Goal: Answer question/provide support: Share knowledge or assist other users

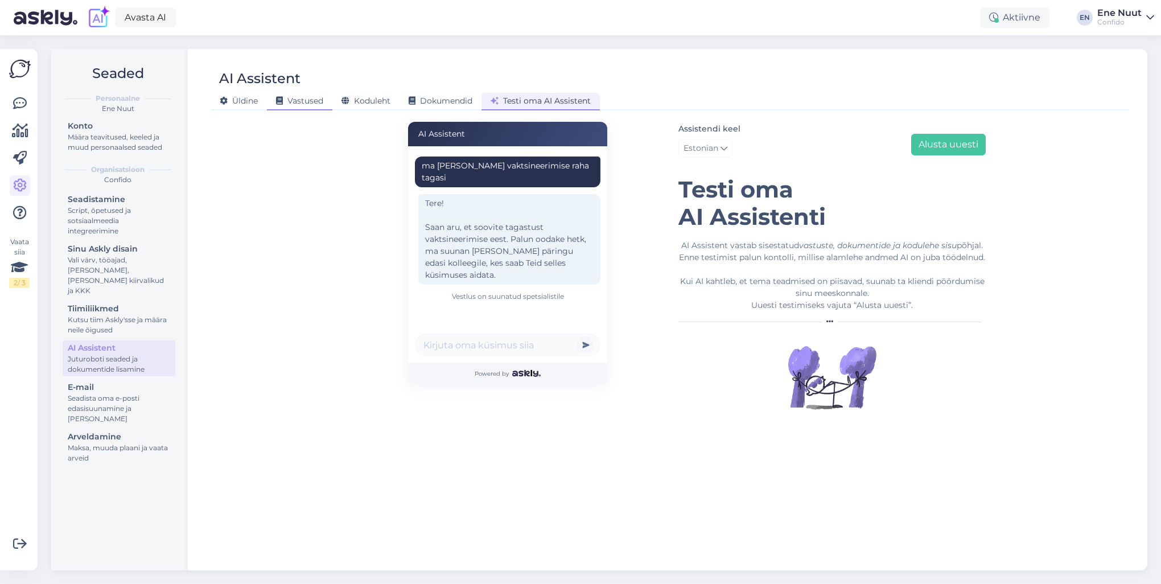
click at [316, 97] on span "Vastused" at bounding box center [299, 101] width 47 height 10
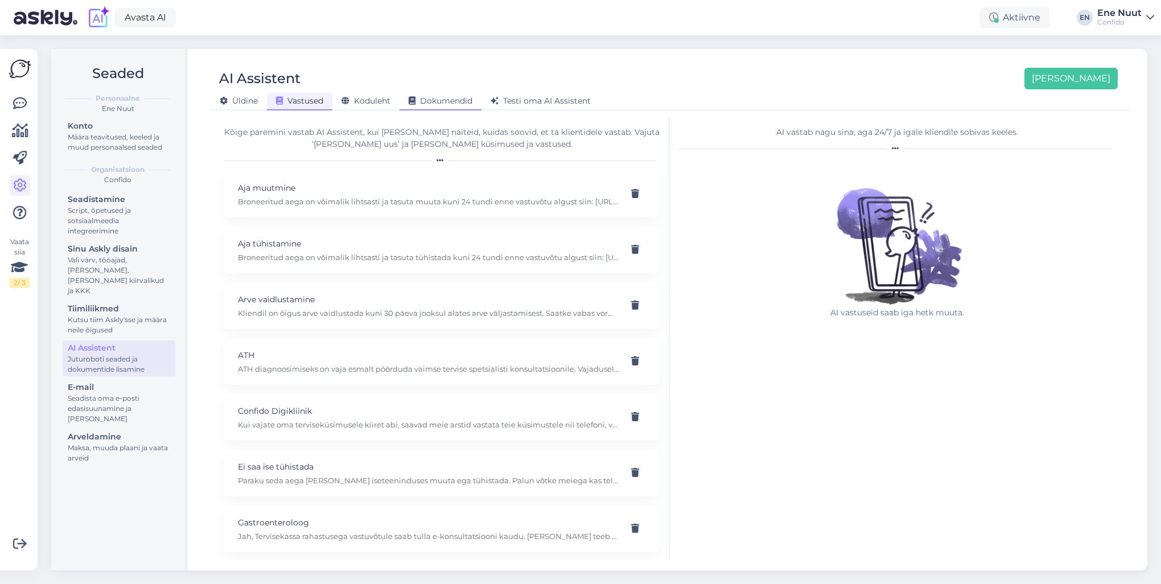
click at [464, 101] on span "Dokumendid" at bounding box center [441, 101] width 64 height 10
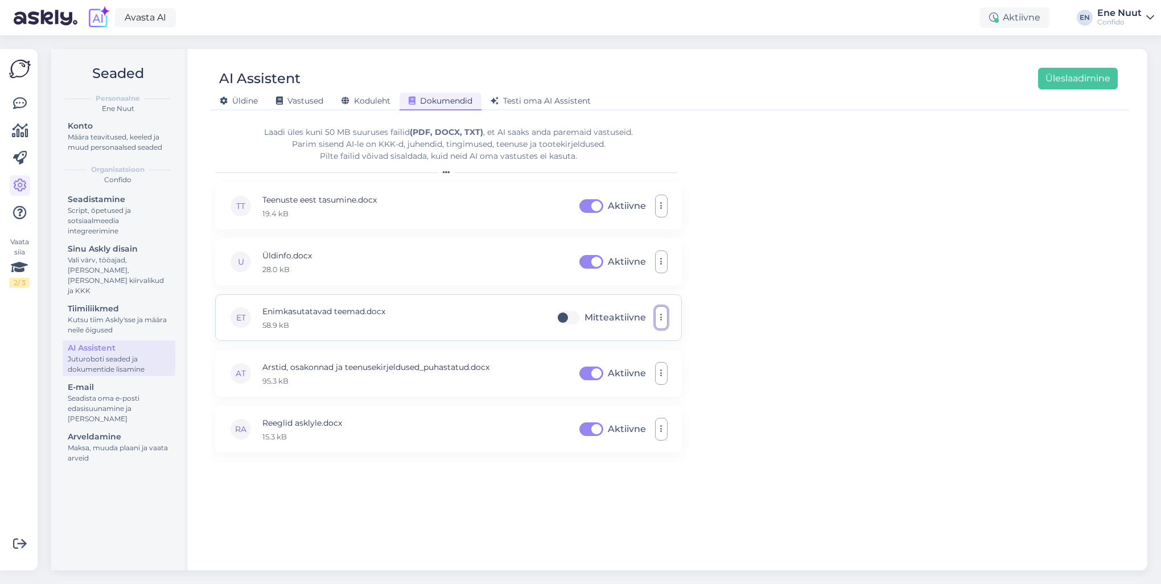
click at [663, 314] on button "button" at bounding box center [661, 317] width 13 height 23
click at [634, 371] on link "Eemalda" at bounding box center [611, 373] width 114 height 28
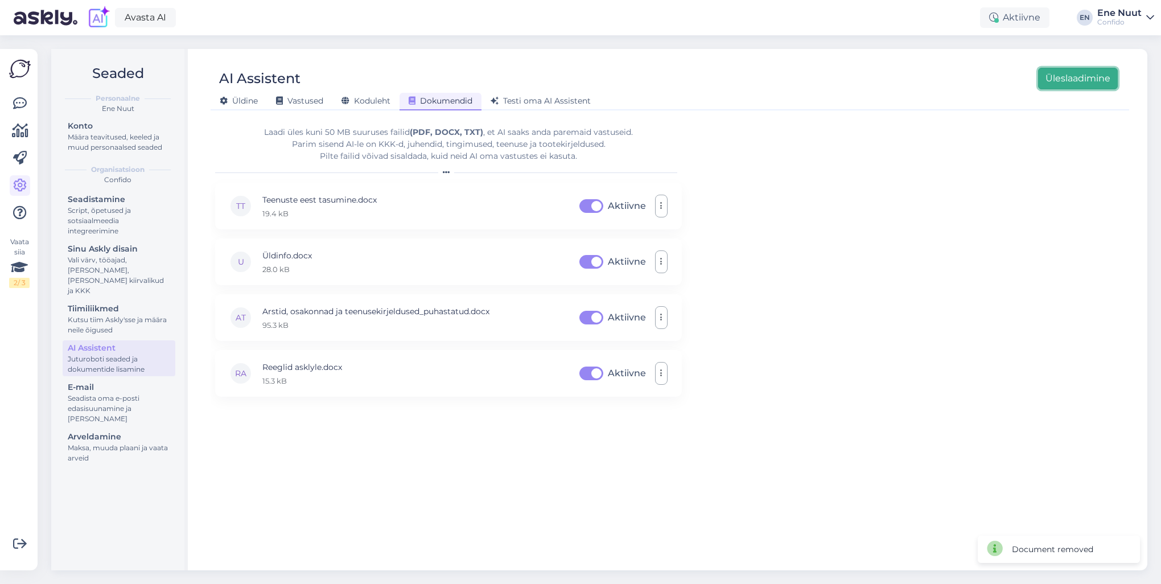
click at [1078, 84] on button "Üleslaadimine" at bounding box center [1078, 79] width 80 height 22
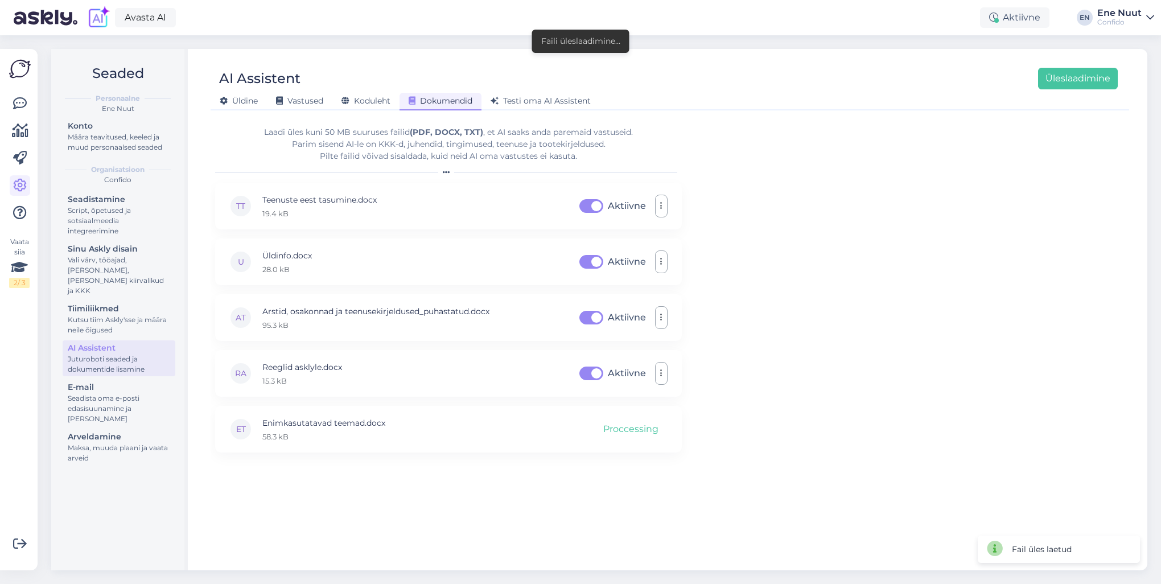
click at [942, 242] on div "Laadi [PERSON_NAME] 50 MB suuruses failid (PDF, DOCX, TXT) , et AI saaks anda p…" at bounding box center [670, 338] width 910 height 443
click at [1060, 79] on button "Üleslaadimine" at bounding box center [1078, 79] width 80 height 22
click at [893, 315] on div "Laadi [PERSON_NAME] 50 MB suuruses failid (PDF, DOCX, TXT) , et AI saaks anda p…" at bounding box center [670, 338] width 910 height 443
click at [546, 98] on span "Testi oma AI Assistent" at bounding box center [541, 101] width 100 height 10
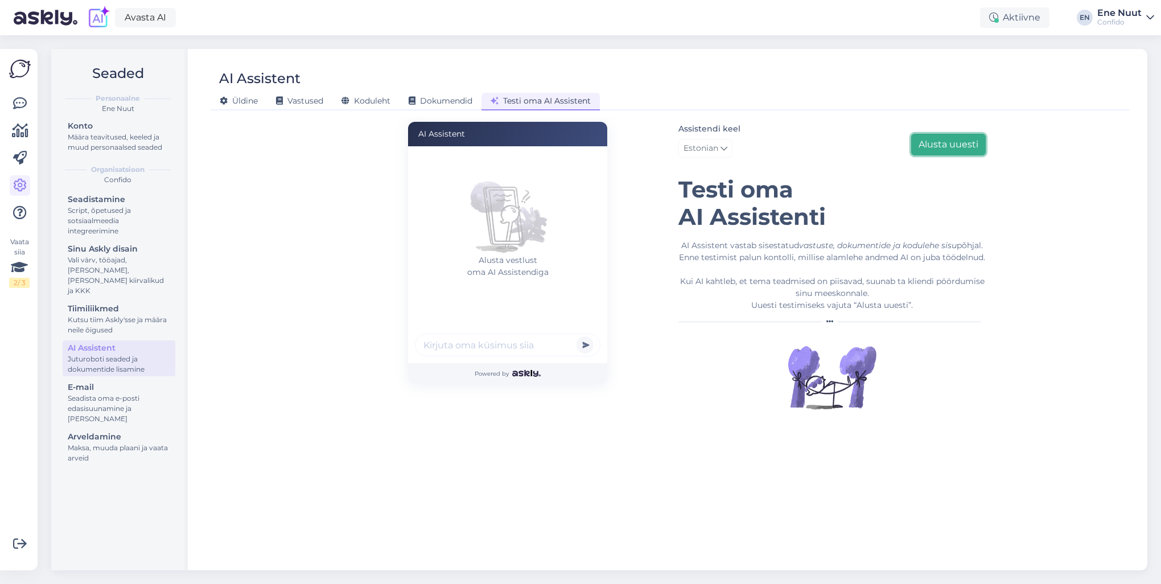
click at [959, 142] on button "Alusta uuesti" at bounding box center [948, 145] width 75 height 22
click at [478, 338] on input "text" at bounding box center [508, 345] width 186 height 23
type input "ma tahan kaebust esitada"
click at [577, 336] on button "submit" at bounding box center [585, 344] width 17 height 17
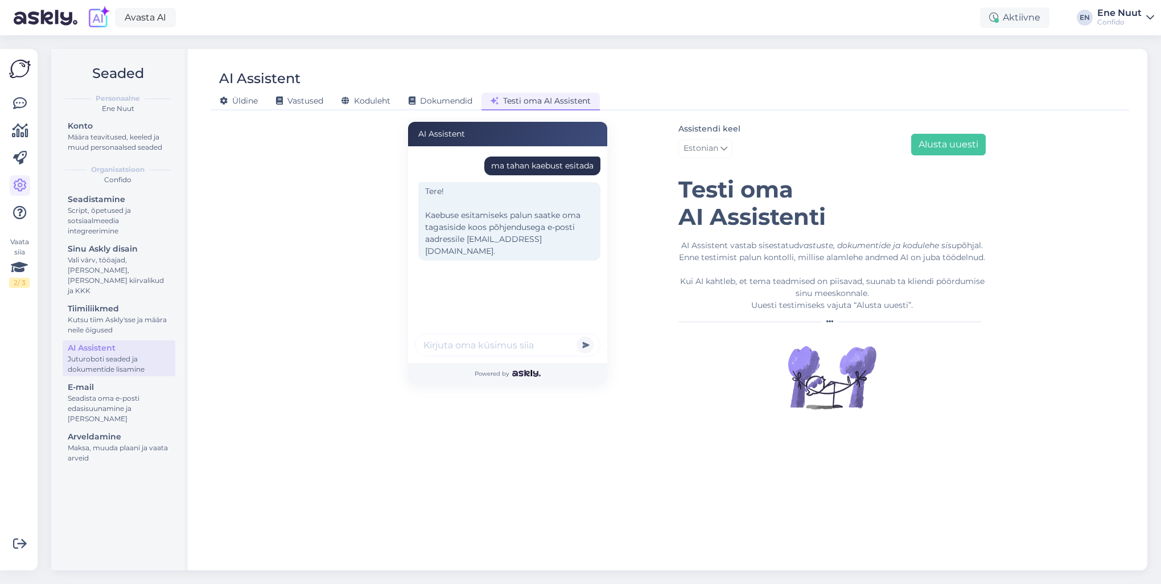
click at [506, 342] on input "text" at bounding box center [508, 345] width 186 height 23
type input "tahan vaktsiiniraha tagasi"
click at [577, 336] on button "submit" at bounding box center [585, 344] width 17 height 17
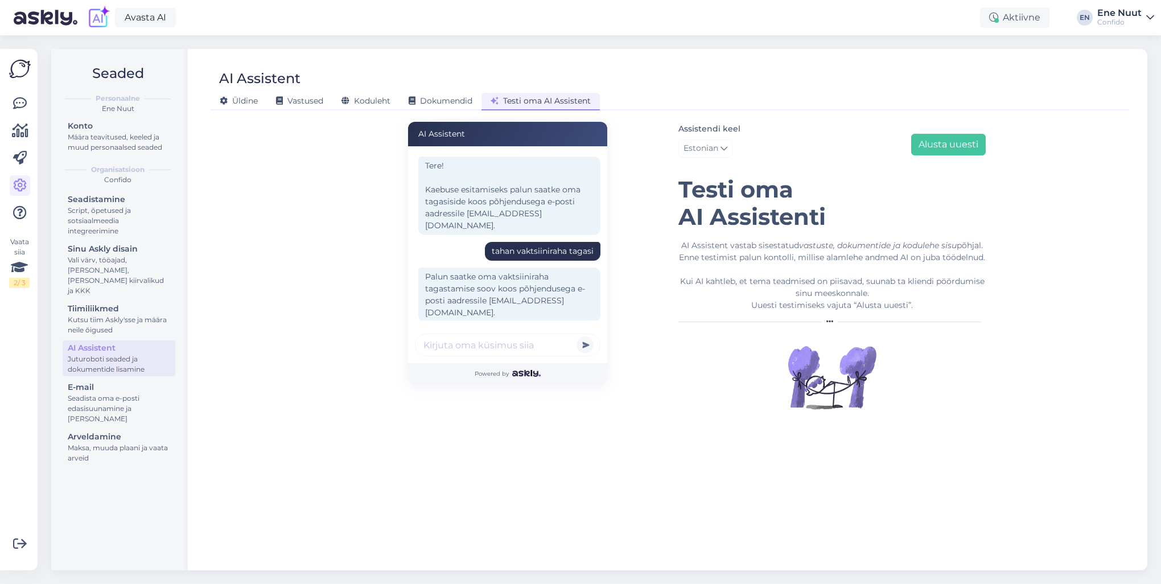
click at [619, 501] on div "AI Assistent ma tahan kaebust esitada Tere! Kaebuse esitamiseks palun saatke om…" at bounding box center [670, 338] width 649 height 443
click at [486, 344] on input "text" at bounding box center [508, 345] width 186 height 23
type input "mul kõht valutab"
click at [577, 336] on button "submit" at bounding box center [585, 344] width 17 height 17
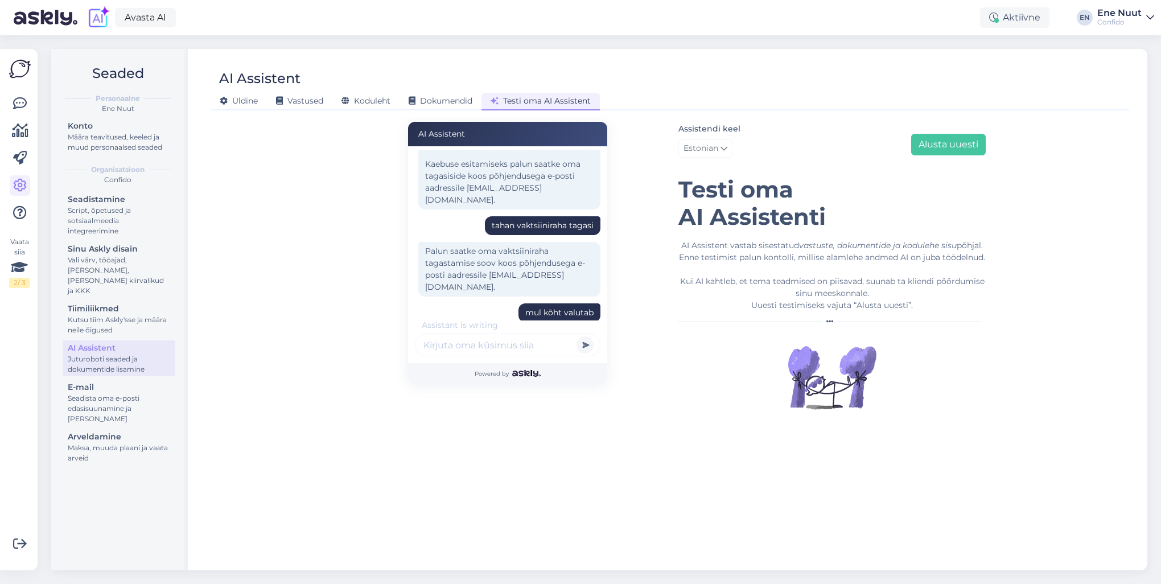
scroll to position [172, 0]
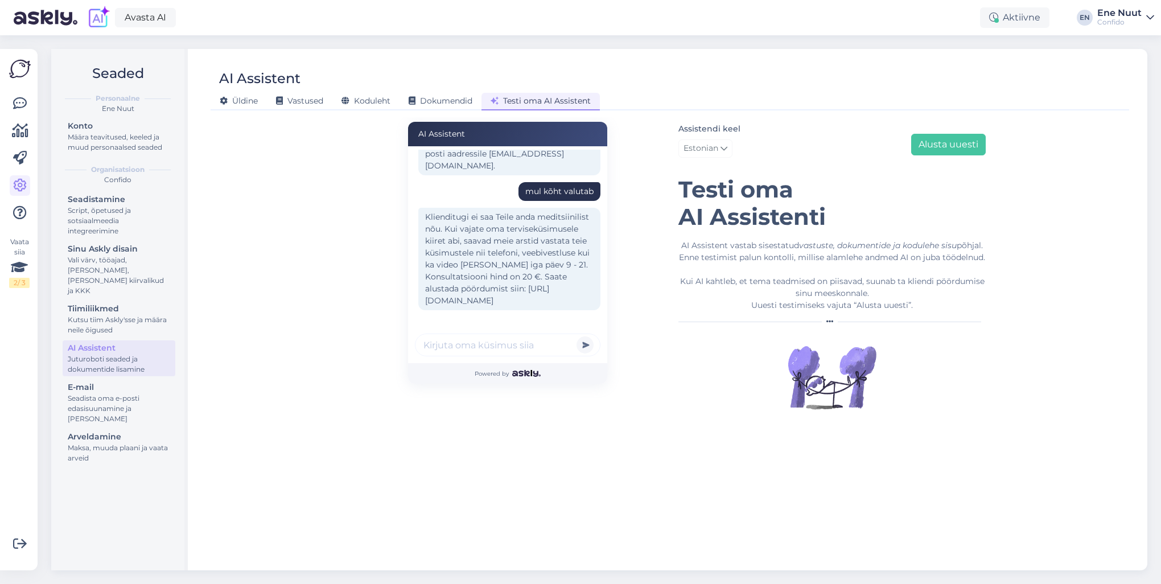
click at [767, 510] on div "AI Assistent ma tahan kaebust esitada Tere! Kaebuse esitamiseks palun saatke om…" at bounding box center [670, 338] width 649 height 443
click at [480, 338] on input "text" at bounding box center [508, 345] width 186 height 23
type input "kõrvas tuikab, mida teha?"
click at [577, 336] on button "submit" at bounding box center [585, 344] width 17 height 17
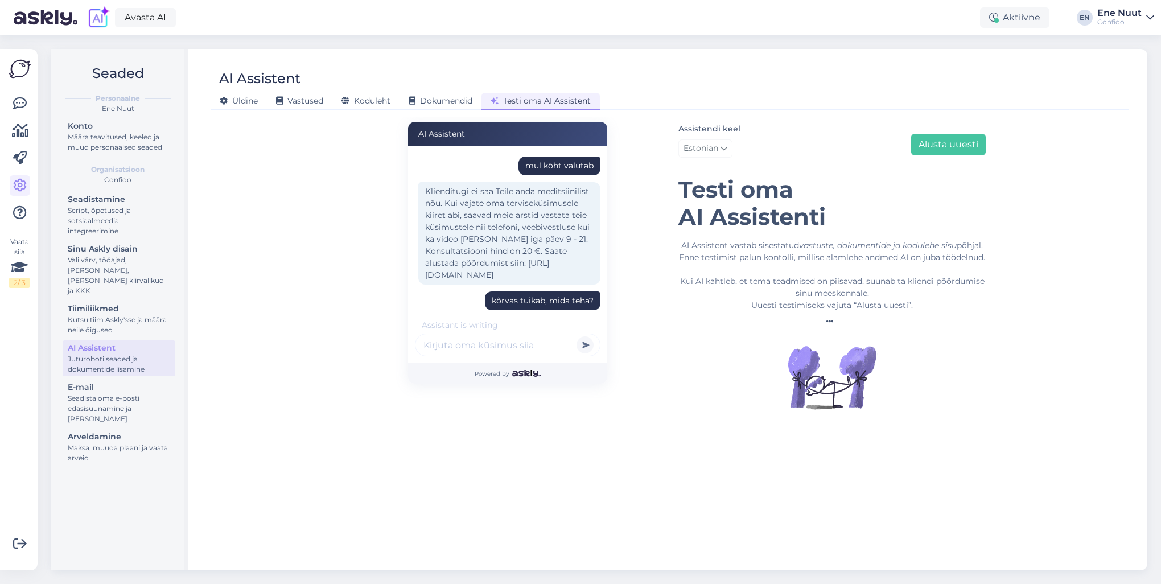
scroll to position [319, 0]
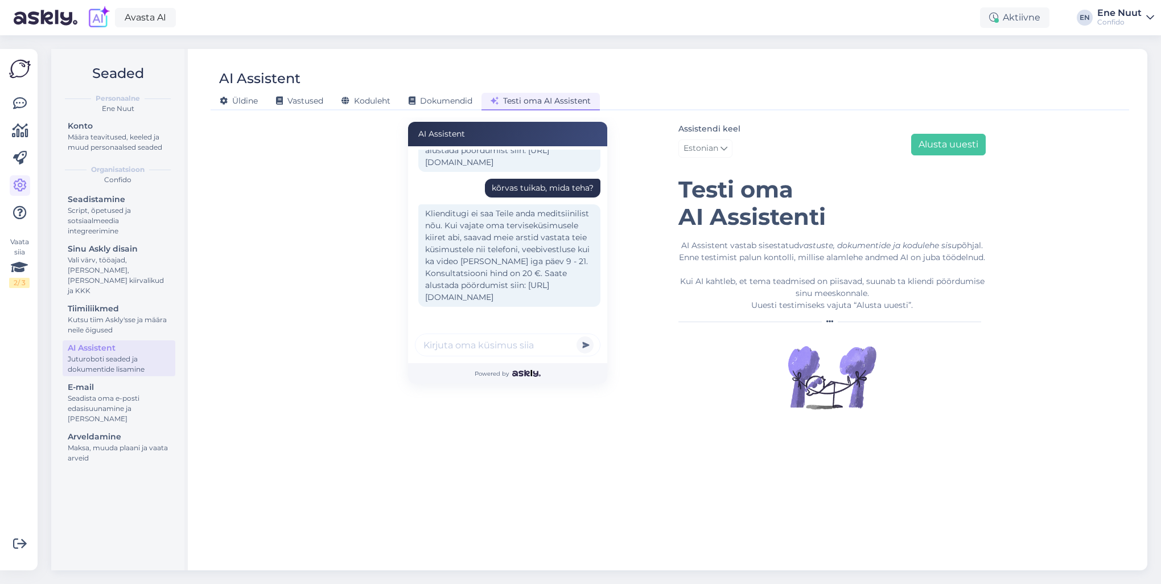
drag, startPoint x: 515, startPoint y: 478, endPoint x: 508, endPoint y: 461, distance: 18.1
click at [515, 478] on div "AI Assistent ma tahan kaebust esitada Tere! Kaebuse esitamiseks palun saatke om…" at bounding box center [670, 338] width 649 height 443
click at [474, 345] on input "text" at bounding box center [508, 345] width 186 height 23
type input "tahan rasedust katkestada, [PERSON_NAME] pöörduma?"
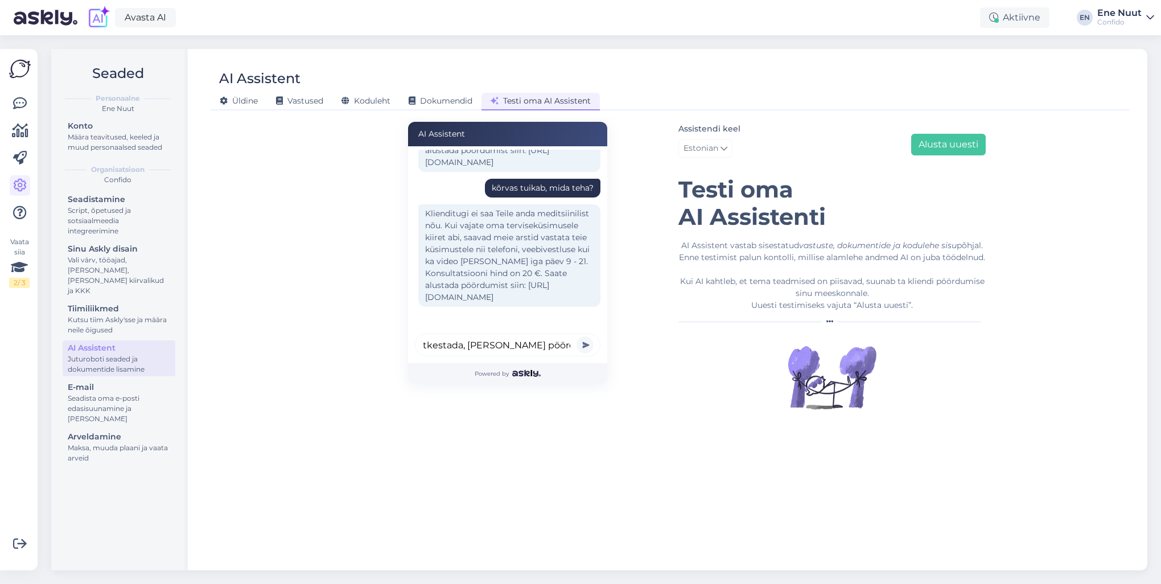
click at [577, 336] on button "submit" at bounding box center [585, 344] width 17 height 17
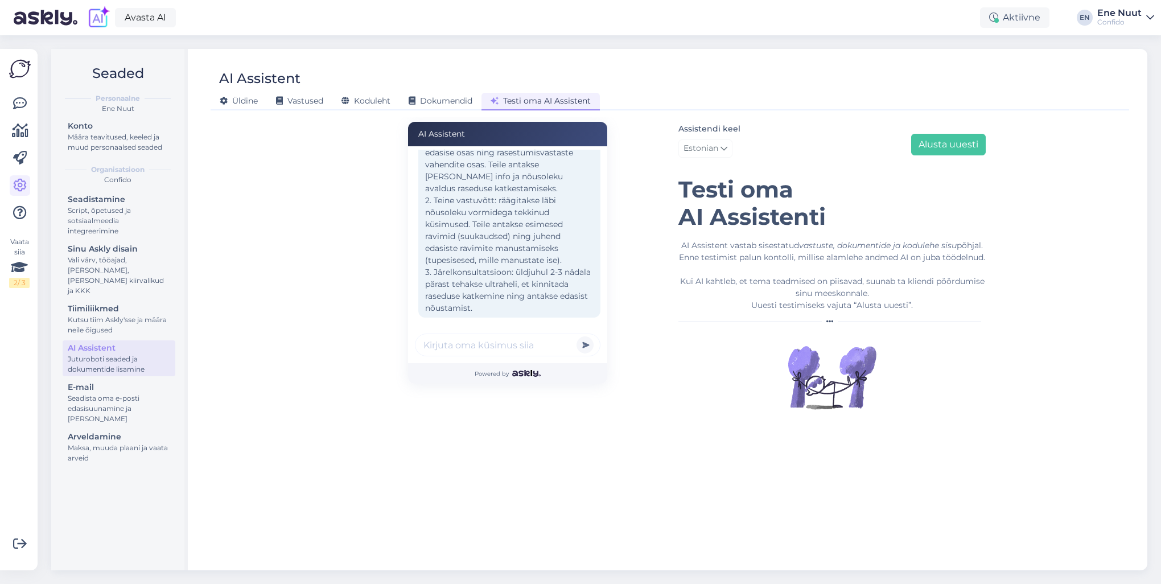
scroll to position [598, 0]
click at [433, 345] on input "text" at bounding box center [508, 345] width 186 height 23
type input "kuidas sinna aega broneerida?"
click at [577, 336] on button "submit" at bounding box center [585, 344] width 17 height 17
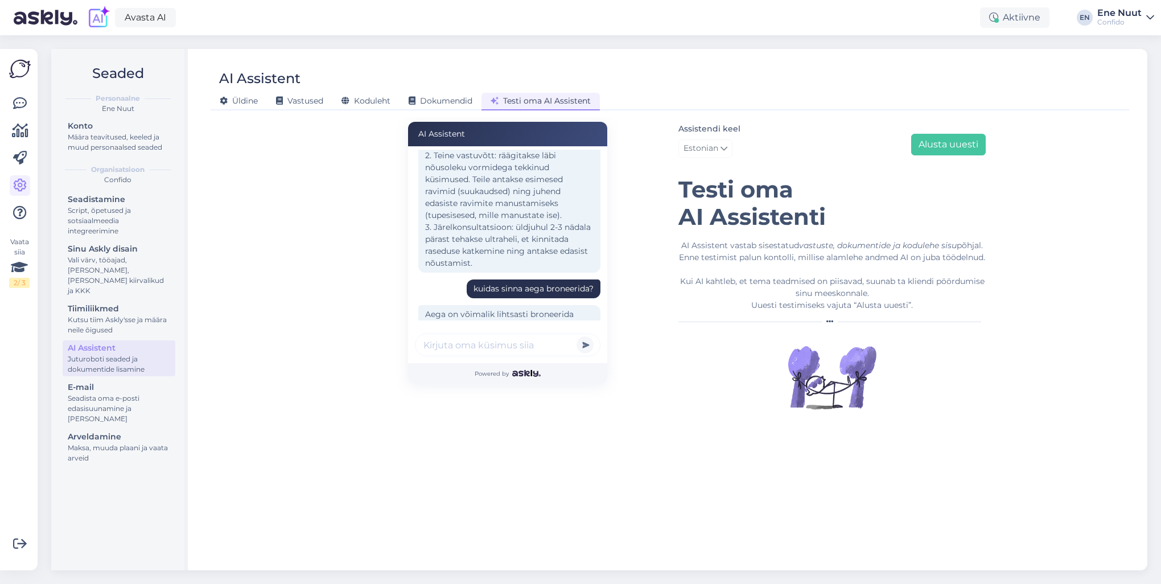
scroll to position [697, 0]
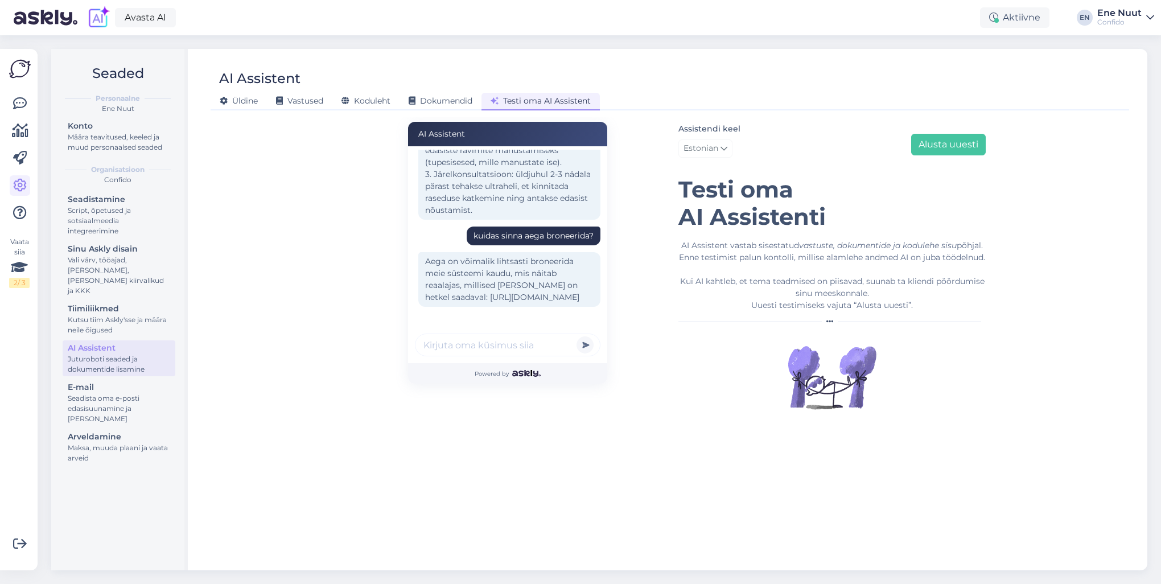
click at [430, 341] on input "text" at bounding box center [508, 345] width 186 height 23
type input "i"
type input "mis [PERSON_NAME] valima?"
click at [577, 336] on button "submit" at bounding box center [585, 344] width 17 height 17
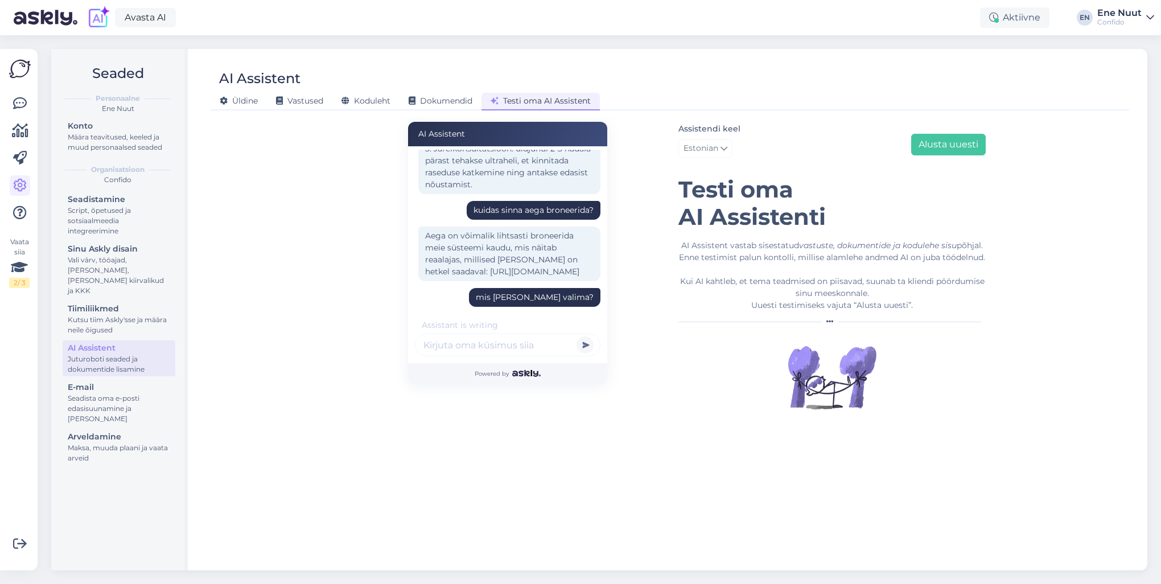
scroll to position [772, 0]
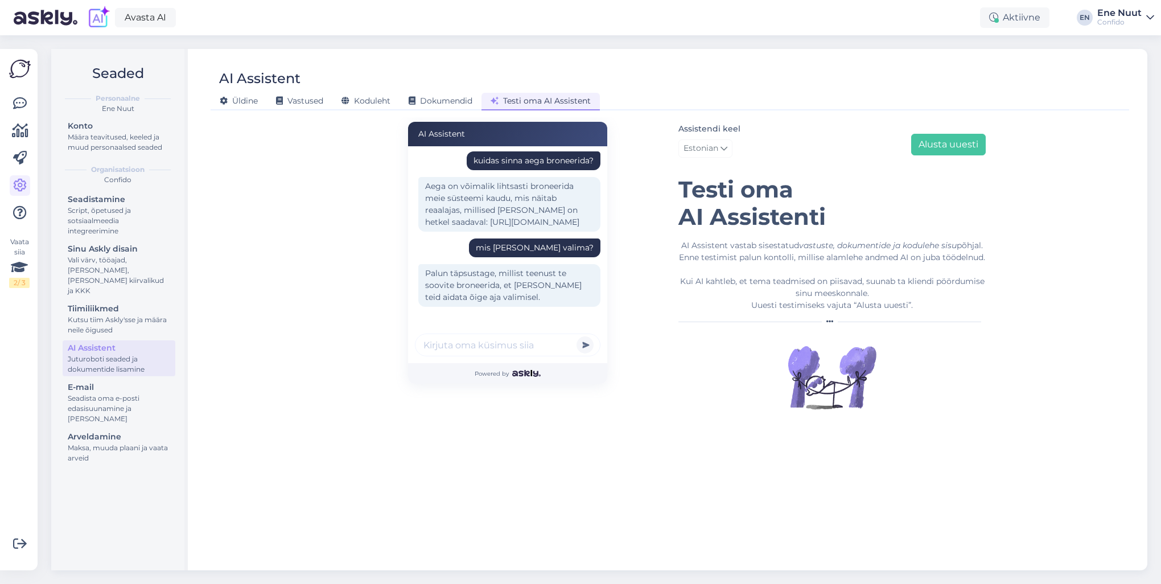
click at [445, 349] on input "text" at bounding box center [508, 345] width 186 height 23
type input "raseduse katkestamisest naistearsti poolt"
click at [577, 336] on button "submit" at bounding box center [585, 344] width 17 height 17
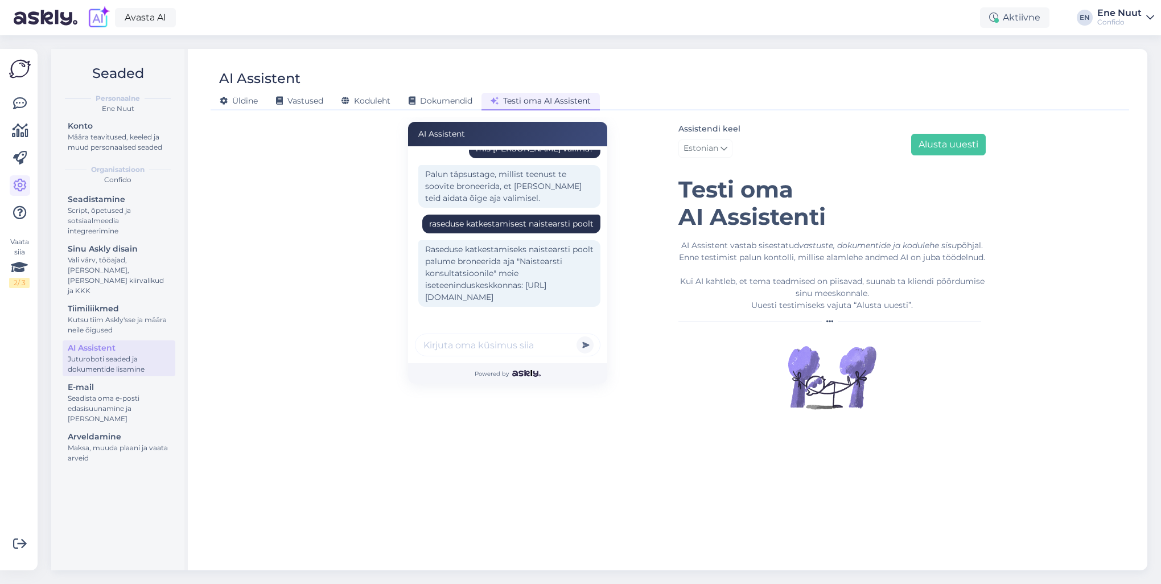
scroll to position [883, 0]
click at [446, 344] on input "text" at bounding box center [508, 345] width 186 height 23
type input "pea valutab nüüd sellest"
click at [577, 336] on button "submit" at bounding box center [585, 344] width 17 height 17
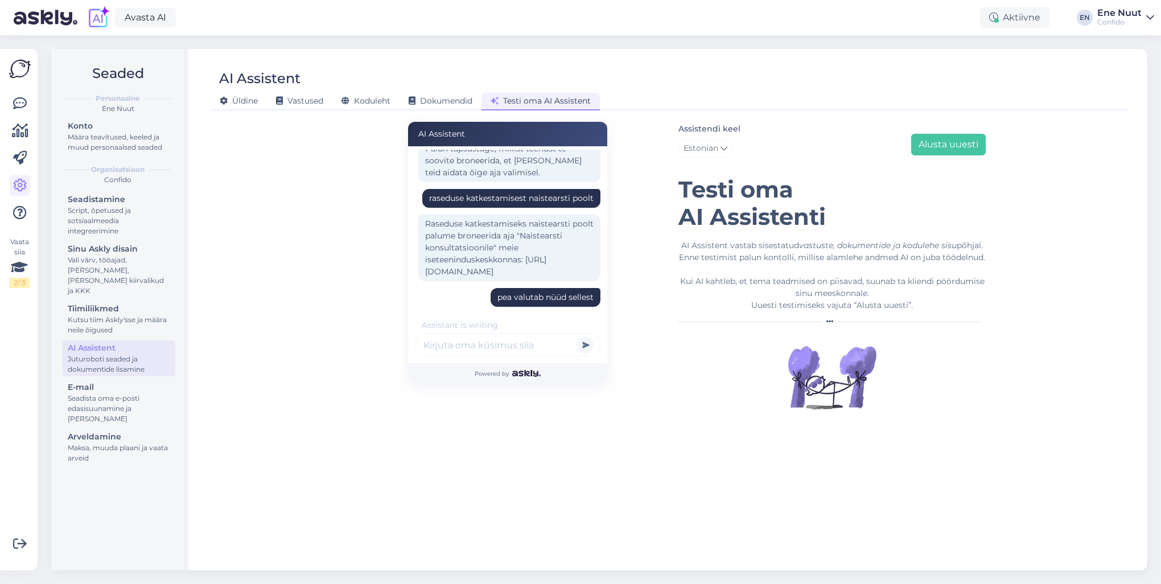
scroll to position [970, 0]
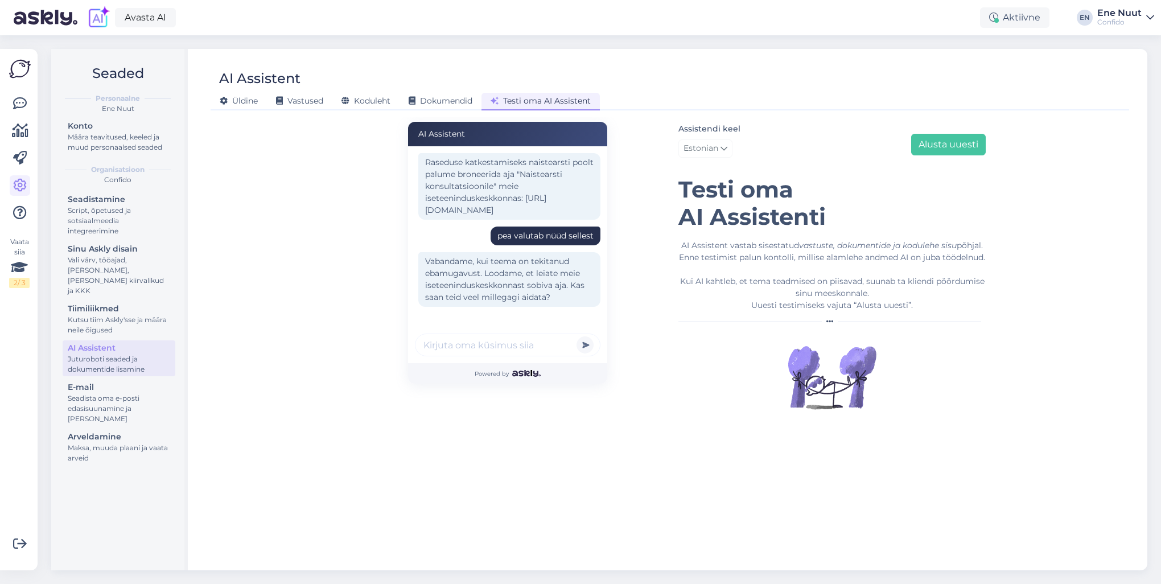
click at [474, 346] on input "text" at bounding box center [508, 345] width 186 height 23
type input "millise arsti juurde peavaluga saab tulla?"
click at [577, 336] on button "submit" at bounding box center [585, 344] width 17 height 17
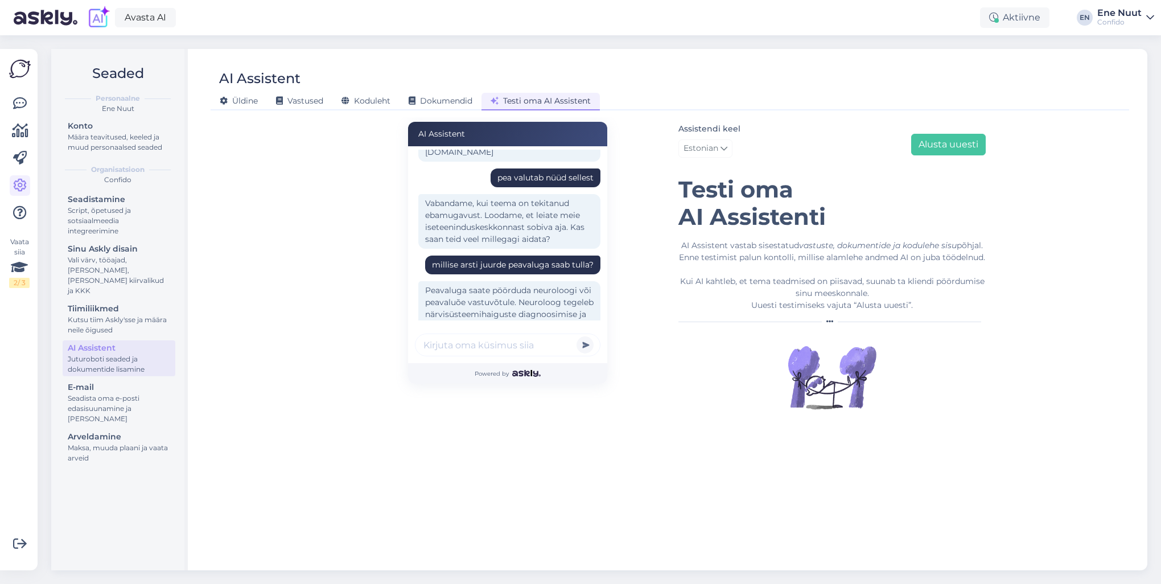
scroll to position [1105, 0]
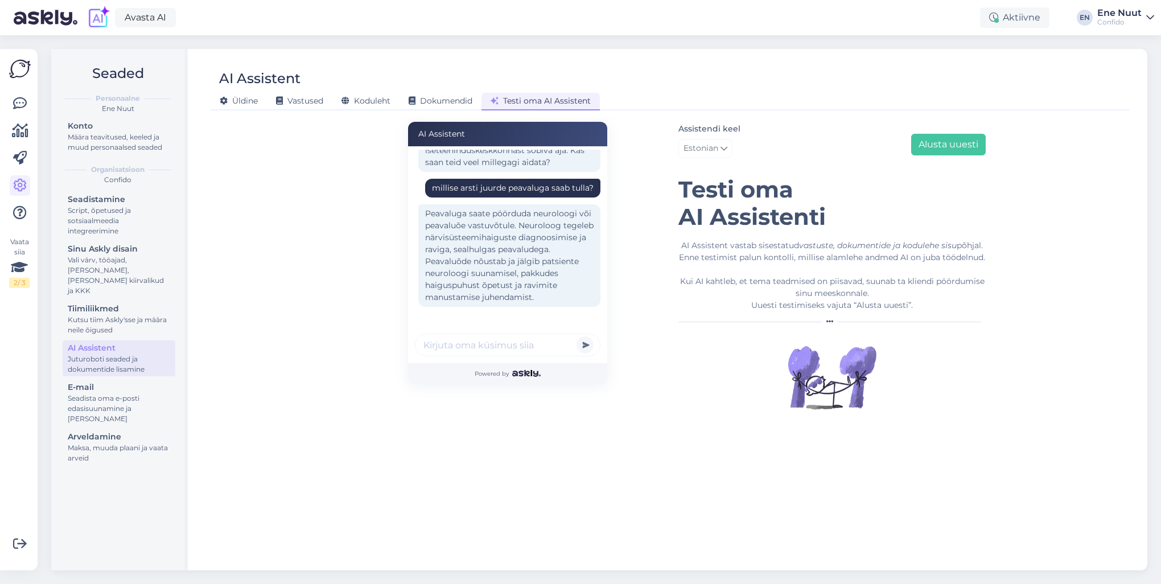
click at [474, 344] on input "text" at bounding box center [508, 345] width 186 height 23
type input "k"
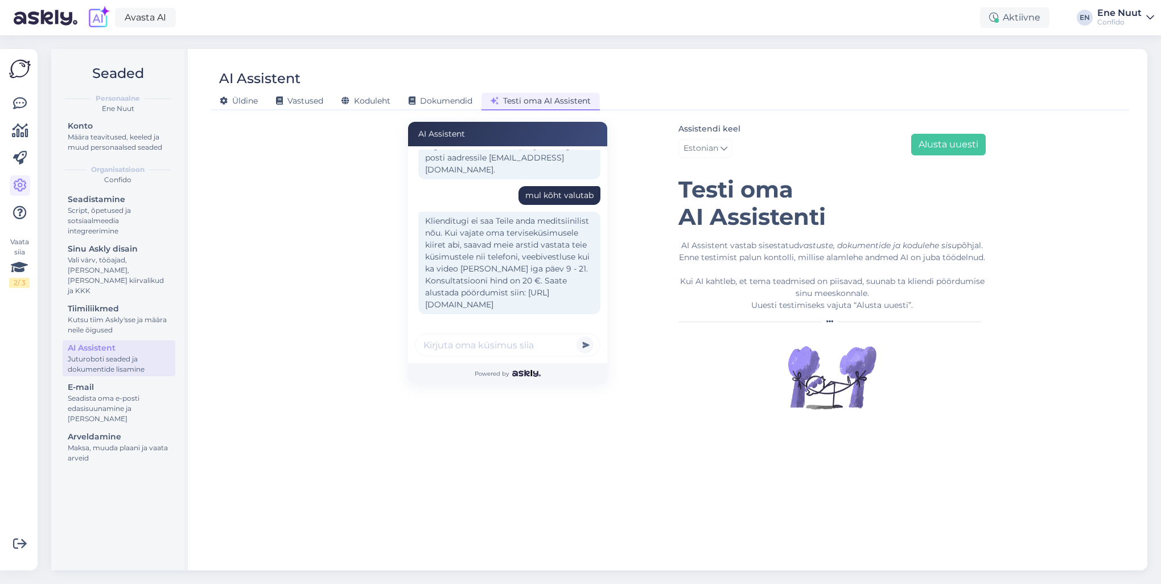
scroll to position [178, 0]
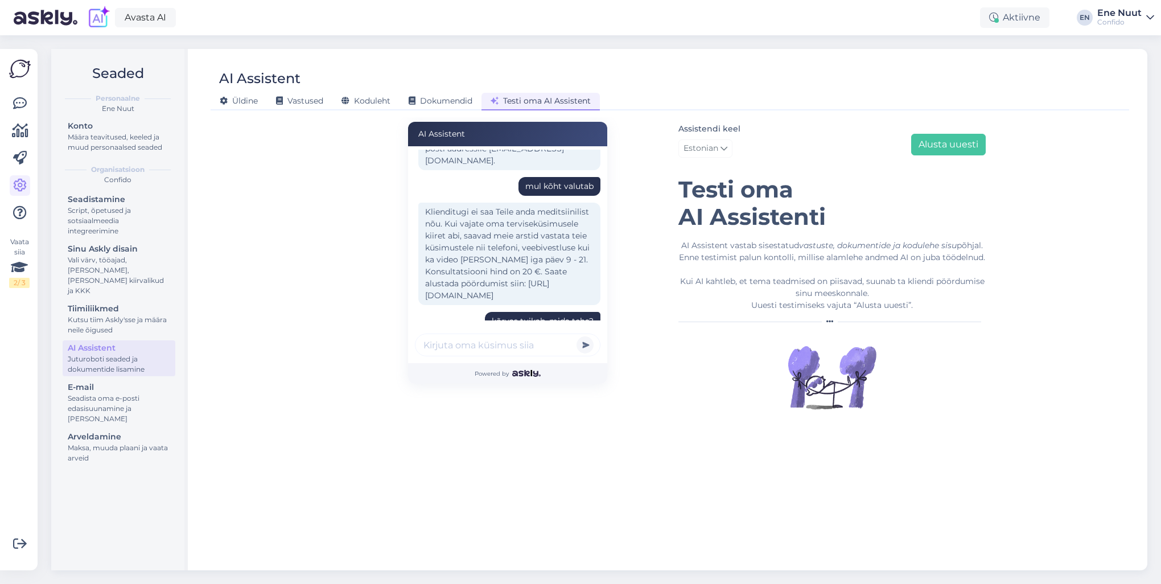
click at [480, 346] on input "text" at bounding box center [508, 345] width 186 height 23
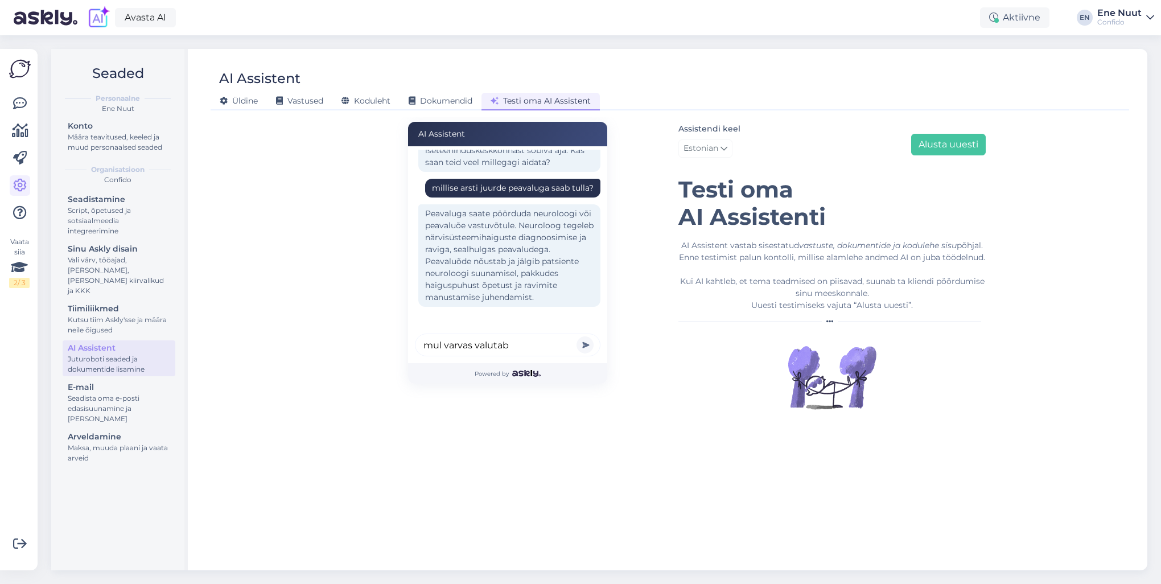
type input "mul varvas valutab"
click at [577, 336] on button "submit" at bounding box center [585, 344] width 17 height 17
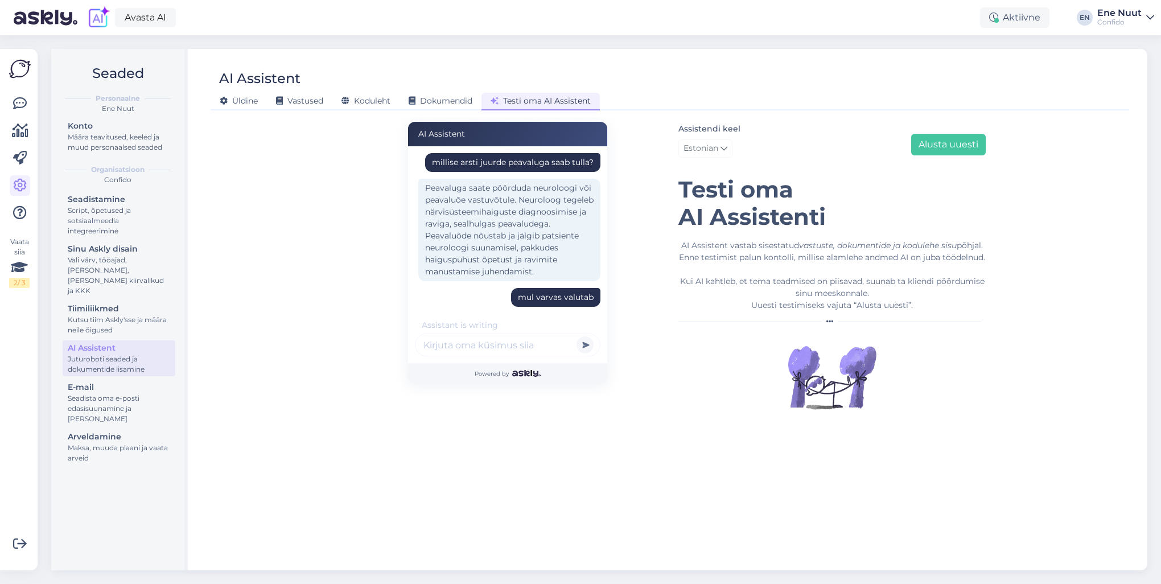
scroll to position [1252, 0]
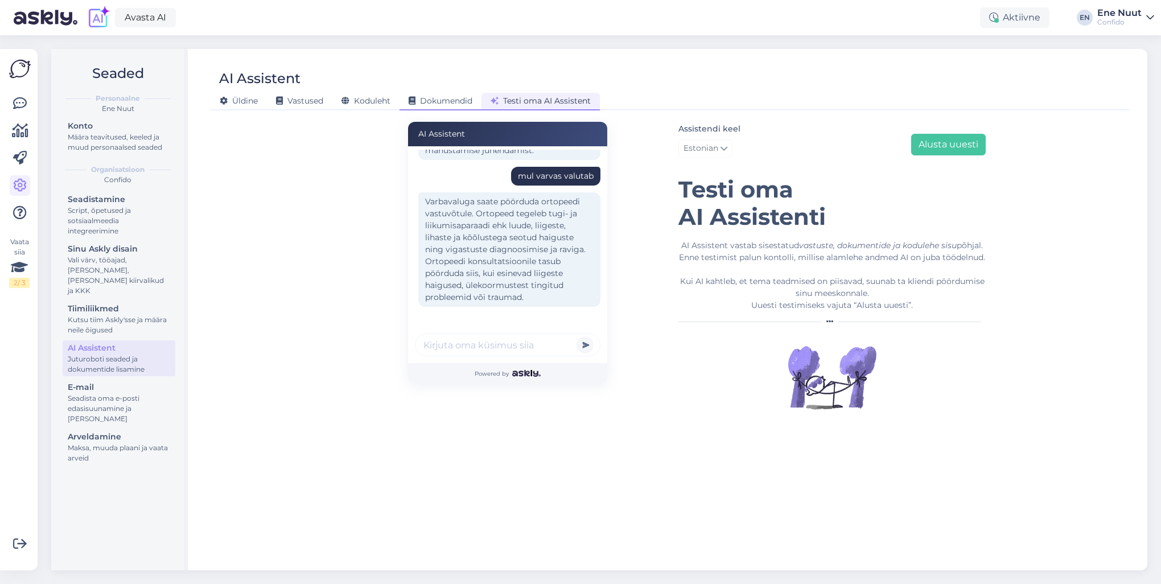
click at [435, 104] on span "Dokumendid" at bounding box center [441, 101] width 64 height 10
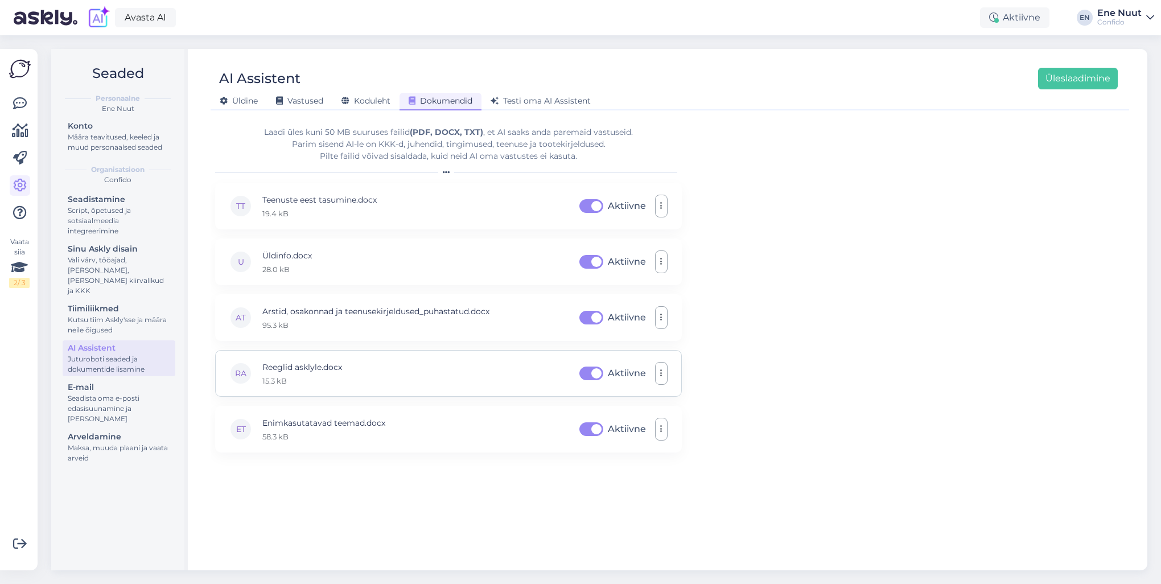
click at [608, 374] on label "Aktiivne" at bounding box center [627, 373] width 38 height 18
click at [597, 374] on input "Aktiivne" at bounding box center [591, 373] width 28 height 18
checkbox input "false"
click at [667, 372] on button "button" at bounding box center [661, 373] width 13 height 23
click at [608, 429] on link "Eemalda" at bounding box center [611, 428] width 114 height 28
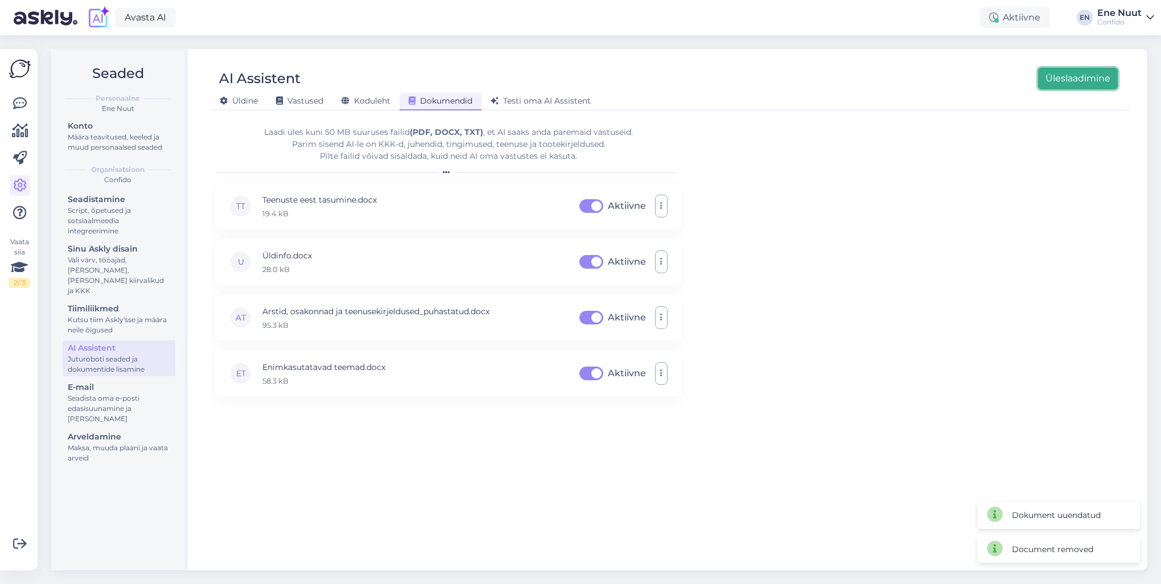
click at [1072, 81] on button "Üleslaadimine" at bounding box center [1078, 79] width 80 height 22
click at [1087, 77] on button "Üleslaadimine" at bounding box center [1078, 79] width 80 height 22
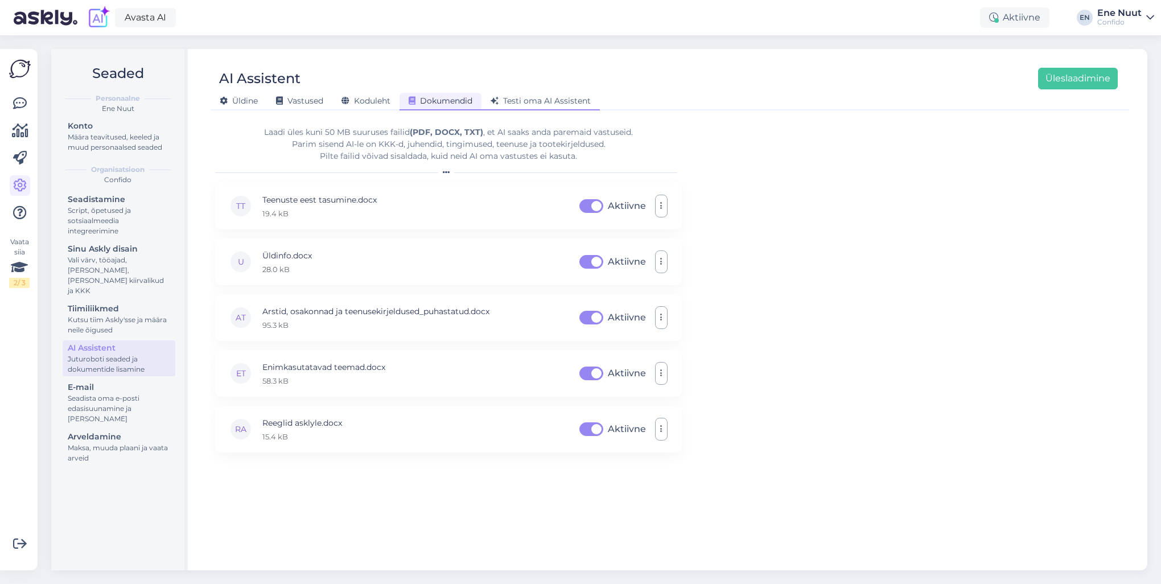
click at [501, 97] on span "Testi oma AI Assistent" at bounding box center [541, 101] width 100 height 10
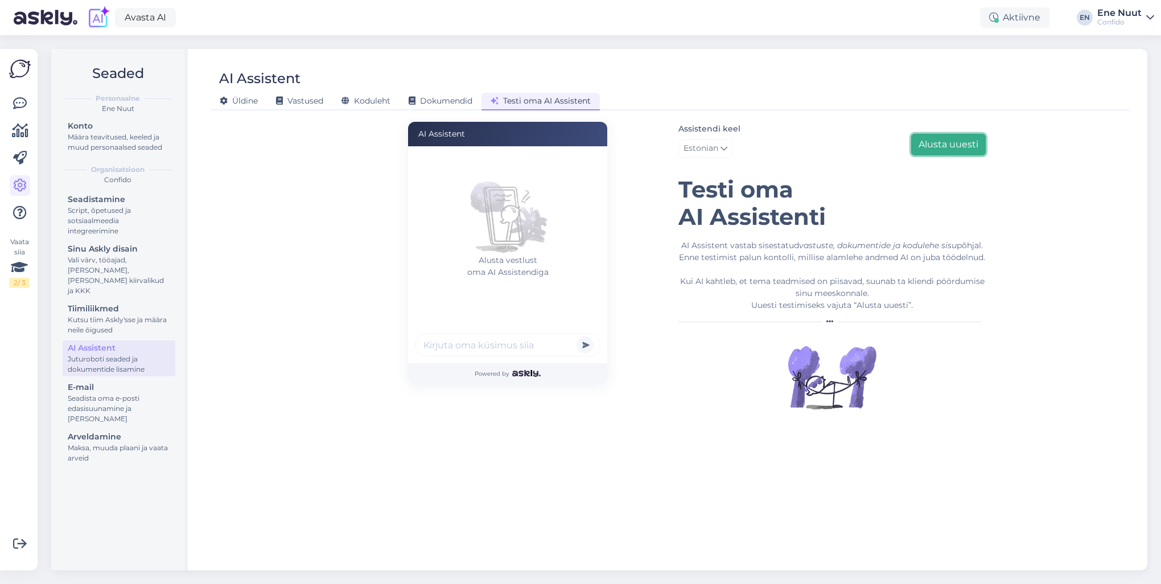
click at [970, 139] on button "Alusta uuesti" at bounding box center [948, 145] width 75 height 22
click at [484, 352] on input "text" at bounding box center [508, 345] width 186 height 23
type input "mul varvas valutab"
click at [577, 336] on button "submit" at bounding box center [585, 344] width 17 height 17
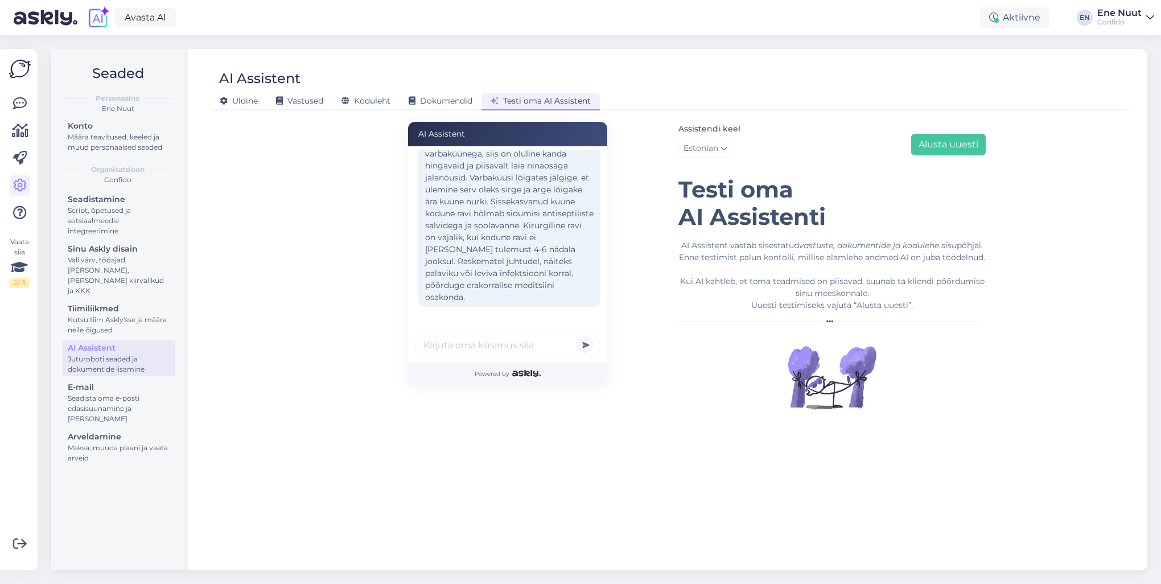
scroll to position [213, 0]
click at [441, 350] on input "text" at bounding box center [508, 345] width 186 height 23
type input "k"
type input "sellise vastuse puhul palun ära kirjuta sissekasvanud küünest"
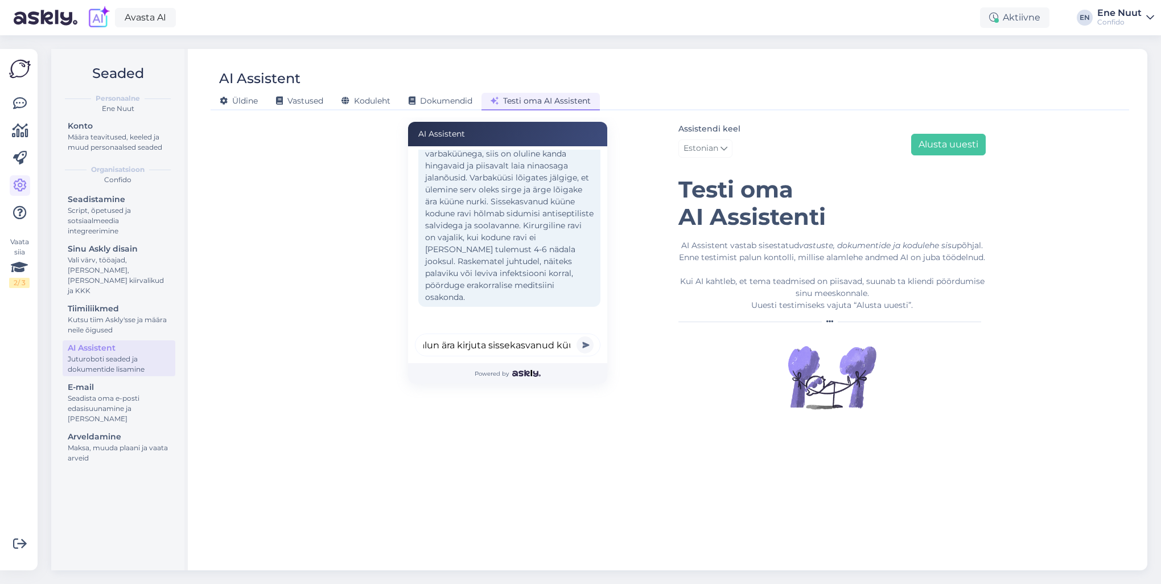
click at [577, 336] on button "submit" at bounding box center [585, 344] width 17 height 17
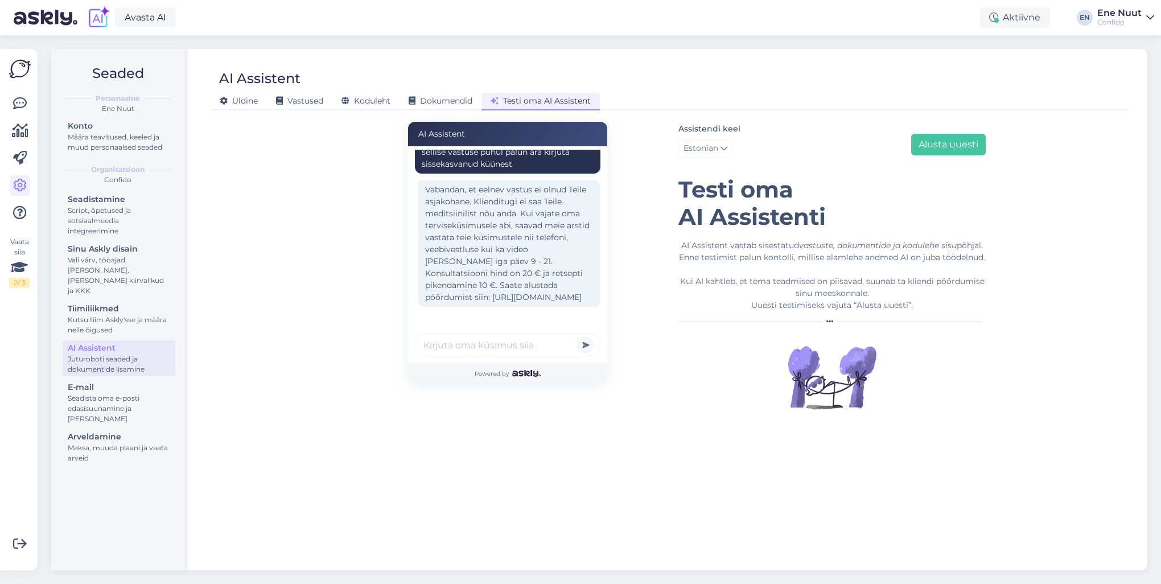
scroll to position [396, 0]
click at [474, 351] on input "text" at bounding box center [508, 345] width 186 height 23
click at [473, 351] on input "text" at bounding box center [508, 345] width 186 height 23
type input "ma lõin enda küünarnuki ära, [PERSON_NAME] juurde ma peaksin tulema?"
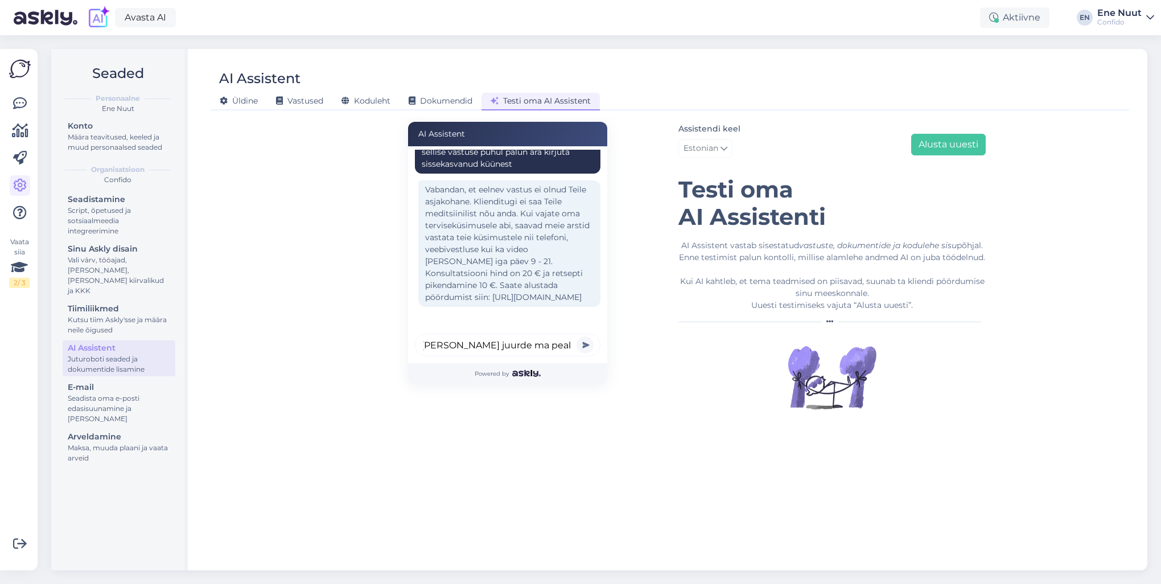
click at [577, 336] on button "submit" at bounding box center [585, 344] width 17 height 17
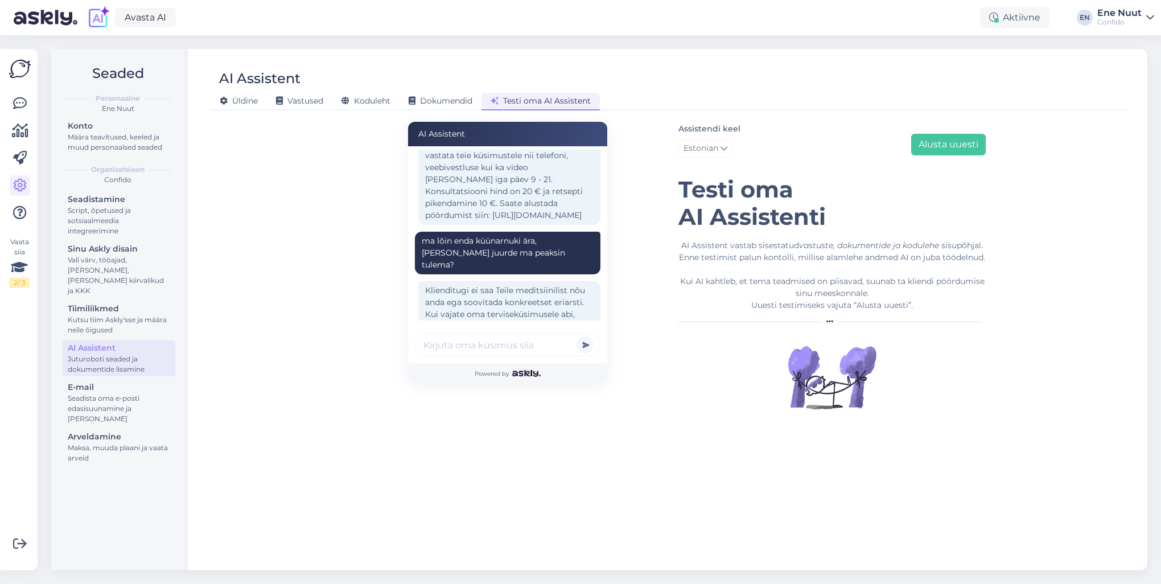
scroll to position [579, 0]
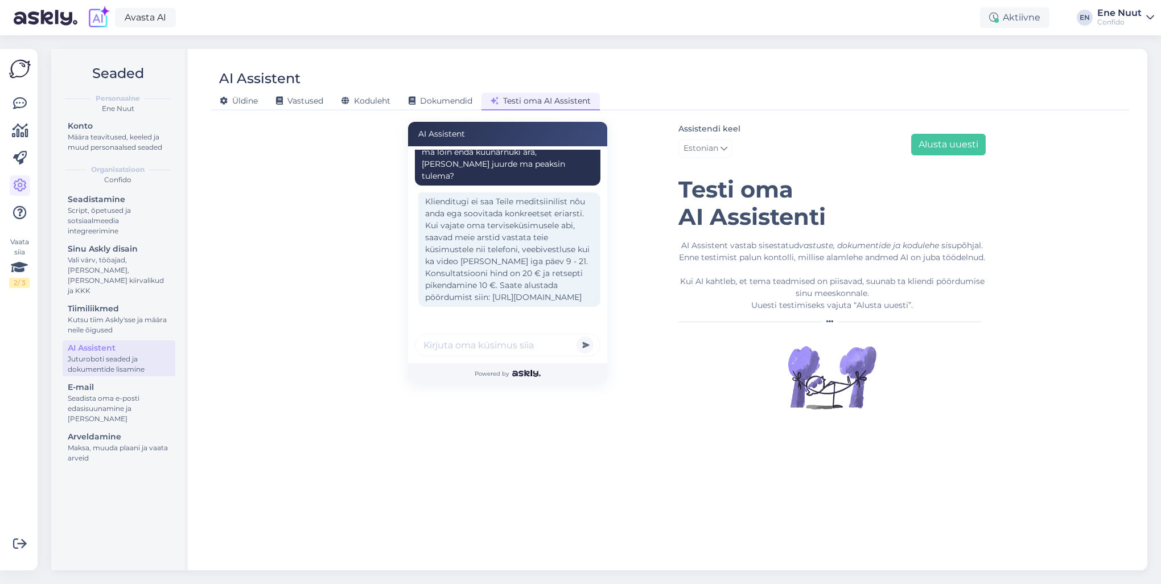
click at [455, 345] on input "text" at bounding box center [508, 345] width 186 height 23
type input "kas teil ortopeede on"
click at [577, 336] on button "submit" at bounding box center [585, 344] width 17 height 17
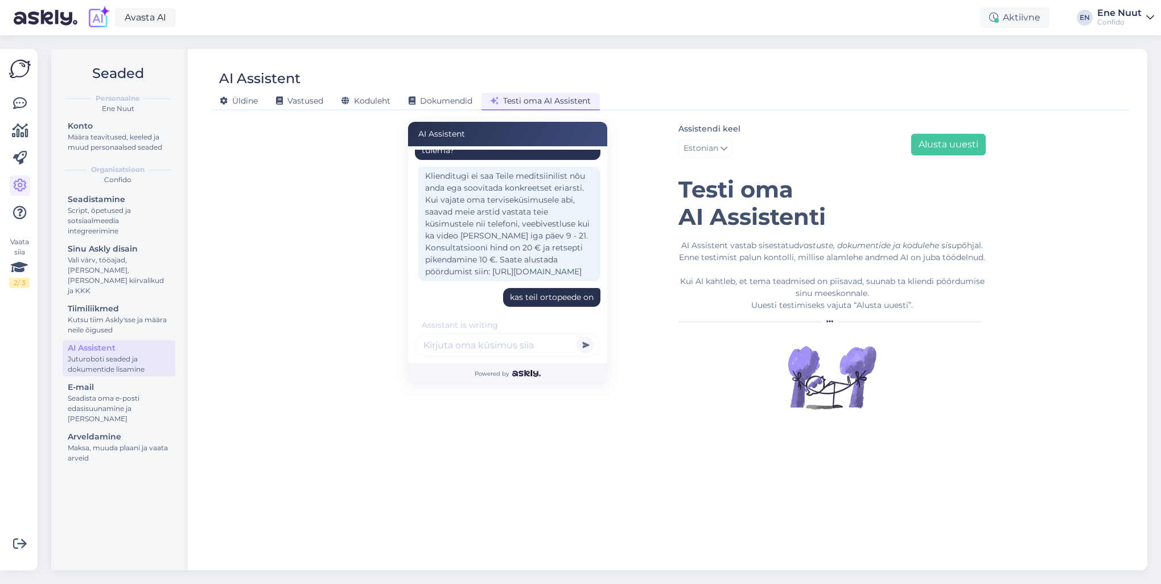
scroll to position [642, 0]
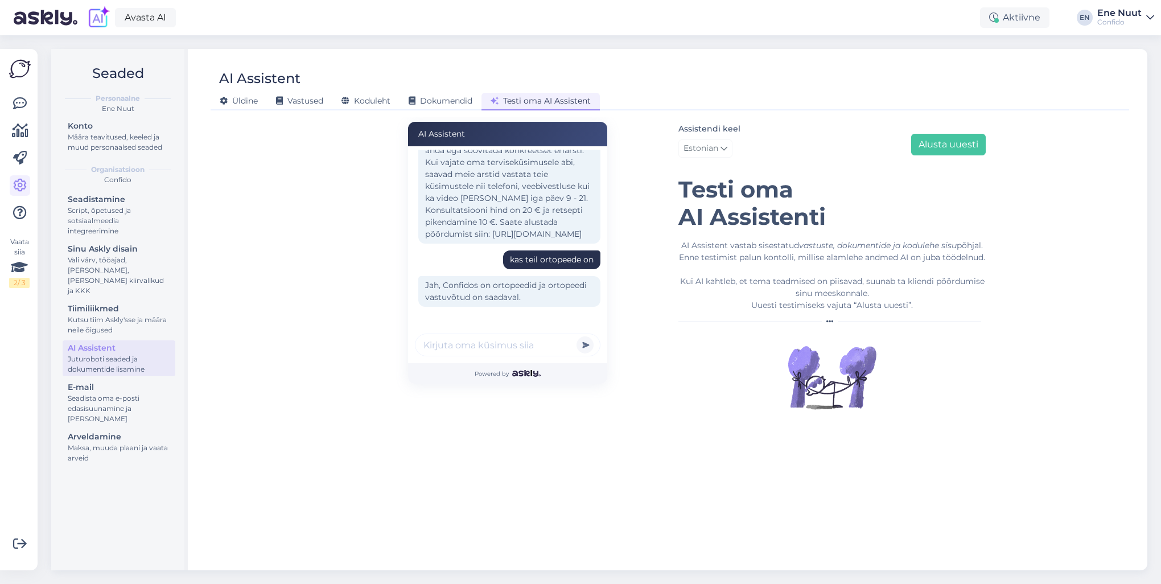
click at [562, 352] on input "text" at bounding box center [508, 345] width 186 height 23
type input "s"
type input "kes tegeleb küünarnuki muredega?"
click at [577, 336] on button "submit" at bounding box center [585, 344] width 17 height 17
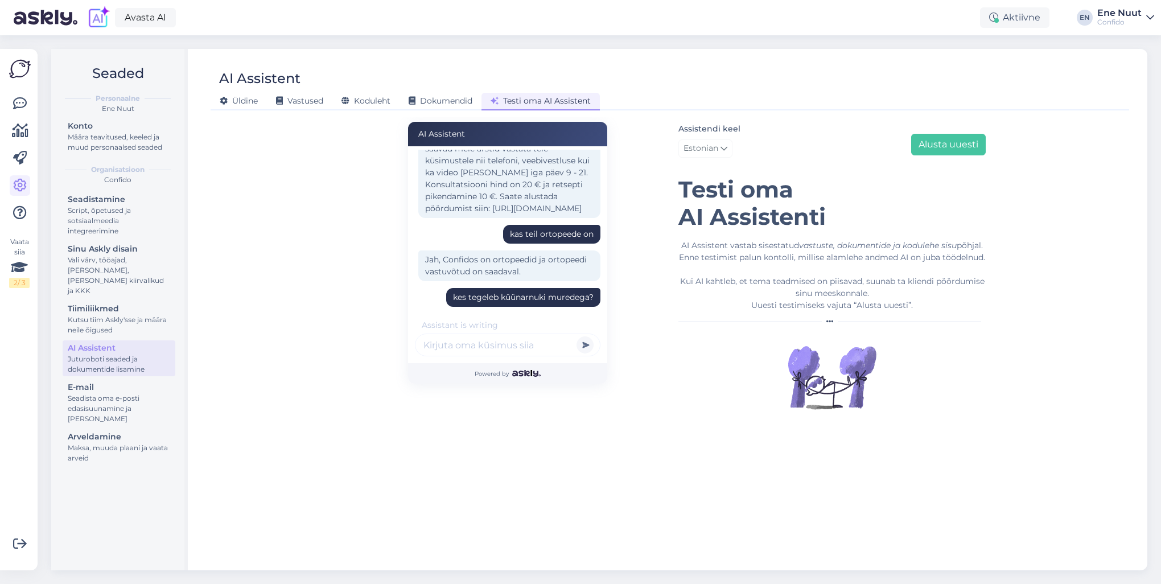
scroll to position [789, 0]
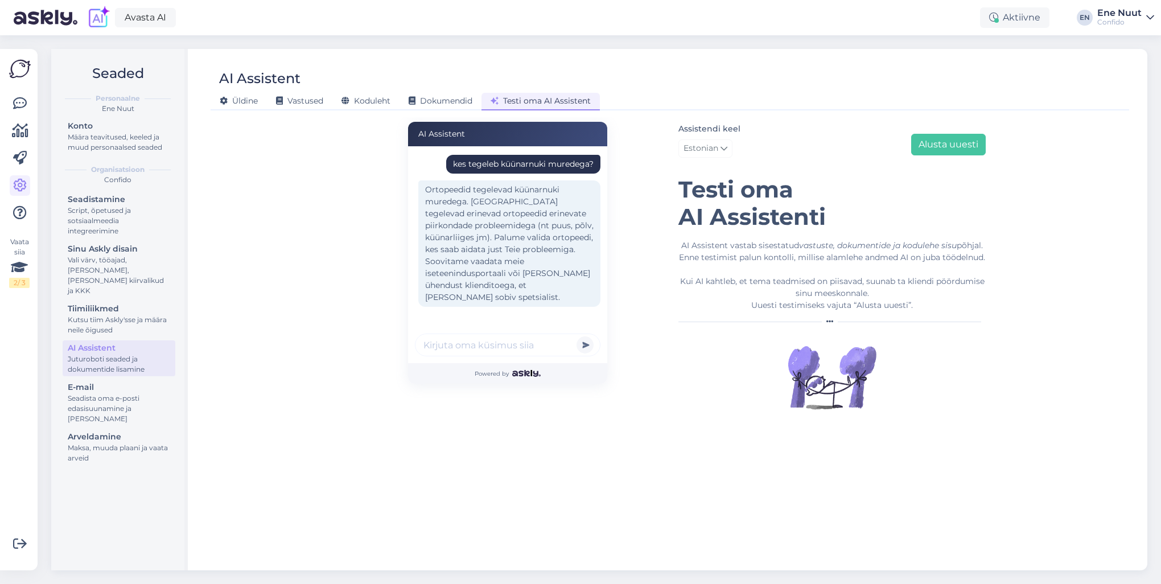
click at [466, 347] on input "text" at bounding box center [508, 345] width 186 height 23
type input "mul maks valutab"
click at [577, 336] on button "submit" at bounding box center [585, 344] width 17 height 17
click at [474, 349] on input "text" at bounding box center [508, 345] width 186 height 23
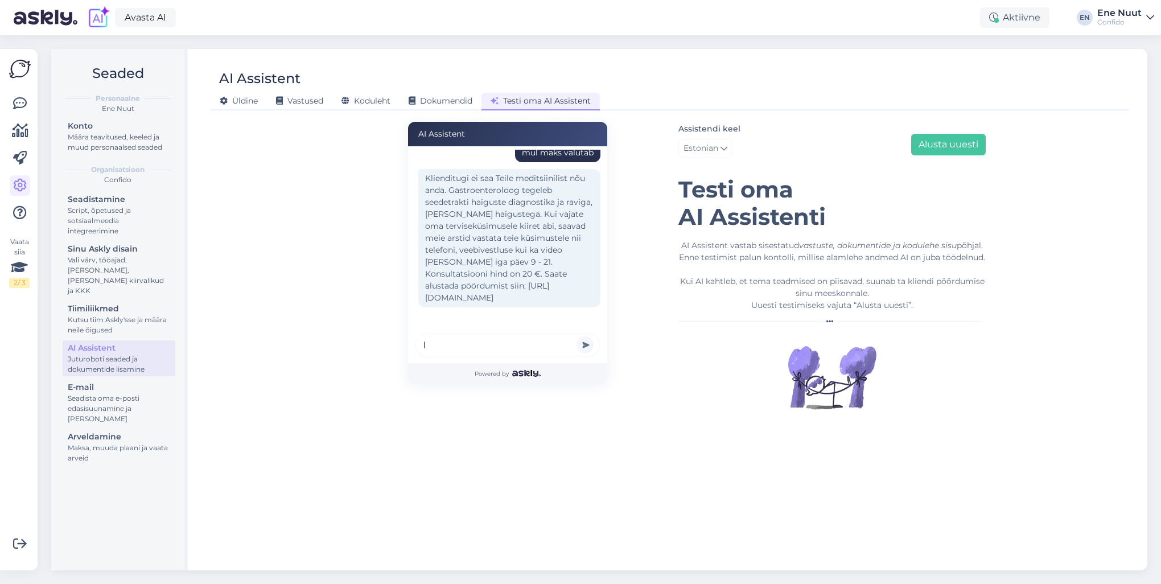
scroll to position [972, 0]
type input "l"
type input "mulle teevad liigesed [PERSON_NAME] vastuvõtule tulema peaksin?"
click at [577, 336] on button "submit" at bounding box center [585, 344] width 17 height 17
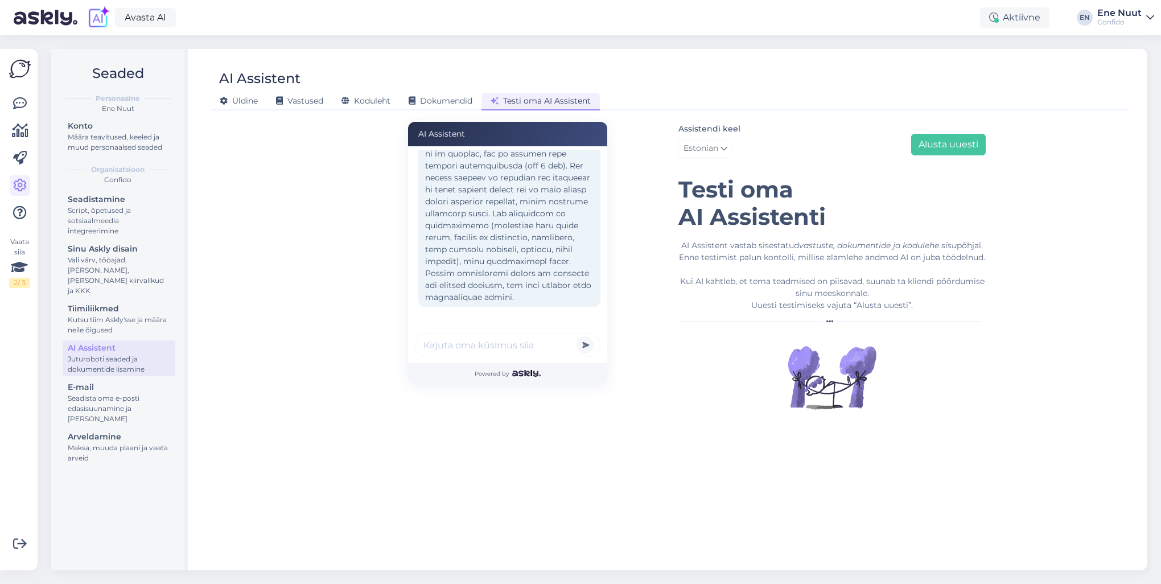
scroll to position [1393, 0]
click at [437, 344] on input "text" at bounding box center [508, 345] width 186 height 23
type input "[PERSON_NAME] juurde ma peaksin siis tulema?"
click at [577, 336] on button "submit" at bounding box center [585, 344] width 17 height 17
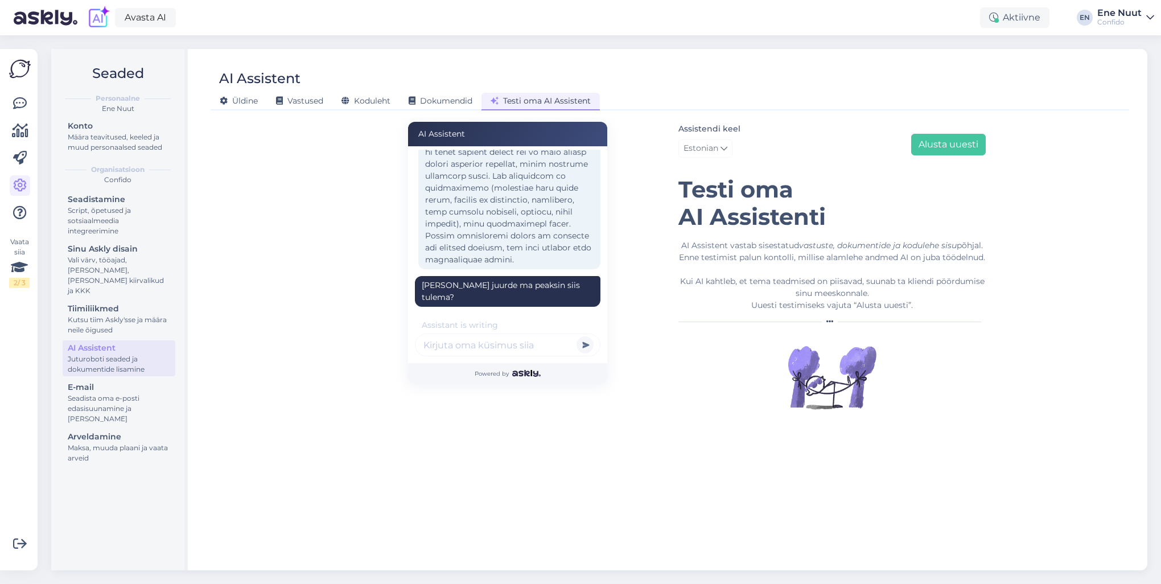
scroll to position [1552, 0]
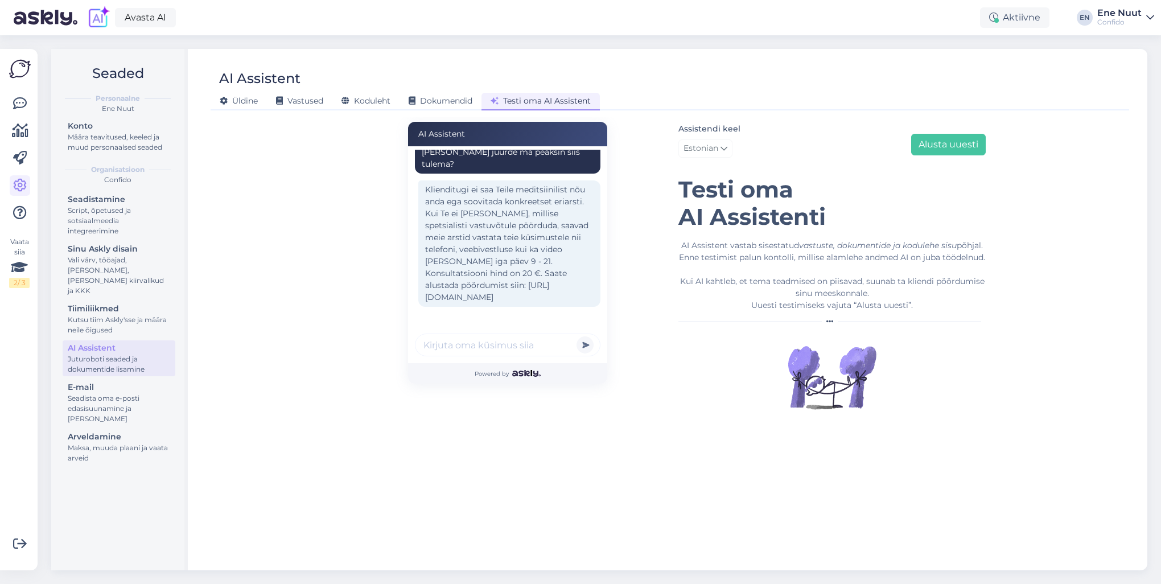
click at [493, 347] on input "text" at bounding box center [508, 345] width 186 height 23
click at [521, 352] on input "text" at bounding box center [508, 345] width 186 height 23
type input "mul on kopsud haiged, mida teha?"
click at [577, 336] on button "submit" at bounding box center [585, 344] width 17 height 17
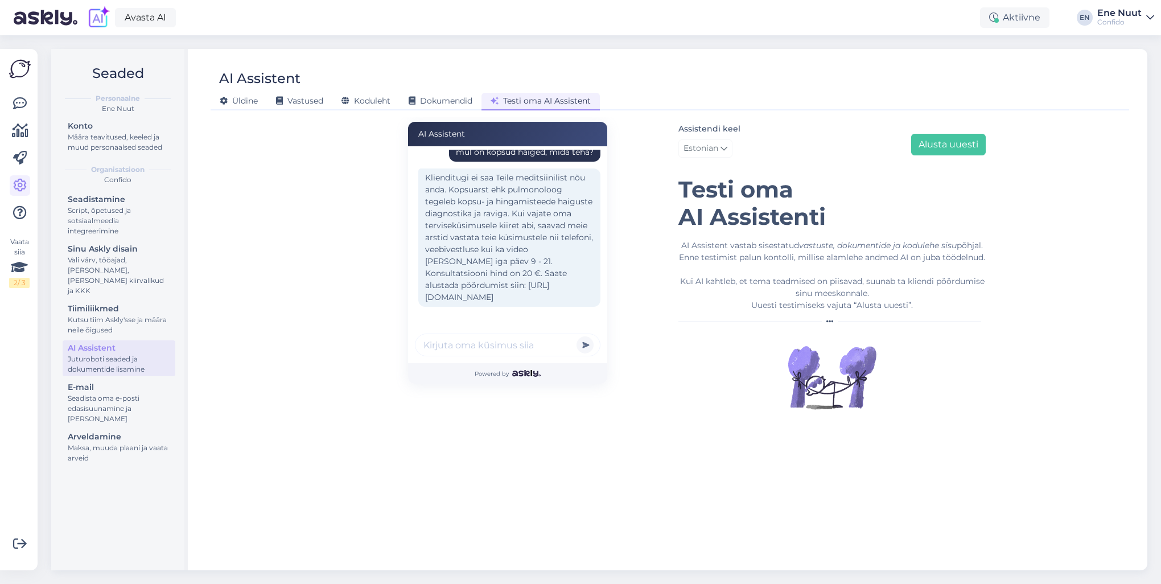
scroll to position [1735, 0]
click at [494, 343] on input "text" at bounding box center [508, 345] width 186 height 23
type input "see on [PERSON_NAME] väga segane vastus"
click at [577, 336] on button "submit" at bounding box center [585, 344] width 17 height 17
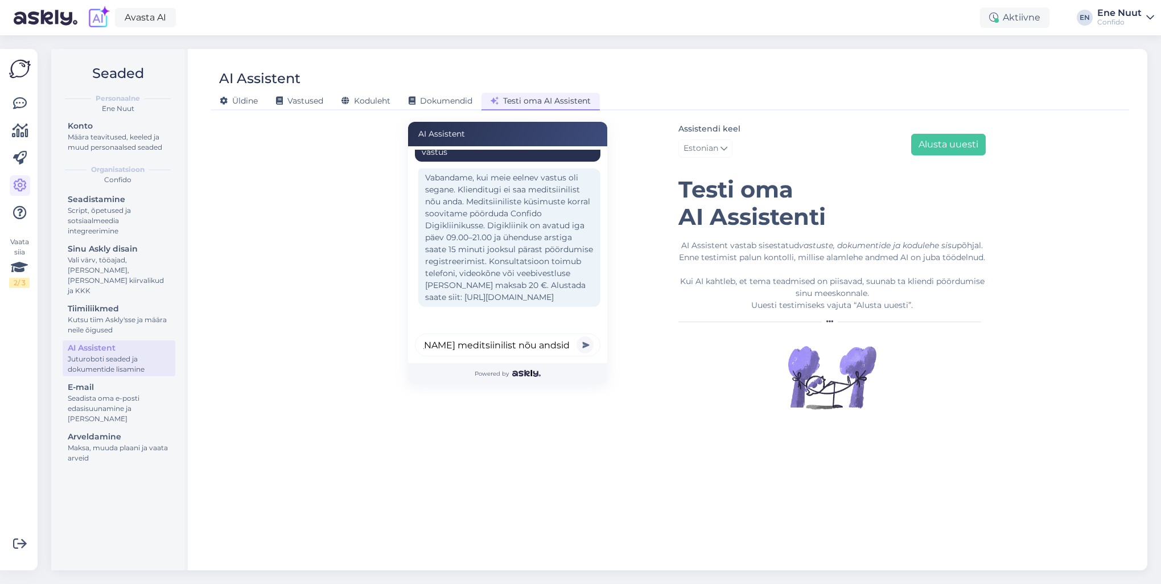
type input "[PERSON_NAME] siis [PERSON_NAME] meditsiinilist nõu andsid kui nõu anda ei tohi?"
click at [577, 336] on button "submit" at bounding box center [585, 344] width 17 height 17
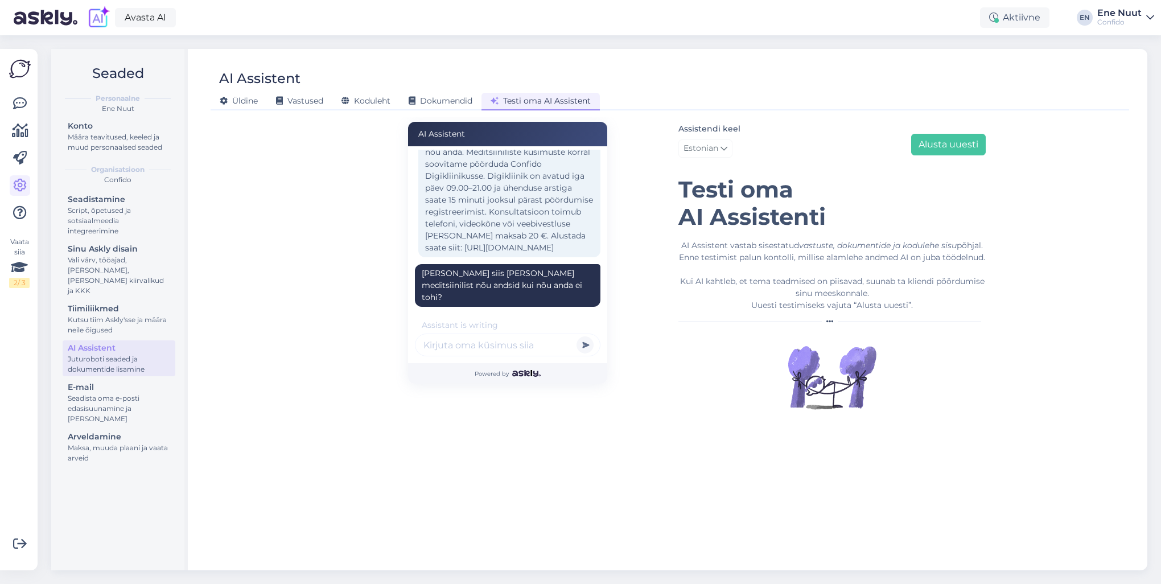
scroll to position [2053, 0]
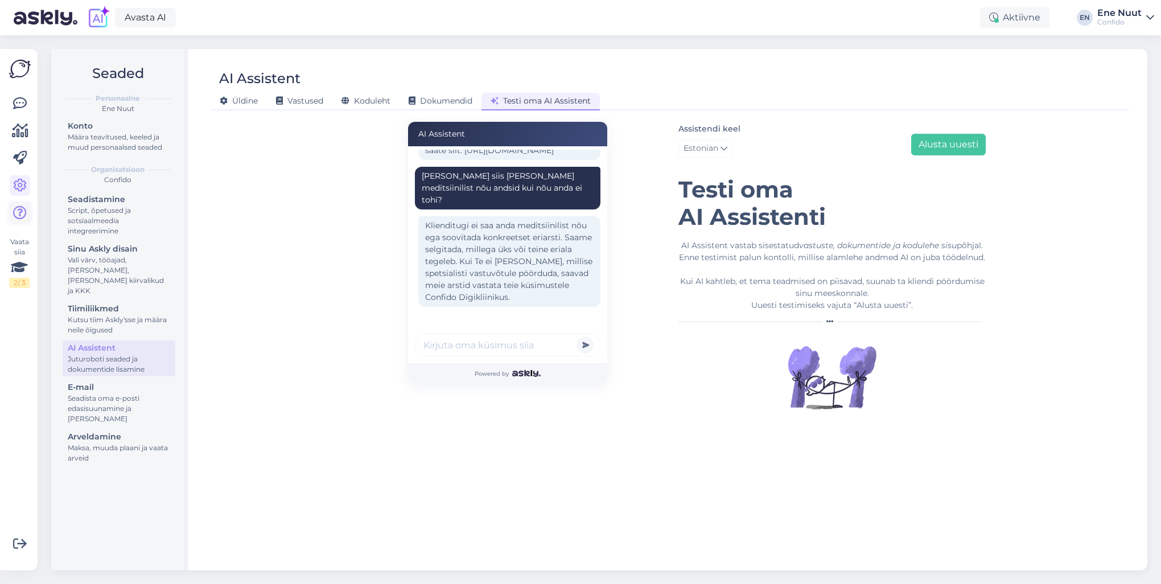
click at [16, 211] on icon at bounding box center [20, 213] width 14 height 14
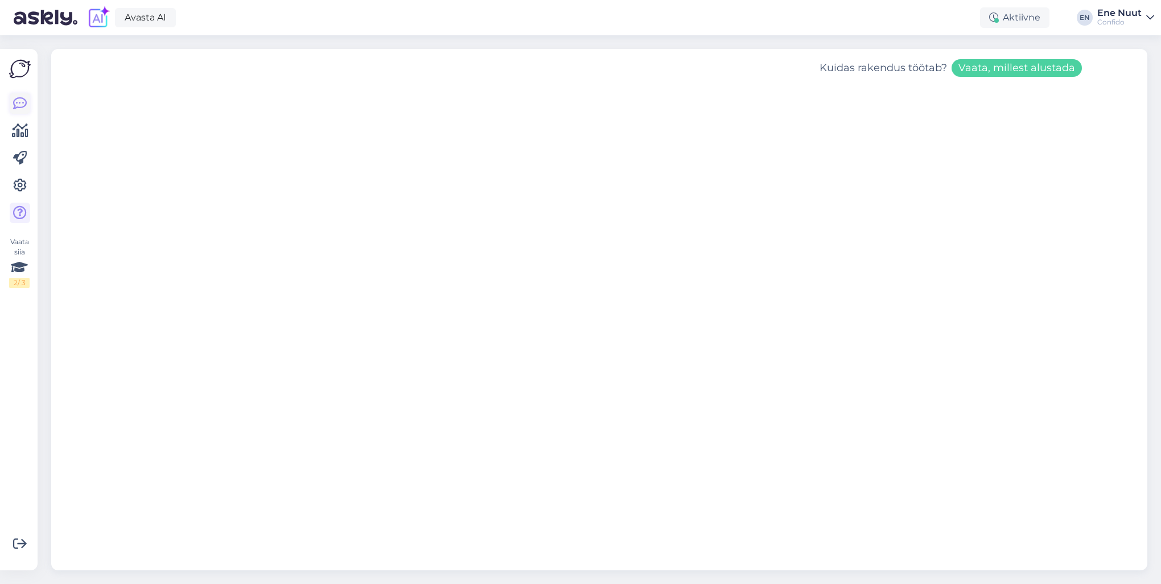
click at [20, 101] on icon at bounding box center [20, 104] width 14 height 14
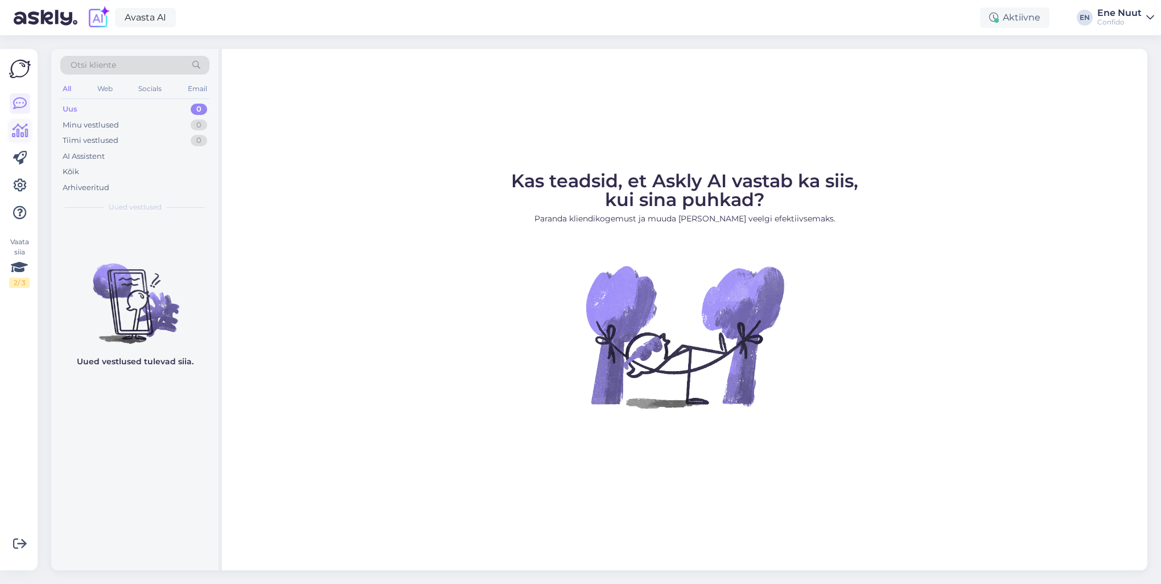
click at [17, 128] on icon at bounding box center [20, 131] width 17 height 14
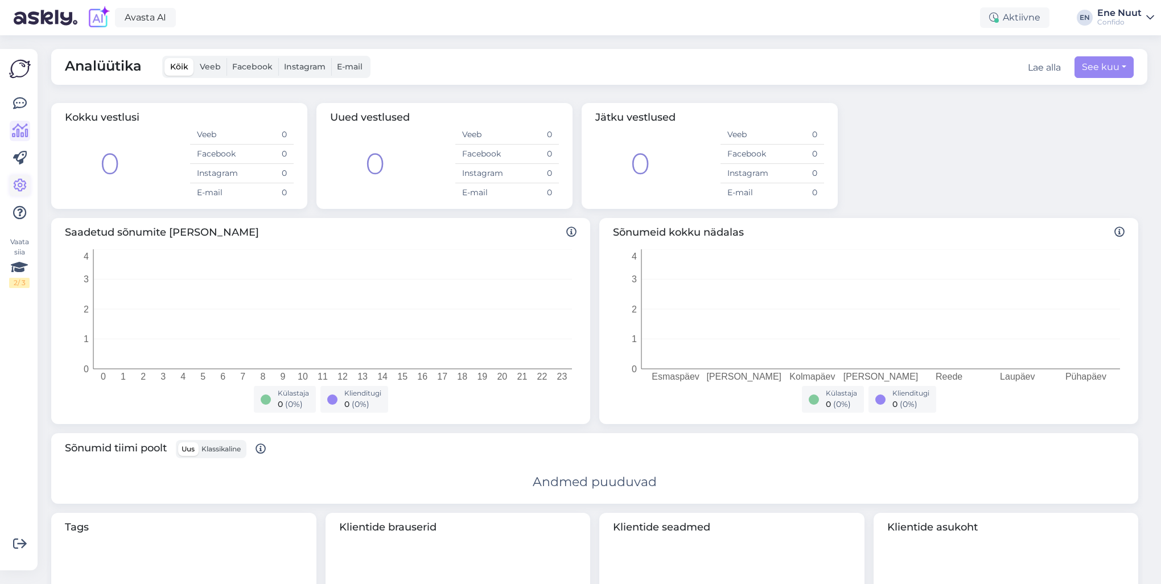
click at [16, 187] on icon at bounding box center [20, 186] width 14 height 14
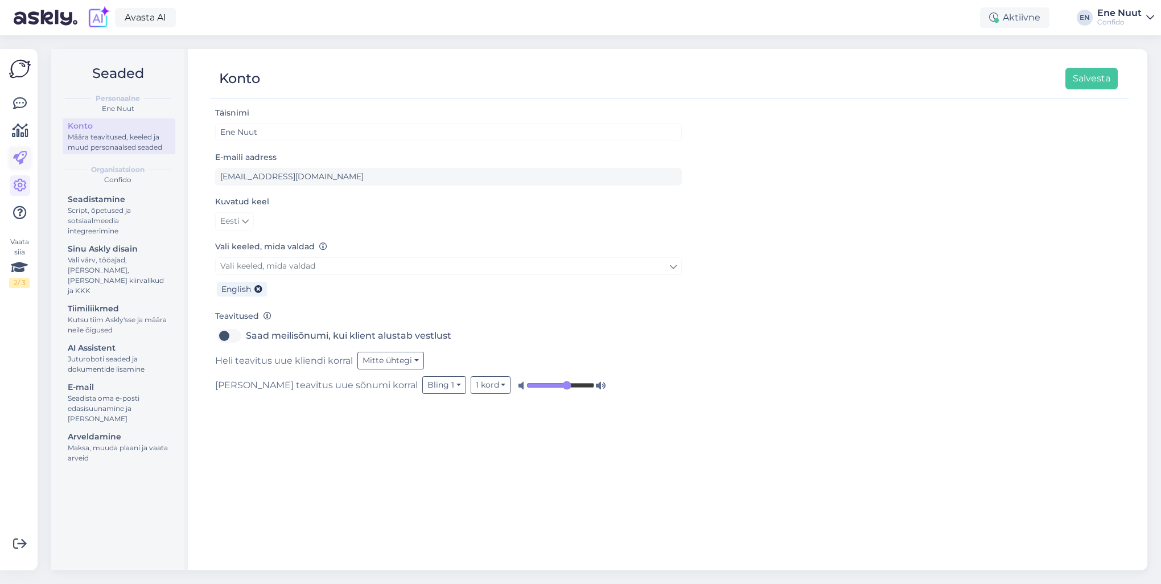
click at [22, 162] on icon at bounding box center [20, 158] width 14 height 14
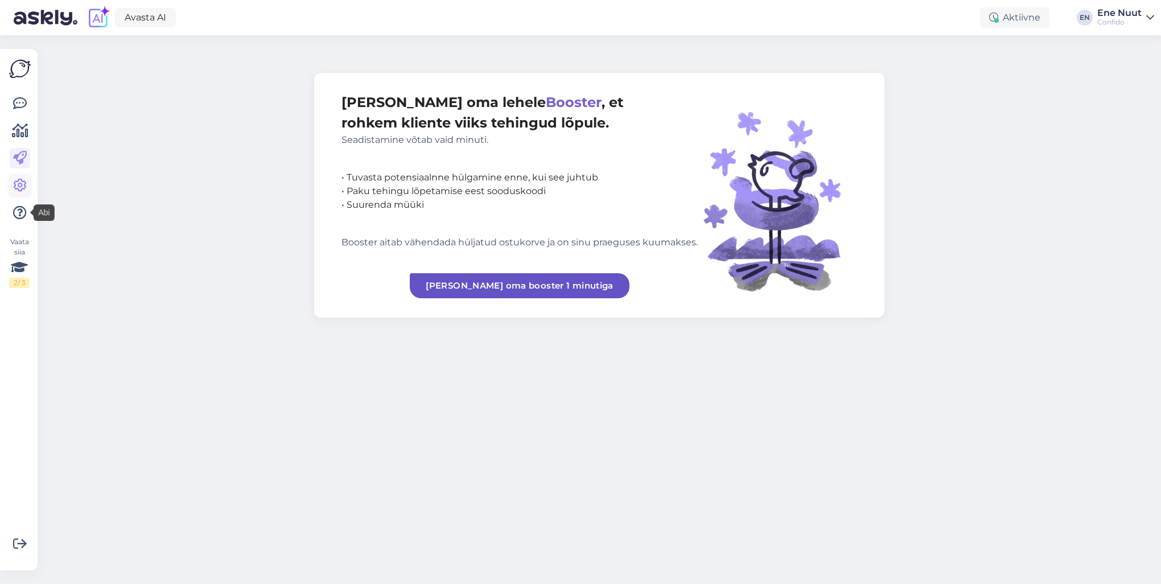
click at [20, 183] on icon at bounding box center [20, 186] width 14 height 14
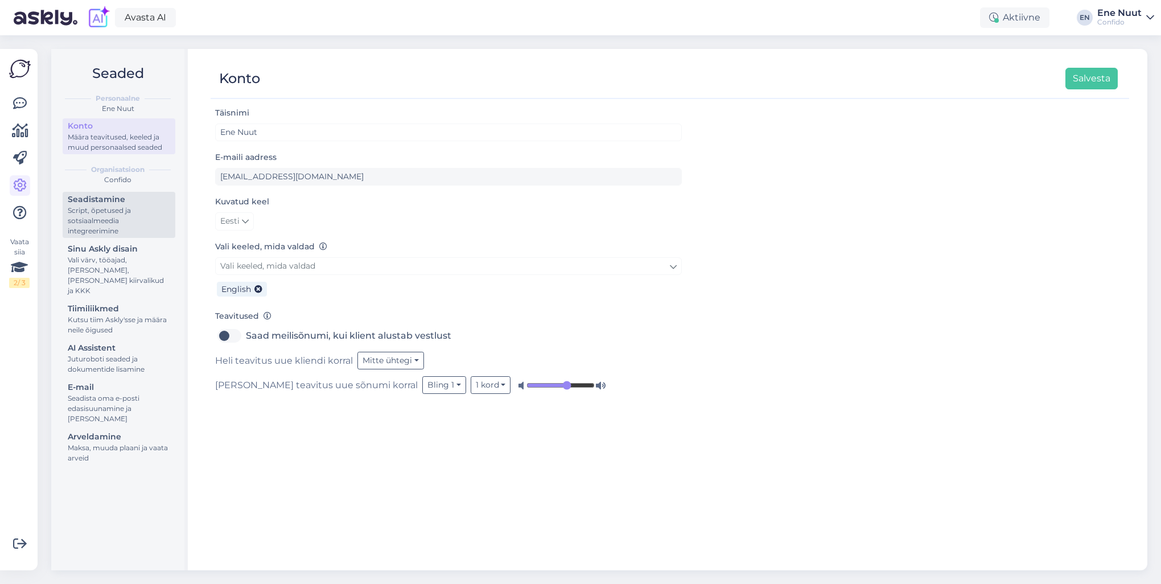
click at [112, 205] on div "Script, õpetused ja sotsiaalmeedia integreerimine" at bounding box center [119, 220] width 102 height 31
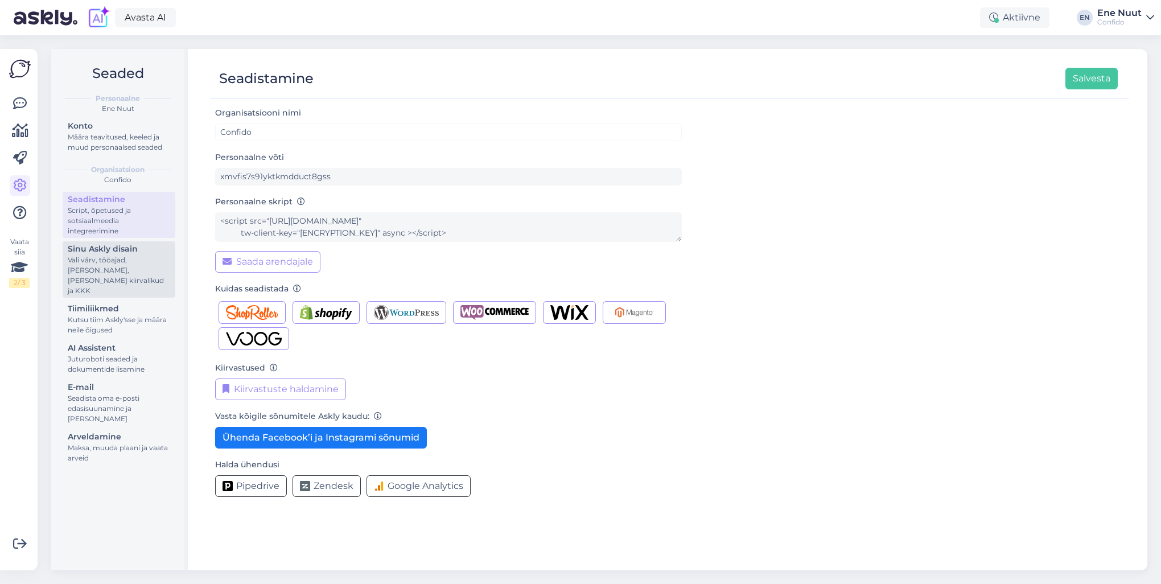
click at [94, 260] on div "Vali värv, tööajad, [PERSON_NAME], [PERSON_NAME] kiirvalikud ja KKK" at bounding box center [119, 275] width 102 height 41
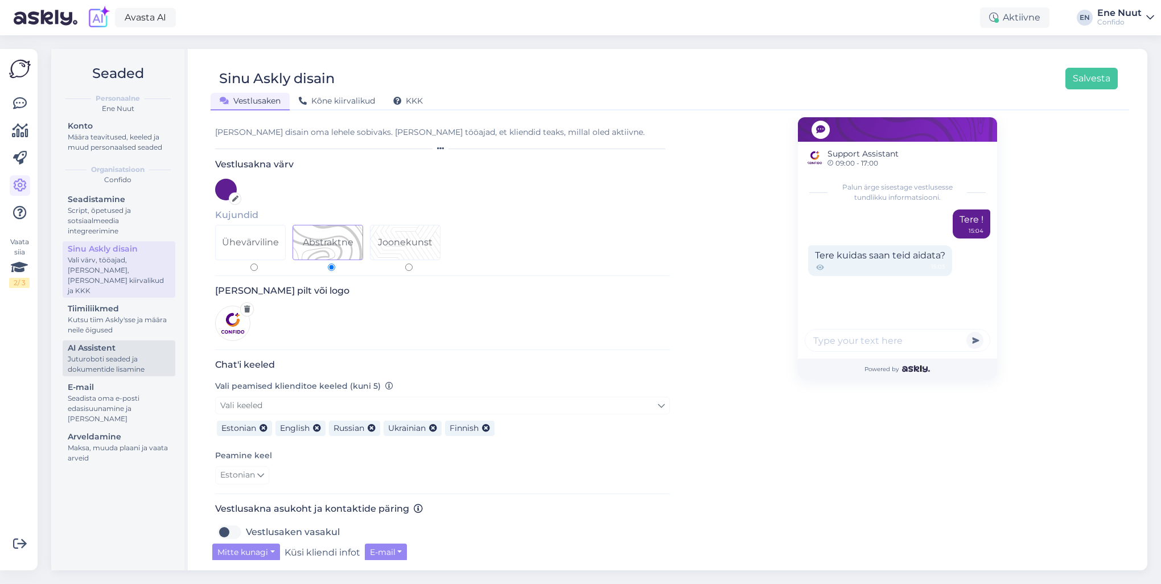
click at [81, 342] on div "AI Assistent" at bounding box center [119, 348] width 102 height 12
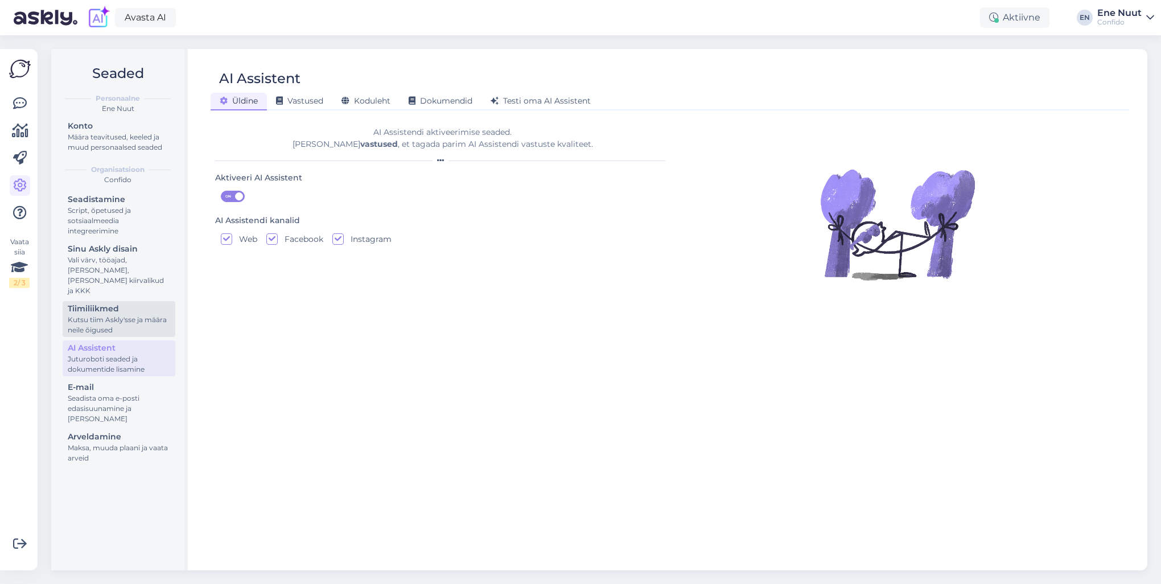
click at [84, 303] on div "Tiimiliikmed" at bounding box center [119, 309] width 102 height 12
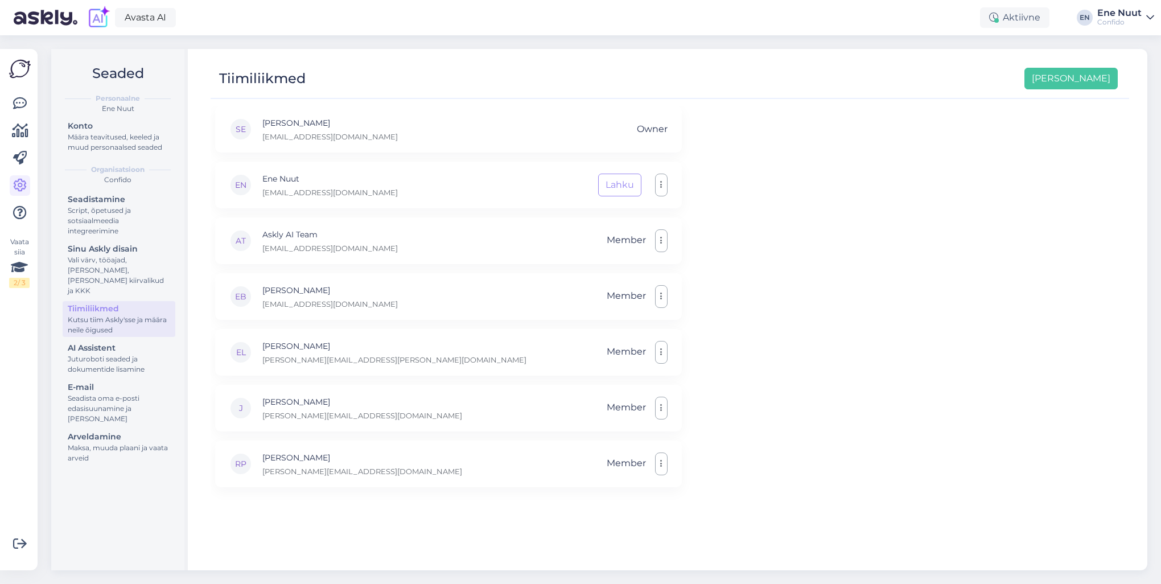
click at [895, 376] on div "[PERSON_NAME] Elland [EMAIL_ADDRESS][DOMAIN_NAME] Owner EN Ene Nuut [EMAIL_ADDR…" at bounding box center [670, 333] width 919 height 454
click at [120, 354] on div "Juturoboti seaded ja dokumentide lisamine" at bounding box center [119, 364] width 102 height 20
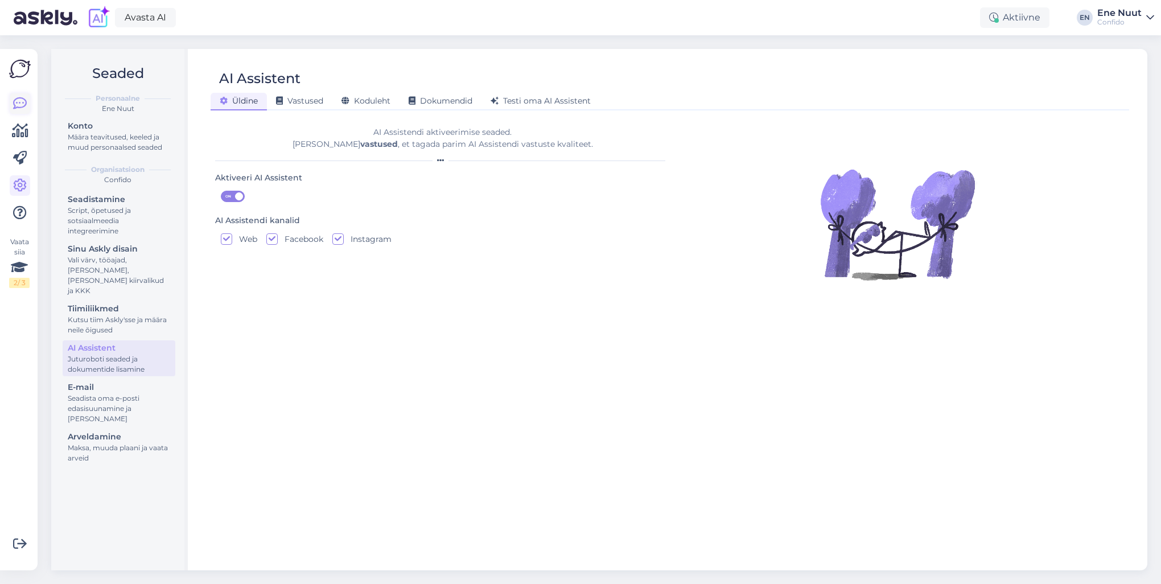
click at [24, 97] on icon at bounding box center [20, 104] width 14 height 14
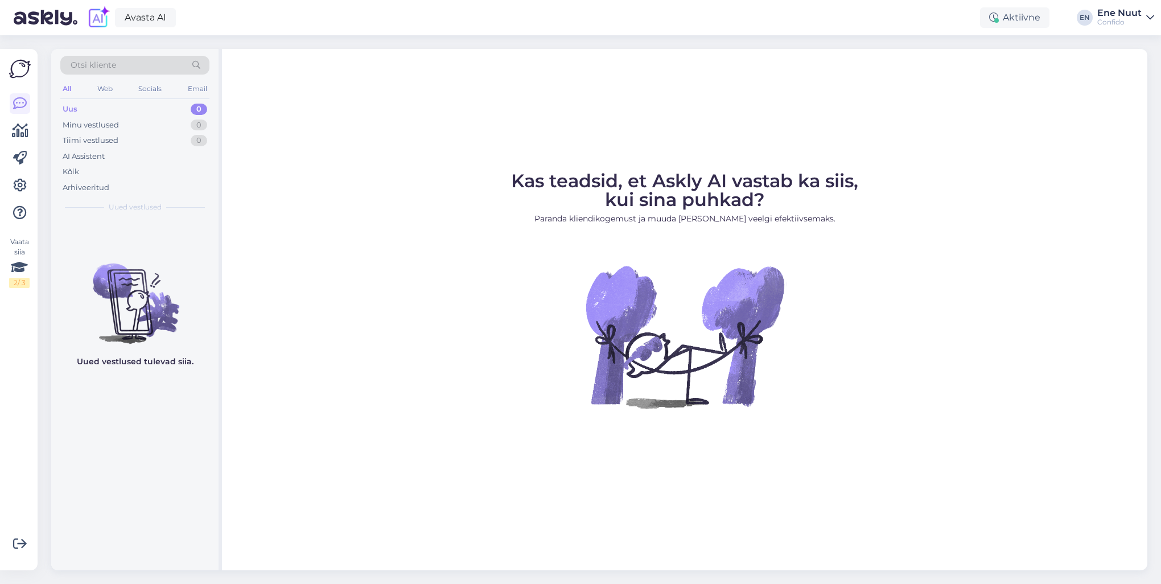
click at [22, 79] on img at bounding box center [20, 69] width 22 height 22
click at [22, 133] on icon at bounding box center [20, 131] width 17 height 14
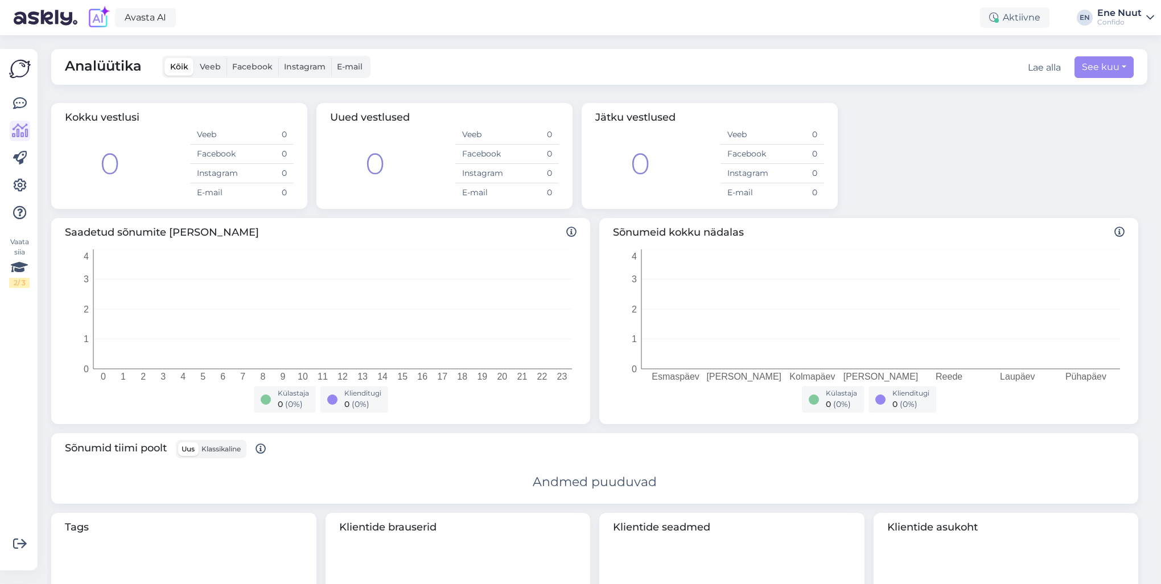
drag, startPoint x: 908, startPoint y: 134, endPoint x: 911, endPoint y: 142, distance: 8.5
click at [908, 134] on div "Kokku vestlusi 0 Veeb 0 Facebook 0 Instagram 0 E-mail 0 Uued vestlused 0 Veeb 0…" at bounding box center [595, 155] width 1096 height 115
click at [12, 104] on link at bounding box center [20, 103] width 20 height 20
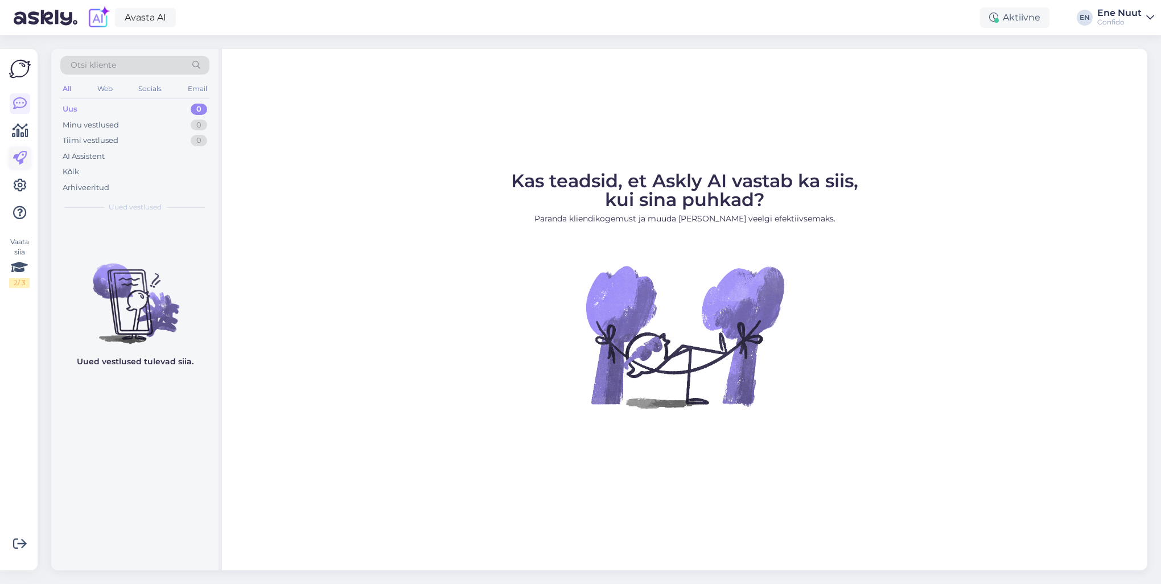
click at [14, 155] on icon at bounding box center [20, 158] width 14 height 14
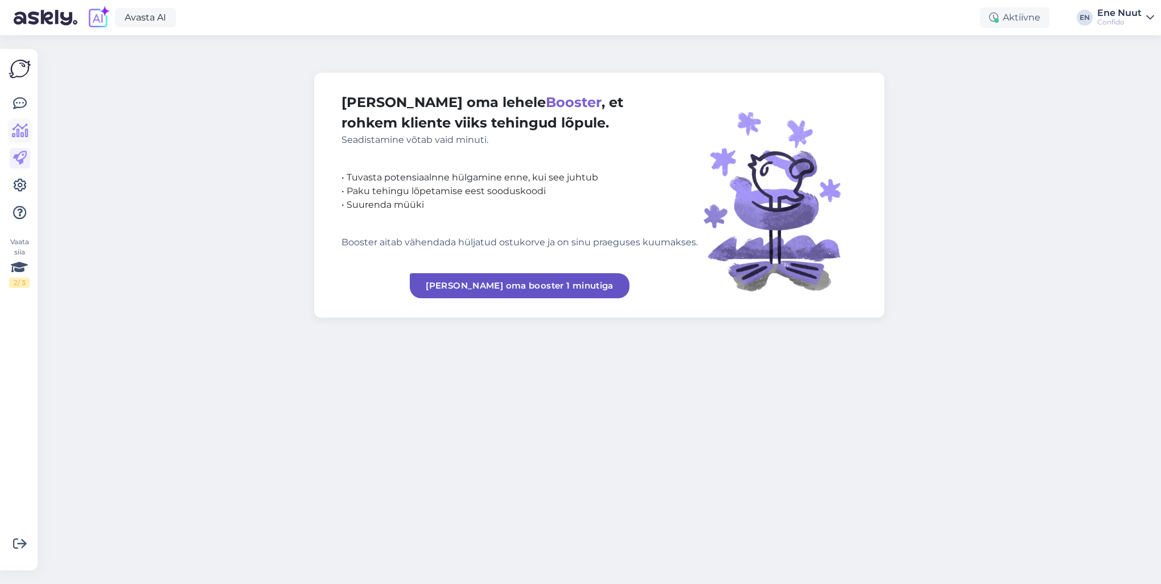
click at [13, 133] on icon at bounding box center [20, 131] width 17 height 14
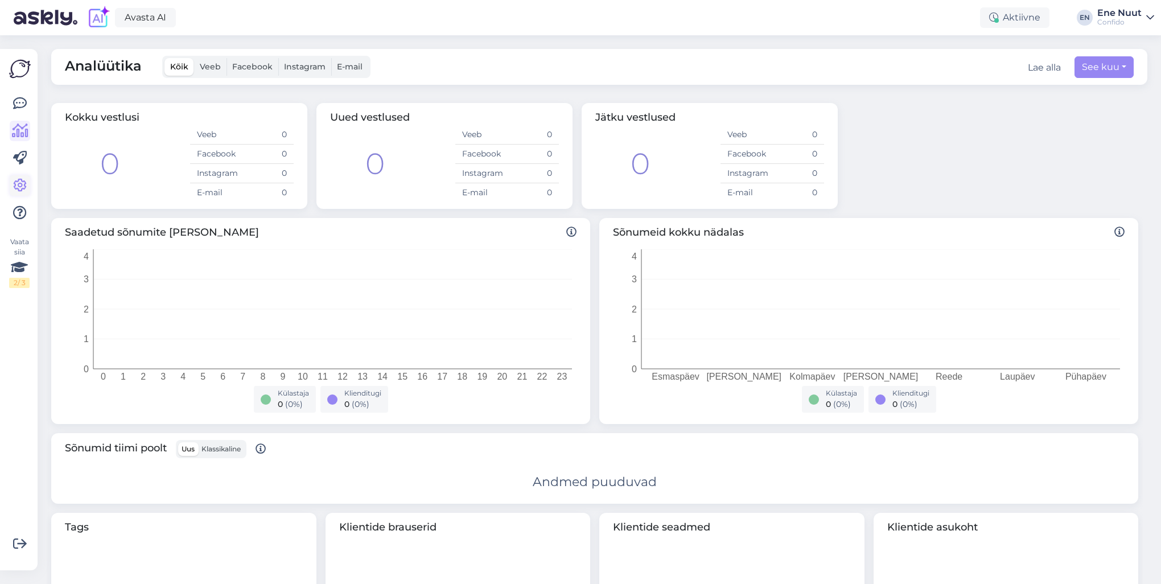
click at [21, 185] on icon at bounding box center [20, 186] width 14 height 14
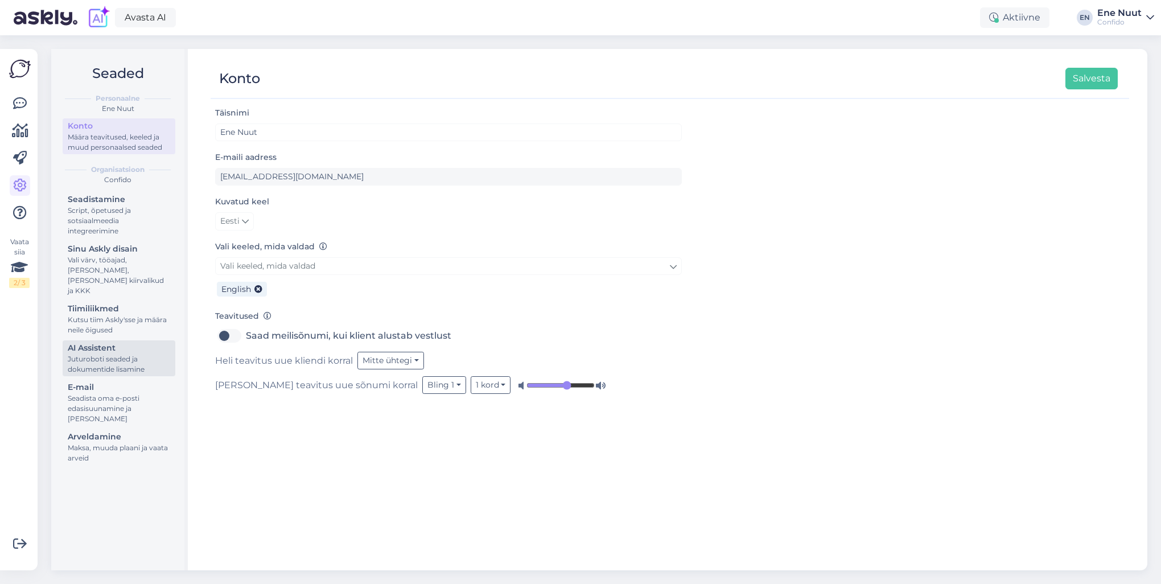
click at [109, 354] on div "Juturoboti seaded ja dokumentide lisamine" at bounding box center [119, 364] width 102 height 20
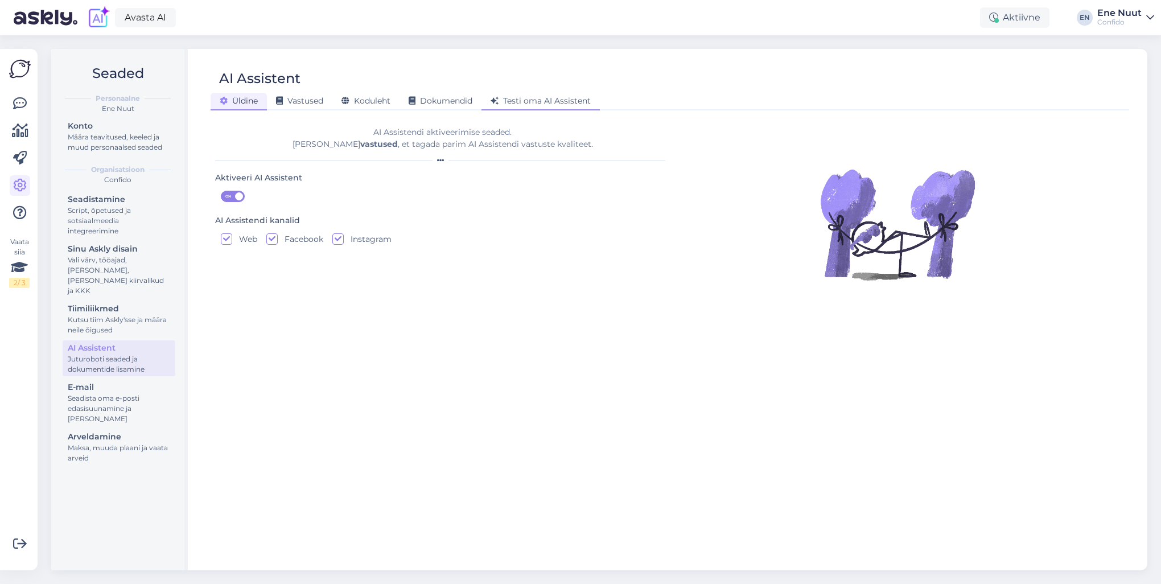
click at [552, 106] on div "Testi oma AI Assistent" at bounding box center [541, 102] width 118 height 18
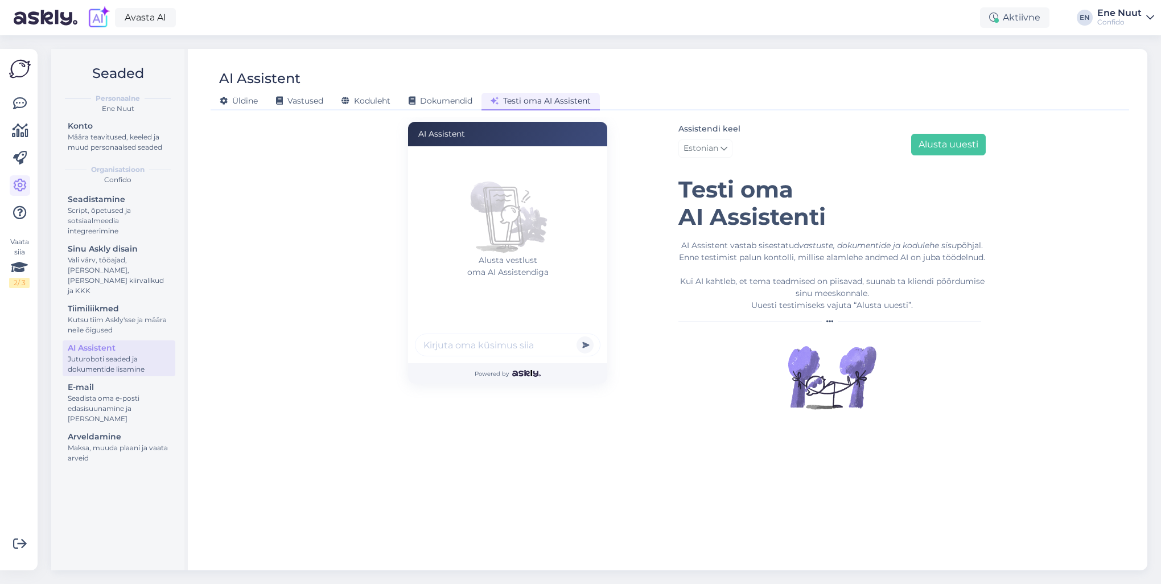
click at [442, 343] on input "text" at bounding box center [508, 345] width 186 height 23
type input "hingata on [PERSON_NAME]"
click at [577, 336] on button "submit" at bounding box center [585, 344] width 17 height 17
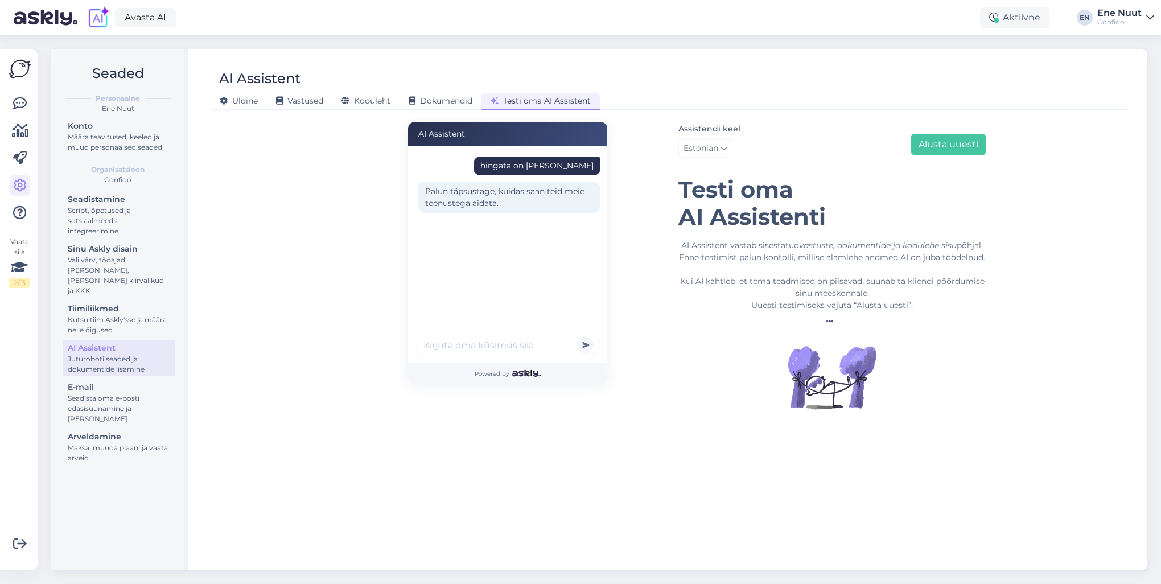
click at [466, 343] on input "text" at bounding box center [508, 345] width 186 height 23
type input "[PERSON_NAME] juurde ma pean tulema"
click at [577, 336] on button "submit" at bounding box center [585, 344] width 17 height 17
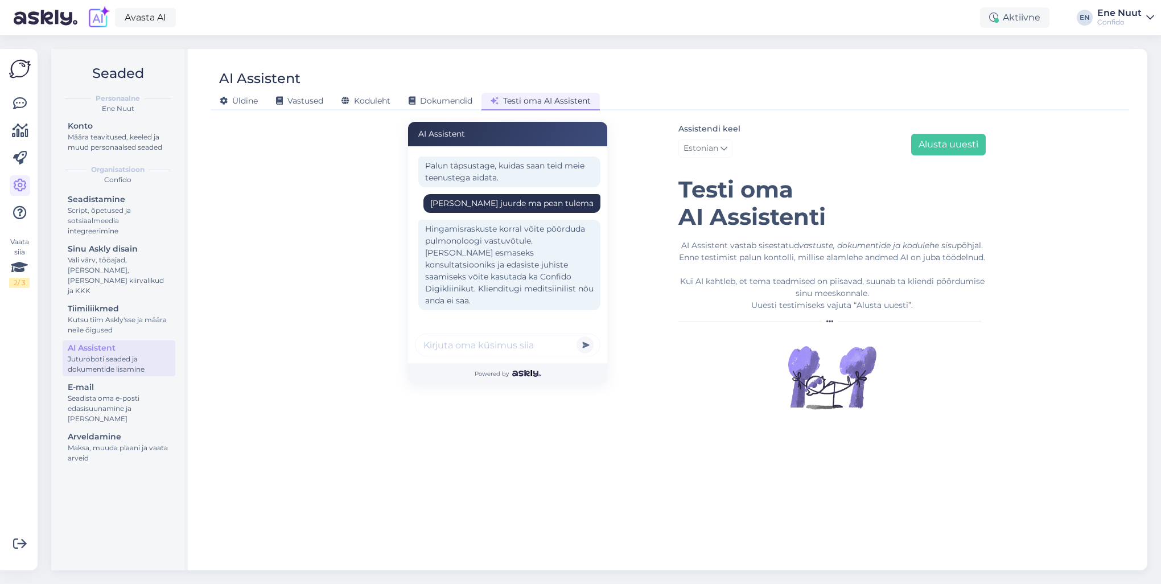
click at [464, 347] on input "text" at bounding box center [508, 345] width 186 height 23
type input "see vastus ei ole hea, [PERSON_NAME] annad [PERSON_NAME] siis [PERSON_NAME], et…"
click at [577, 336] on button "submit" at bounding box center [585, 344] width 17 height 17
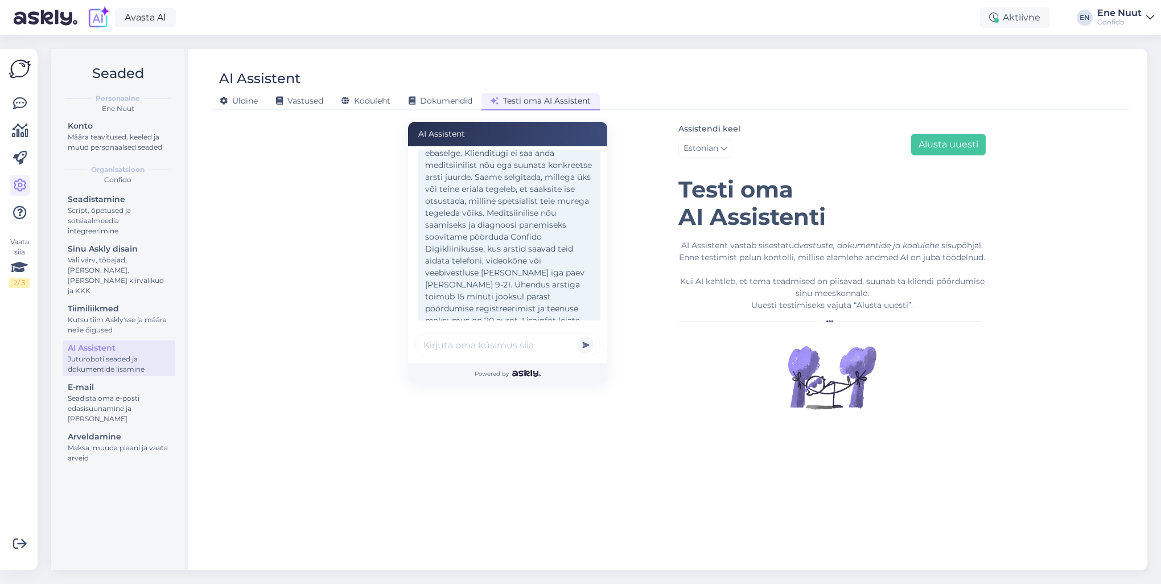
scroll to position [291, 0]
click at [465, 346] on input "text" at bounding box center [508, 345] width 186 height 23
type input "me ei saa diagnoosi garanteerida digikliinikus"
click at [577, 336] on button "submit" at bounding box center [585, 344] width 17 height 17
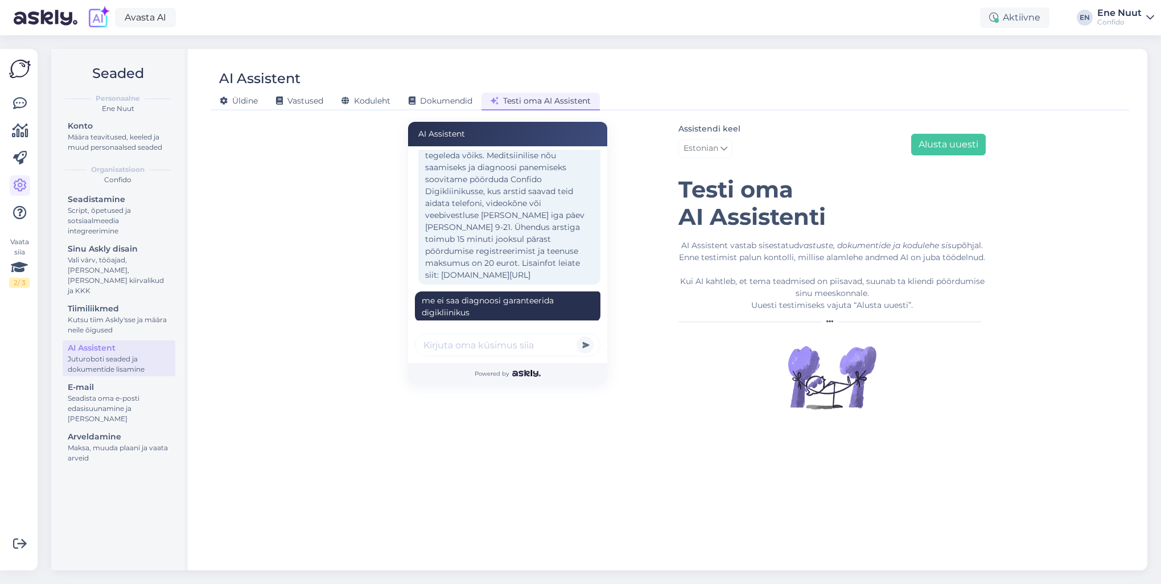
scroll to position [451, 0]
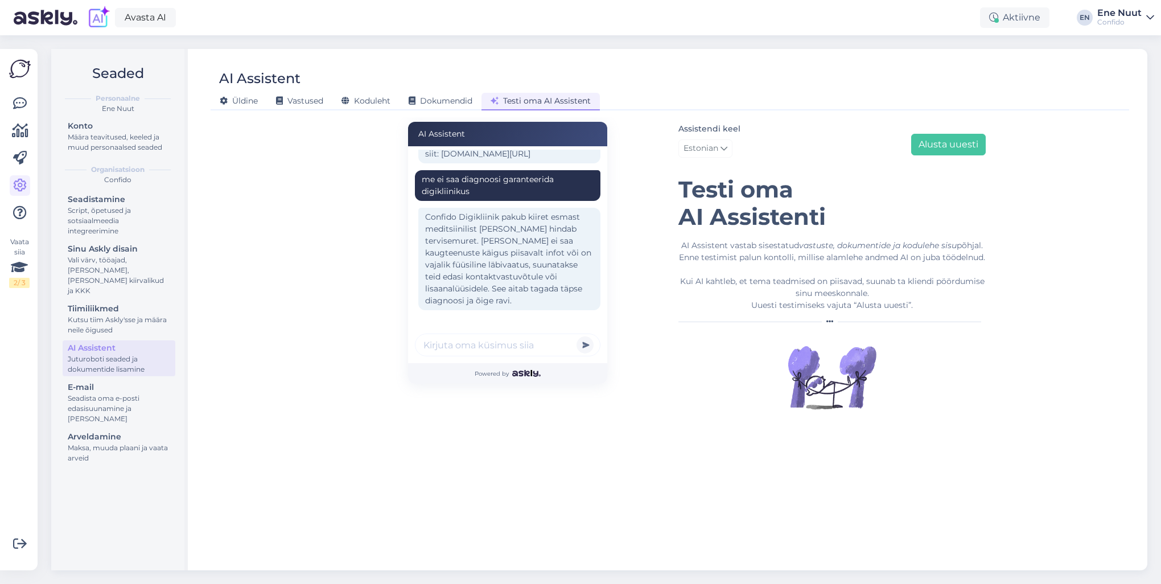
click at [430, 347] on input "text" at bounding box center [508, 345] width 186 height 23
type input "soovin tasuta neuroloogi aega"
click at [577, 336] on button "submit" at bounding box center [585, 344] width 17 height 17
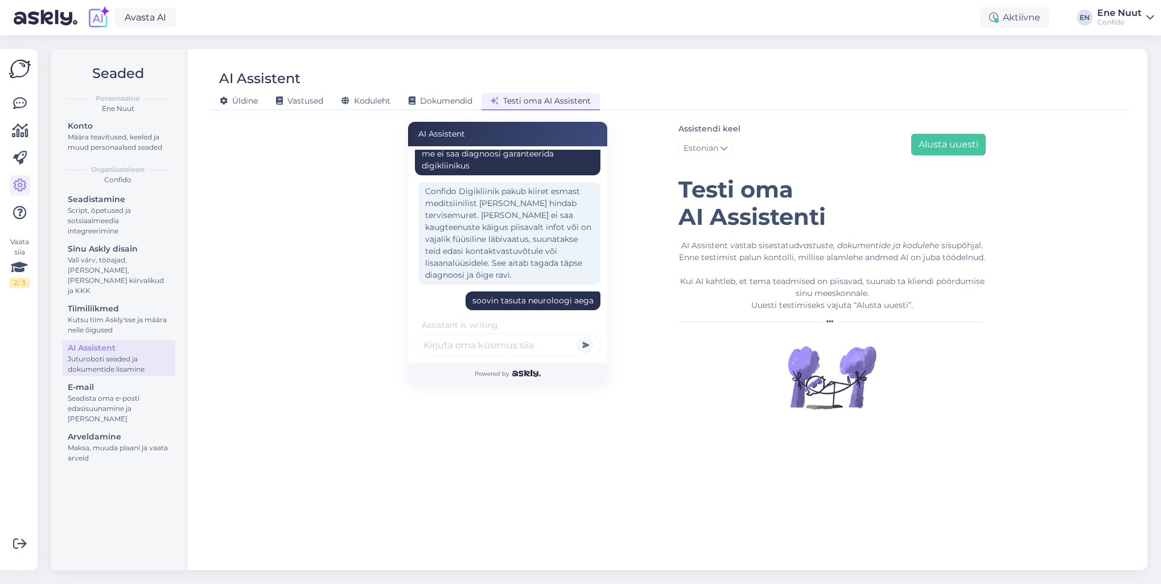
scroll to position [669, 0]
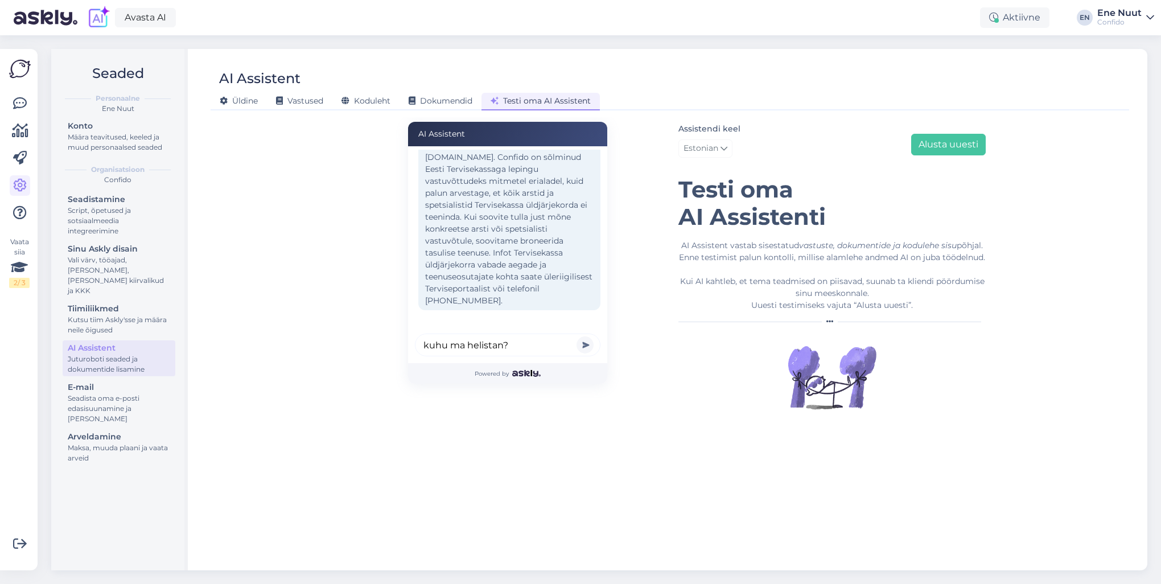
type input "kuhu ma helistan?"
click at [577, 336] on button "submit" at bounding box center [585, 344] width 17 height 17
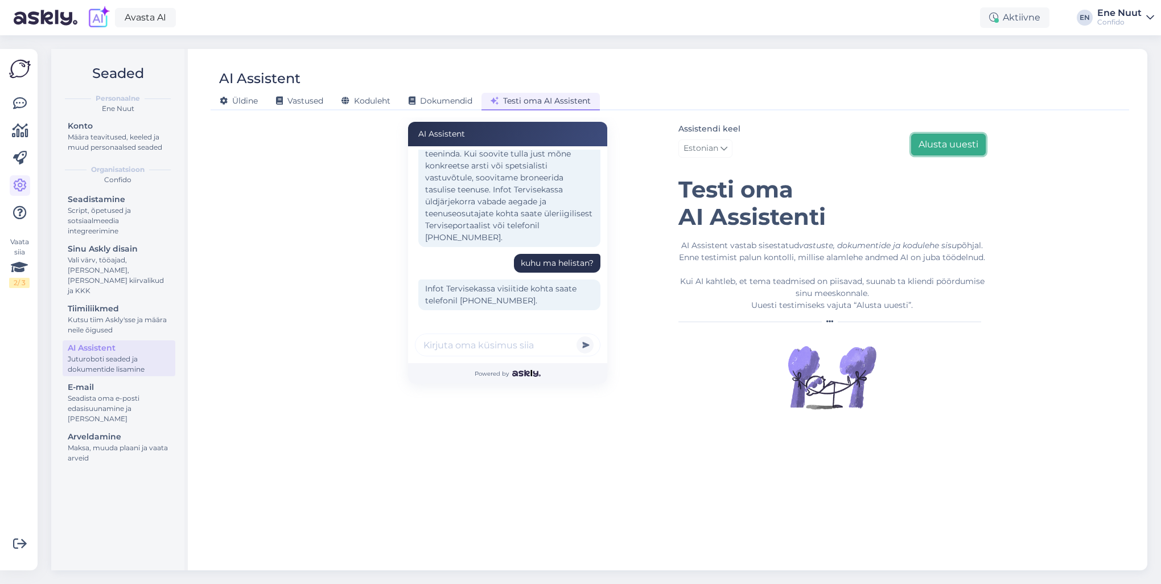
drag, startPoint x: 940, startPoint y: 147, endPoint x: 931, endPoint y: 162, distance: 17.4
click at [940, 147] on button "Alusta uuesti" at bounding box center [948, 145] width 75 height 22
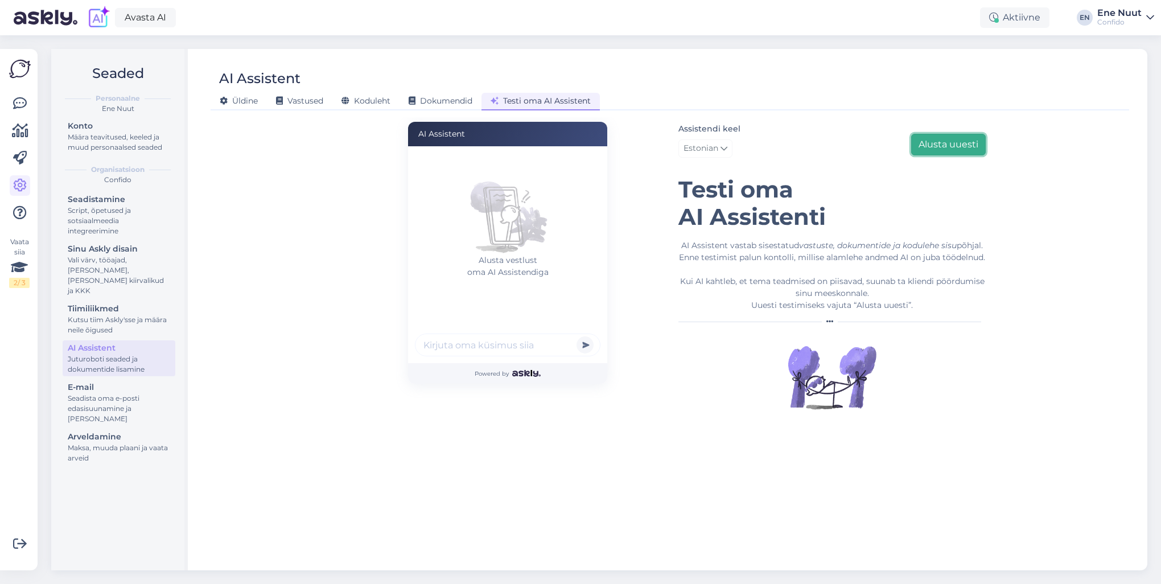
scroll to position [0, 0]
click at [444, 348] on input "text" at bounding box center [508, 345] width 186 height 23
type input "varvas valutada, [PERSON_NAME] juurde aega broneerida?"
click at [577, 336] on button "submit" at bounding box center [585, 344] width 17 height 17
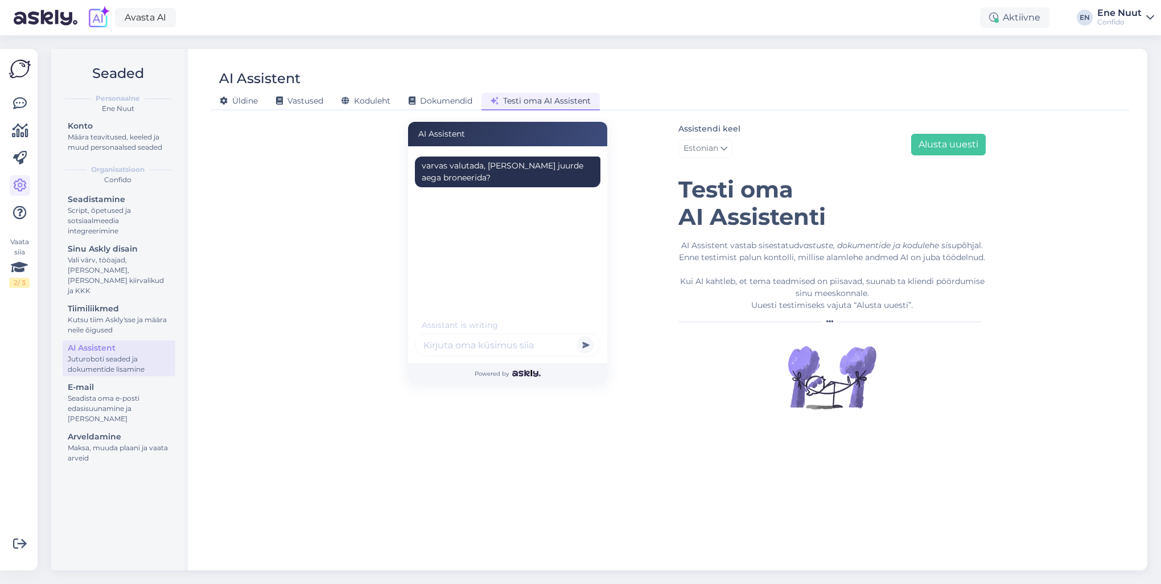
scroll to position [10, 0]
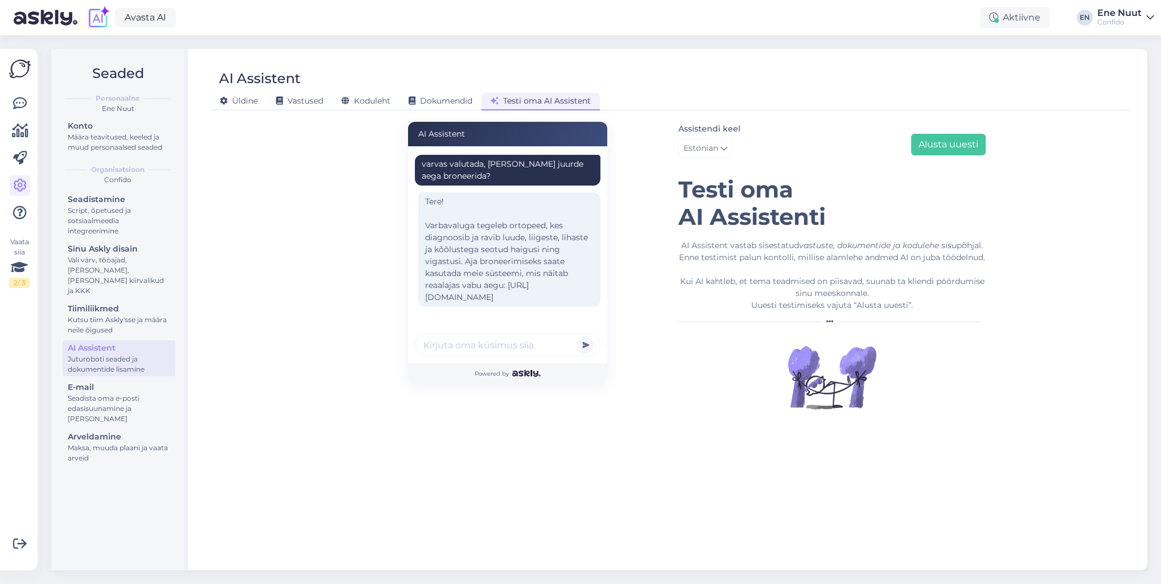
click at [444, 346] on input "text" at bounding box center [508, 345] width 186 height 23
type input "[PERSON_NAME] [PERSON_NAME]?"
click at [577, 336] on button "submit" at bounding box center [585, 344] width 17 height 17
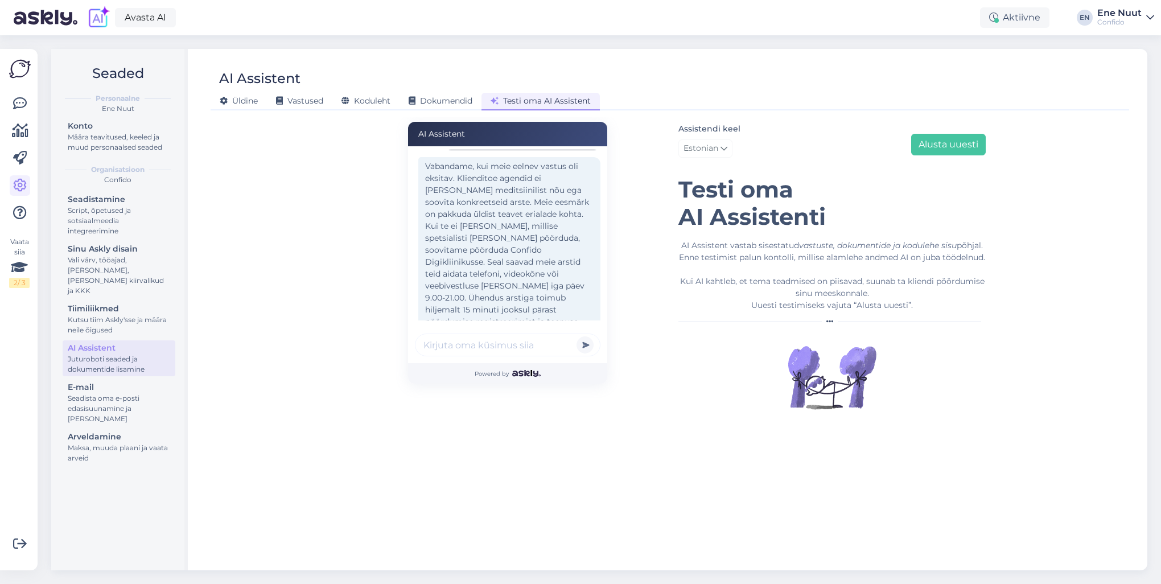
scroll to position [241, 0]
click at [460, 343] on input "text" at bounding box center [508, 345] width 186 height 23
type input "kas sa õppisid enda vastusest?"
click at [577, 336] on button "submit" at bounding box center [585, 344] width 17 height 17
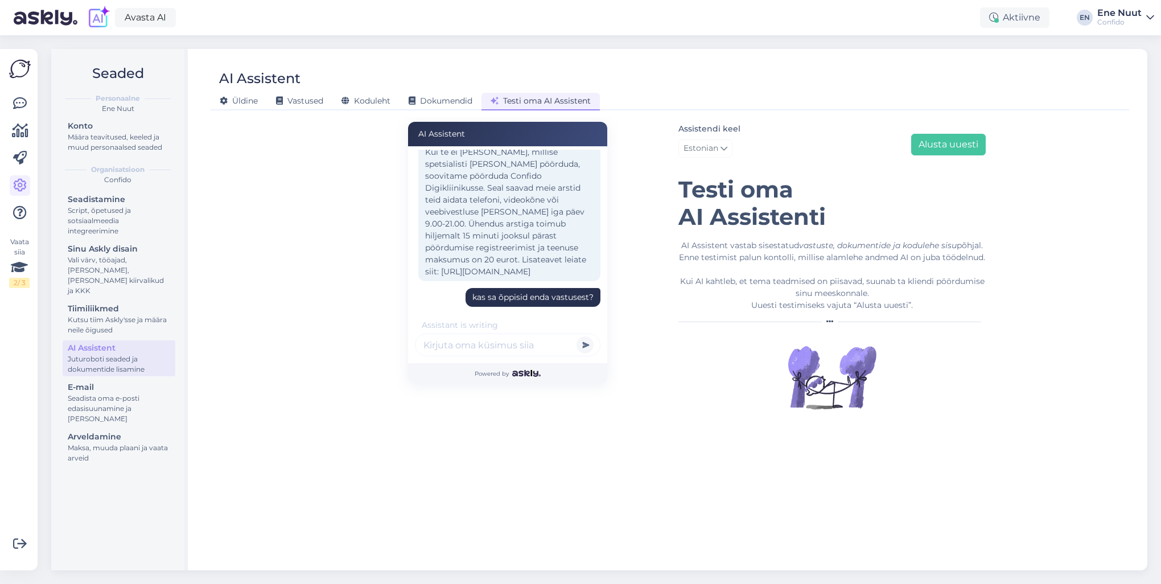
scroll to position [316, 0]
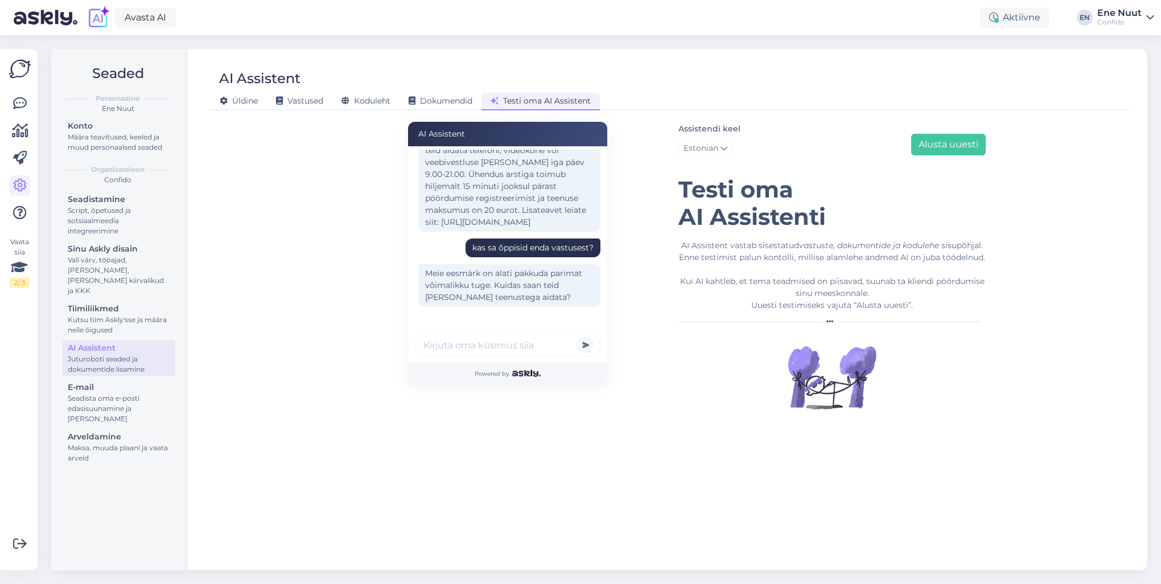
click at [451, 346] on input "text" at bounding box center [508, 345] width 186 height 23
type input "mu varvas valutab, [PERSON_NAME] juurde aja broneerin?"
click at [577, 336] on button "submit" at bounding box center [585, 344] width 17 height 17
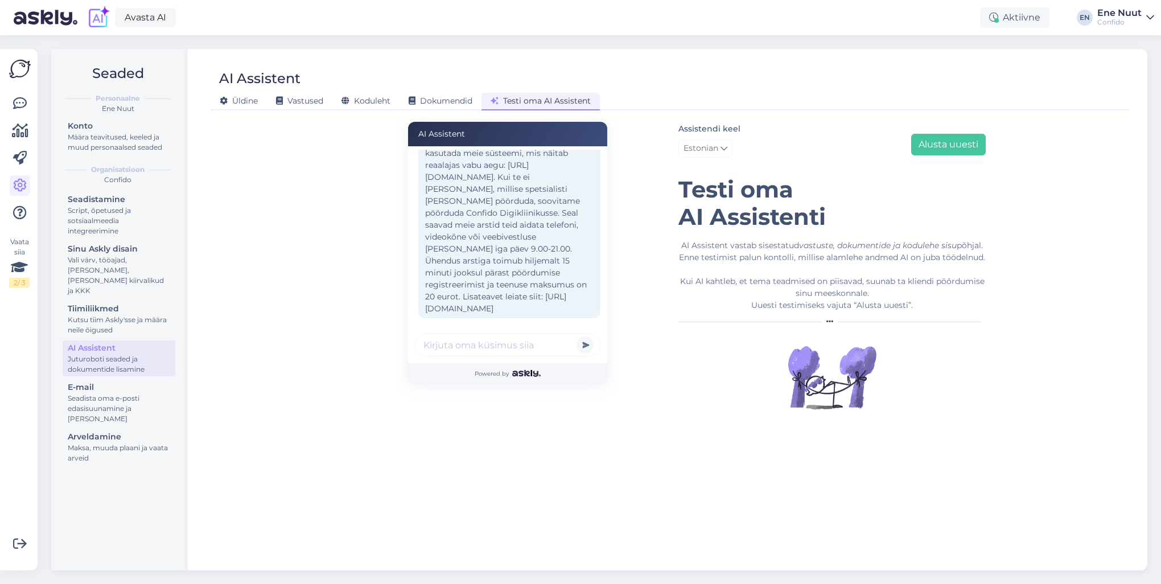
scroll to position [582, 0]
click at [444, 346] on input "text" at bounding box center [508, 345] width 186 height 23
type input "ma ei [PERSON_NAME]"
click at [577, 336] on button "submit" at bounding box center [585, 344] width 17 height 17
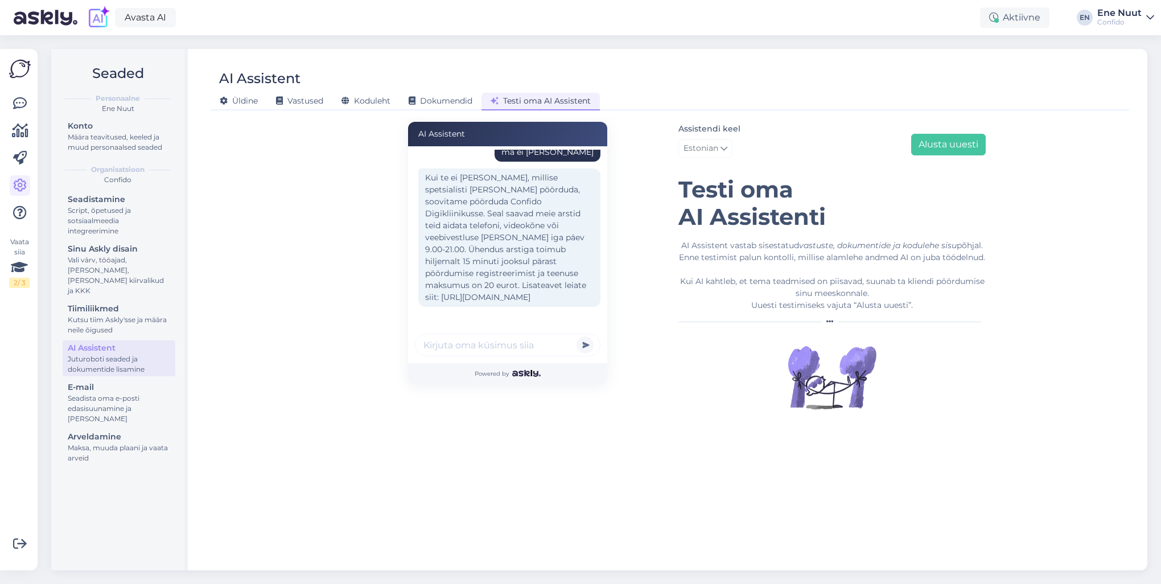
click at [476, 525] on div "AI Assistent varvas valutada, [PERSON_NAME] juurde aega broneerida? Tere! Varba…" at bounding box center [670, 338] width 649 height 443
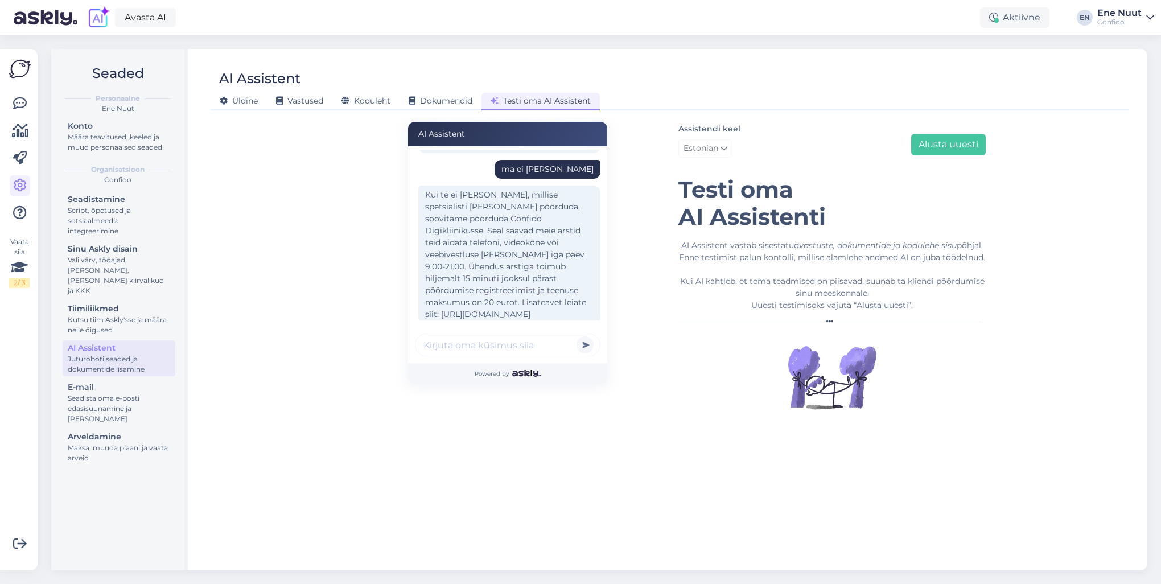
scroll to position [708, 0]
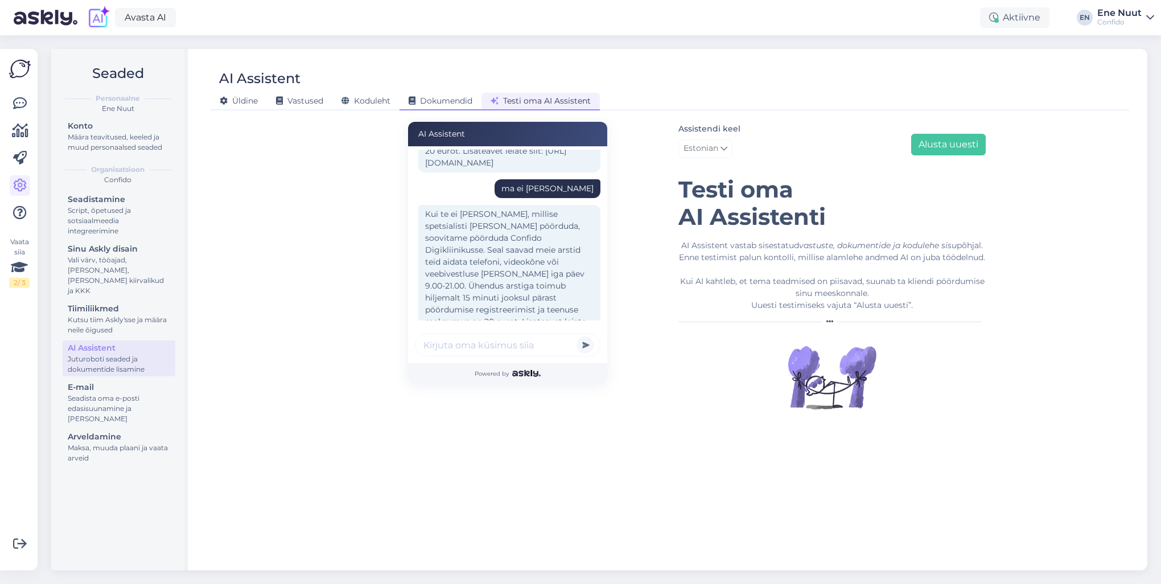
click at [445, 100] on span "Dokumendid" at bounding box center [441, 101] width 64 height 10
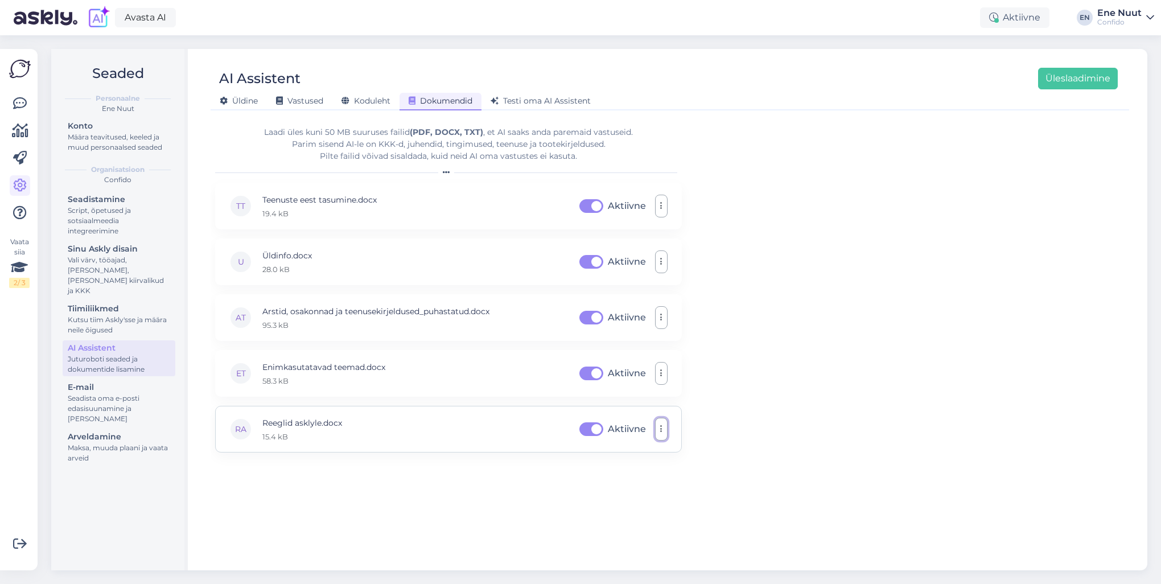
click at [661, 431] on icon "button" at bounding box center [661, 429] width 2 height 9
click at [605, 479] on link "Eemalda" at bounding box center [611, 484] width 114 height 28
click at [980, 239] on div "Laadi [PERSON_NAME] 50 MB suuruses failid (PDF, DOCX, TXT) , et AI saaks anda p…" at bounding box center [670, 338] width 910 height 443
click at [1066, 79] on button "Üleslaadimine" at bounding box center [1078, 79] width 80 height 22
click at [542, 96] on span "Testi oma AI Assistent" at bounding box center [541, 101] width 100 height 10
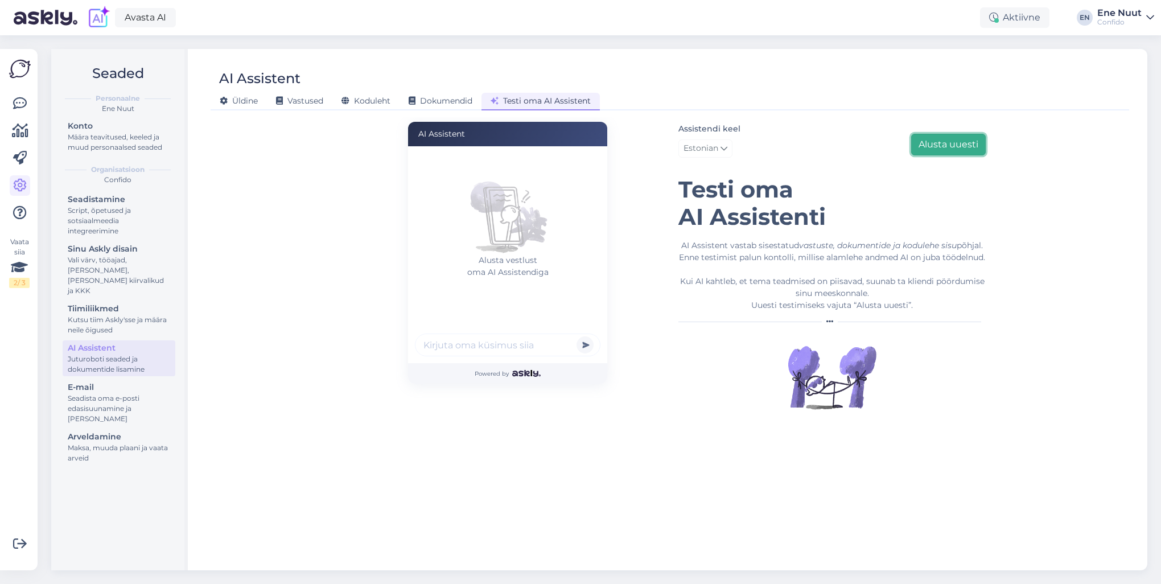
click at [956, 143] on button "Alusta uuesti" at bounding box center [948, 145] width 75 height 22
click at [447, 347] on input "text" at bounding box center [508, 345] width 186 height 23
type input "mul varvas valutab"
click at [577, 336] on button "submit" at bounding box center [585, 344] width 17 height 17
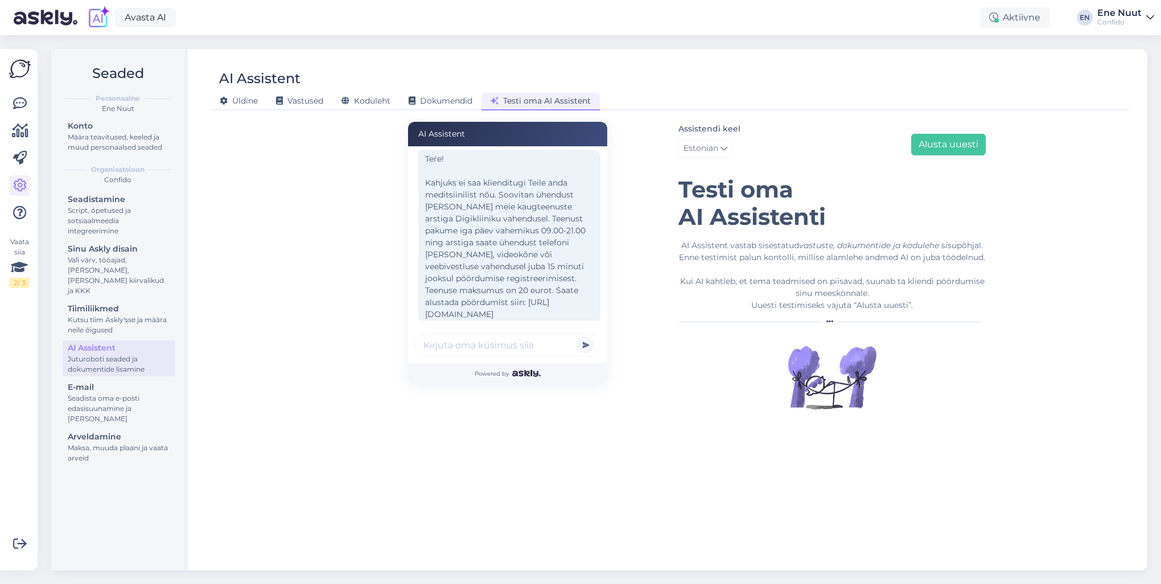
scroll to position [13, 0]
click at [479, 344] on input "text" at bounding box center [508, 345] width 186 height 23
type input "kes ortopeedidest tegeleb varvastega"
click at [577, 336] on button "submit" at bounding box center [585, 344] width 17 height 17
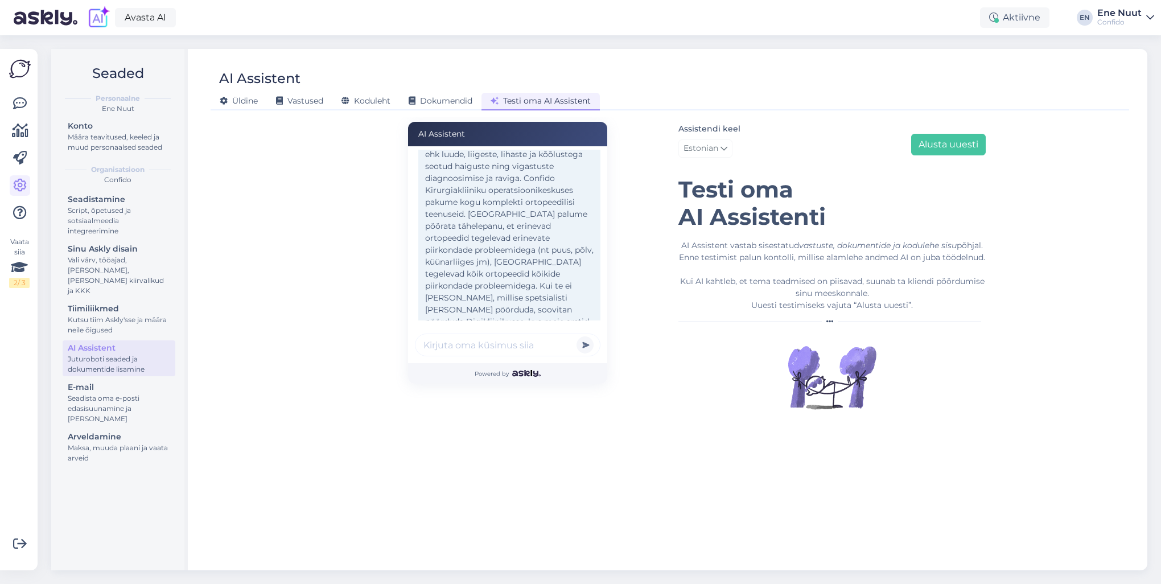
scroll to position [312, 0]
click at [433, 350] on input "text" at bounding box center [508, 345] width 186 height 23
click at [431, 344] on input "text" at bounding box center [508, 345] width 186 height 23
type input "k"
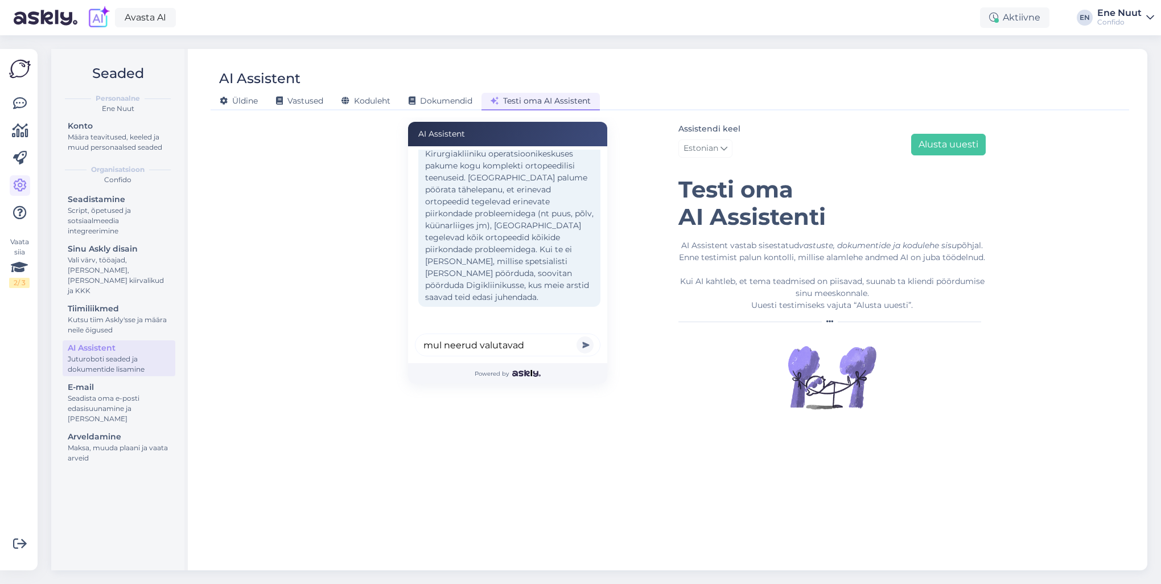
type input "mul neerud valutavad"
click at [577, 336] on button "submit" at bounding box center [585, 344] width 17 height 17
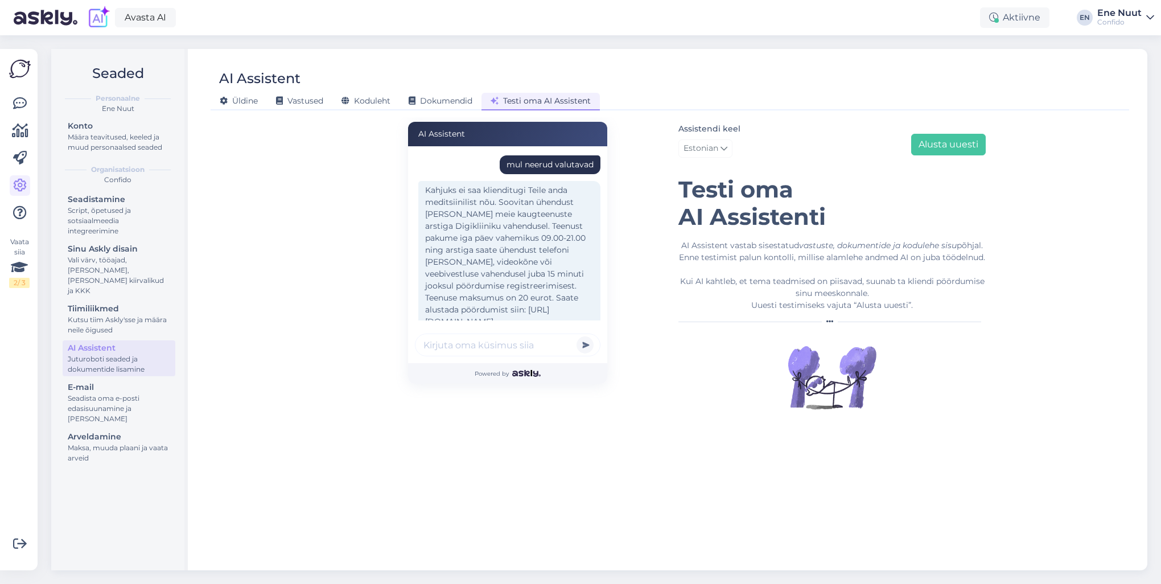
scroll to position [507, 0]
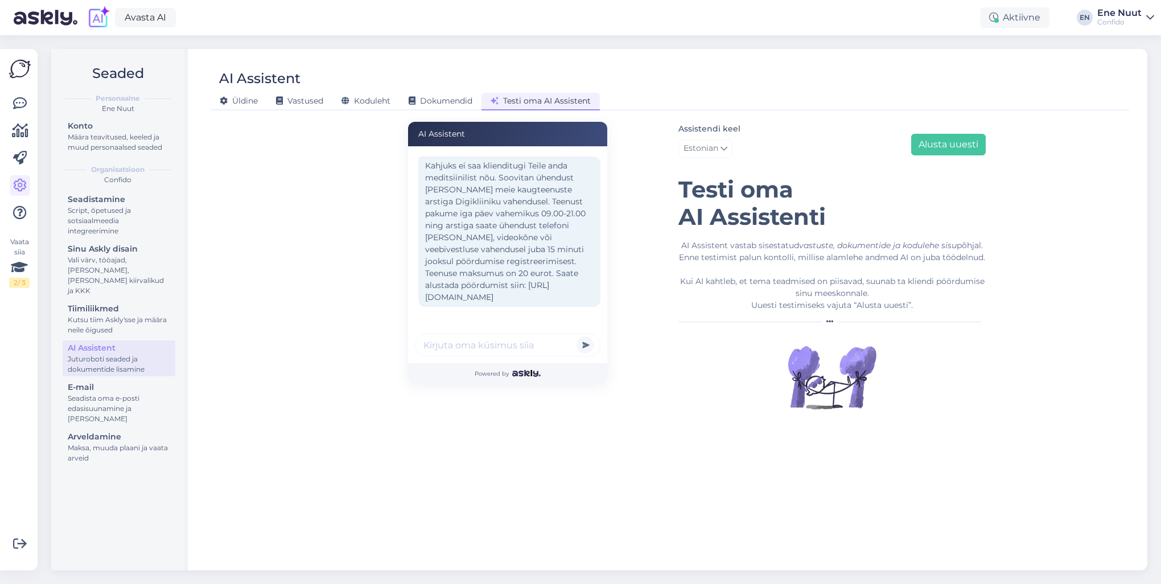
click at [446, 342] on input "text" at bounding box center [508, 345] width 186 height 23
type input "kas teil reumatoloog võtab vastu"
click at [577, 336] on button "submit" at bounding box center [585, 344] width 17 height 17
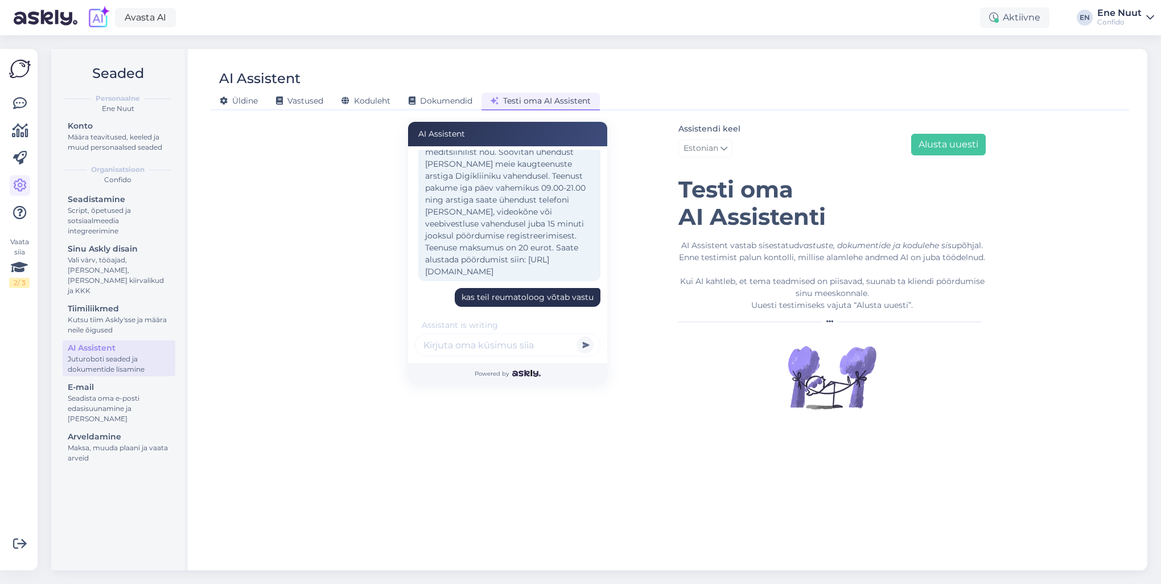
scroll to position [654, 0]
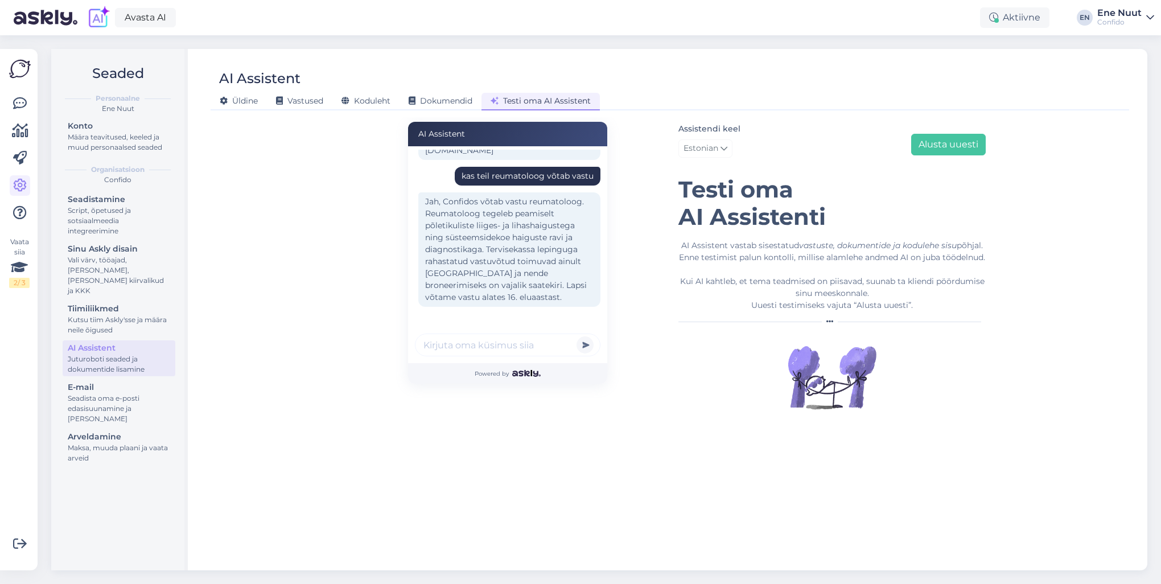
click at [444, 346] on input "text" at bounding box center [508, 345] width 186 height 23
click at [443, 344] on input "text" at bounding box center [508, 345] width 186 height 23
click at [451, 346] on input "text" at bounding box center [508, 345] width 186 height 23
type input "kes teil vastu võtavad?"
click at [577, 336] on button "submit" at bounding box center [585, 344] width 17 height 17
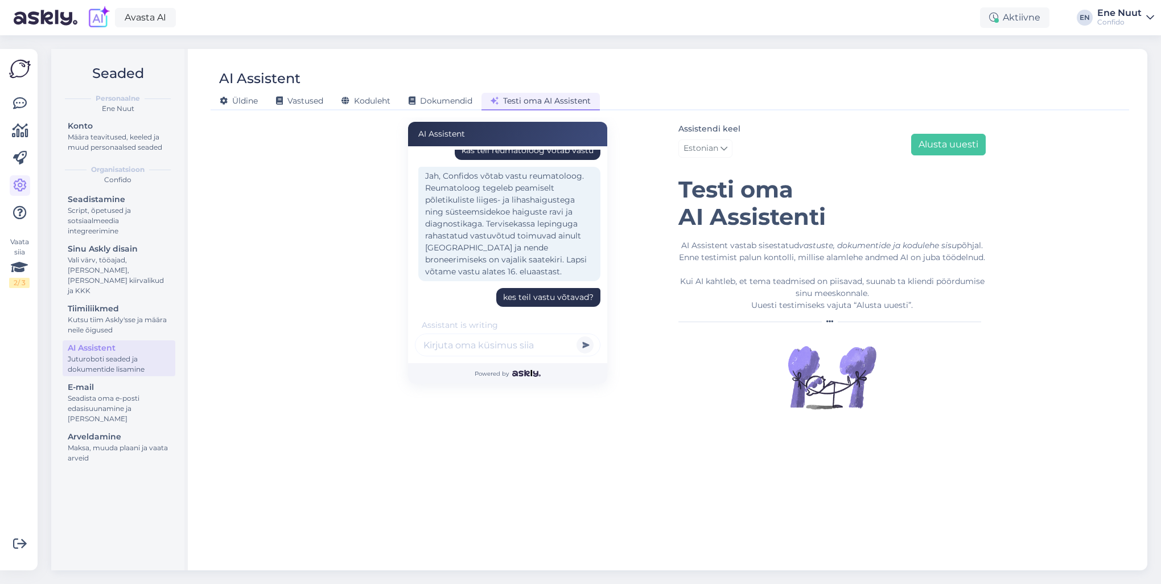
scroll to position [837, 0]
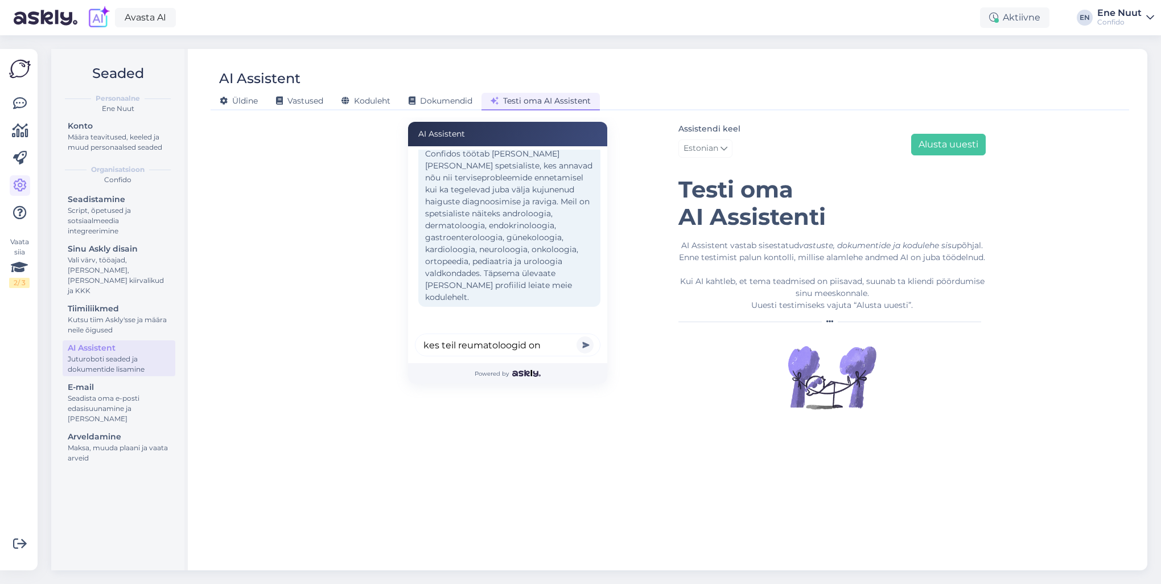
type input "kes teil reumatoloogid on"
click at [577, 336] on button "submit" at bounding box center [585, 344] width 17 height 17
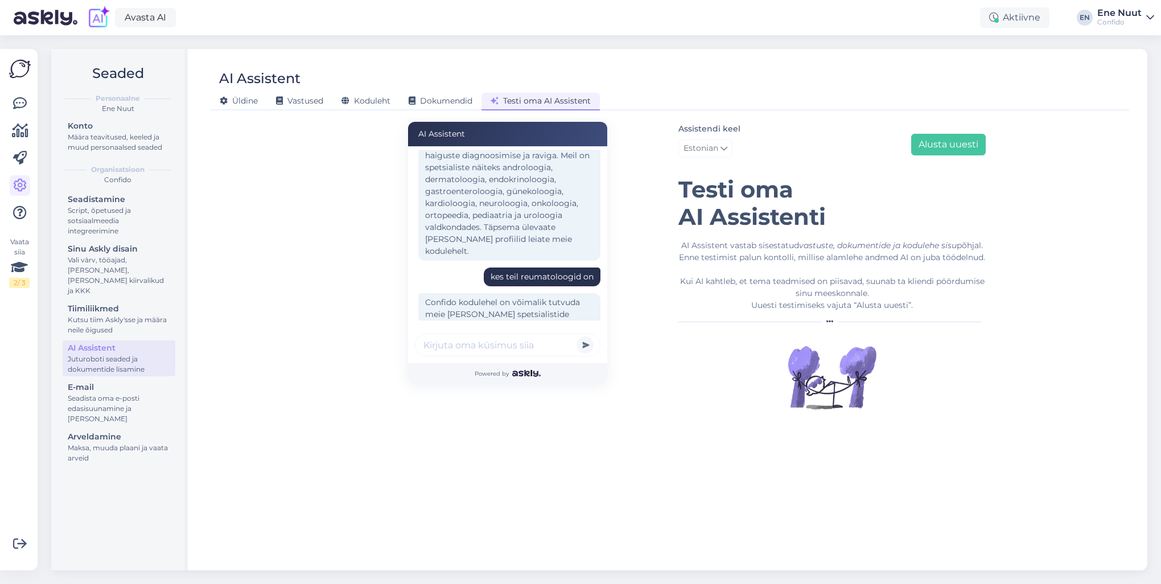
scroll to position [972, 0]
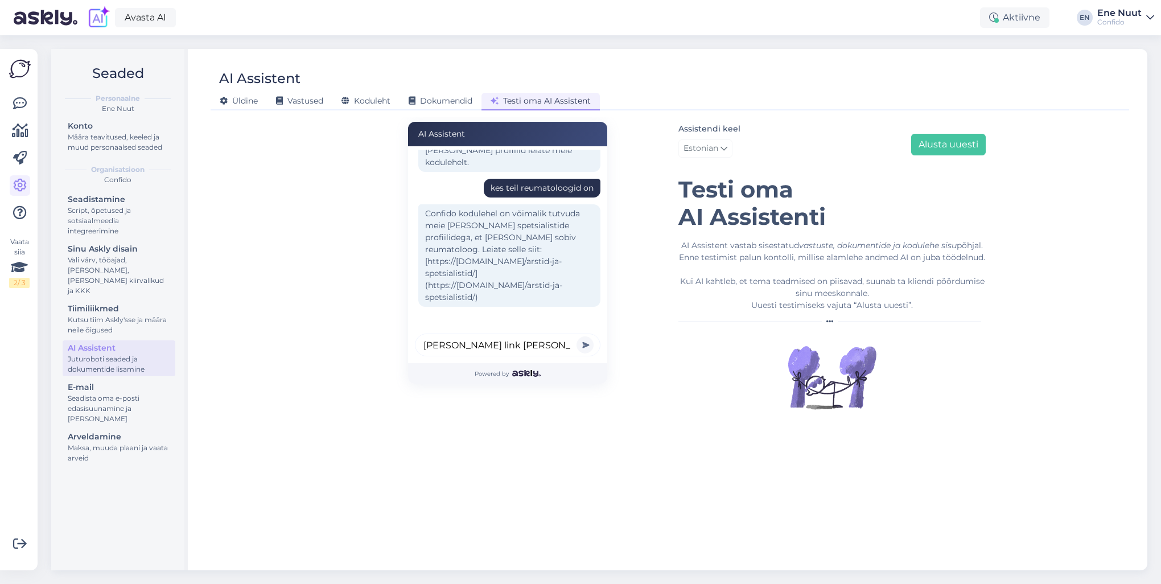
type input "[PERSON_NAME] link [PERSON_NAME]"
click at [577, 336] on button "submit" at bounding box center [585, 344] width 17 height 17
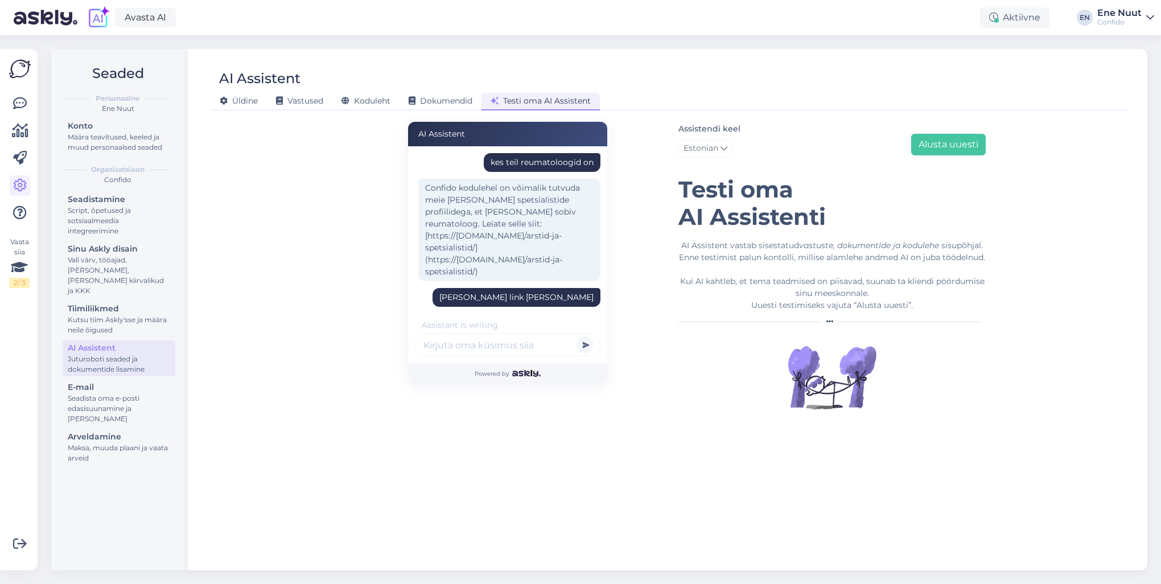
scroll to position [1119, 0]
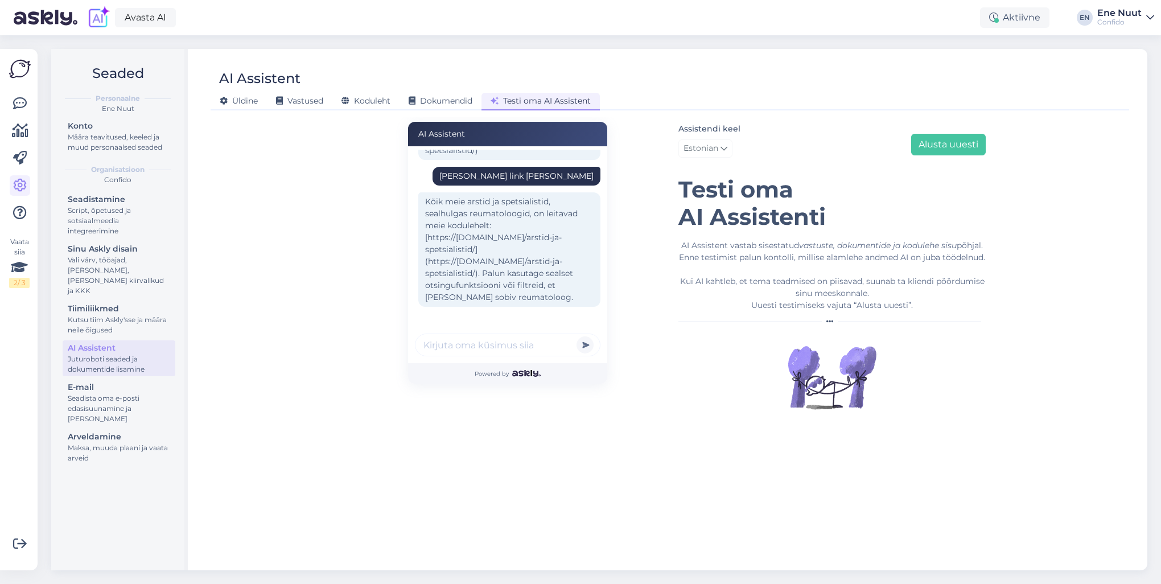
click at [467, 342] on input "text" at bounding box center [508, 345] width 186 height 23
type input "kes on teie tegevjuht?"
click at [577, 336] on button "submit" at bounding box center [585, 344] width 17 height 17
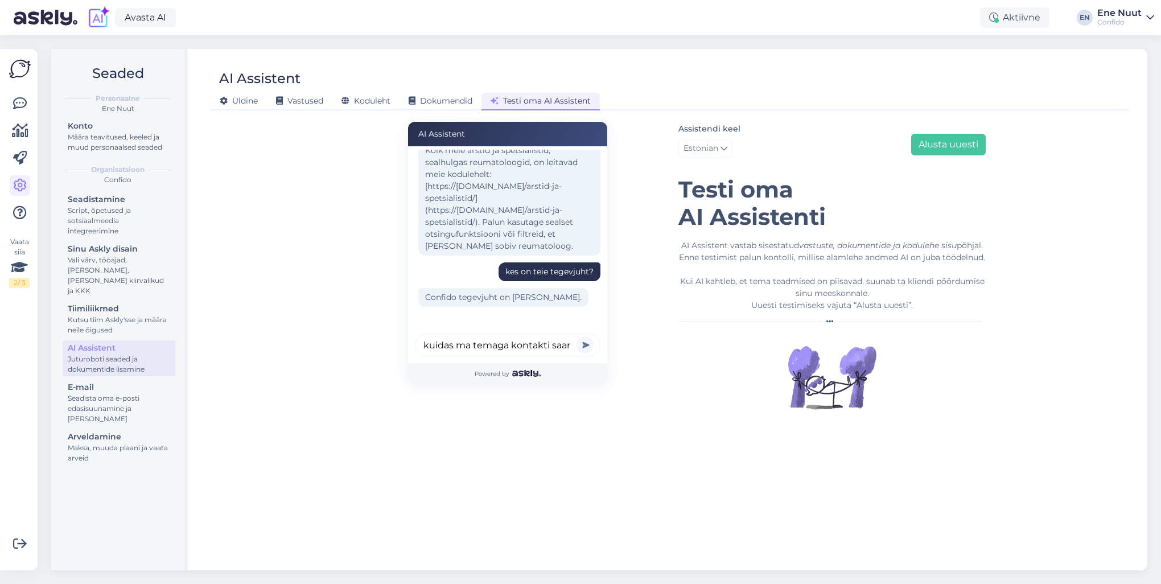
scroll to position [0, 2]
type input "kuidas ma temaga kontakti saan"
click at [577, 336] on button "submit" at bounding box center [585, 344] width 17 height 17
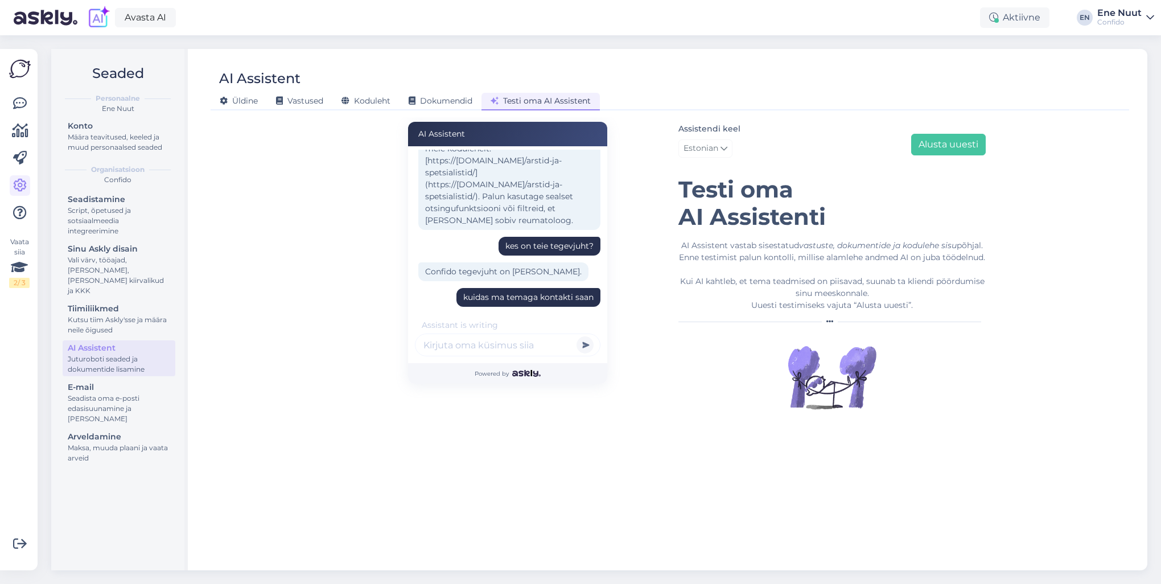
scroll to position [1267, 0]
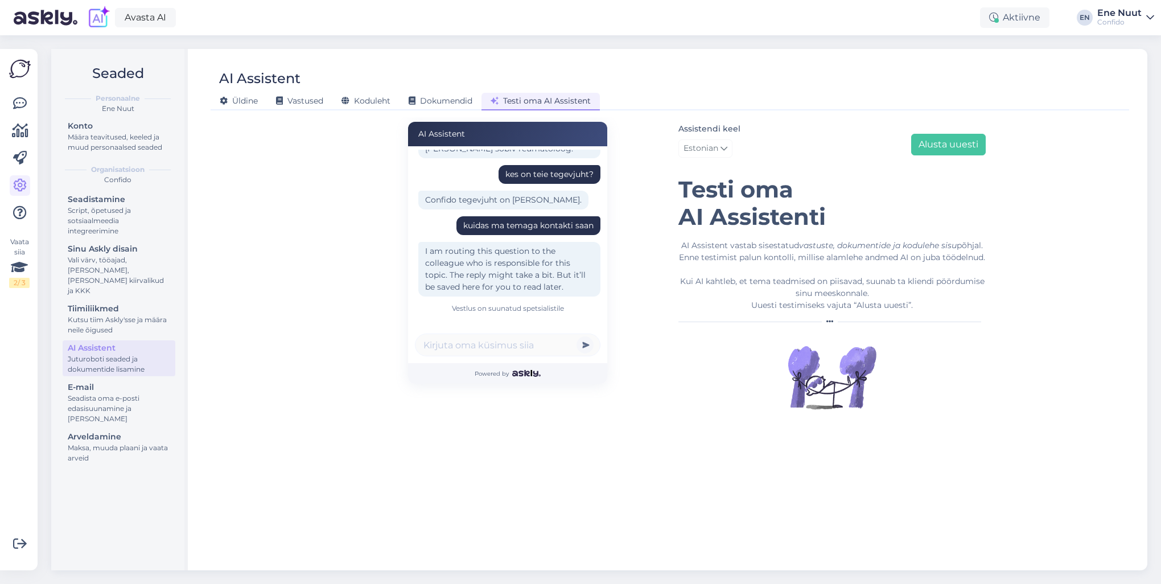
click at [560, 478] on div "AI Assistent mul varvas valutab Tere! Kahjuks ei saa klienditugi Teile anda med…" at bounding box center [670, 338] width 649 height 443
click at [274, 278] on div "AI Assistent mul varvas valutab Tere! Kahjuks ei saa klienditugi Teile anda med…" at bounding box center [670, 338] width 910 height 443
click at [19, 208] on icon at bounding box center [20, 213] width 14 height 14
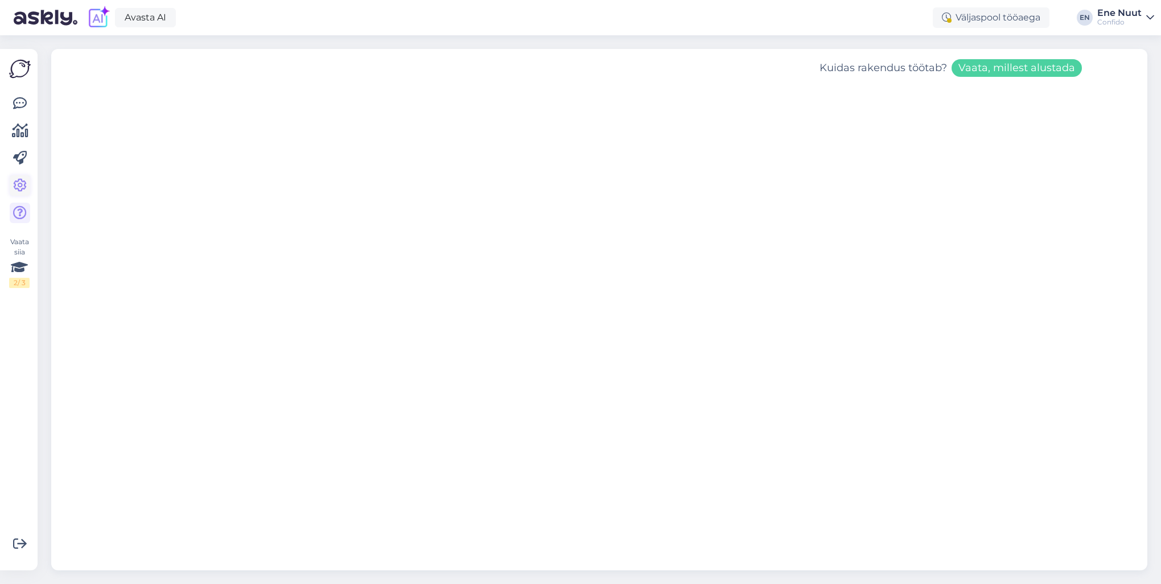
click at [14, 183] on icon at bounding box center [20, 186] width 14 height 14
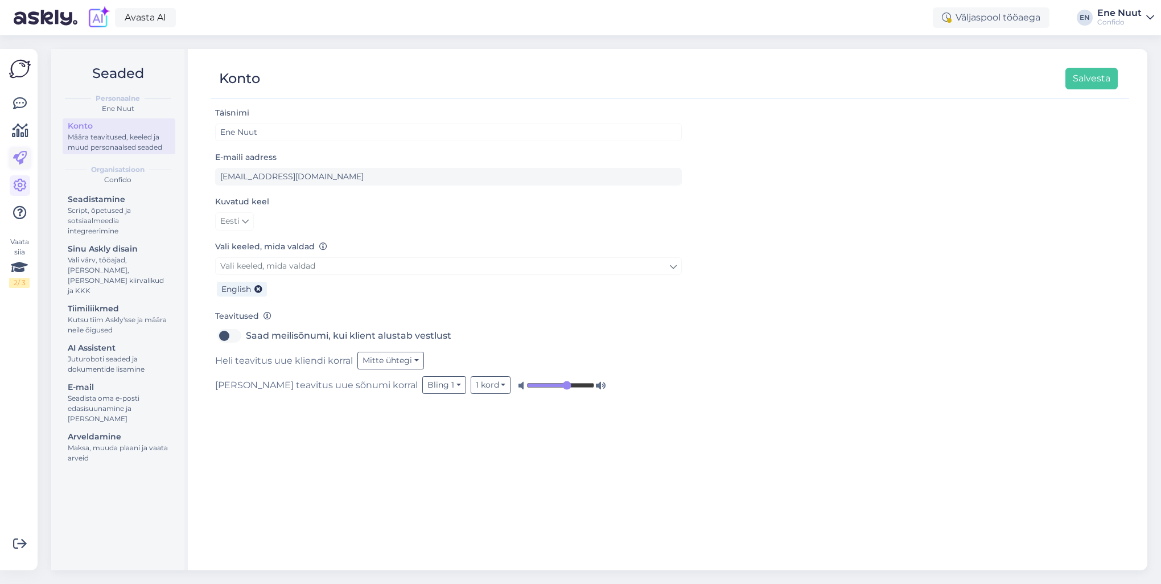
click at [19, 154] on icon at bounding box center [20, 158] width 14 height 14
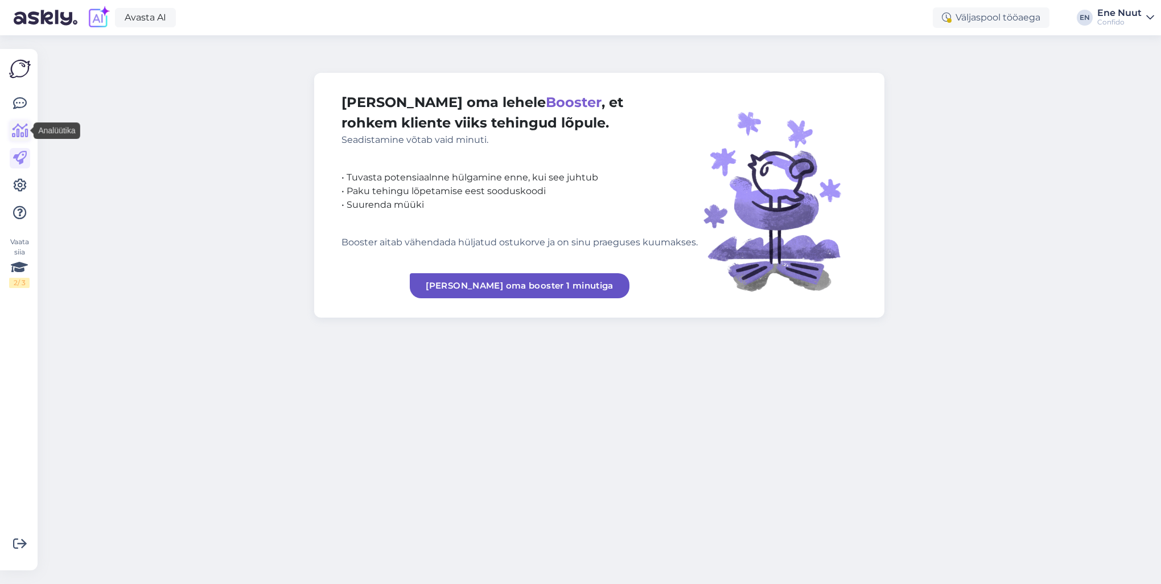
click at [22, 129] on icon at bounding box center [20, 131] width 17 height 14
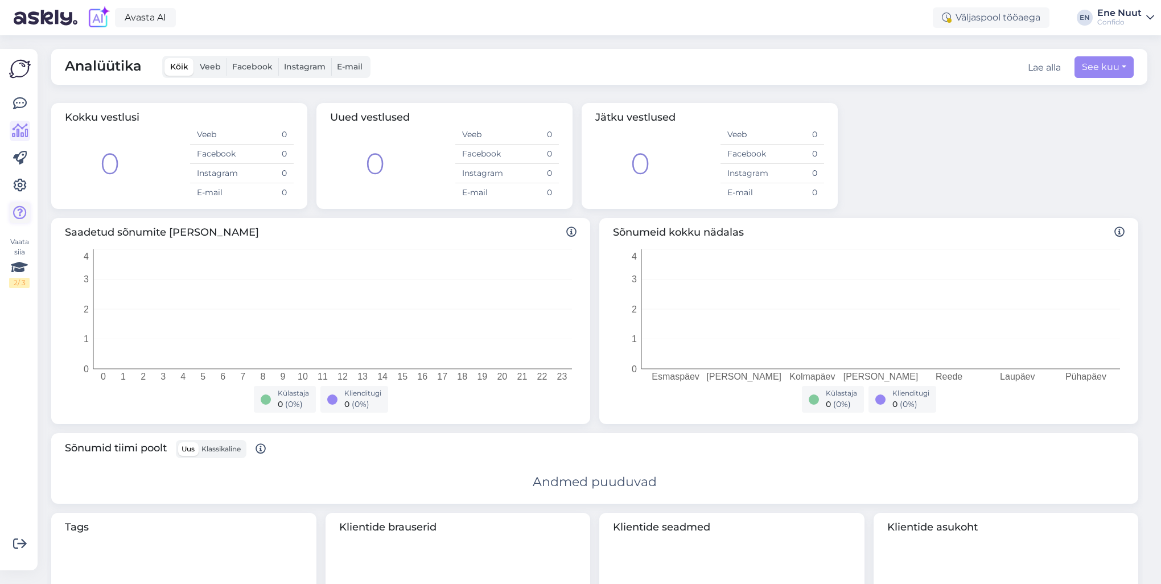
click at [21, 207] on icon at bounding box center [20, 213] width 14 height 14
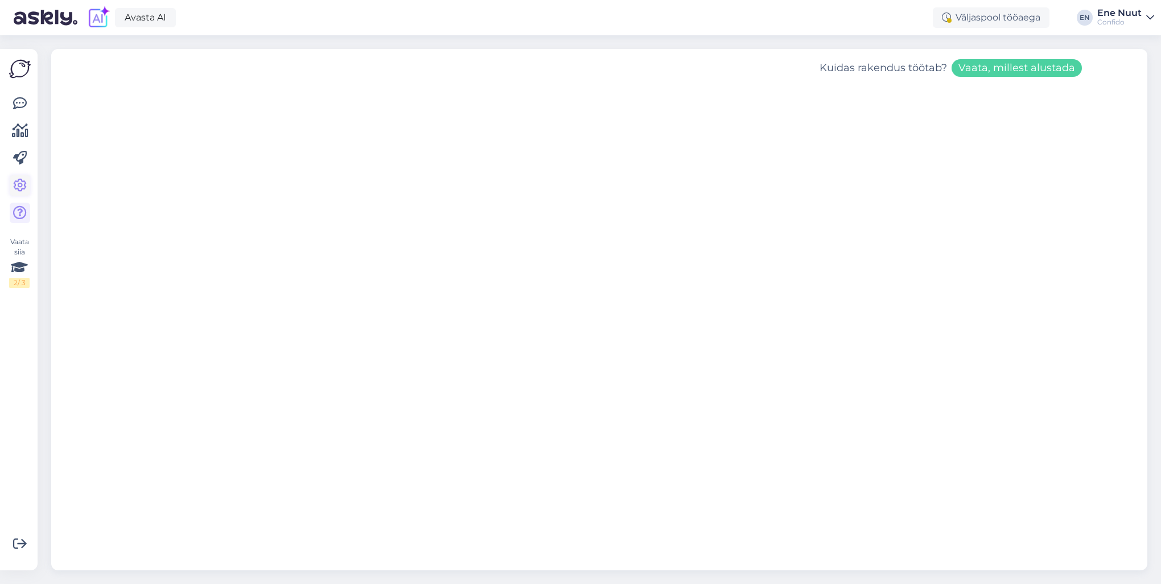
click at [22, 176] on link at bounding box center [20, 185] width 20 height 20
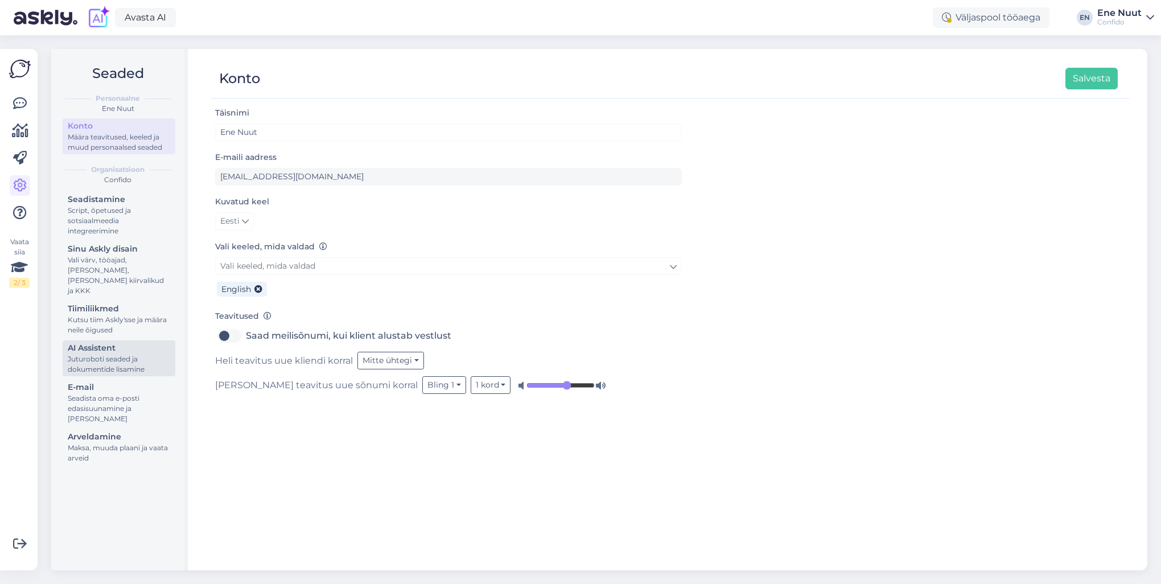
click at [108, 354] on div "Juturoboti seaded ja dokumentide lisamine" at bounding box center [119, 364] width 102 height 20
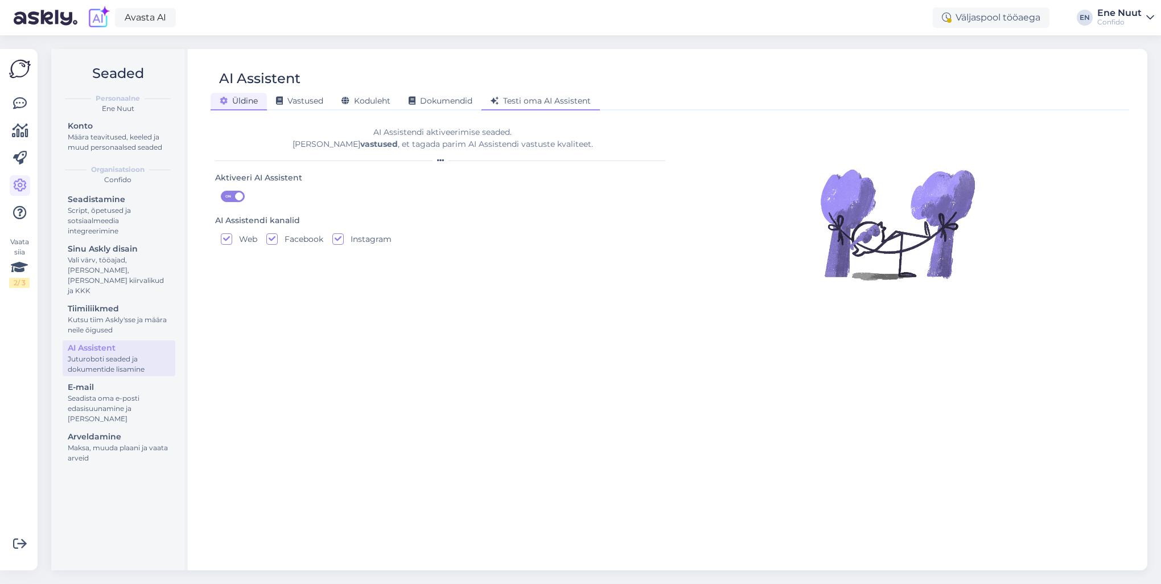
click at [521, 101] on span "Testi oma AI Assistent" at bounding box center [541, 101] width 100 height 10
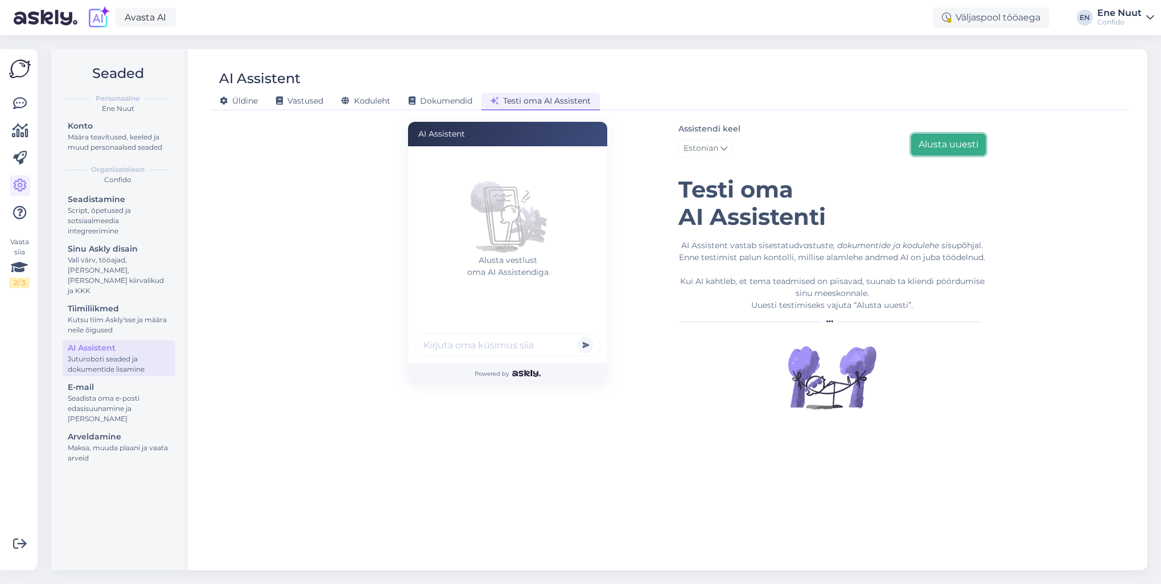
click at [947, 149] on button "Alusta uuesti" at bounding box center [948, 145] width 75 height 22
click at [496, 346] on input "text" at bounding box center [508, 345] width 186 height 23
type input "pea valutab"
click at [577, 336] on button "submit" at bounding box center [585, 344] width 17 height 17
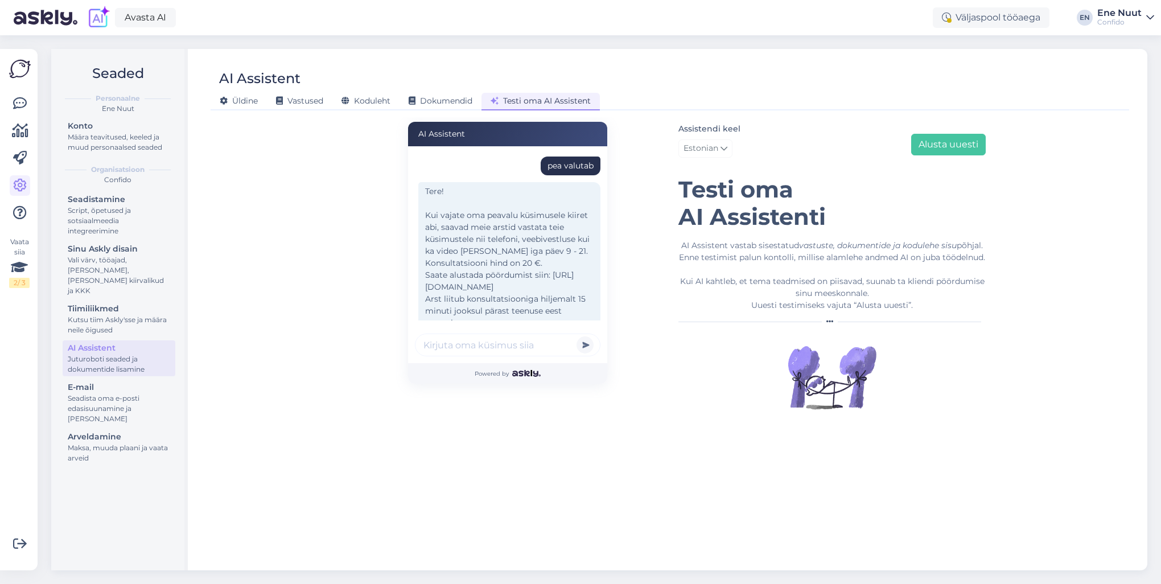
scroll to position [46, 0]
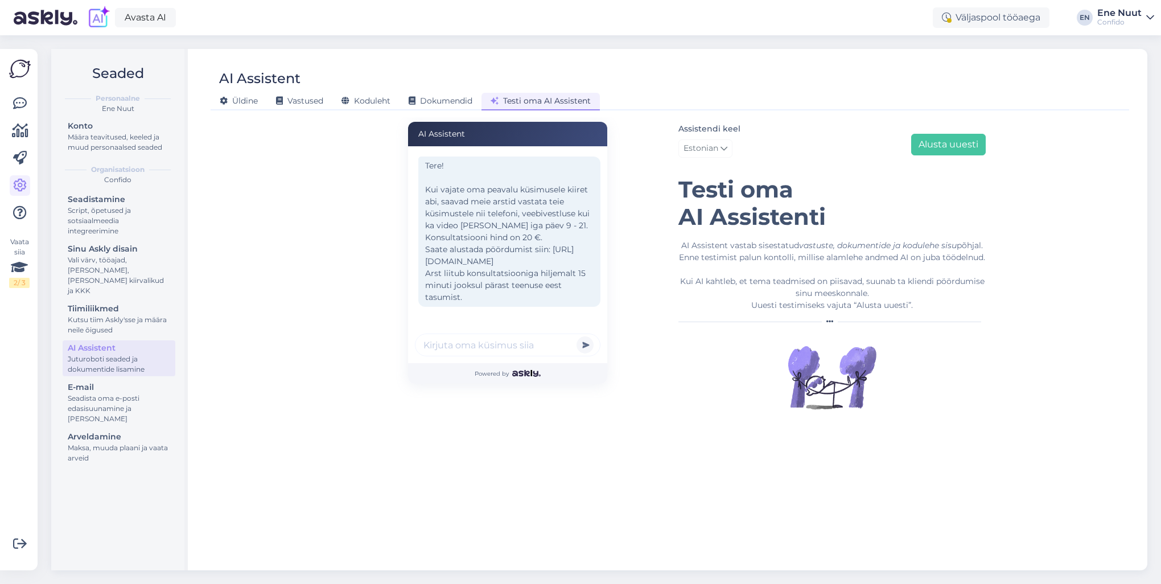
click at [450, 345] on input "text" at bounding box center [508, 345] width 186 height 23
type input "[PERSON_NAME] juurde võiks aja broneerida?"
click at [577, 336] on button "submit" at bounding box center [585, 344] width 17 height 17
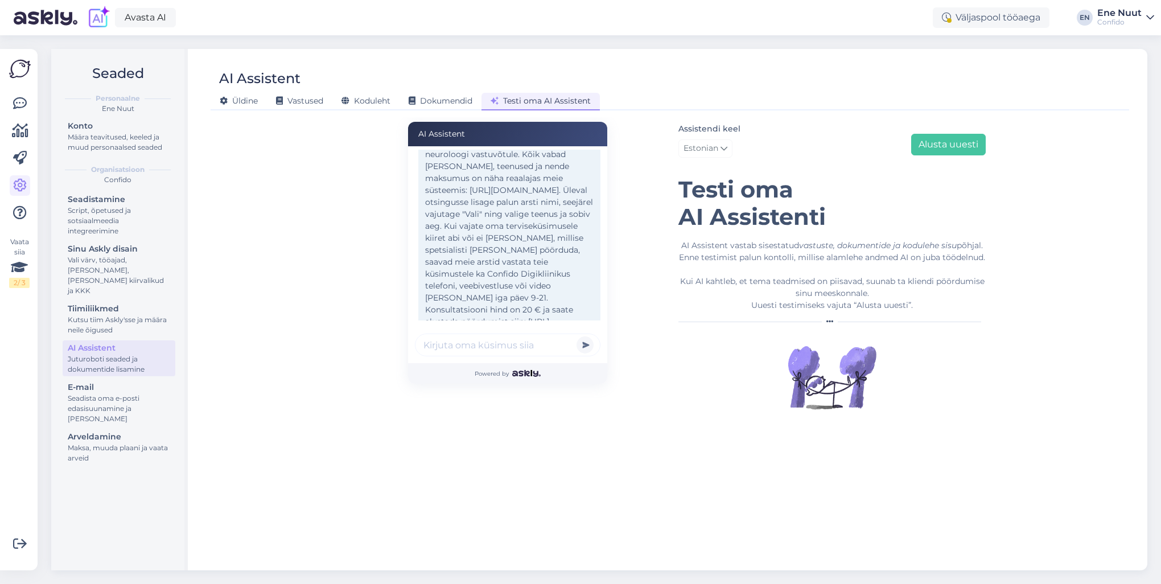
scroll to position [301, 0]
click at [448, 344] on input "text" at bounding box center [508, 345] width 186 height 23
type input "sa ei tohi konkreetset broneerimissoovitust anda"
click at [577, 336] on button "submit" at bounding box center [585, 344] width 17 height 17
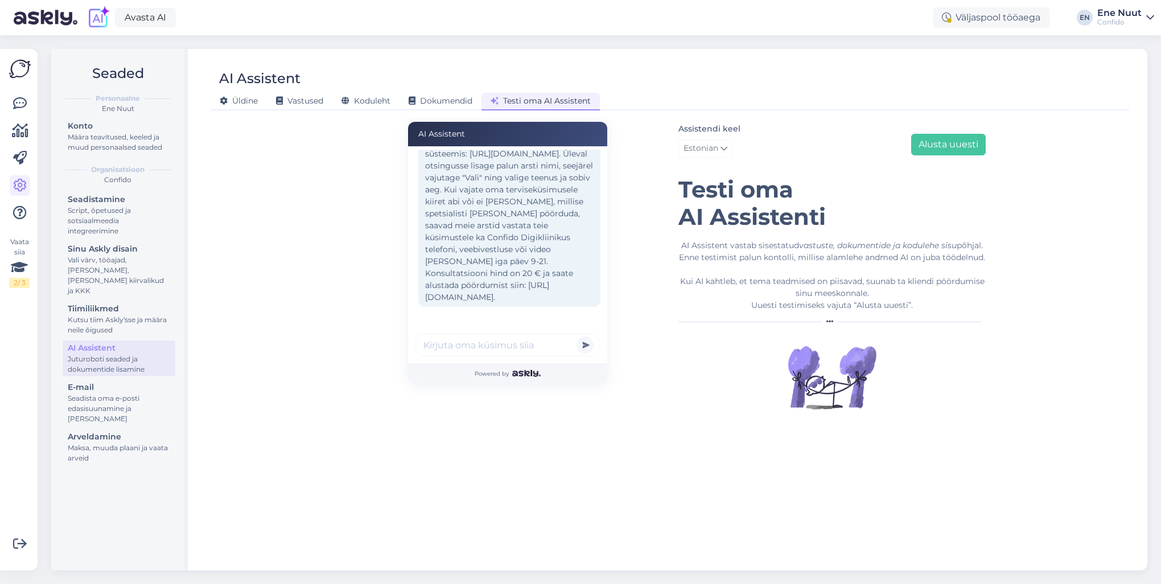
scroll to position [338, 0]
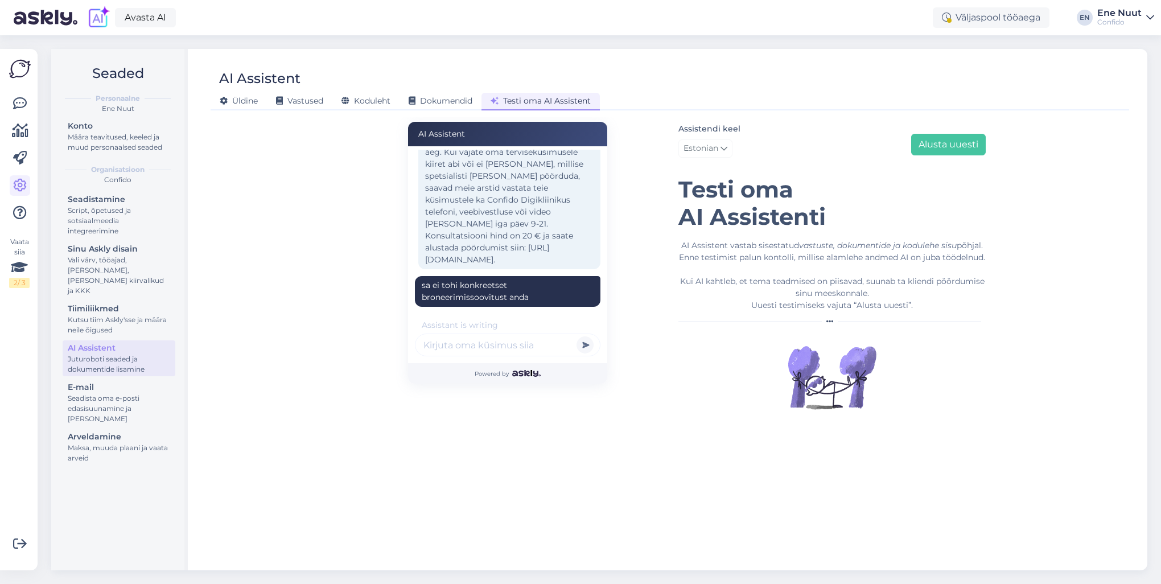
click at [444, 342] on input "text" at bounding box center [508, 345] width 186 height 23
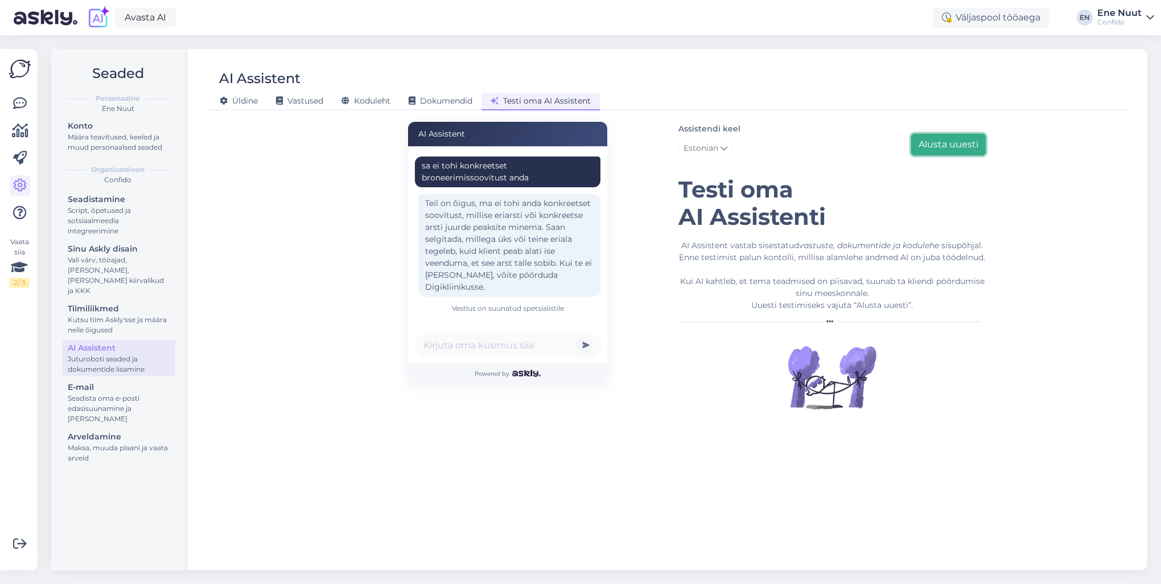
click at [947, 146] on button "Alusta uuesti" at bounding box center [948, 145] width 75 height 22
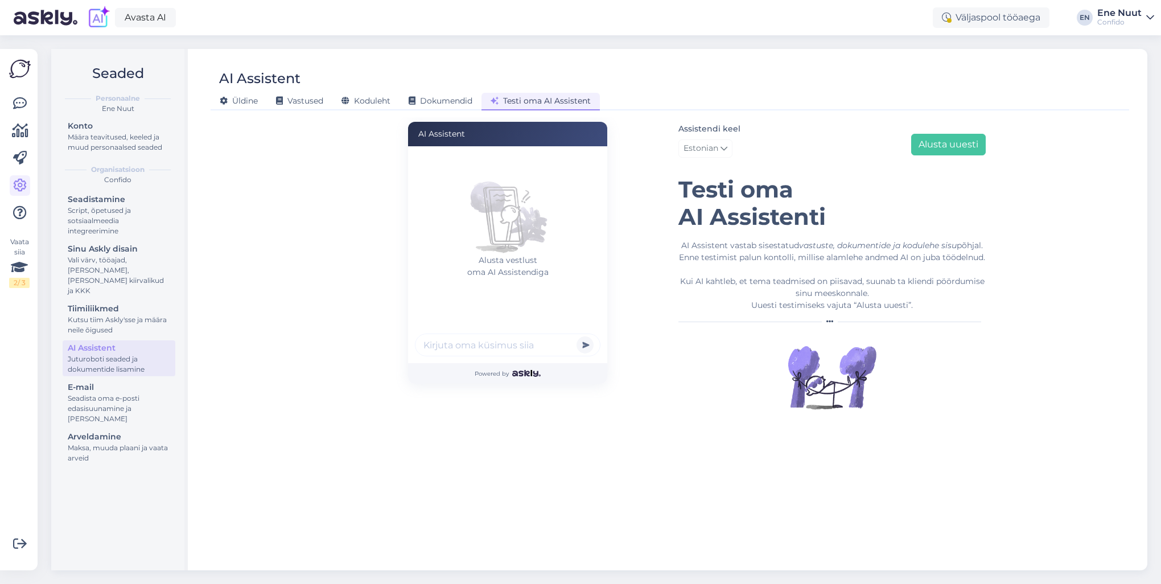
click at [451, 344] on input "text" at bounding box center [508, 345] width 186 height 23
type input "pea valutab, mida teha?"
click at [577, 336] on button "submit" at bounding box center [585, 344] width 17 height 17
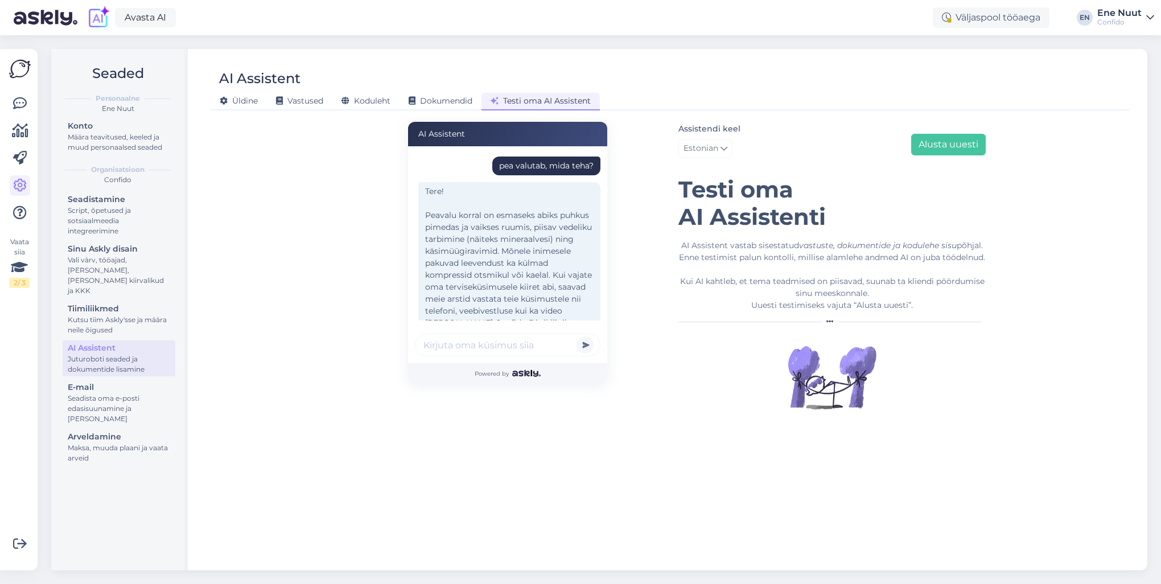
click at [430, 346] on input "text" at bounding box center [508, 345] width 186 height 23
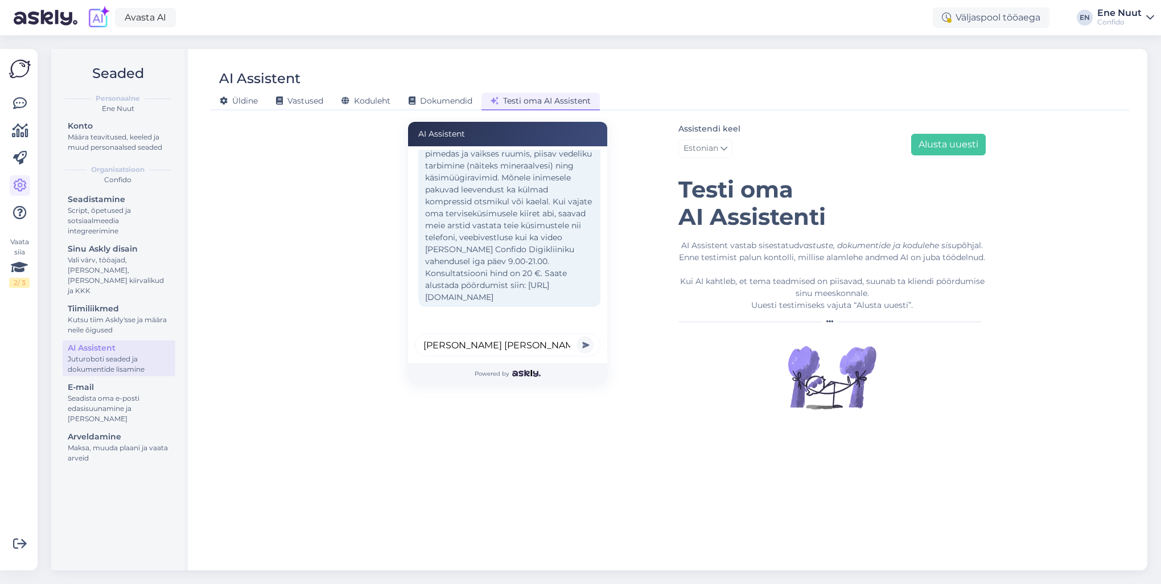
type input "[PERSON_NAME] [PERSON_NAME] siin?"
click at [577, 336] on button "submit" at bounding box center [585, 344] width 17 height 17
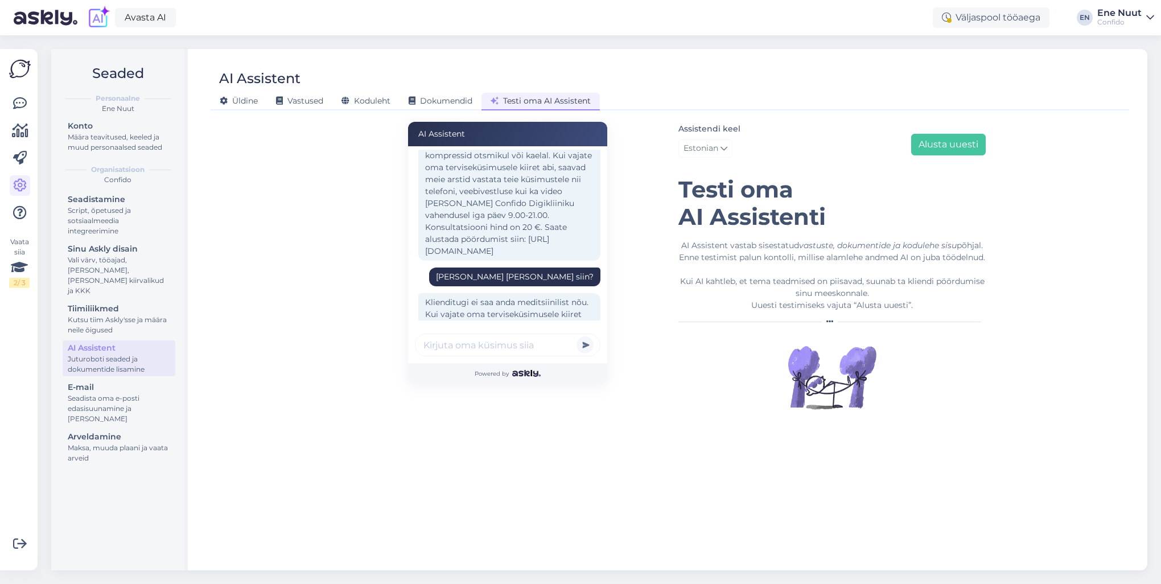
scroll to position [253, 0]
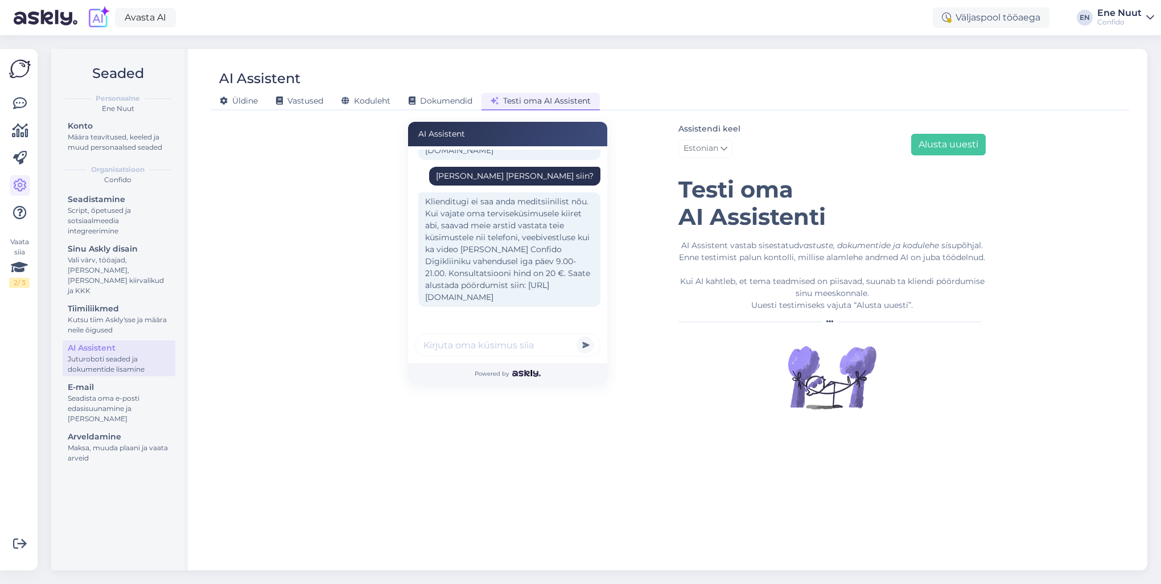
click at [476, 351] on input "text" at bounding box center [508, 345] width 186 height 23
type input "miks [PERSON_NAME] just tegid siis?"
click at [577, 336] on button "submit" at bounding box center [585, 344] width 17 height 17
click at [476, 346] on input "text" at bounding box center [508, 345] width 186 height 23
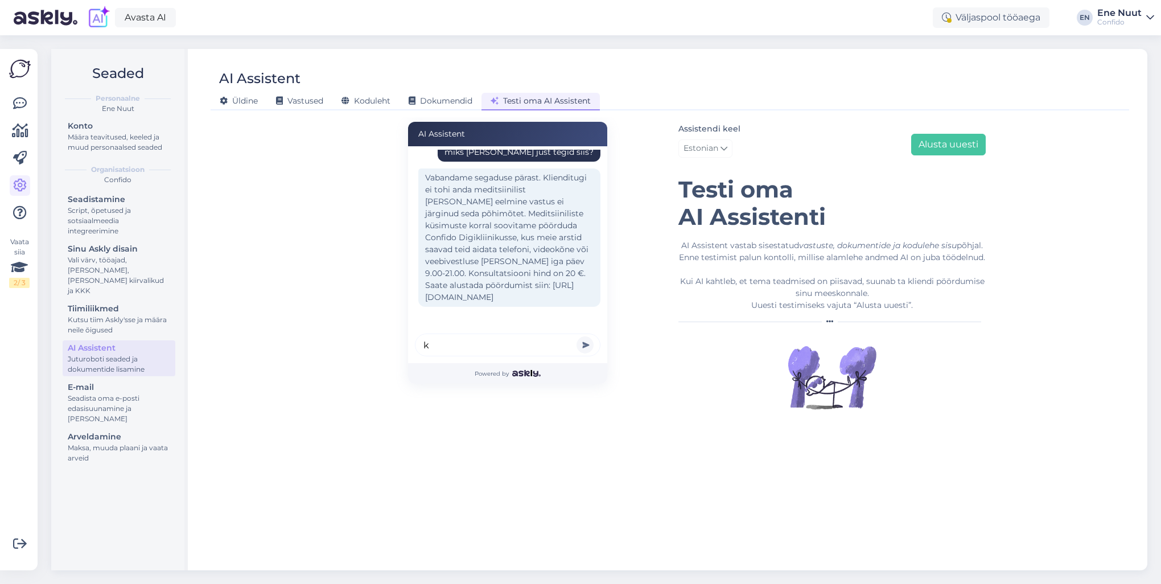
scroll to position [435, 0]
type input "kas segadus veel kordub?"
click at [577, 336] on button "submit" at bounding box center [585, 344] width 17 height 17
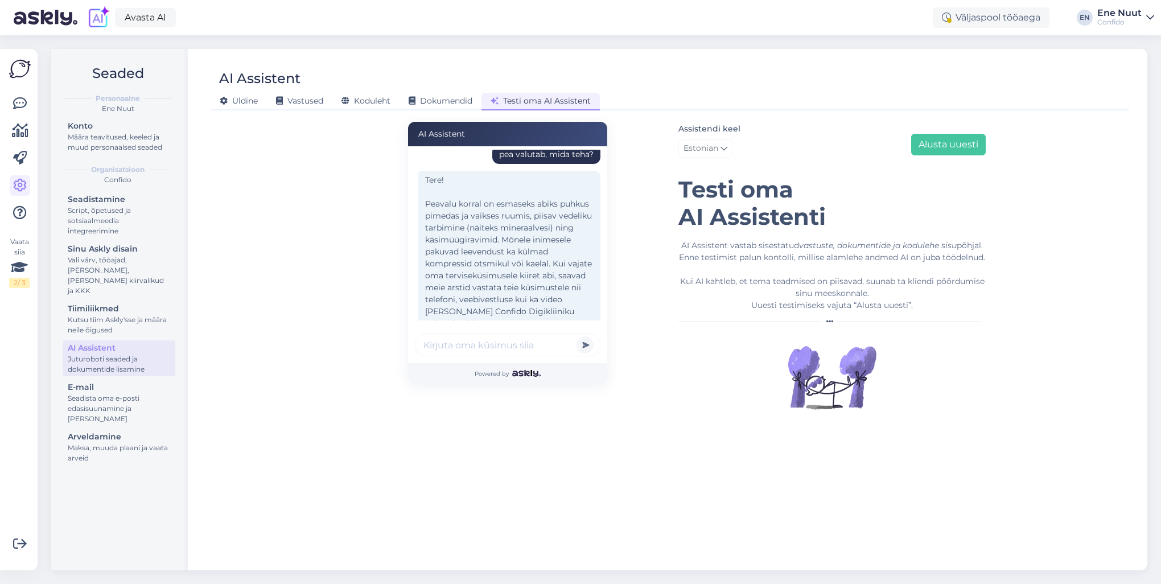
scroll to position [0, 0]
drag, startPoint x: 493, startPoint y: 159, endPoint x: 590, endPoint y: 170, distance: 97.4
click at [590, 170] on div "pea valutab, mida teha?" at bounding box center [546, 166] width 108 height 19
drag, startPoint x: 590, startPoint y: 170, endPoint x: 552, endPoint y: 171, distance: 38.2
click at [552, 171] on div "pea valutab, mida teha?" at bounding box center [546, 166] width 108 height 19
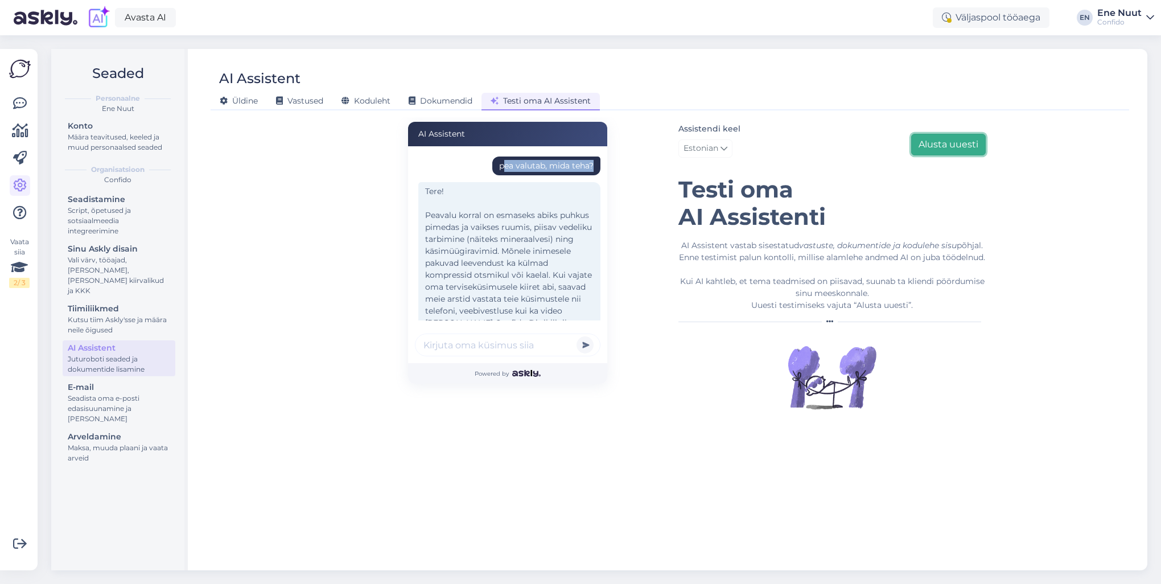
click at [932, 147] on button "Alusta uuesti" at bounding box center [948, 145] width 75 height 22
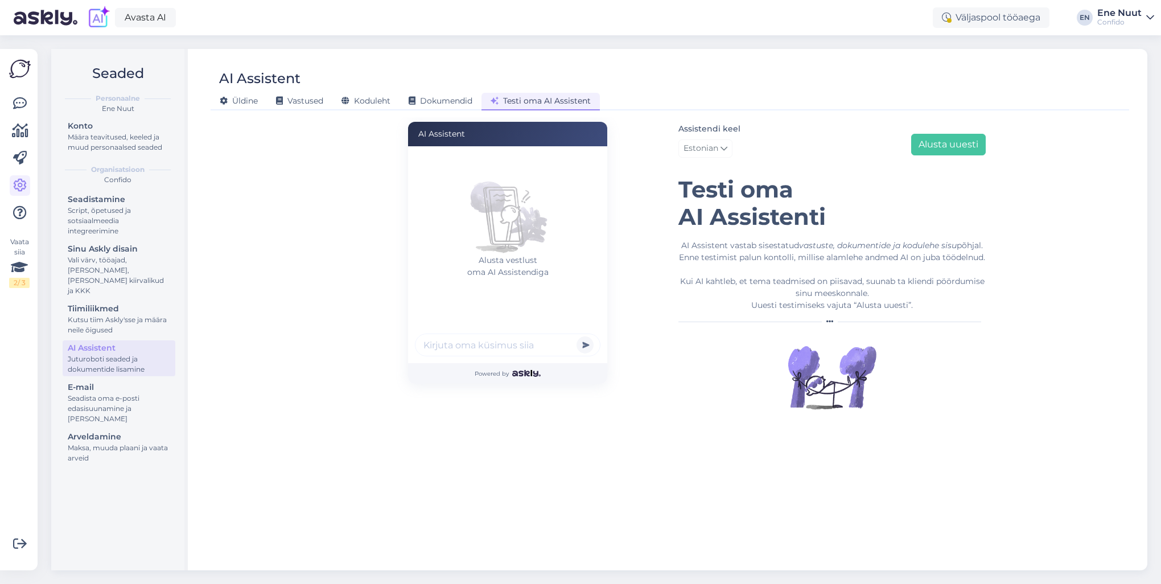
click at [461, 348] on input "text" at bounding box center [508, 345] width 186 height 23
type input "pea valutab, mida teha?"
click at [577, 336] on button "submit" at bounding box center [585, 344] width 17 height 17
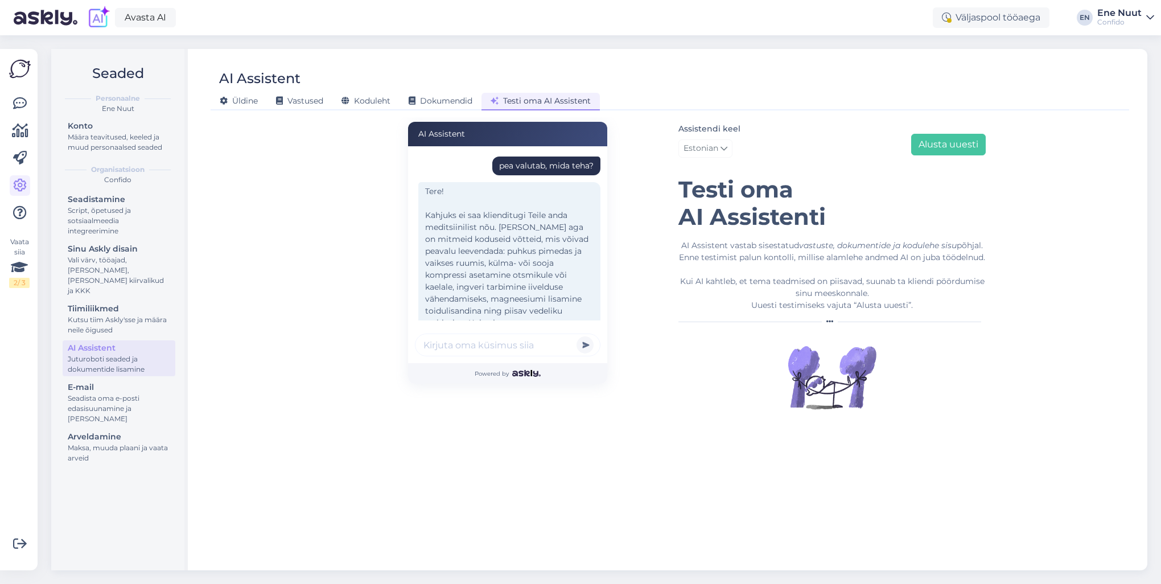
click at [449, 343] on input "text" at bounding box center [508, 345] width 186 height 23
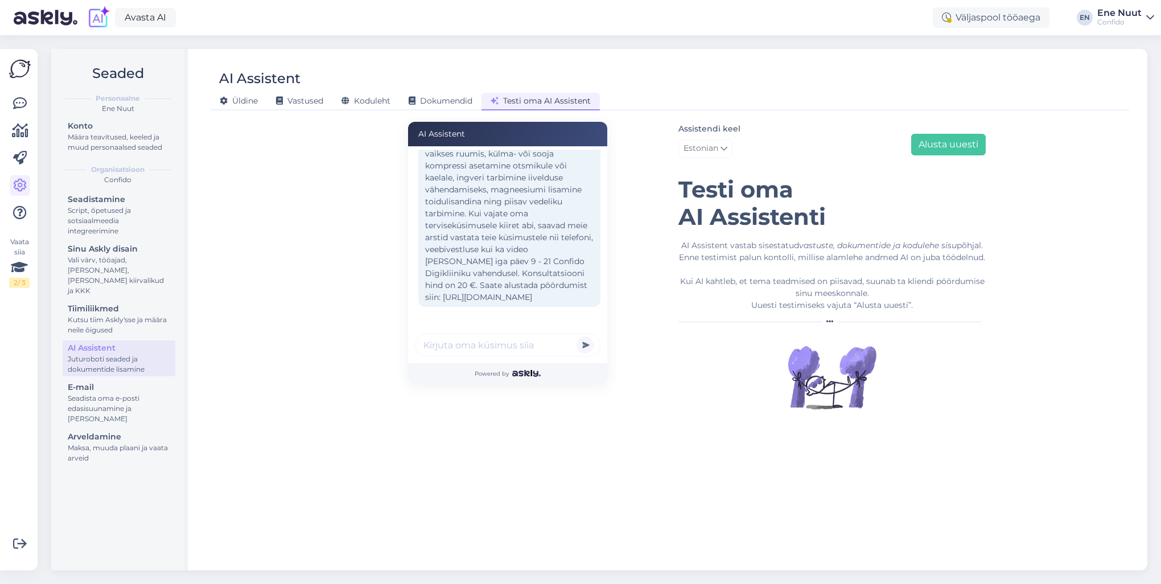
scroll to position [130, 0]
click at [451, 346] on input "text" at bounding box center [508, 345] width 186 height 23
type input "juba [PERSON_NAME] proovinud, ikka valutab"
click at [577, 336] on button "submit" at bounding box center [585, 344] width 17 height 17
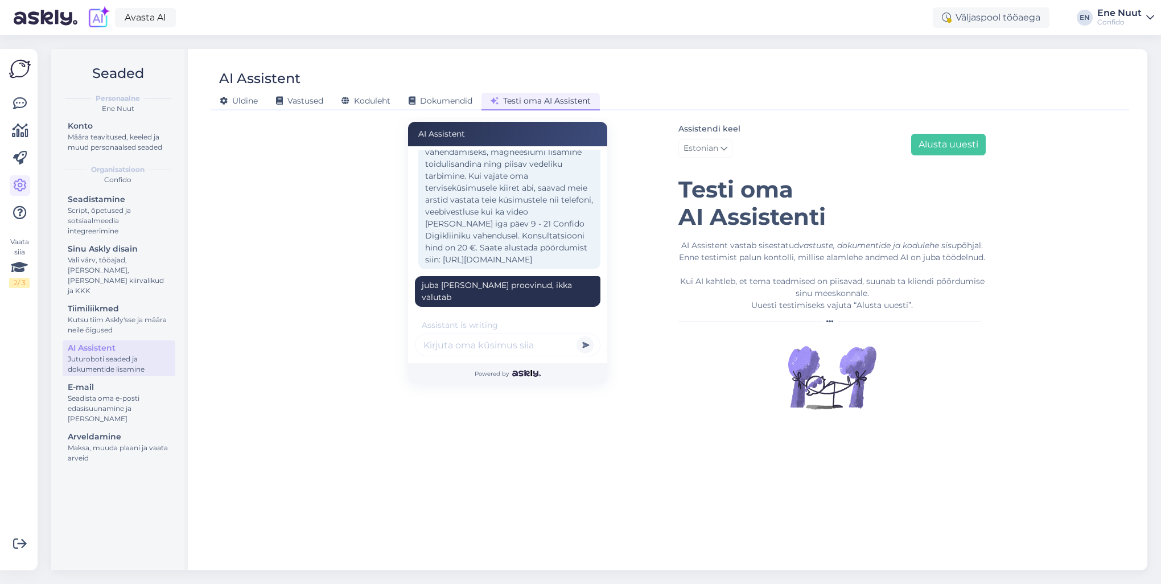
scroll to position [289, 0]
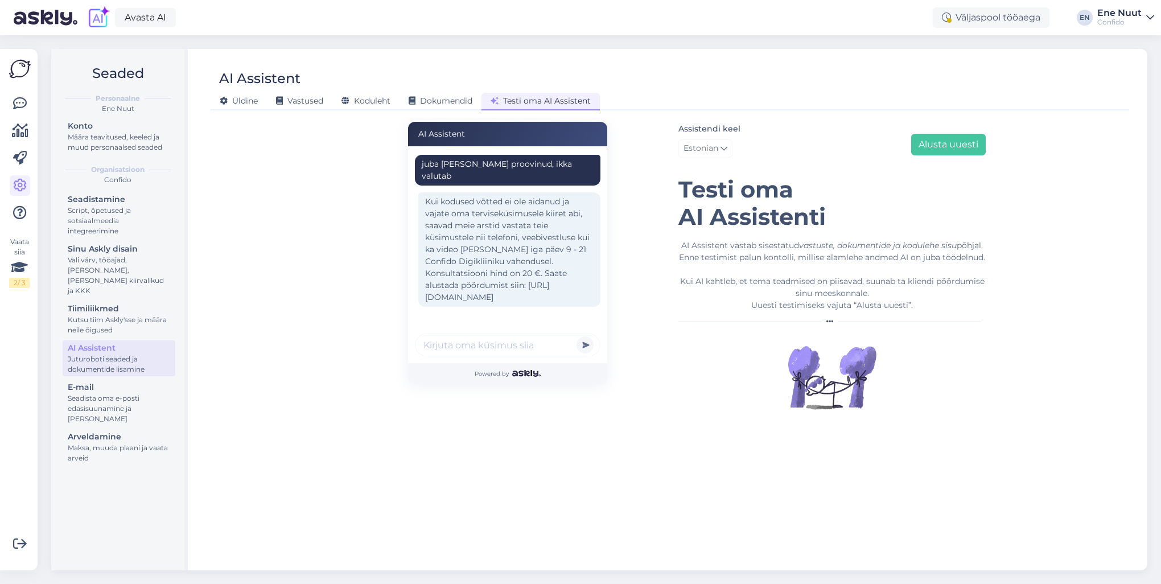
click at [459, 350] on input "text" at bounding box center [508, 345] width 186 height 23
type input "mine [PERSON_NAME] koduste võtetega"
click at [577, 336] on button "submit" at bounding box center [585, 344] width 17 height 17
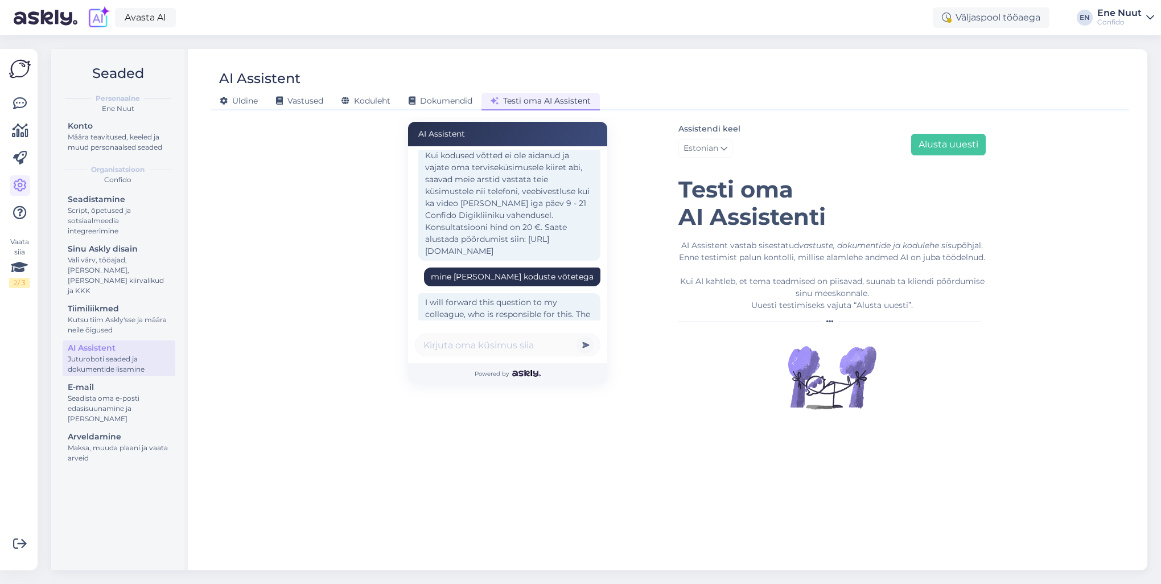
scroll to position [386, 0]
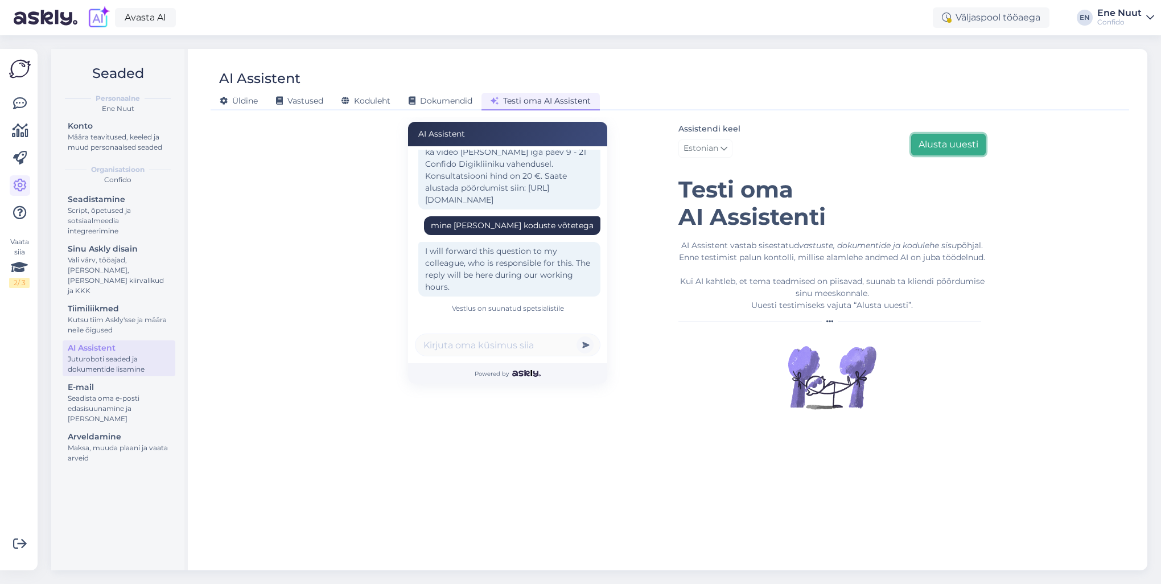
click at [922, 141] on button "Alusta uuesti" at bounding box center [948, 145] width 75 height 22
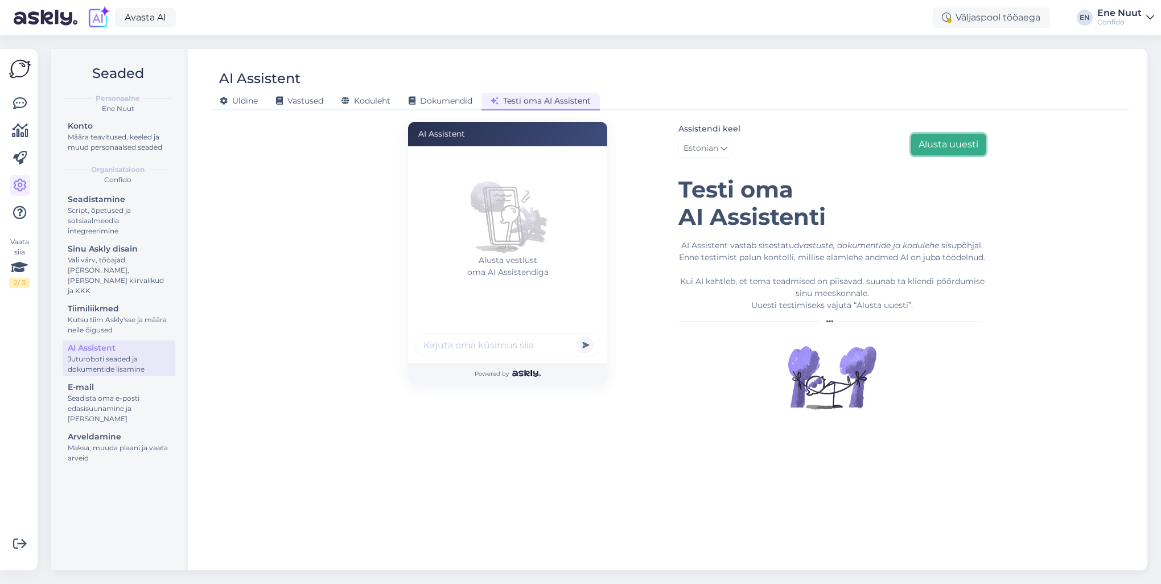
scroll to position [0, 0]
click at [491, 346] on input "text" at bounding box center [508, 345] width 186 height 23
type input "pea valutab, mida teha"
click at [577, 336] on button "submit" at bounding box center [585, 344] width 17 height 17
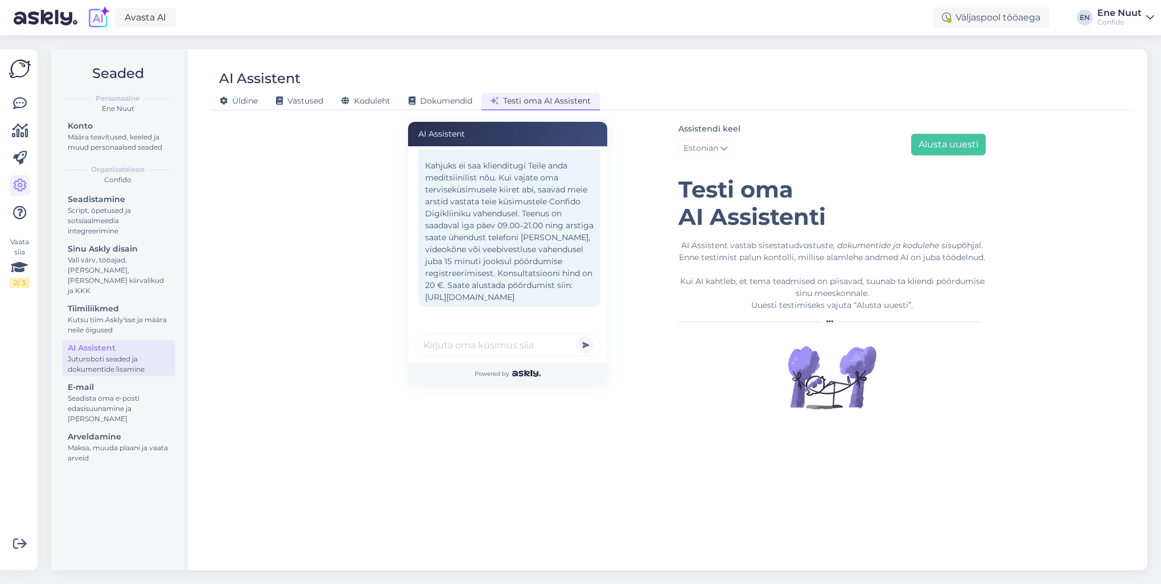
scroll to position [70, 0]
click at [464, 340] on input "text" at bounding box center [508, 345] width 186 height 23
type input "[PERSON_NAME] valutab"
click at [577, 336] on button "submit" at bounding box center [585, 344] width 17 height 17
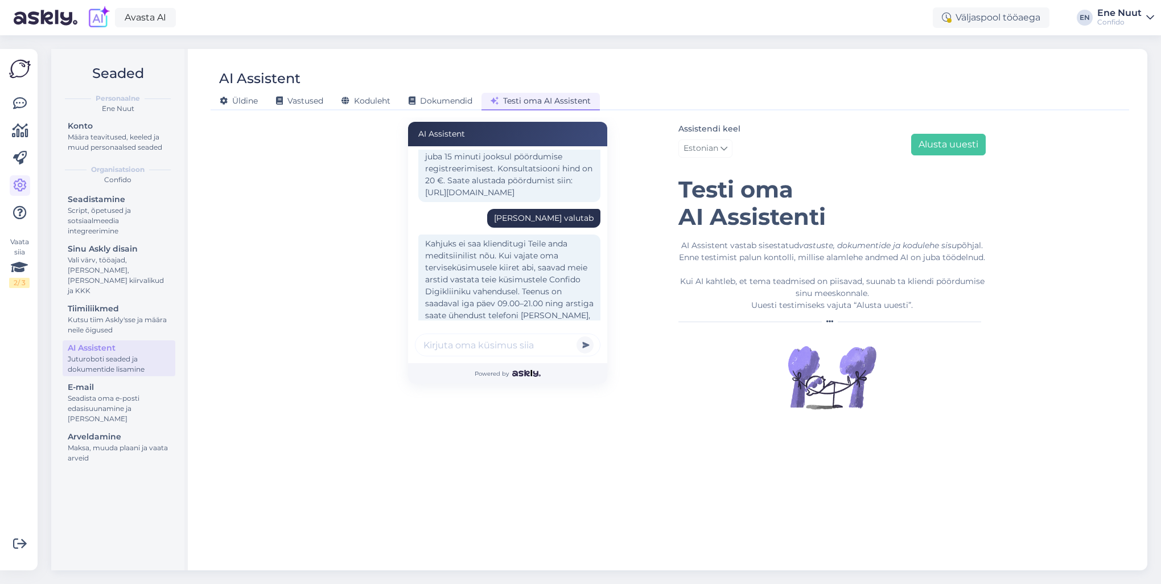
scroll to position [150, 0]
click at [947, 138] on button "Alusta uuesti" at bounding box center [948, 145] width 75 height 22
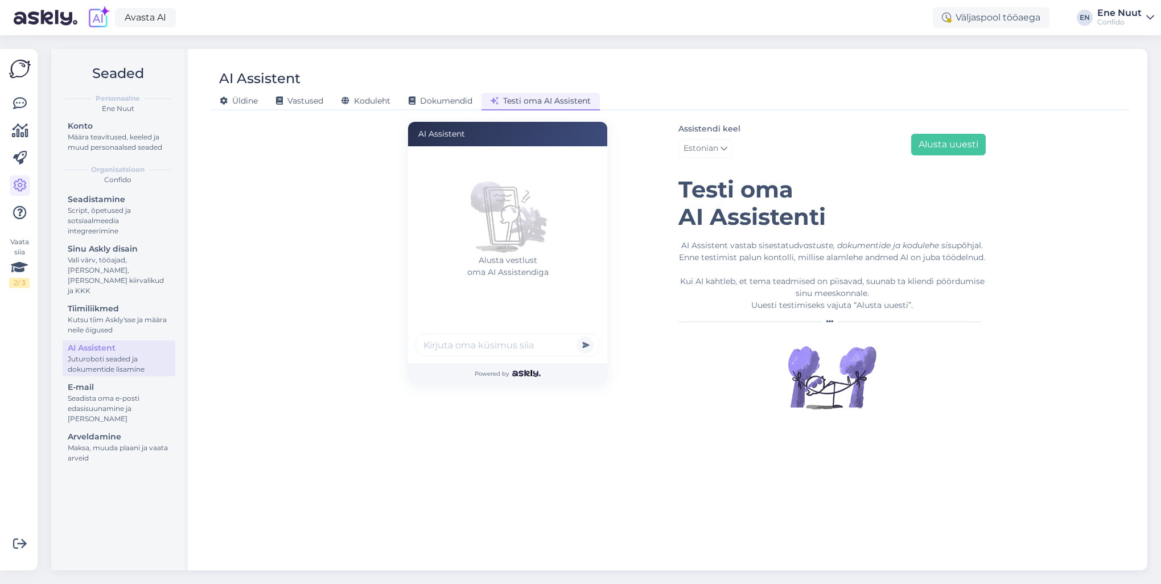
click at [451, 346] on input "text" at bounding box center [508, 345] width 186 height 23
type input "käisin eile analüüse andmas, kes need on juba valmis?"
click at [577, 336] on button "submit" at bounding box center [585, 344] width 17 height 17
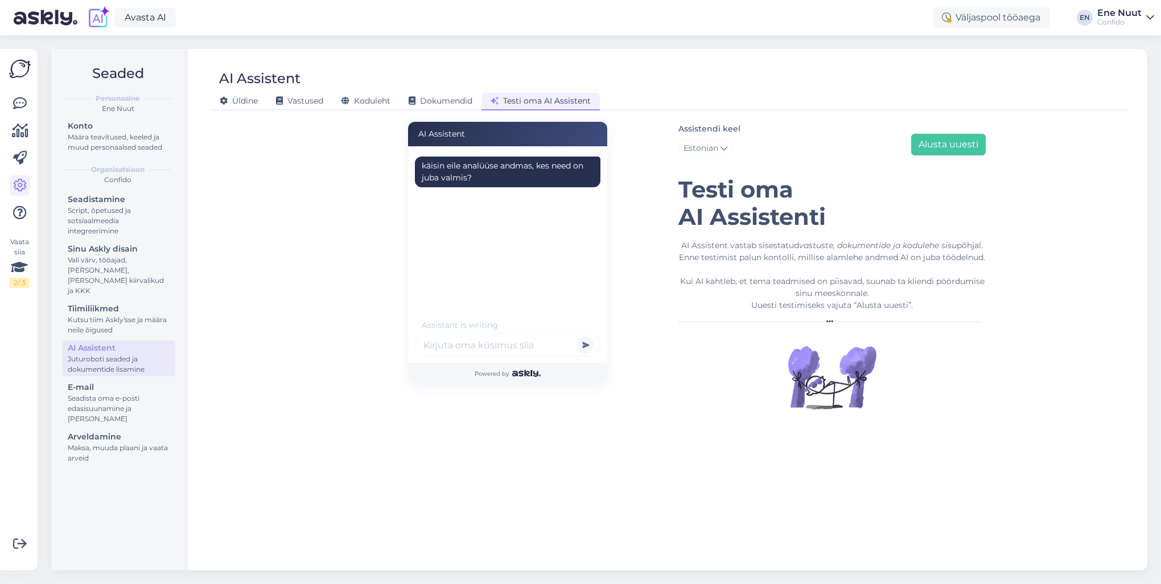
scroll to position [0, 0]
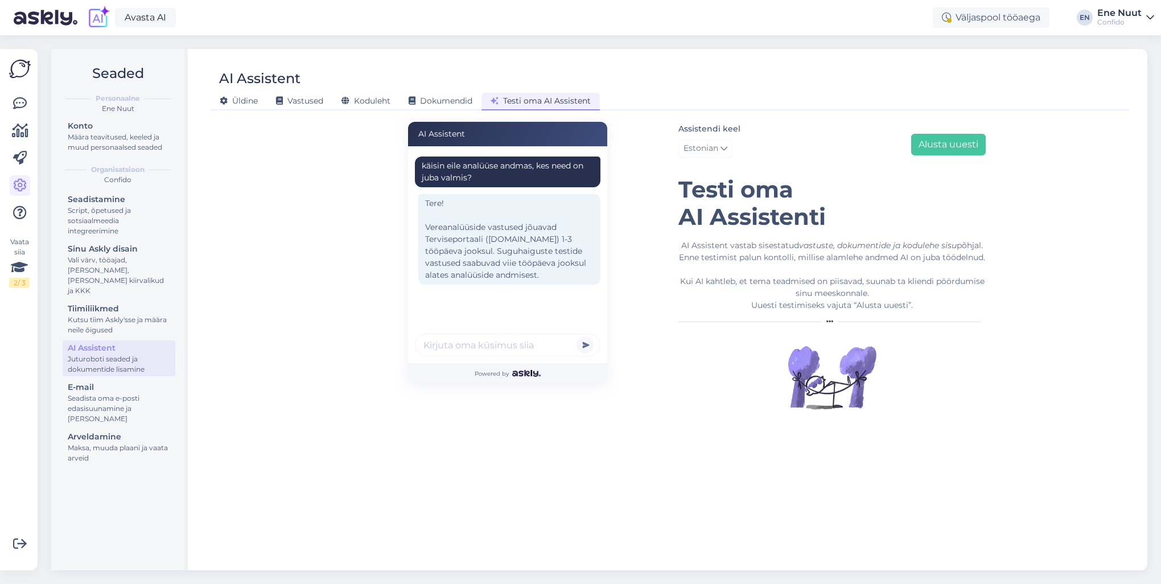
click at [511, 343] on input "text" at bounding box center [508, 345] width 186 height 23
type input "m"
type input "viis päeva on juba möödas"
click at [577, 336] on button "submit" at bounding box center [585, 344] width 17 height 17
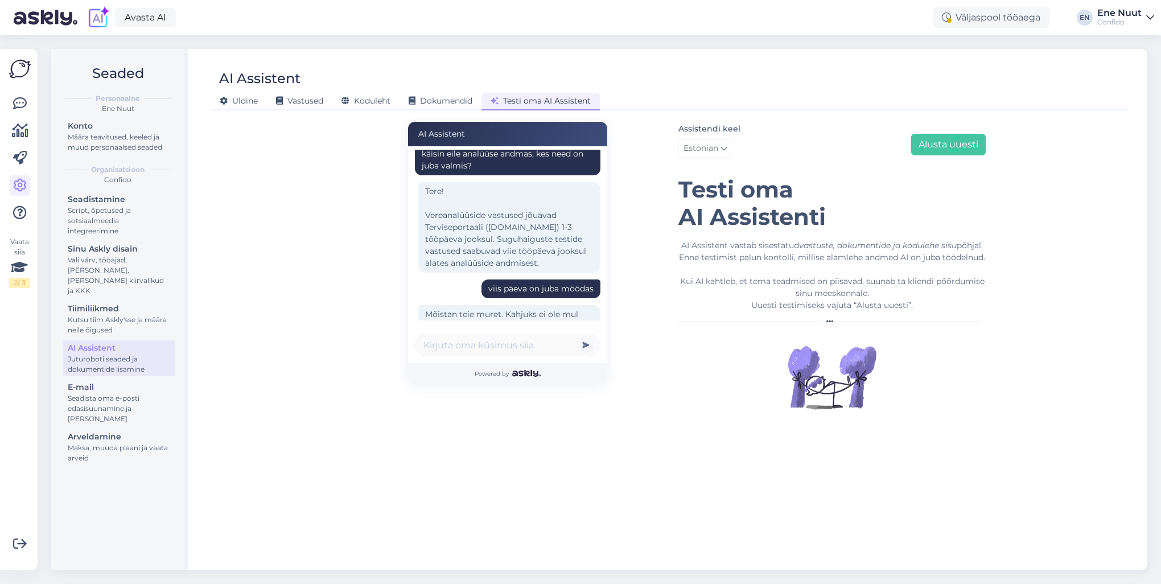
scroll to position [108, 0]
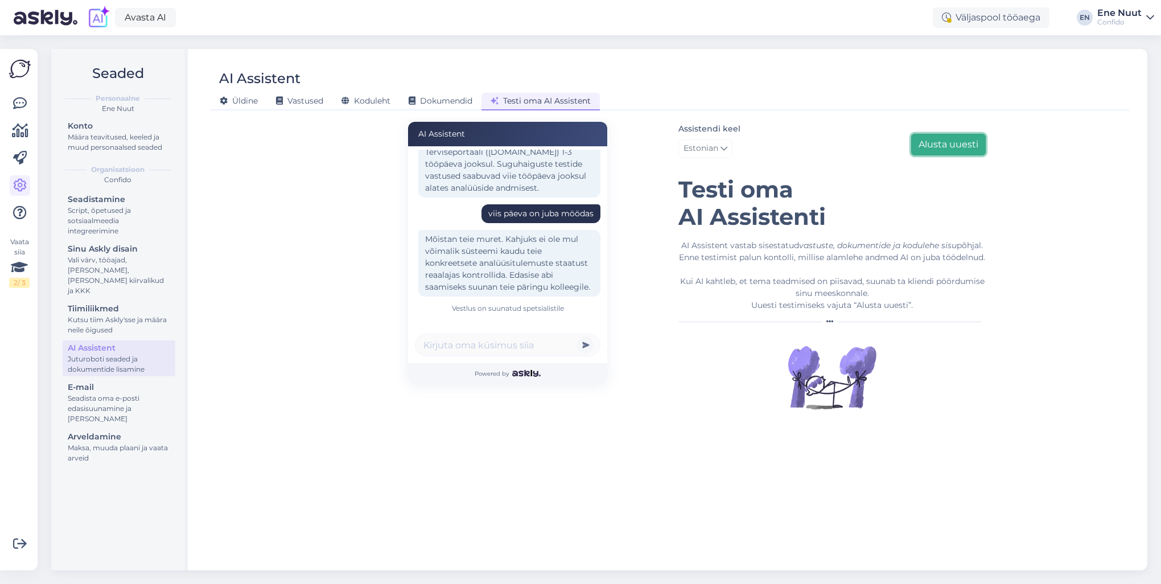
click at [943, 145] on button "Alusta uuesti" at bounding box center [948, 145] width 75 height 22
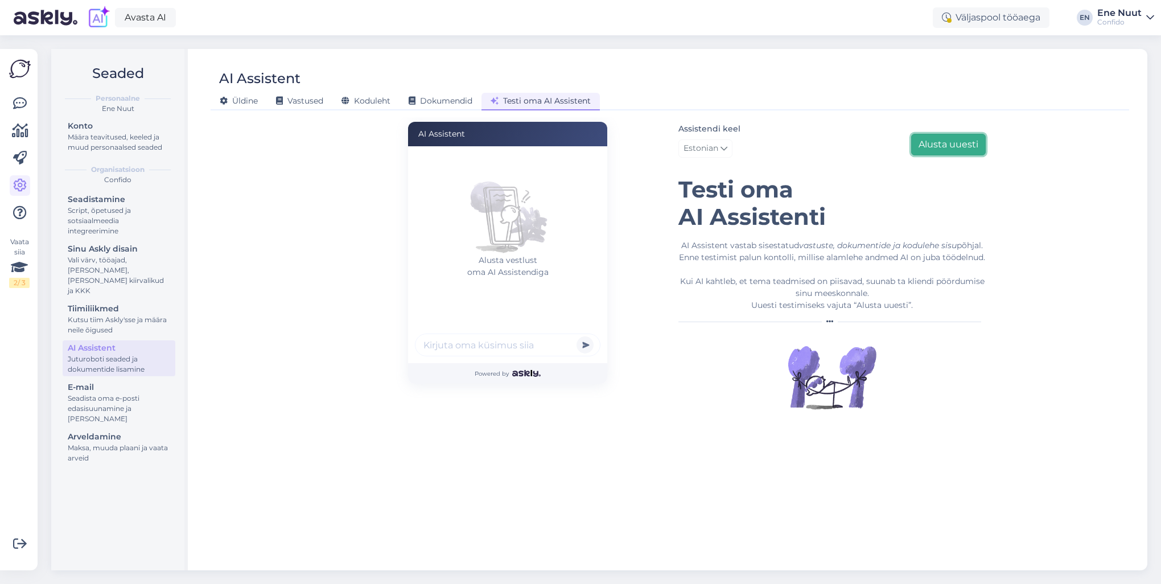
scroll to position [0, 0]
click at [466, 346] on input "text" at bounding box center [508, 345] width 186 height 23
type input "tõin eile oma pissiproovi teile"
click at [577, 336] on button "submit" at bounding box center [585, 344] width 17 height 17
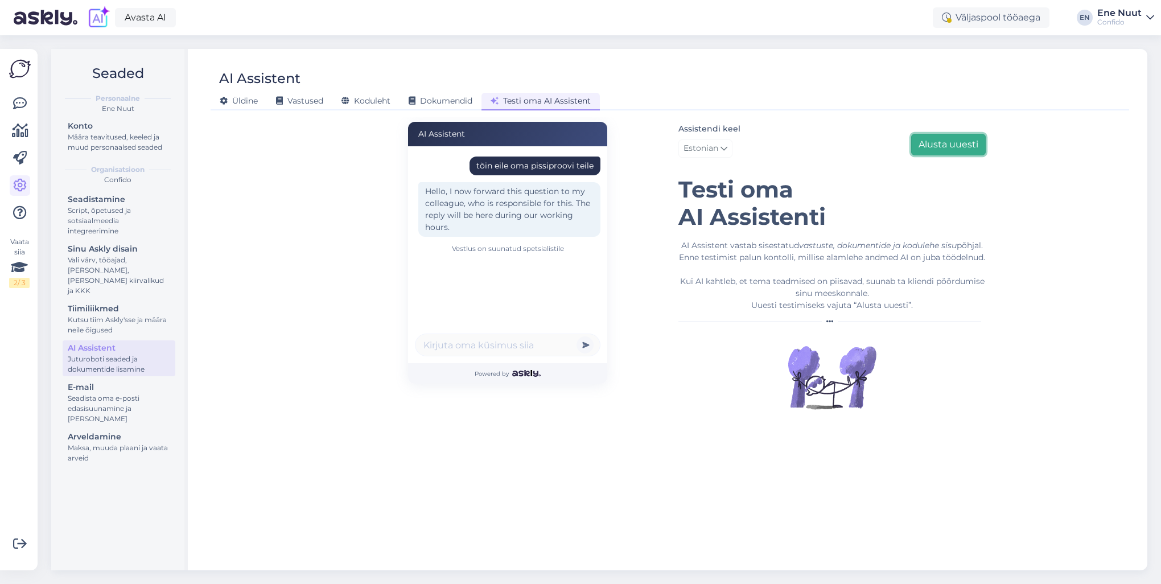
click at [960, 144] on button "Alusta uuesti" at bounding box center [948, 145] width 75 height 22
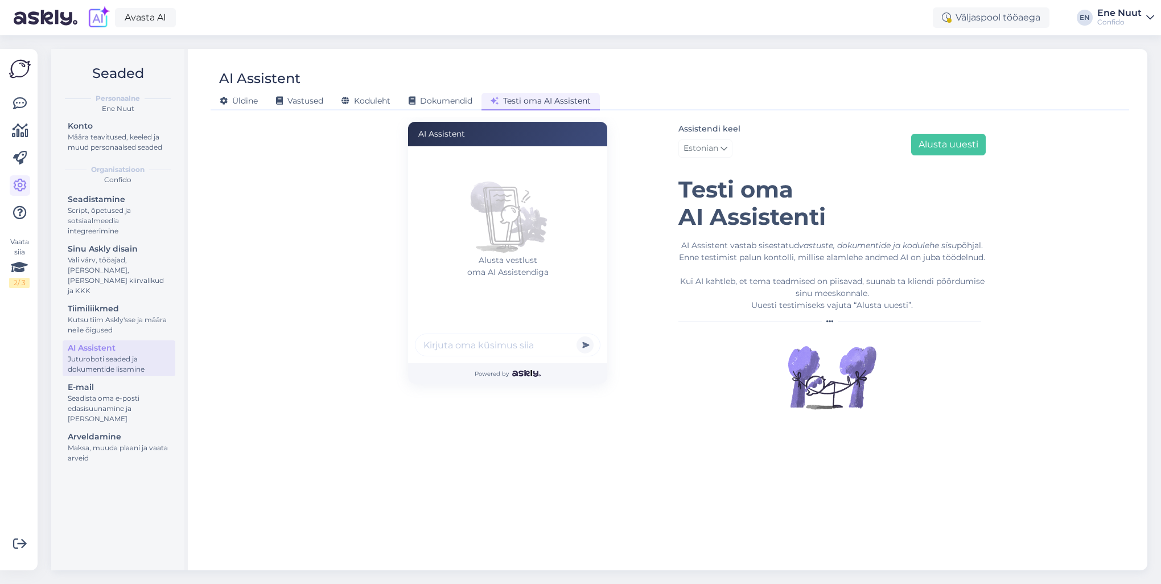
click at [449, 347] on input "text" at bounding box center [508, 345] width 186 height 23
type input "kas ma saan oma roojaproovi topsi teile [GEOGRAPHIC_DATA]?"
click at [577, 336] on button "submit" at bounding box center [585, 344] width 17 height 17
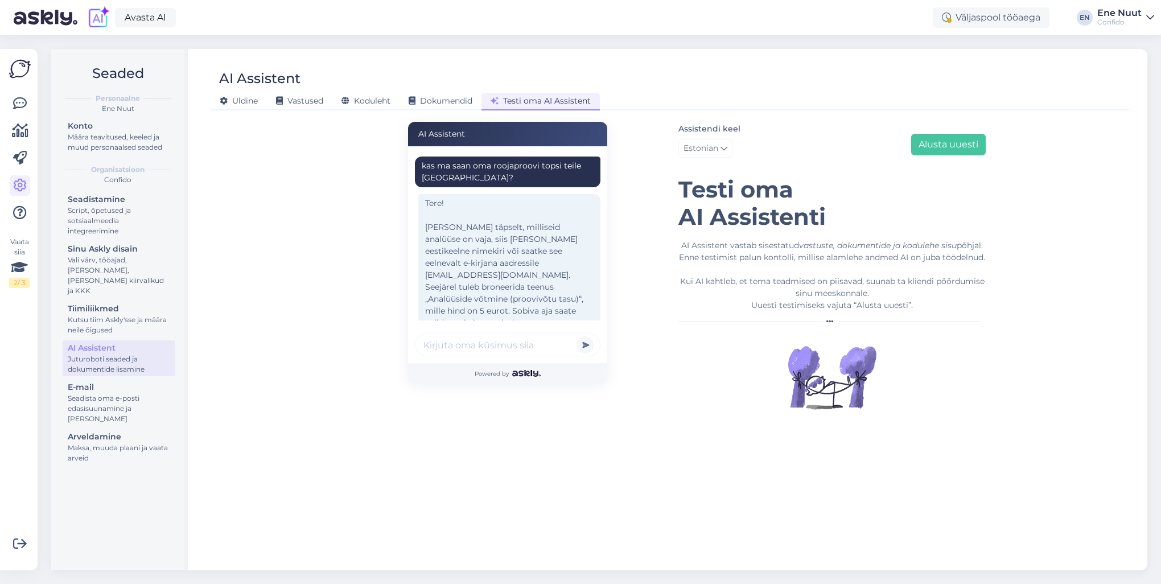
scroll to position [22, 0]
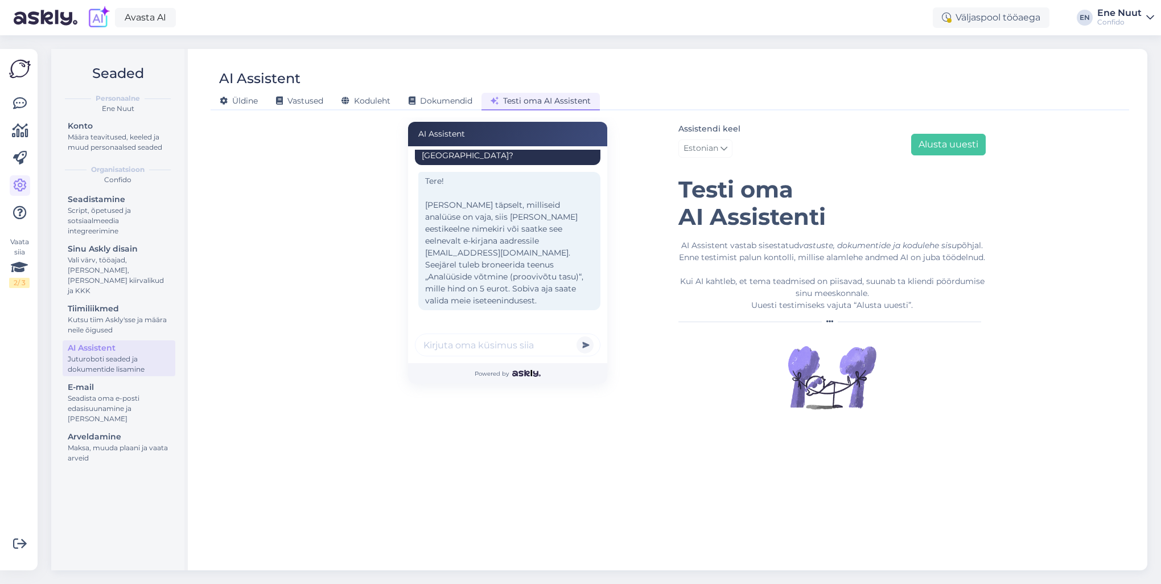
click at [480, 343] on input "text" at bounding box center [508, 345] width 186 height 23
type input "arst andis viimati [PERSON_NAME]"
click at [577, 336] on button "submit" at bounding box center [585, 344] width 17 height 17
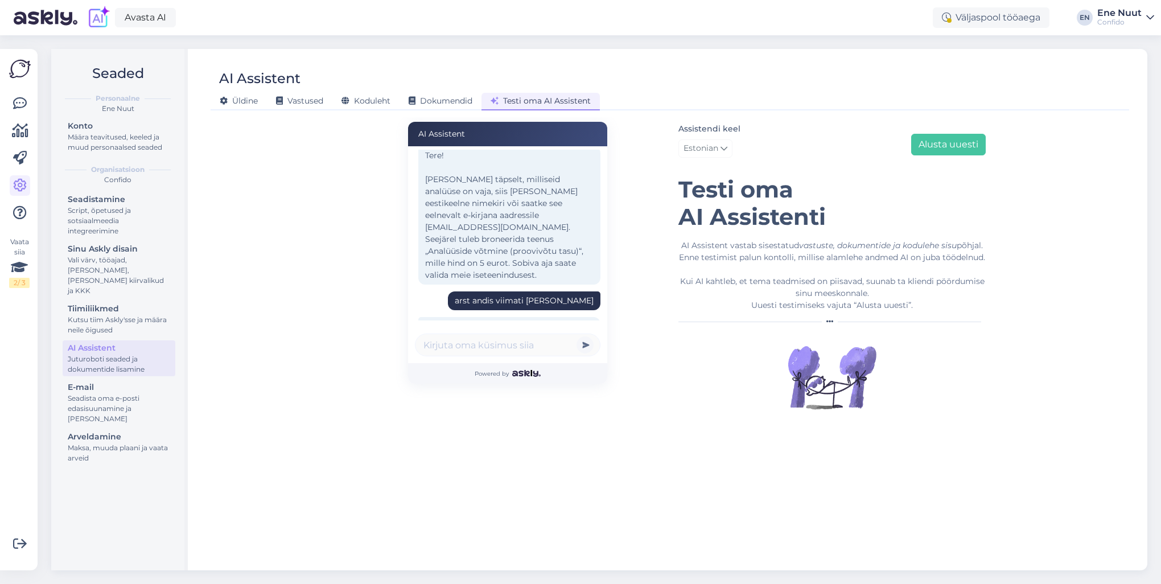
scroll to position [120, 0]
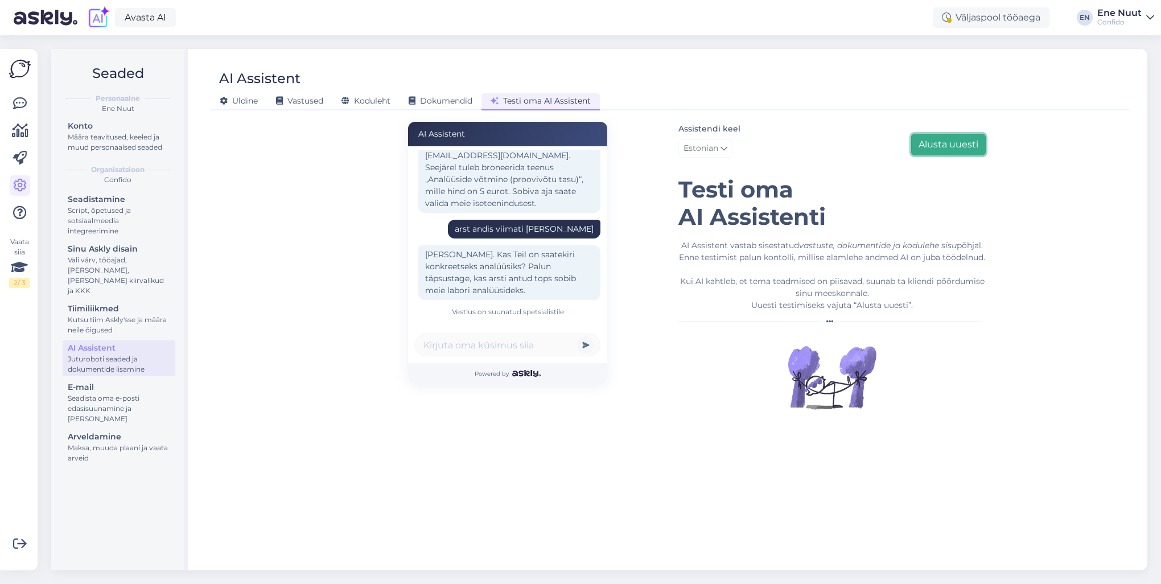
click at [949, 146] on button "Alusta uuesti" at bounding box center [948, 145] width 75 height 22
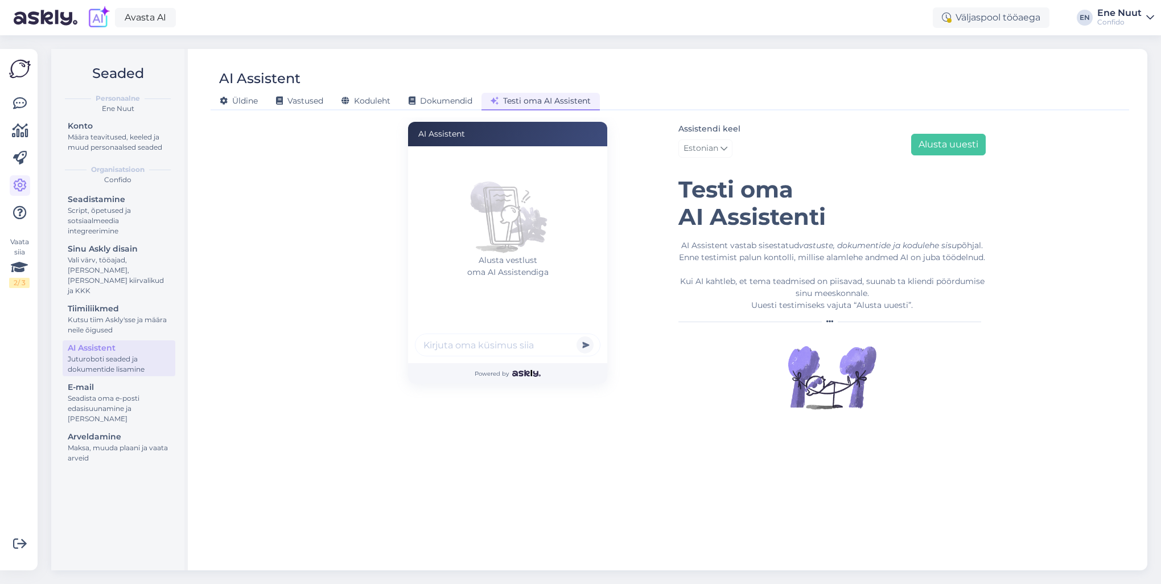
click at [485, 348] on input "text" at bounding box center [508, 345] width 186 height 23
click at [459, 344] on input "text" at bounding box center [508, 345] width 186 height 23
type input "kes on Confido juhatuses?"
click at [577, 336] on button "submit" at bounding box center [585, 344] width 17 height 17
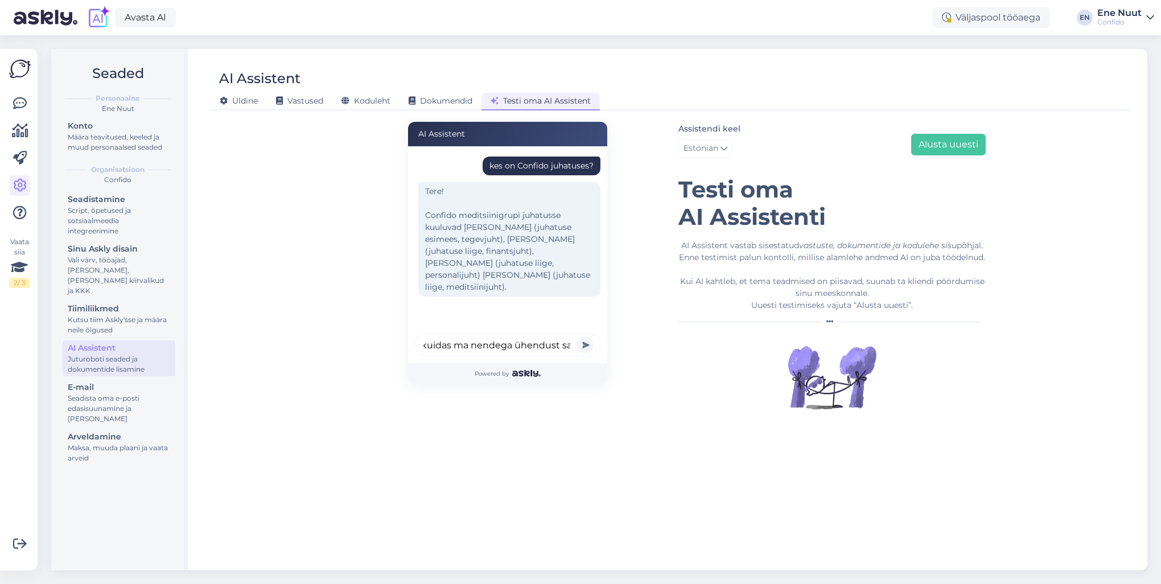
scroll to position [0, 14]
type input "kuidas ma nendega ühendust saan"
click at [577, 336] on button "submit" at bounding box center [585, 344] width 17 height 17
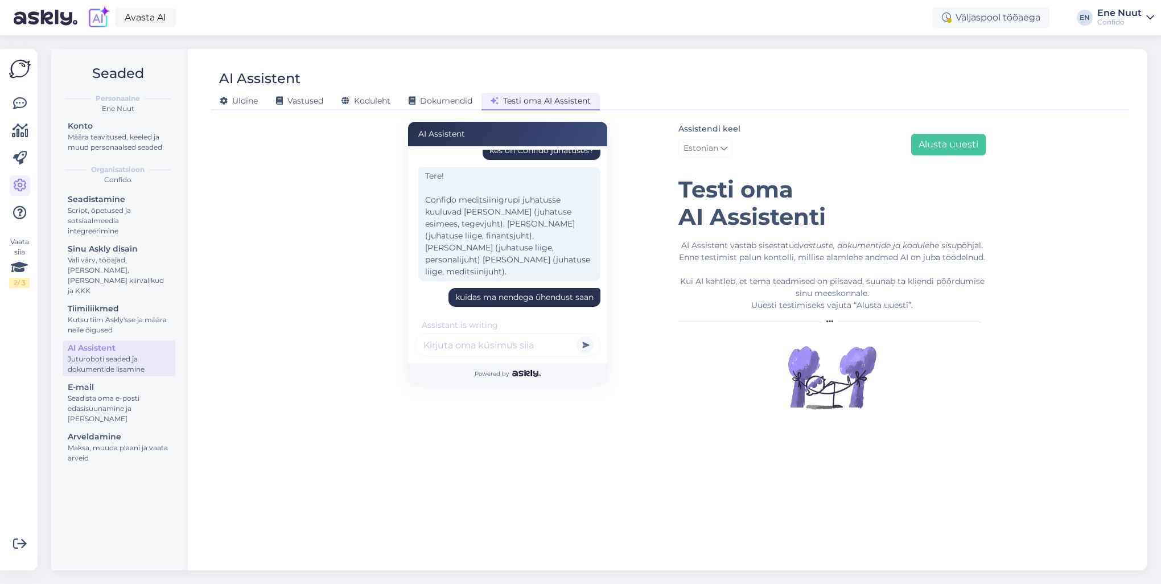
scroll to position [96, 0]
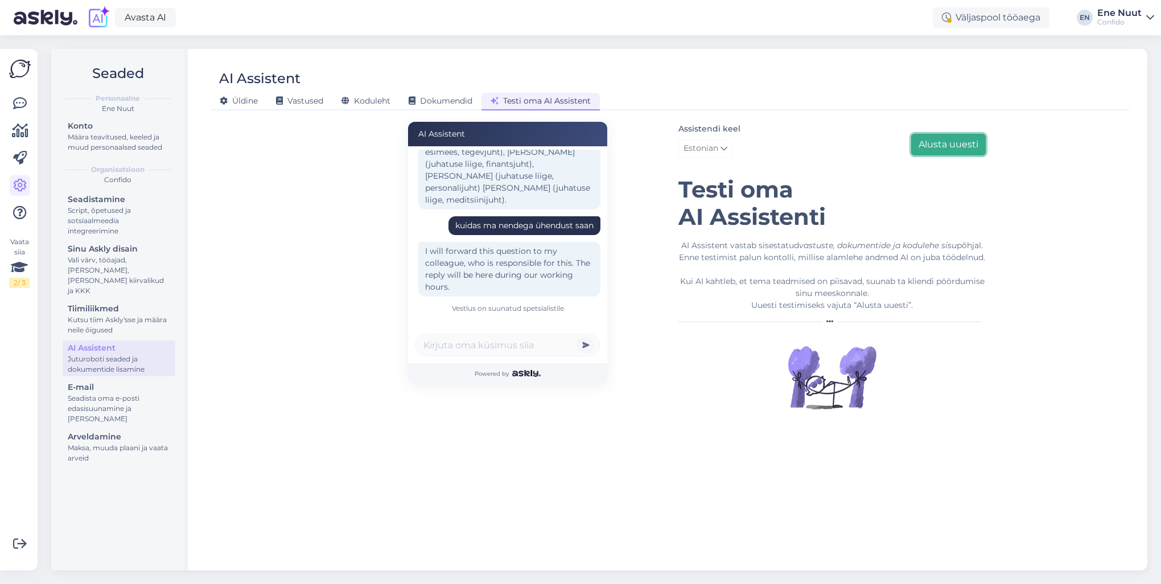
click at [927, 141] on button "Alusta uuesti" at bounding box center [948, 145] width 75 height 22
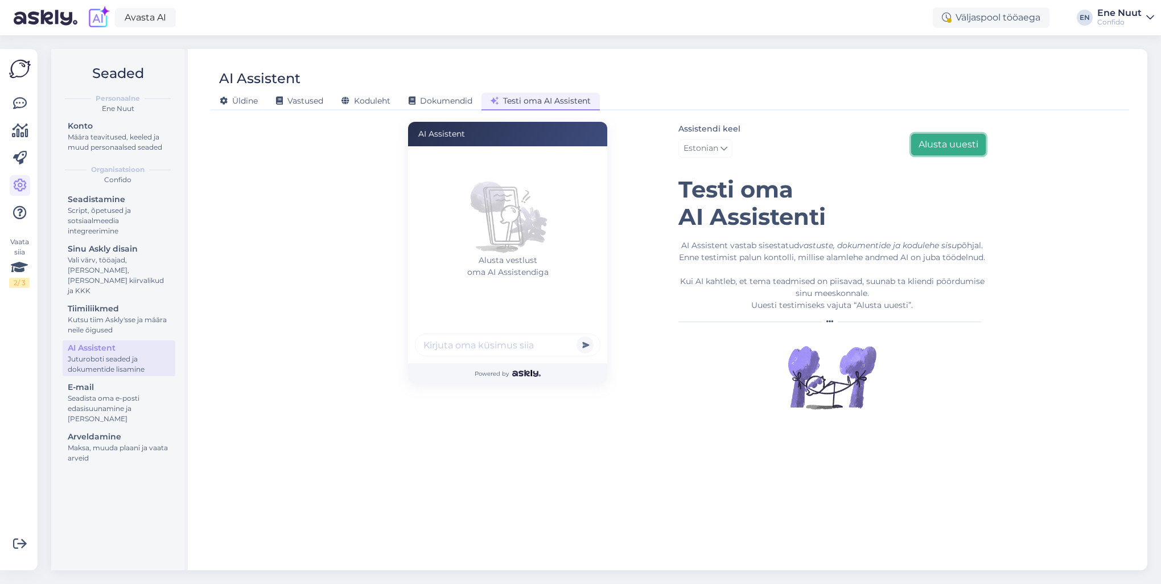
scroll to position [0, 0]
click at [472, 350] on input "text" at bounding box center [508, 345] width 186 height 23
type input "kes [PERSON_NAME] kliendituge"
click at [577, 336] on button "submit" at bounding box center [585, 344] width 17 height 17
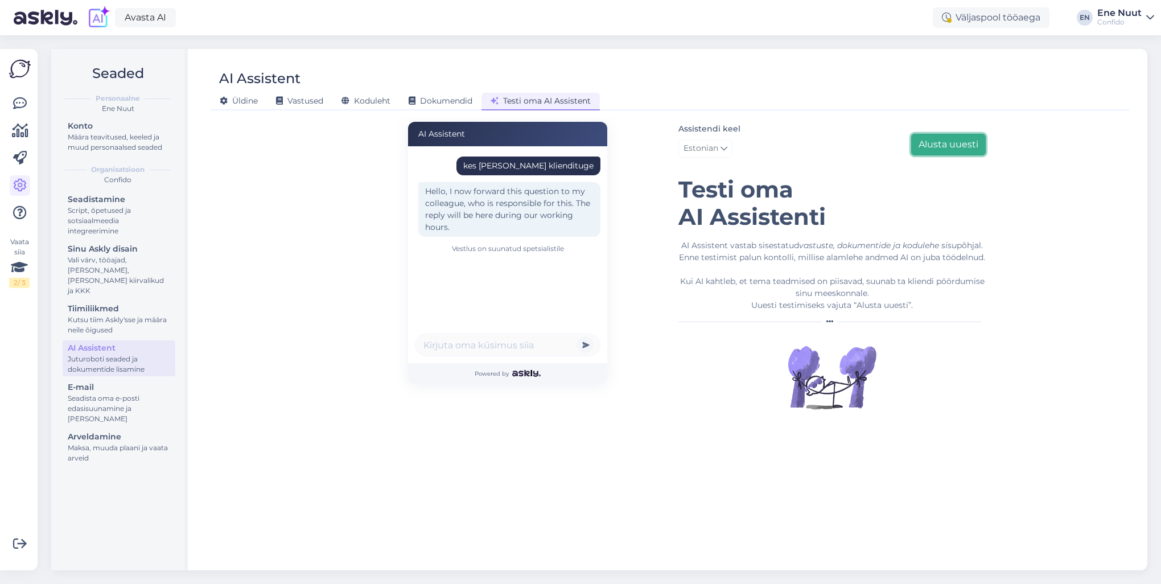
click at [932, 142] on button "Alusta uuesti" at bounding box center [948, 145] width 75 height 22
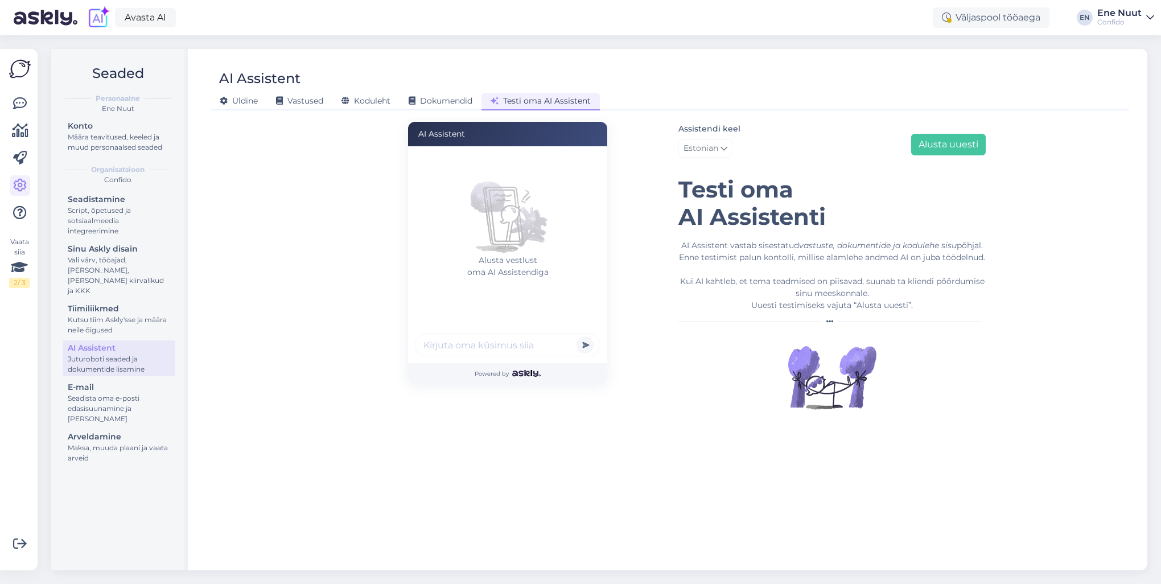
click at [443, 340] on input "text" at bounding box center [508, 345] width 186 height 23
type input "soovin teiega intervjuud teha"
click at [577, 336] on button "submit" at bounding box center [585, 344] width 17 height 17
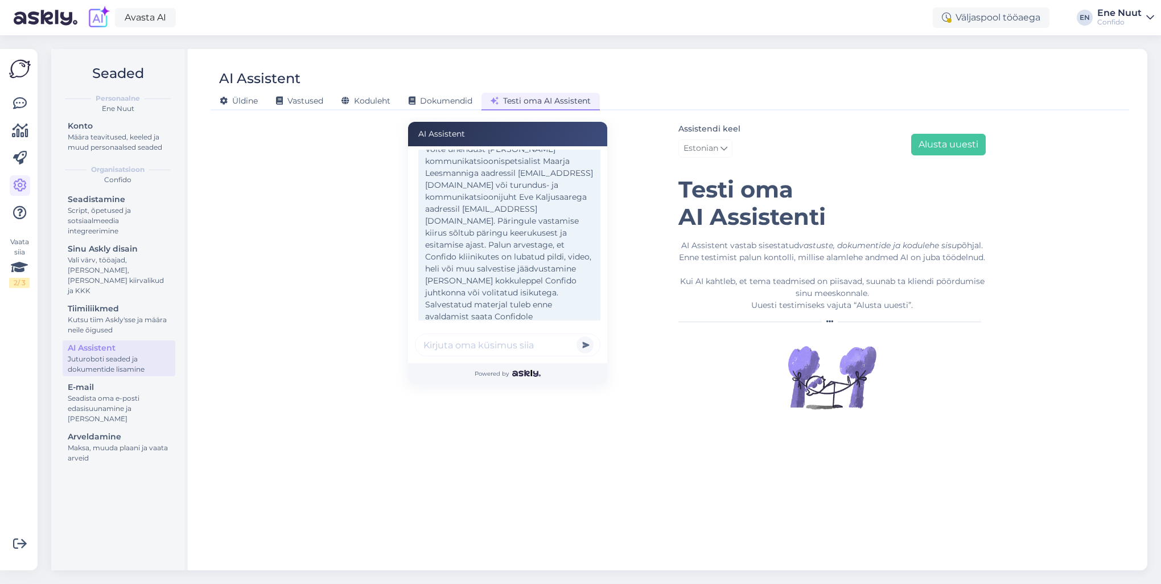
scroll to position [166, 0]
click at [465, 342] on input "text" at bounding box center [508, 345] width 186 height 23
type input "mul sees iiveldab"
click at [577, 336] on button "submit" at bounding box center [585, 344] width 17 height 17
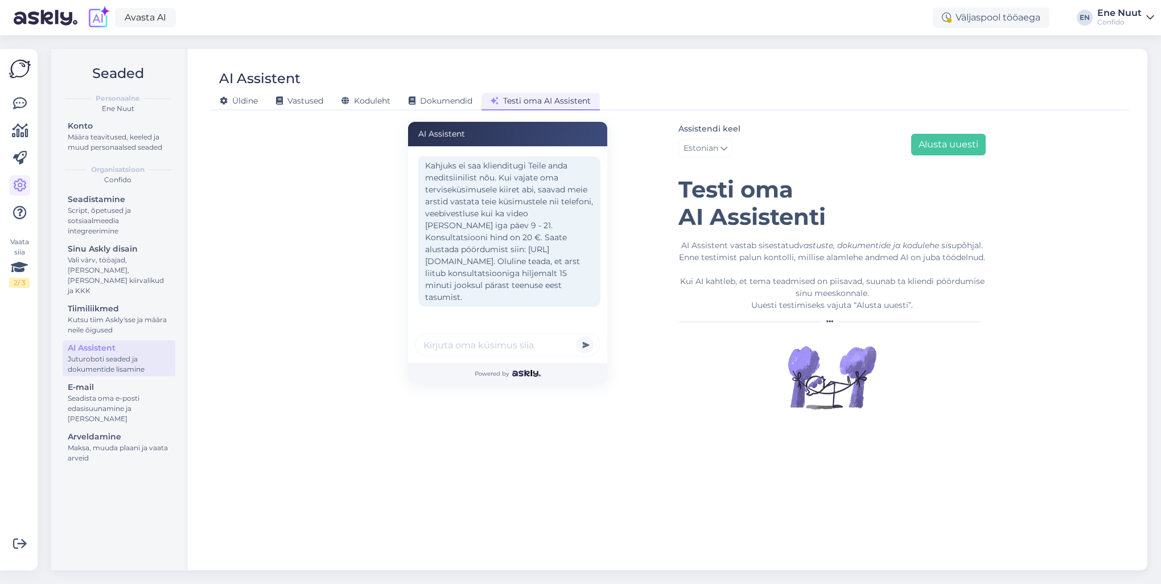
click at [459, 341] on input "text" at bounding box center [508, 345] width 186 height 23
click at [461, 346] on input "text" at bounding box center [508, 345] width 186 height 23
type input "kas te elektriravi pakute?"
click at [577, 336] on button "submit" at bounding box center [585, 344] width 17 height 17
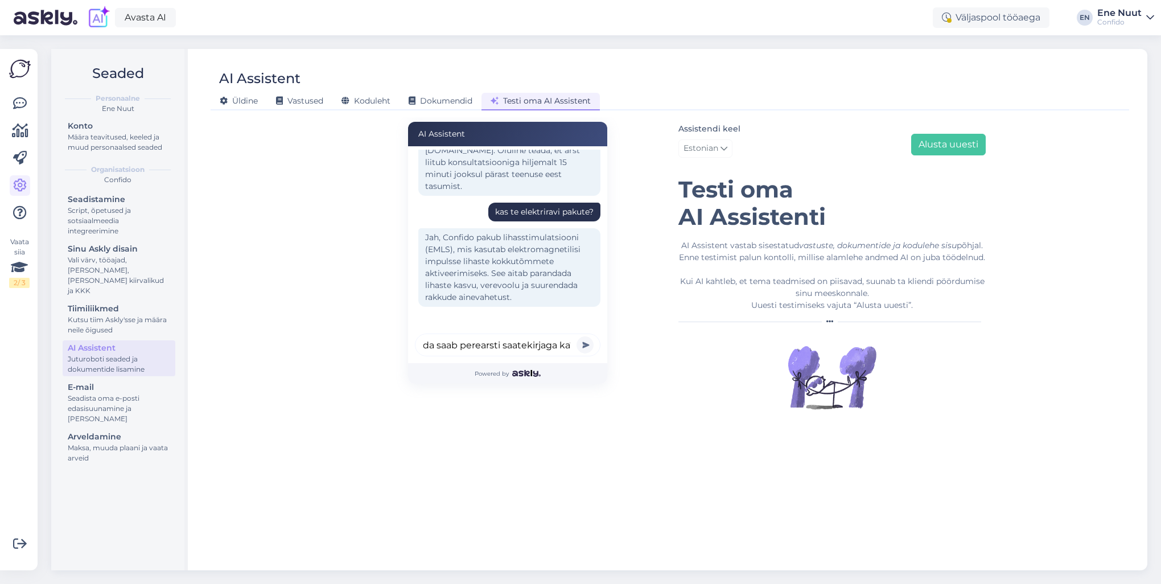
scroll to position [0, 33]
type input "kas seda saab perearsti saatekirjaga ka?"
click at [577, 336] on button "submit" at bounding box center [585, 344] width 17 height 17
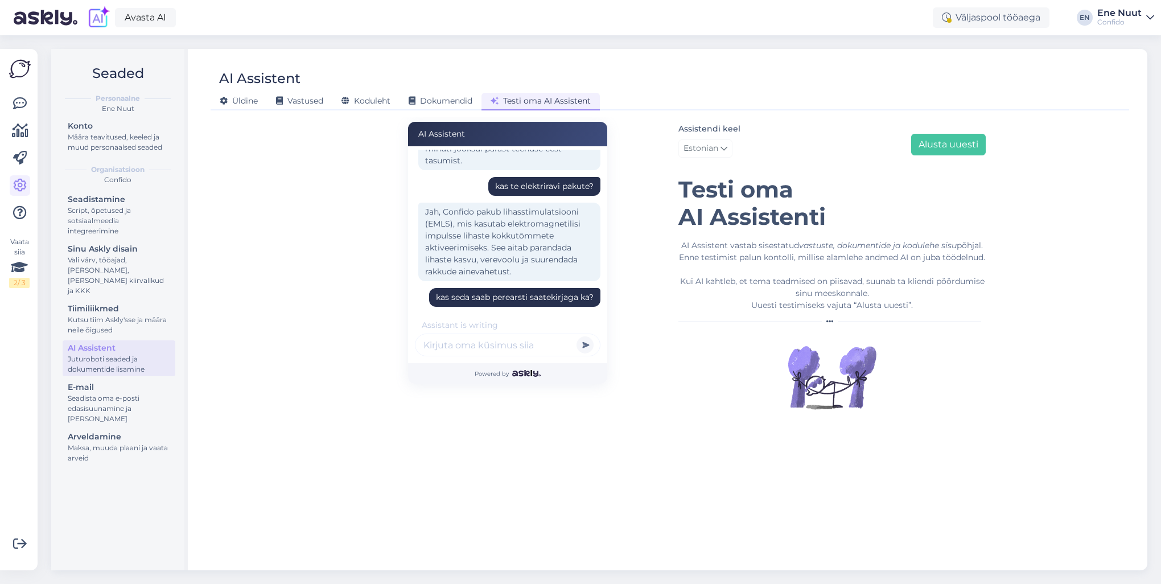
scroll to position [545, 0]
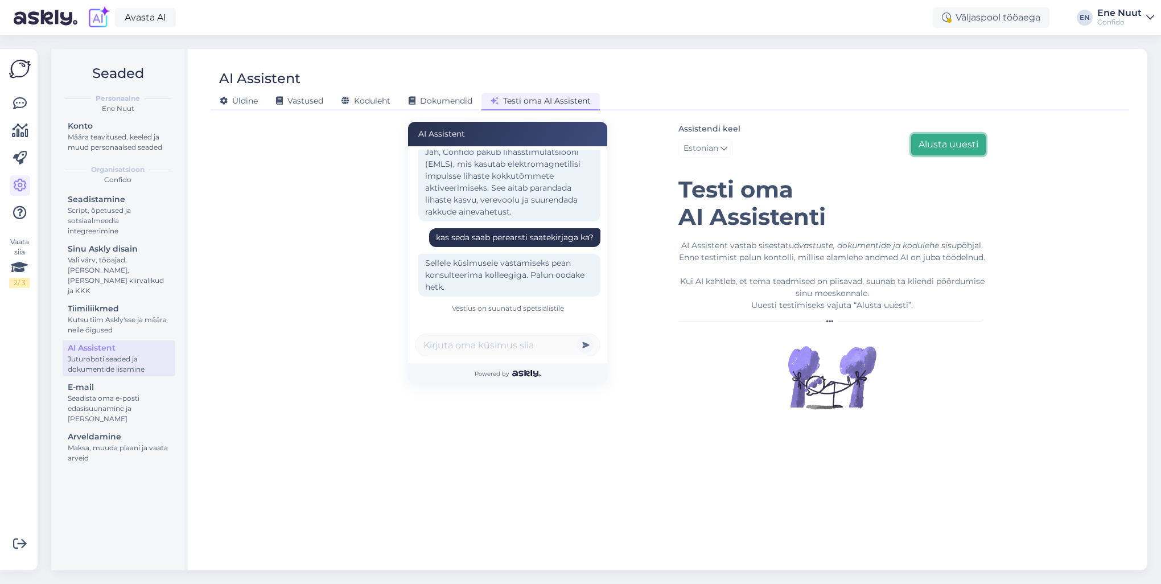
click at [951, 142] on button "Alusta uuesti" at bounding box center [948, 145] width 75 height 22
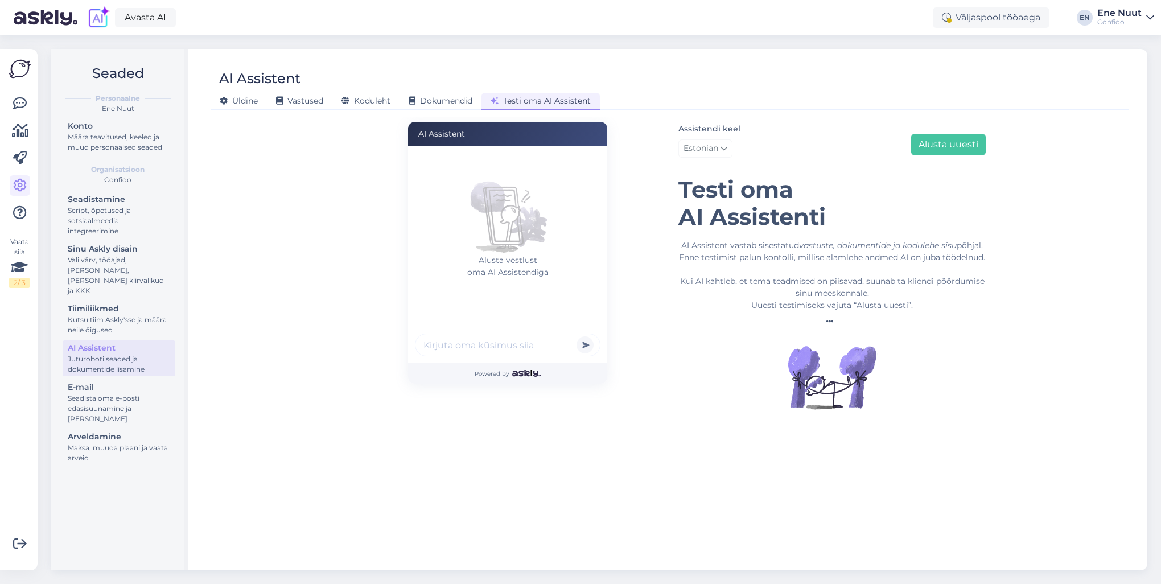
click at [447, 340] on input "text" at bounding box center [508, 345] width 186 height 23
type input "ma tahan, et keegi helistab mulle"
click at [577, 336] on button "submit" at bounding box center [585, 344] width 17 height 17
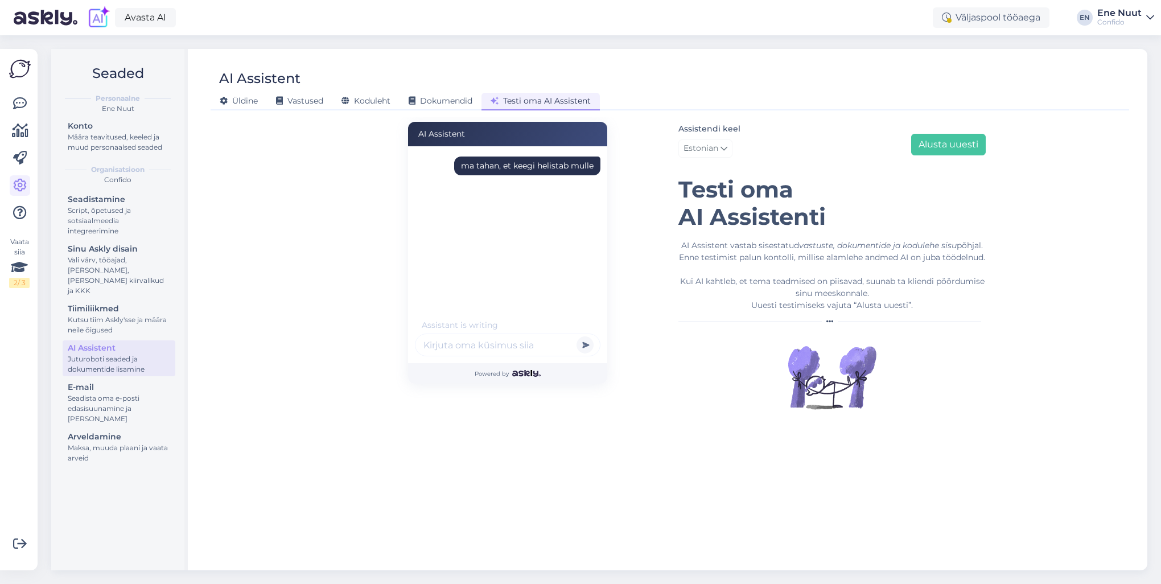
scroll to position [0, 0]
type input "aega soovin muuta"
click at [577, 336] on button "submit" at bounding box center [585, 344] width 17 height 17
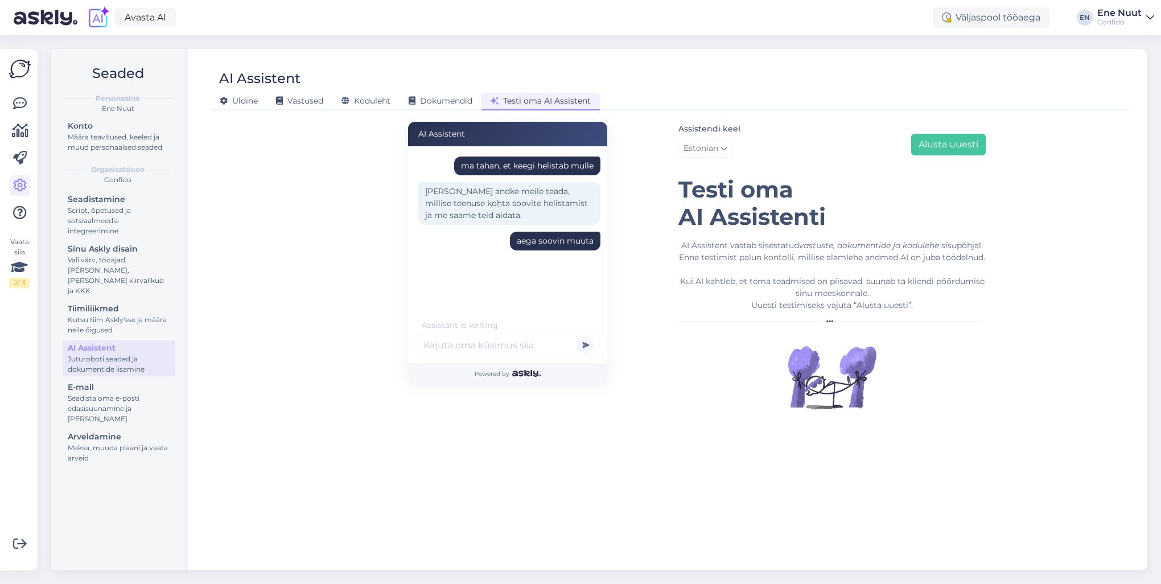
scroll to position [50, 0]
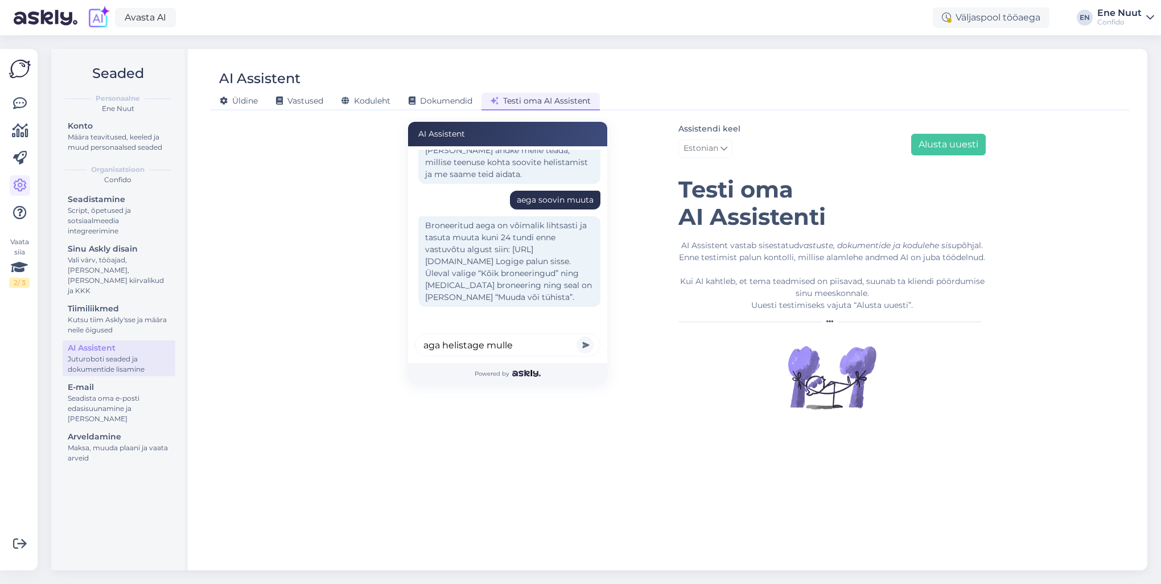
type input "aga helistage mulle"
click at [577, 336] on button "submit" at bounding box center [585, 344] width 17 height 17
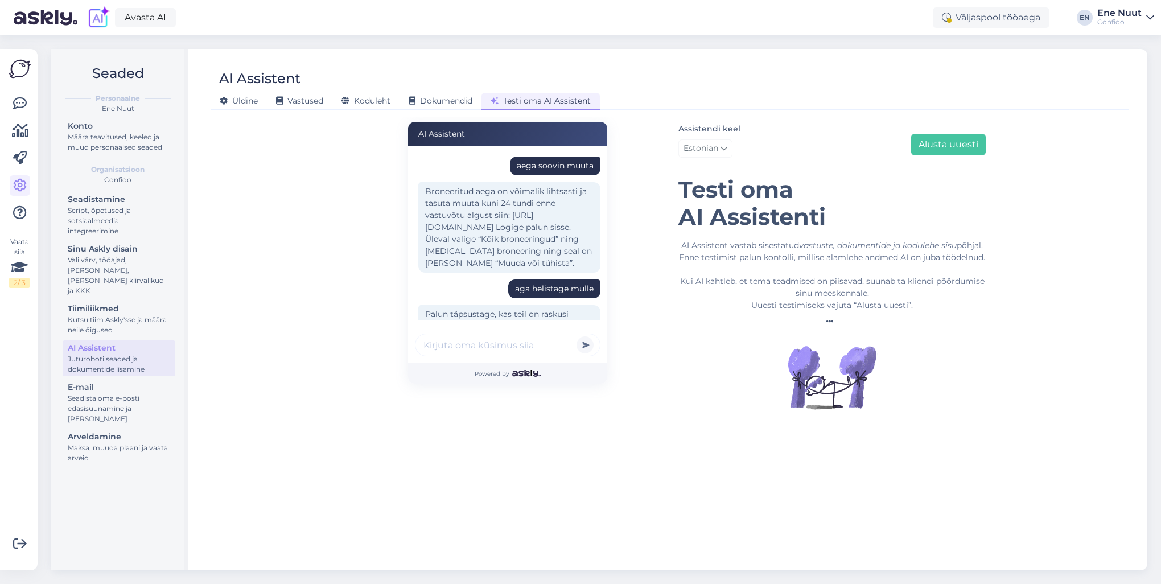
scroll to position [137, 0]
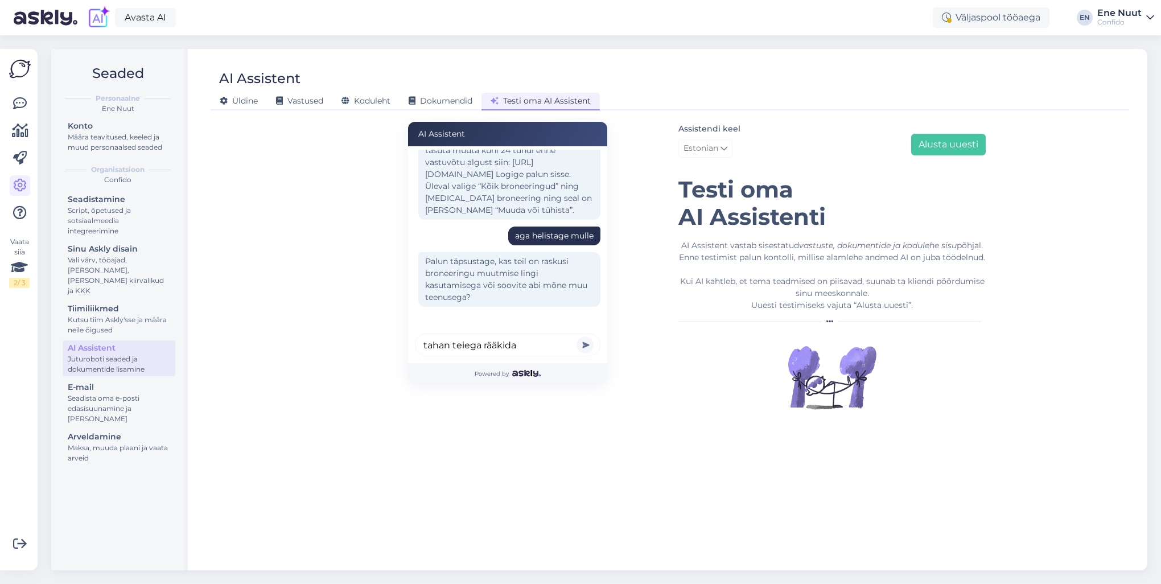
type input "tahan teiega rääkida"
click at [577, 336] on button "submit" at bounding box center [585, 344] width 17 height 17
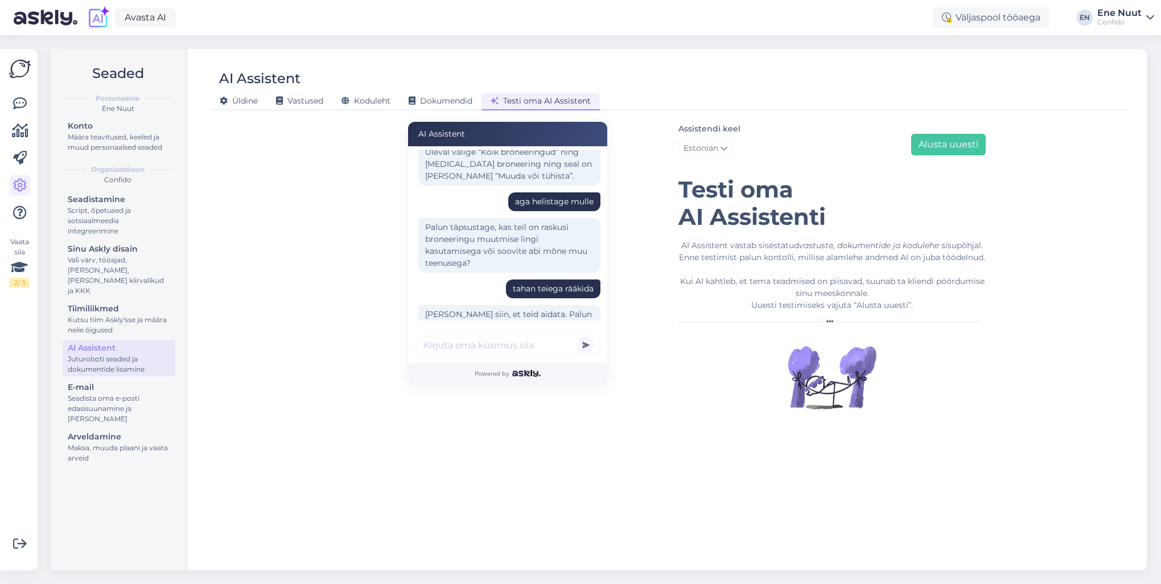
scroll to position [212, 0]
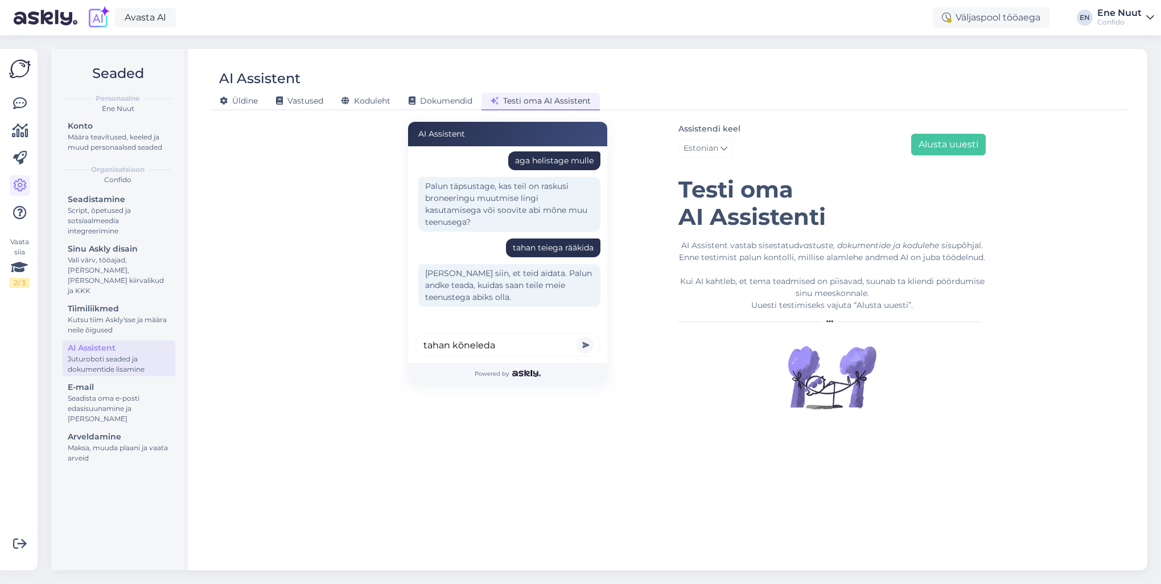
type input "tahan kõneleda"
click at [577, 336] on button "submit" at bounding box center [585, 344] width 17 height 17
type input "see on kirjutamine, mitte rääkimine siin"
click at [577, 336] on button "submit" at bounding box center [585, 344] width 17 height 17
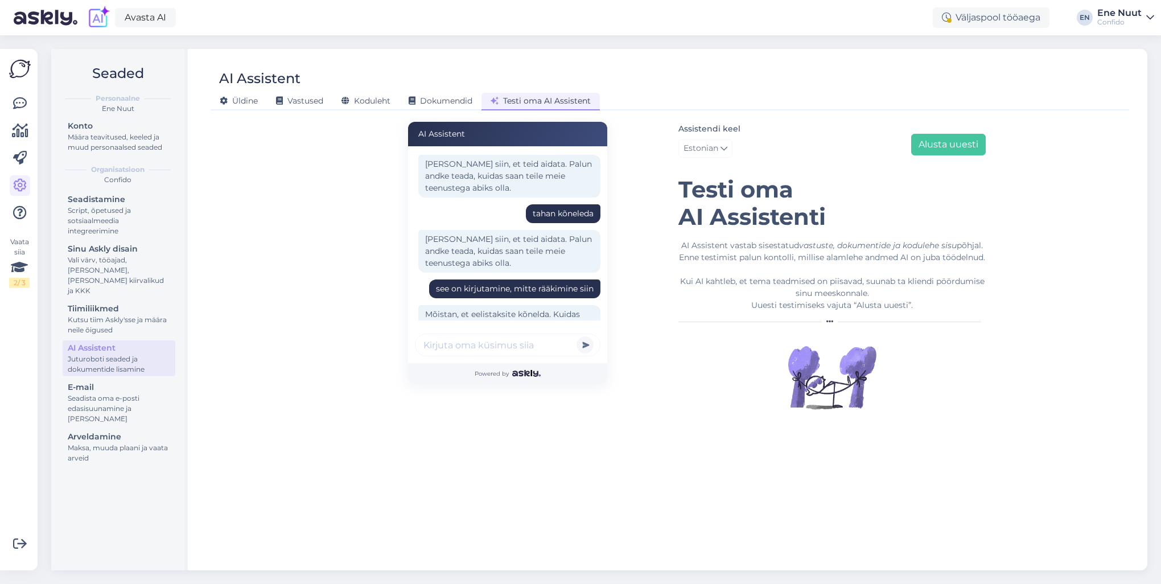
scroll to position [362, 0]
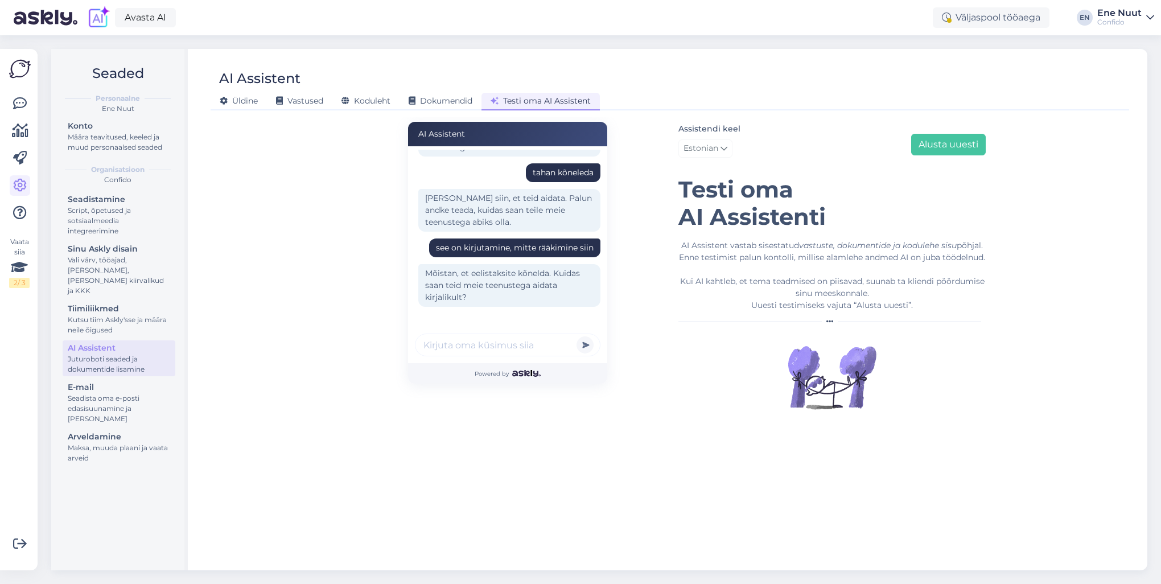
type input "e"
type input "öelge, kuidas saan teiega rääkida"
click at [577, 336] on button "submit" at bounding box center [585, 344] width 17 height 17
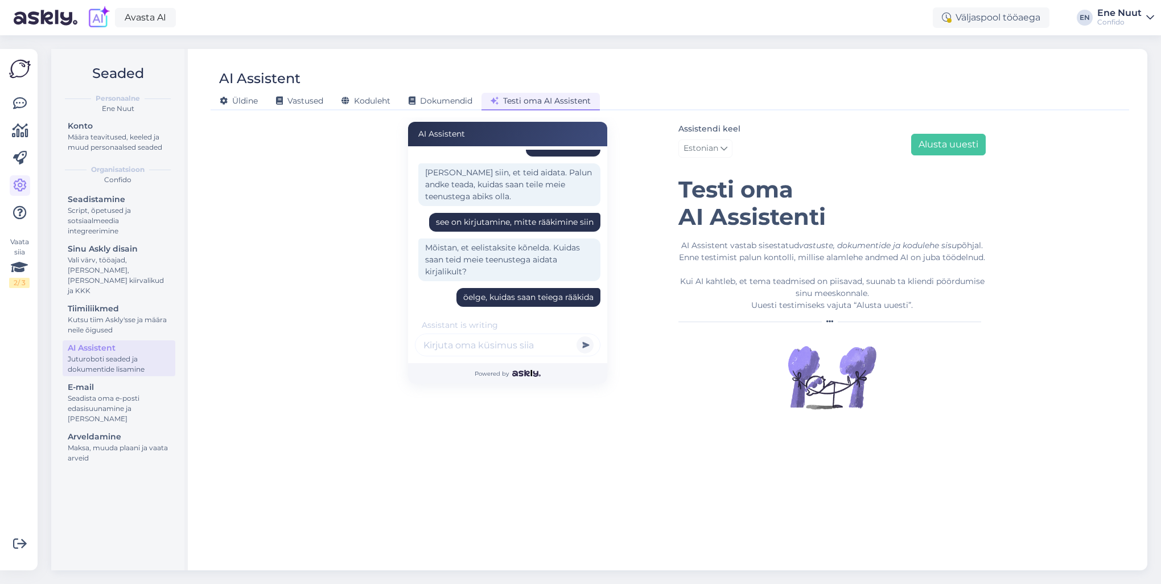
scroll to position [449, 0]
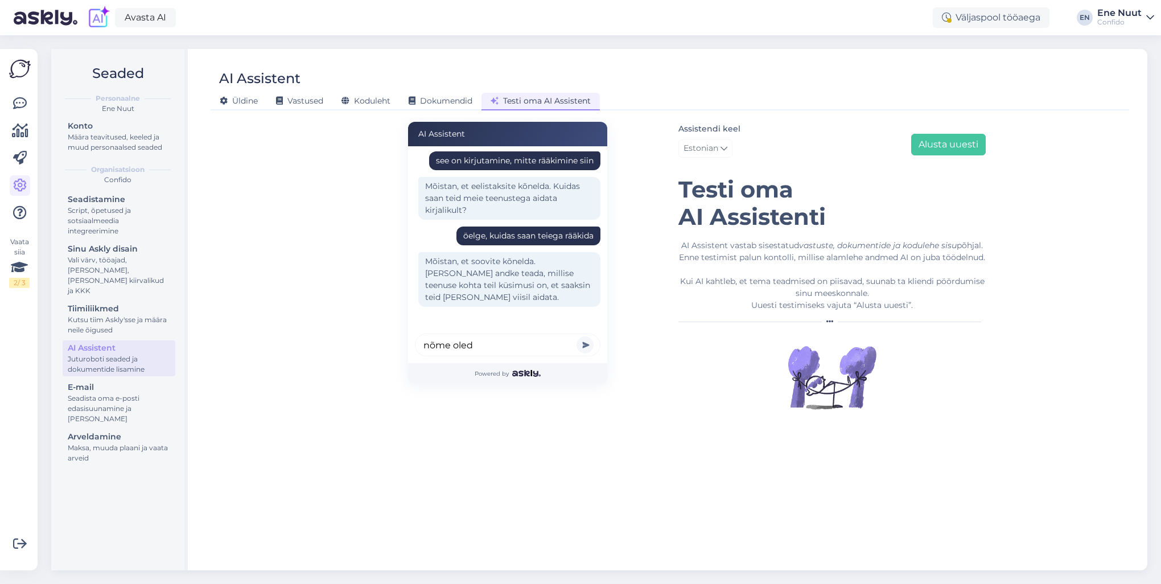
type input "nõme oled"
click at [577, 336] on button "submit" at bounding box center [585, 344] width 17 height 17
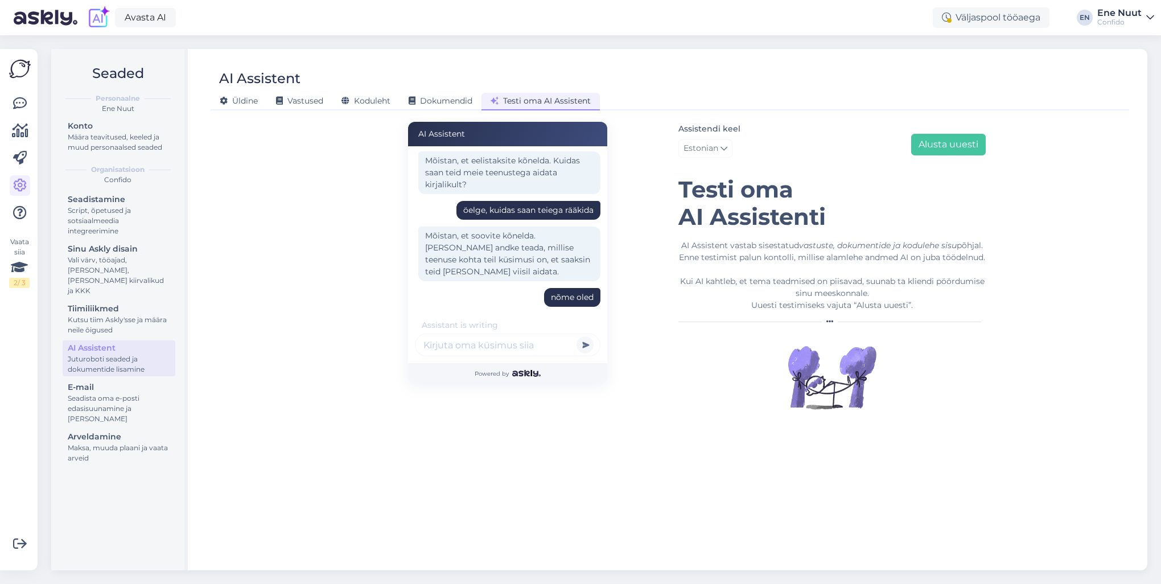
scroll to position [524, 0]
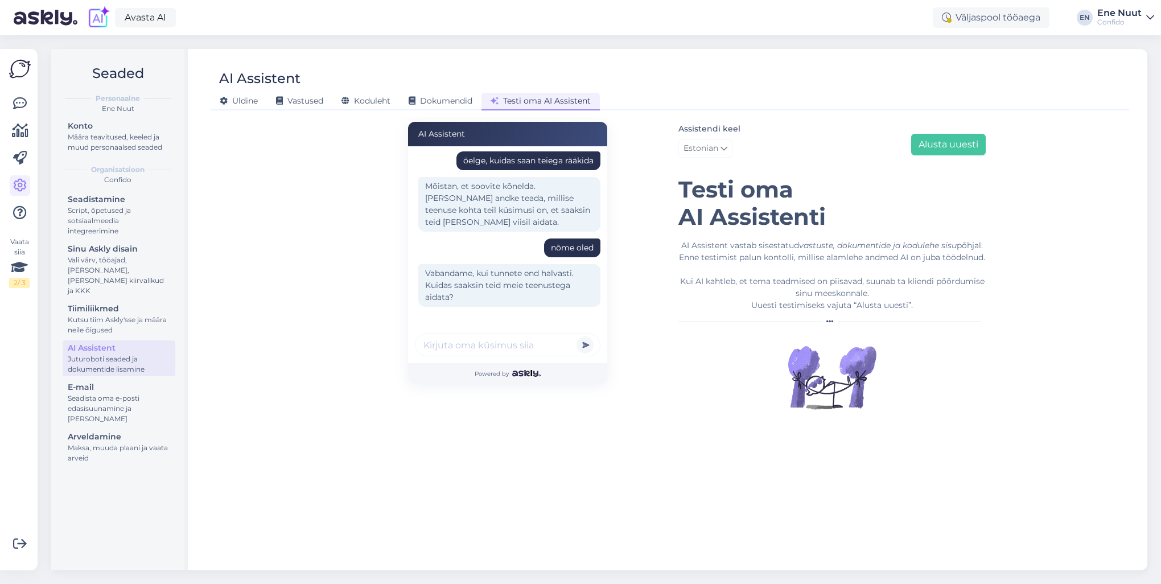
click at [461, 351] on input "text" at bounding box center [508, 345] width 186 height 23
type input "tahan aega broneerida"
click at [577, 336] on button "submit" at bounding box center [585, 344] width 17 height 17
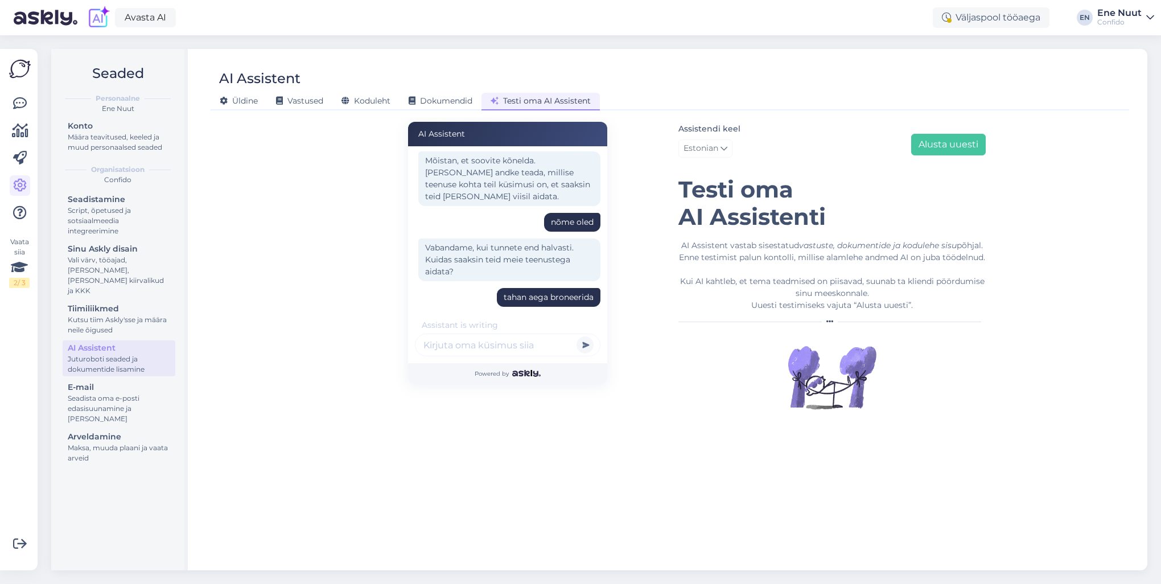
scroll to position [647, 0]
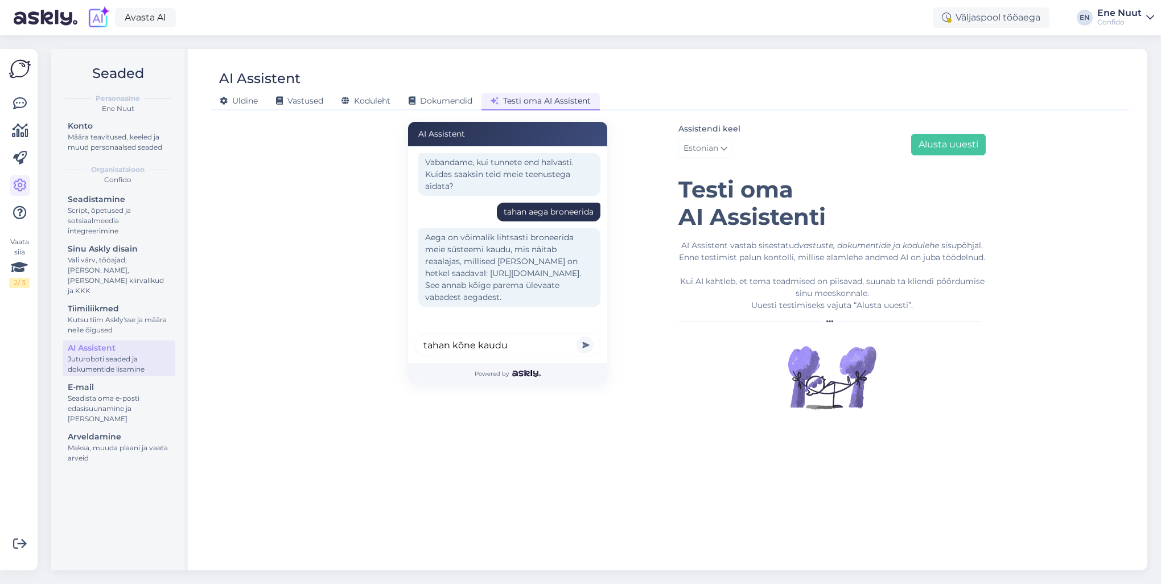
type input "tahan kõne kaudu"
click at [577, 336] on button "submit" at bounding box center [585, 344] width 17 height 17
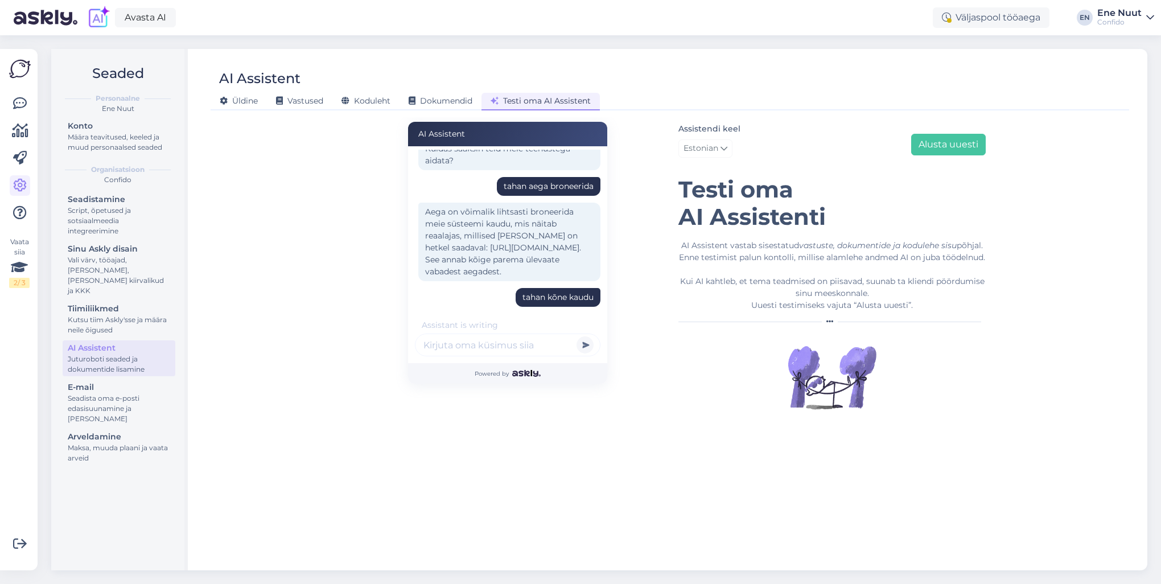
scroll to position [734, 0]
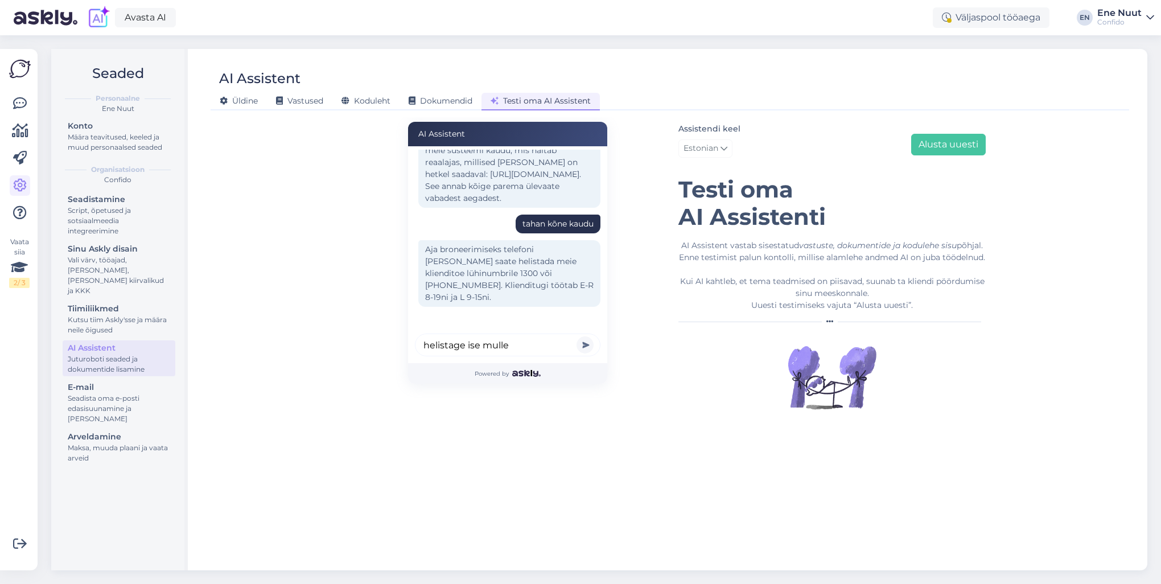
type input "helistage ise mulle"
click at [577, 336] on button "submit" at bounding box center [585, 344] width 17 height 17
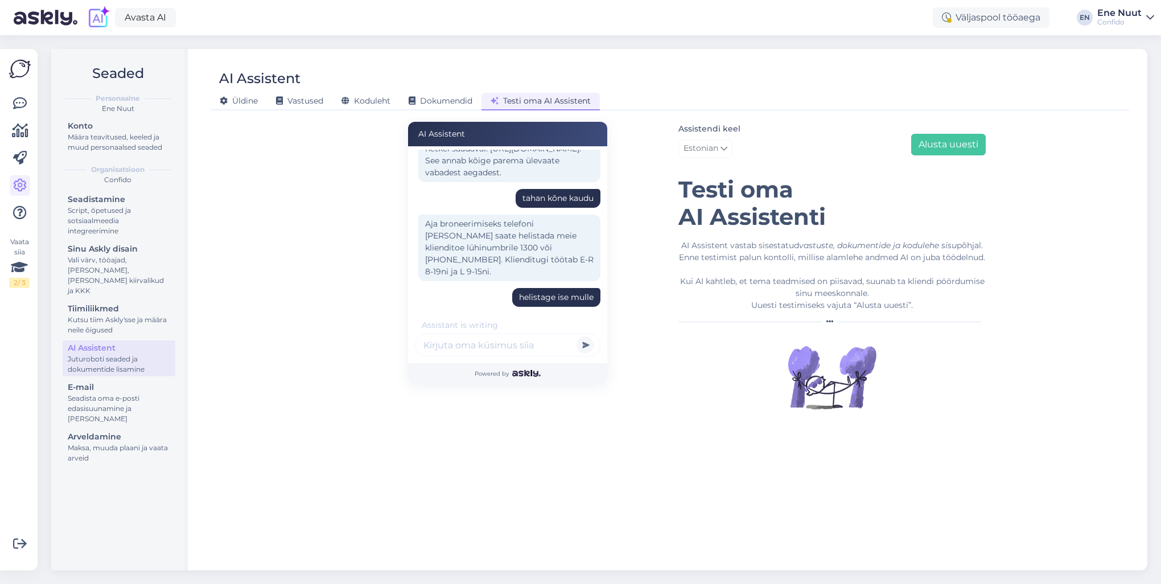
scroll to position [832, 0]
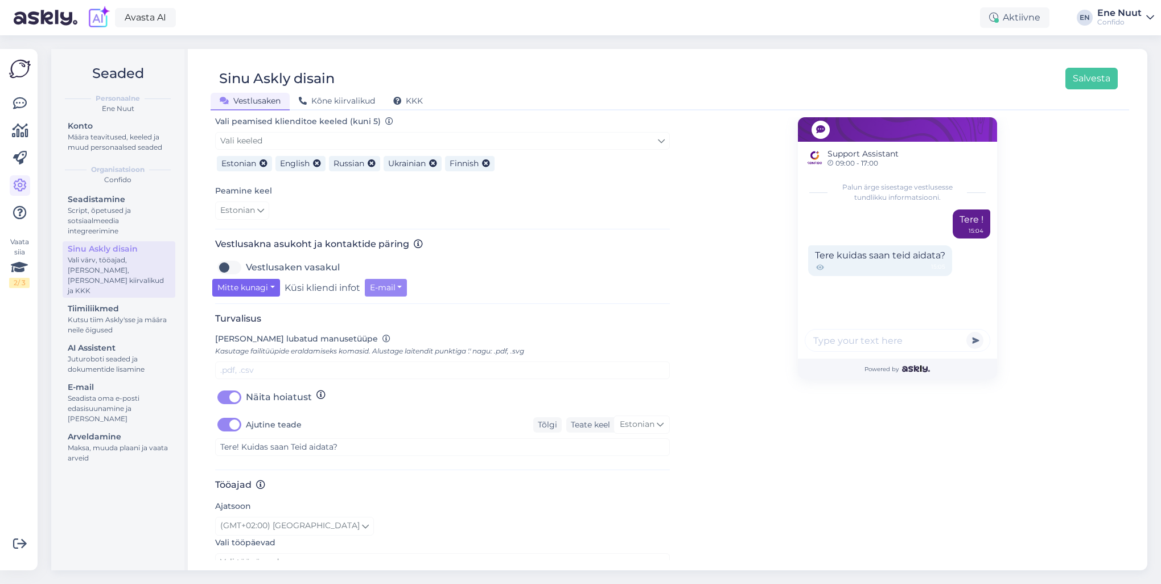
scroll to position [285, 0]
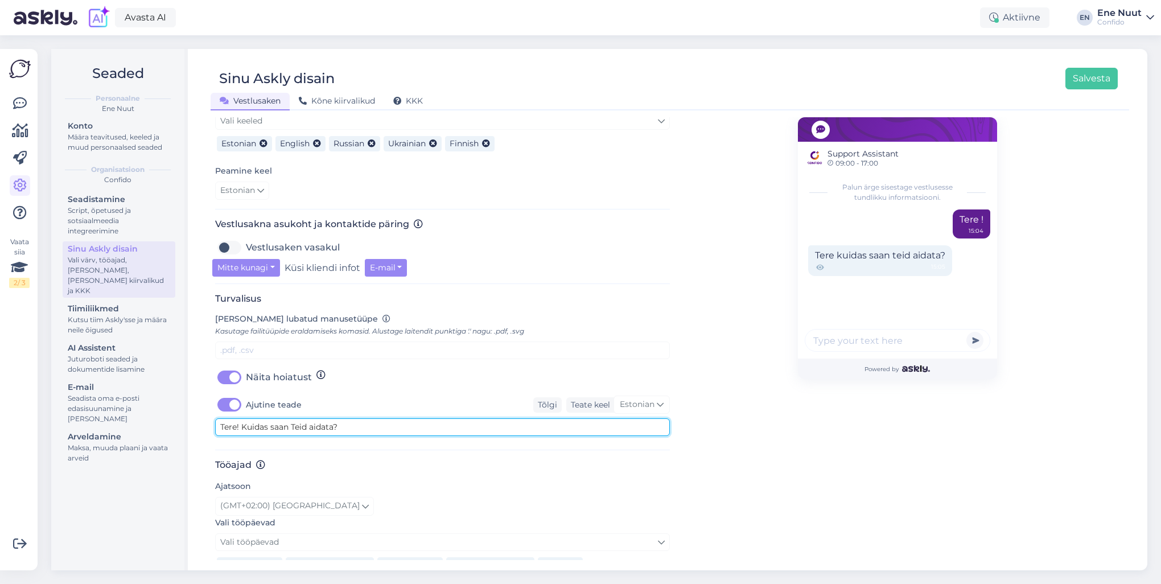
click at [348, 427] on textarea "Tere! Kuidas saan Teid aidata?" at bounding box center [442, 427] width 455 height 18
click at [365, 425] on textarea "Tere! Kuidas saan Teid aidata?" at bounding box center [442, 427] width 455 height 18
click at [363, 422] on textarea "Tere! Kuidas saan Teid aidata?" at bounding box center [442, 427] width 455 height 18
paste textarea "vestlus on mõeldud üldiseks infoks, isiku- ja terviseandmeid selles vestluses e…"
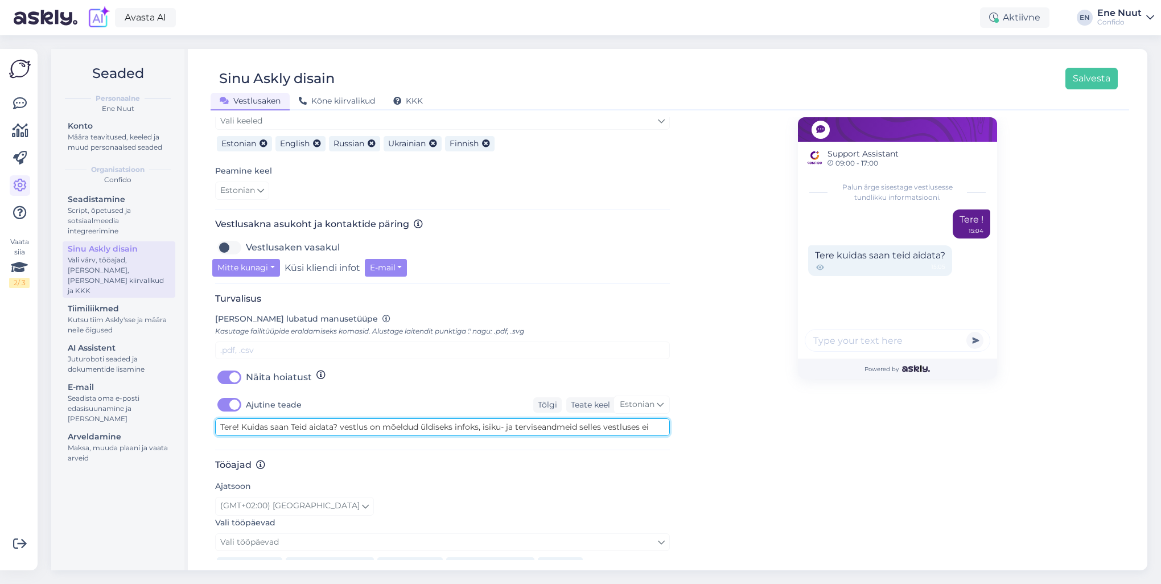
click at [342, 426] on textarea "Tere! Kuidas saan Teid aidata? vestlus on mõeldud üldiseks infoks, isiku- ja te…" at bounding box center [442, 427] width 455 height 18
type textarea "Tere! Kuidas saan Teid aidata? Vestlus on mõeldud üldiseks infoks, isiku- ja te…"
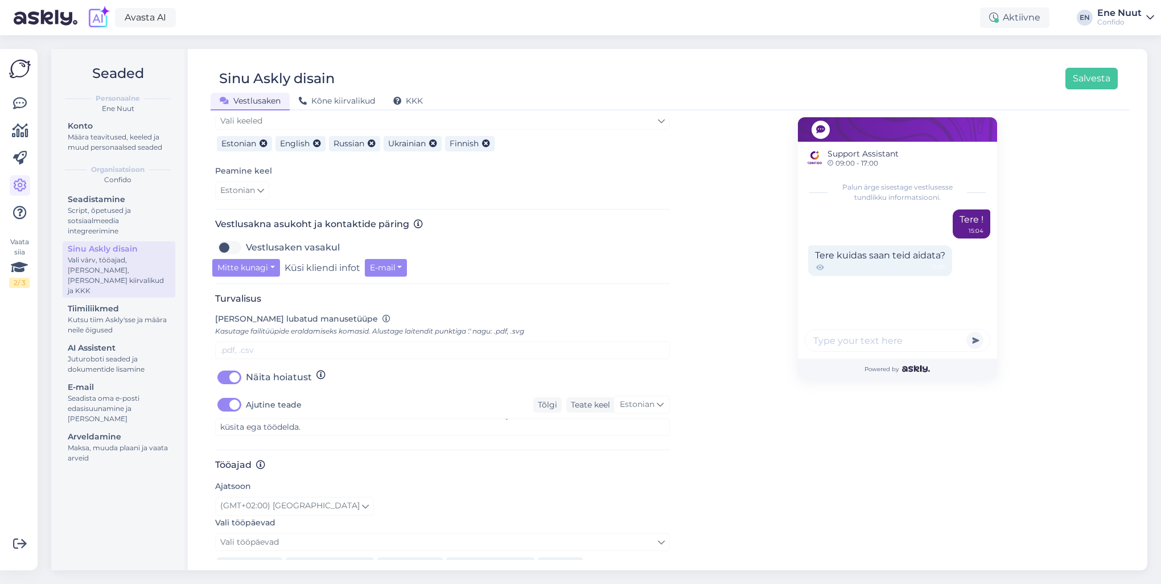
click at [703, 464] on div "Support Assistant 09:00 - 17:00 Palun ärge sisestage vestlusesse tundlikku info…" at bounding box center [897, 249] width 455 height 832
click at [1106, 74] on button "Salvesta" at bounding box center [1092, 79] width 52 height 22
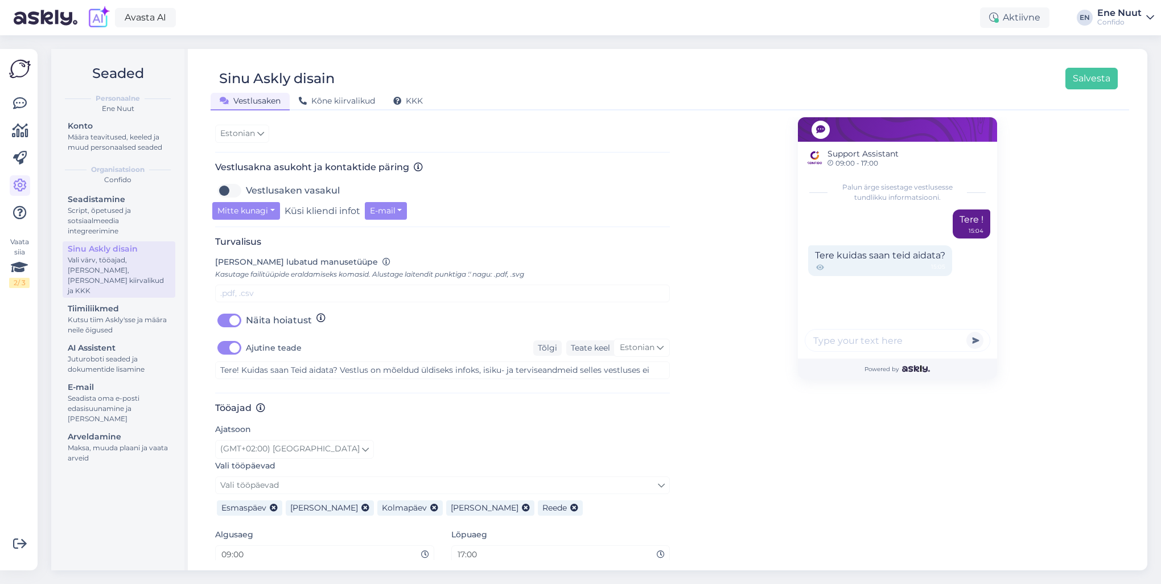
click at [816, 268] on icon at bounding box center [819, 268] width 7 height 6
click at [819, 268] on icon at bounding box center [820, 267] width 2 height 2
click at [936, 227] on div "Palun ärge sisestage vestlusesse tundlikku informatsiooni. Tere ! 15:04 Tere ku…" at bounding box center [897, 269] width 199 height 180
click at [970, 220] on div "Tere ! 15:04" at bounding box center [972, 223] width 38 height 29
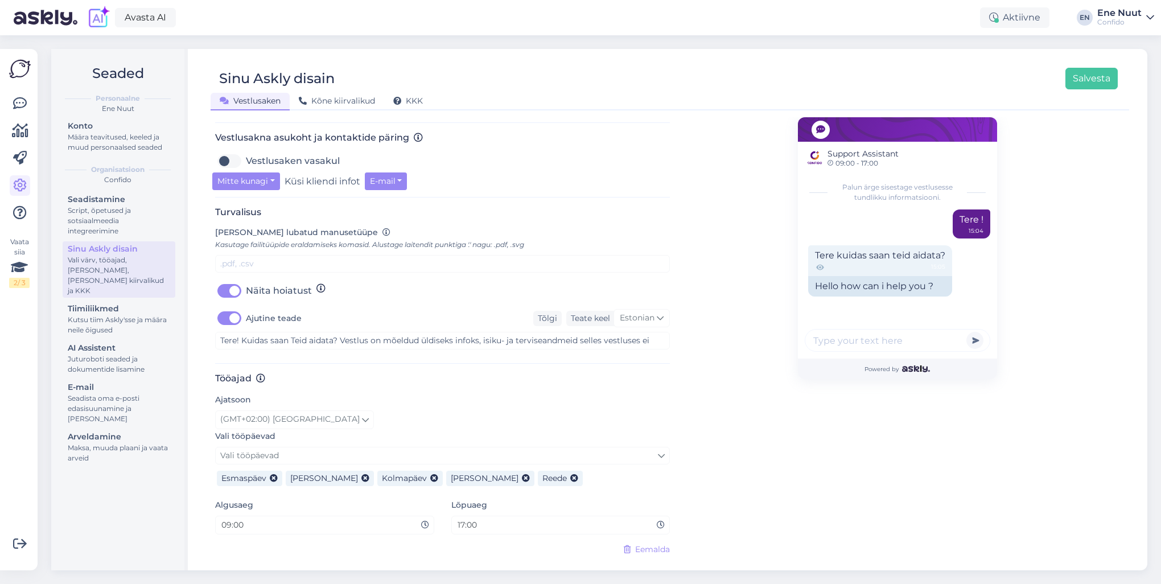
scroll to position [387, 0]
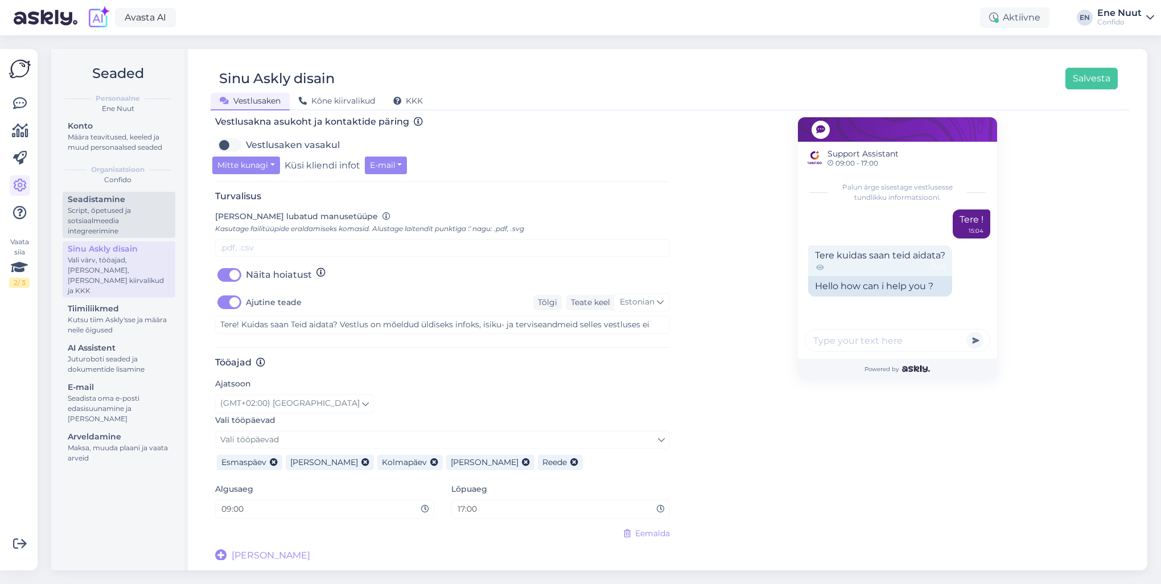
click at [140, 224] on div "Script, õpetused ja sotsiaalmeedia integreerimine" at bounding box center [119, 220] width 102 height 31
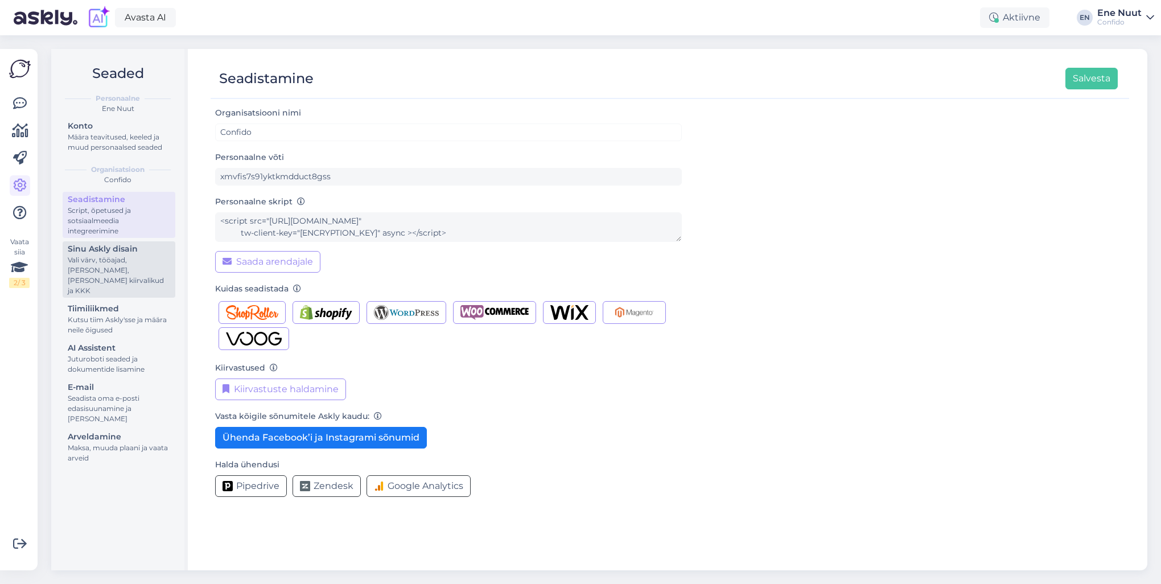
click at [125, 262] on div "Vali värv, tööajad, [PERSON_NAME], [PERSON_NAME] kiirvalikud ja KKK" at bounding box center [119, 275] width 102 height 41
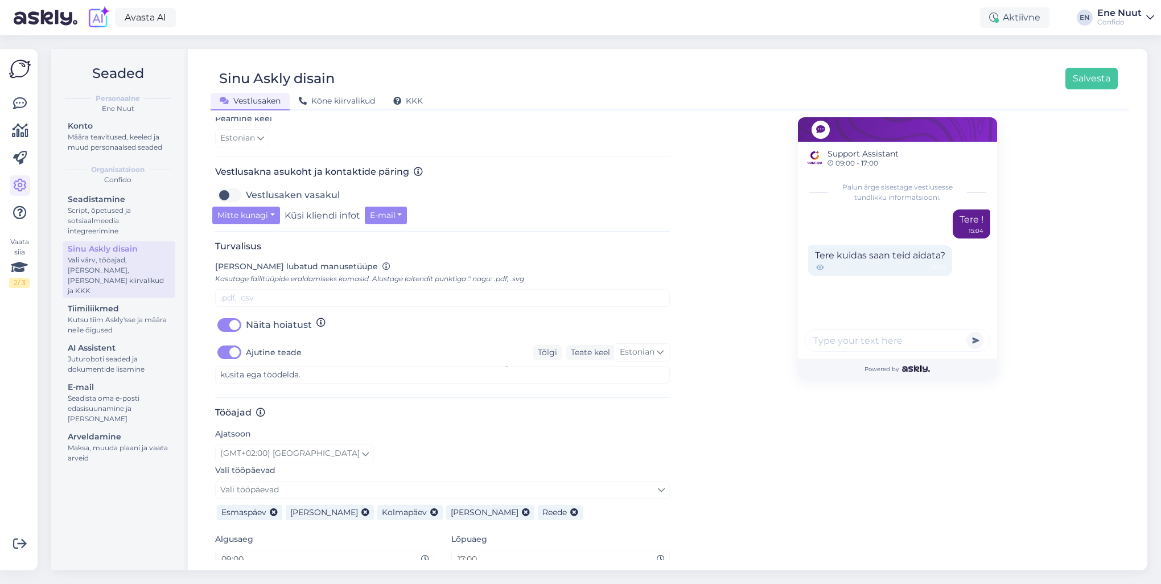
scroll to position [387, 0]
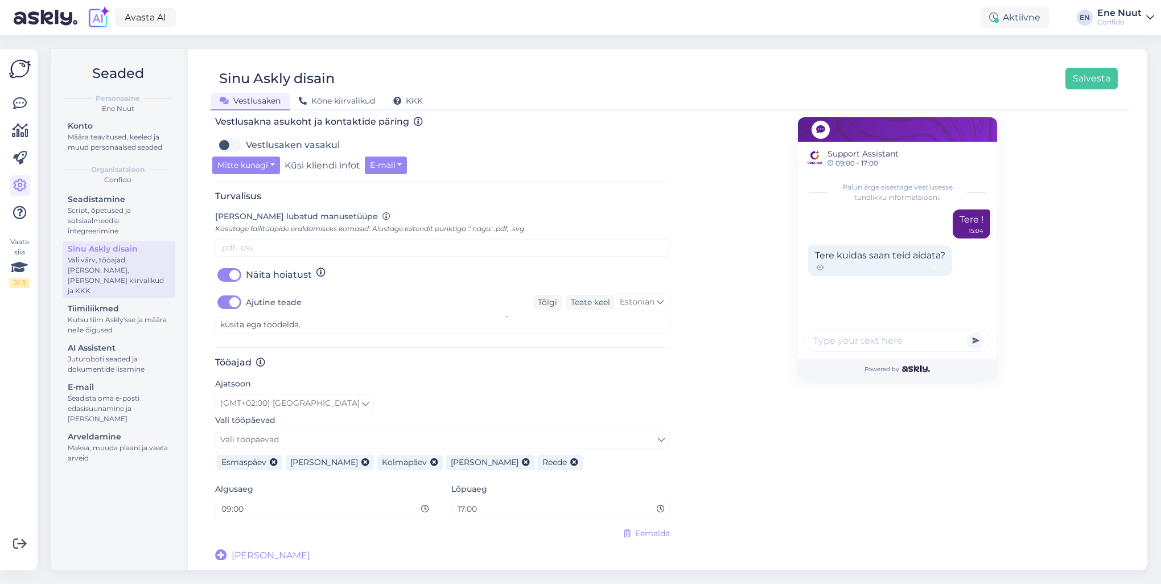
click at [226, 554] on icon at bounding box center [221, 556] width 12 height 12
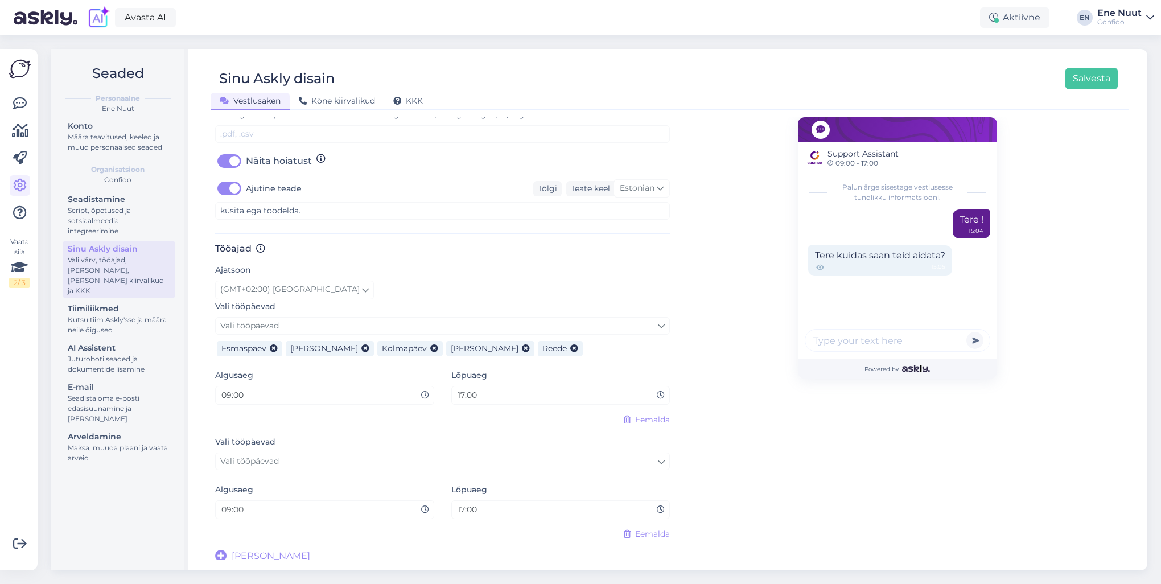
scroll to position [502, 0]
click at [649, 533] on span "Eemalda" at bounding box center [652, 533] width 35 height 12
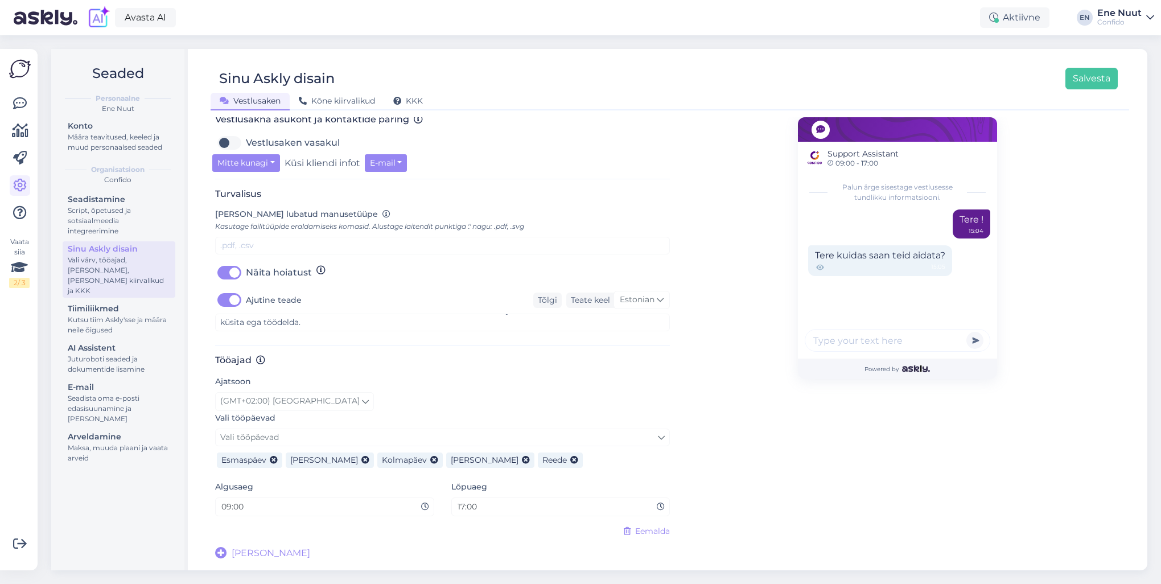
scroll to position [388, 0]
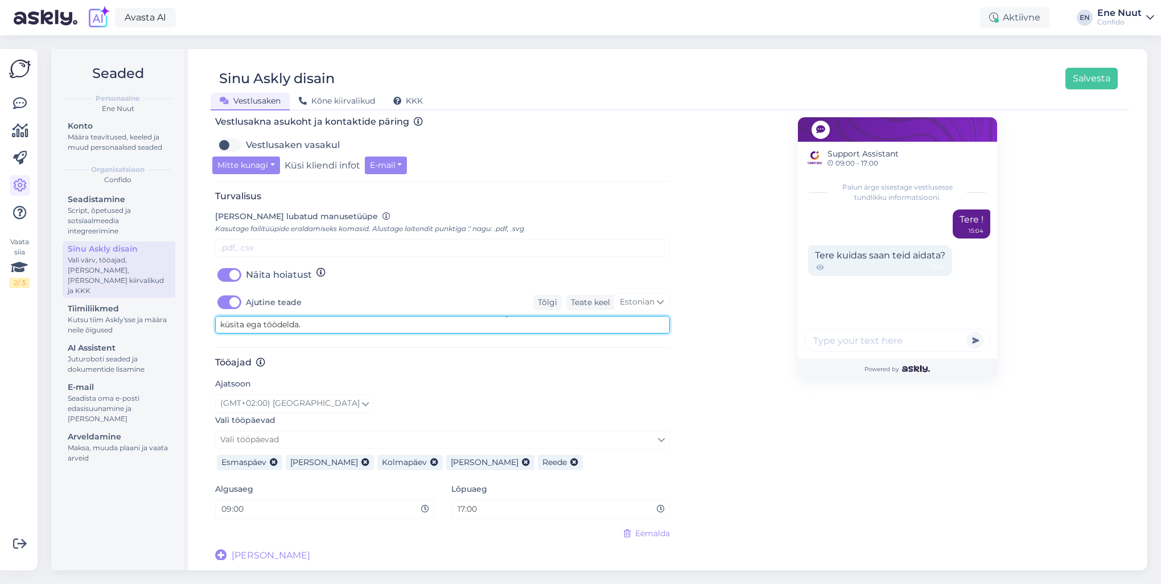
click at [304, 322] on textarea "Tere! Kuidas saan Teid aidata? Vestlus on mõeldud üldiseks infoks, isiku- ja te…" at bounding box center [442, 325] width 455 height 18
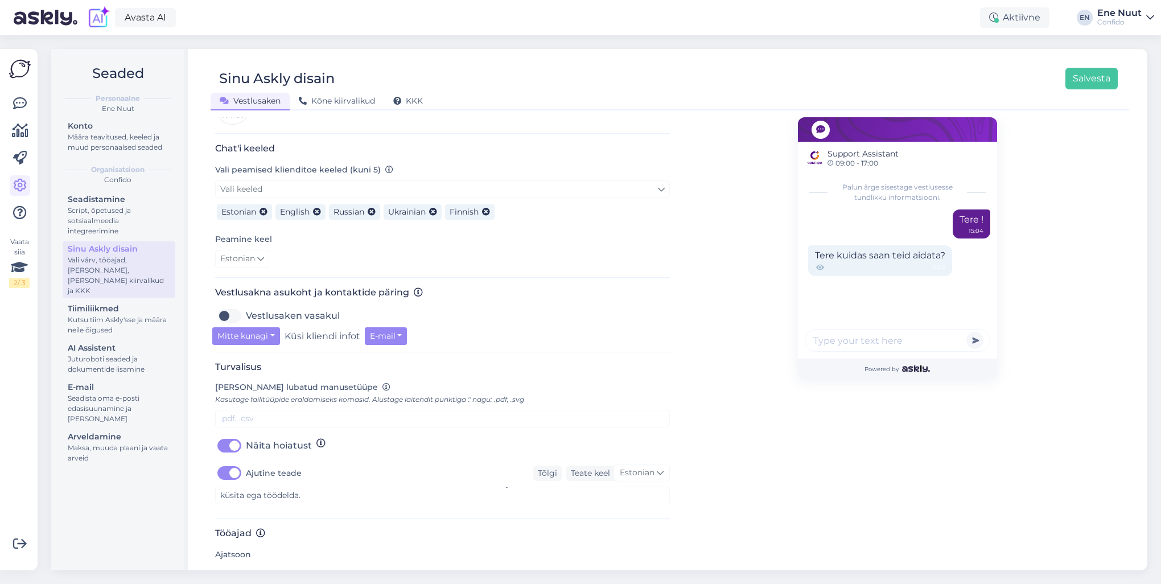
scroll to position [273, 0]
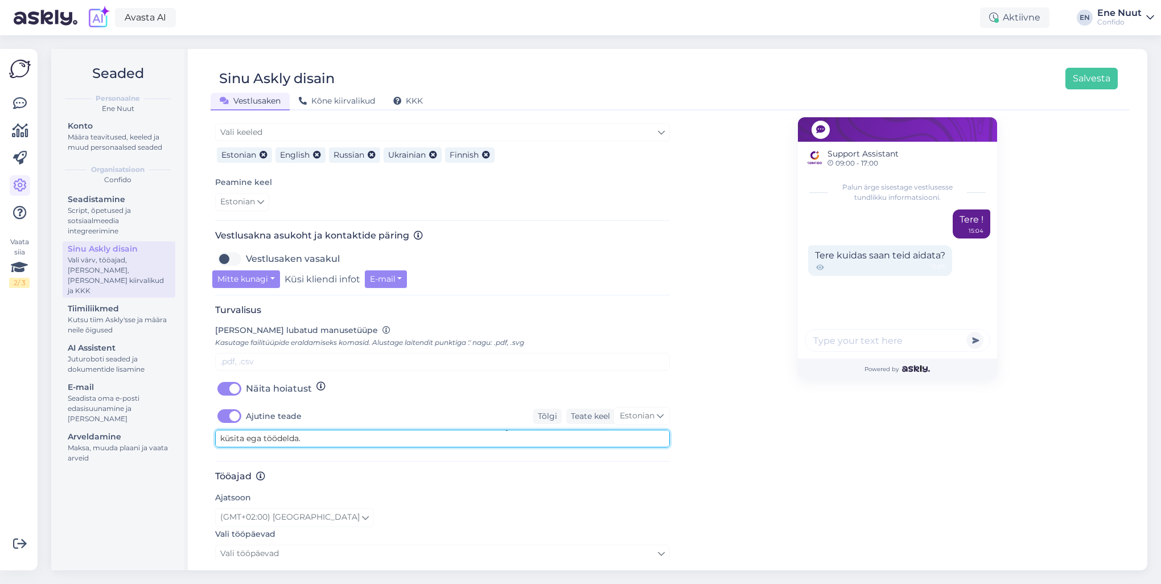
click at [324, 431] on textarea "Tere! Kuidas saan Teid aidata? Vestlus on mõeldud üldiseks infoks, isiku- ja te…" at bounding box center [442, 439] width 455 height 18
click at [1078, 80] on button "Salvesta" at bounding box center [1092, 79] width 52 height 22
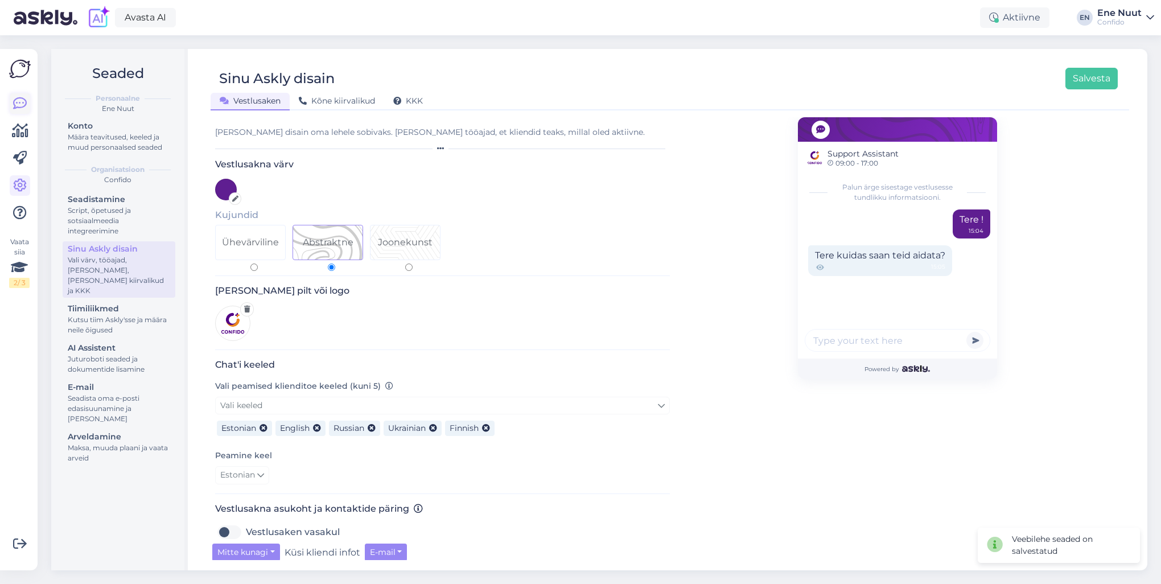
click at [15, 110] on icon at bounding box center [20, 104] width 14 height 14
